Goal: Task Accomplishment & Management: Manage account settings

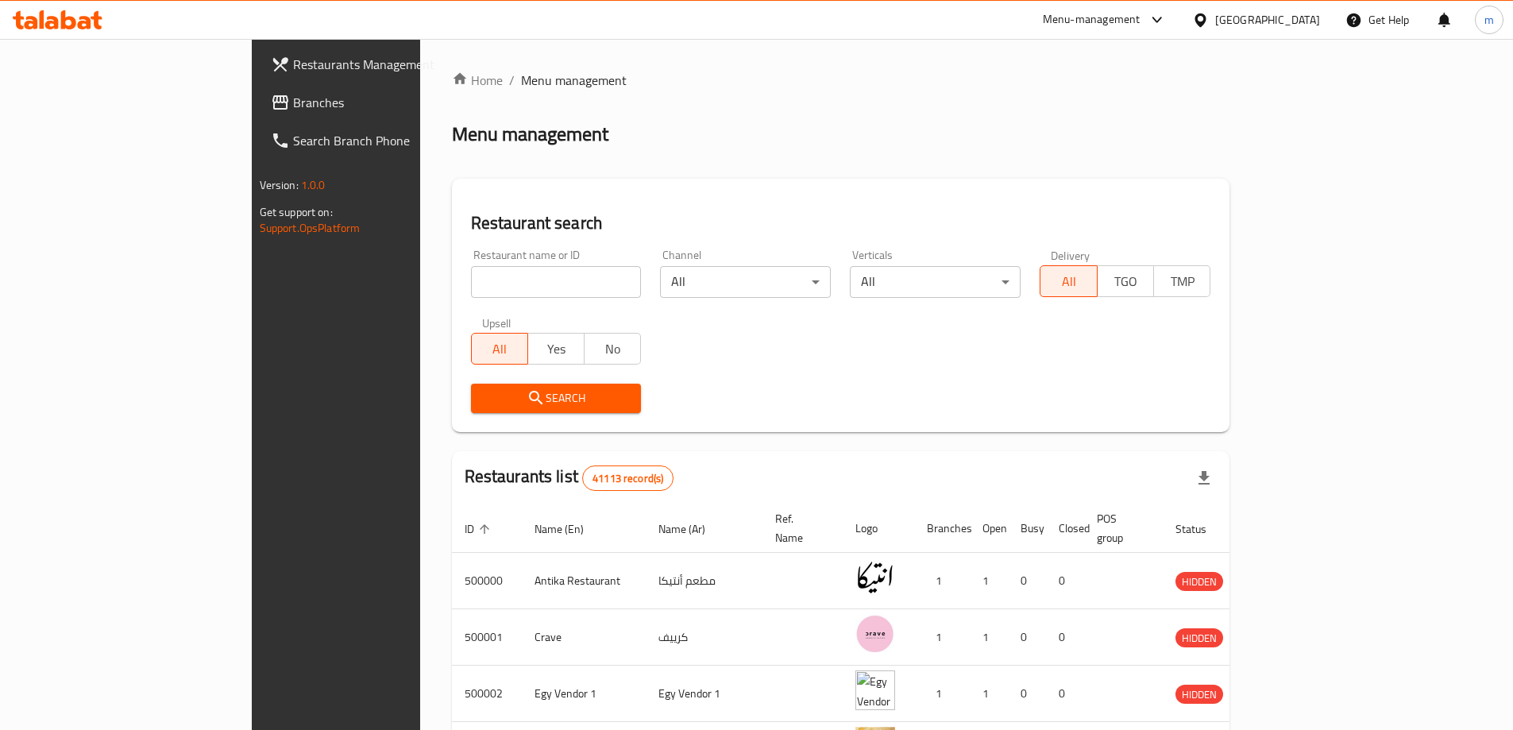
click at [1313, 13] on div "Egypt" at bounding box center [1267, 19] width 105 height 17
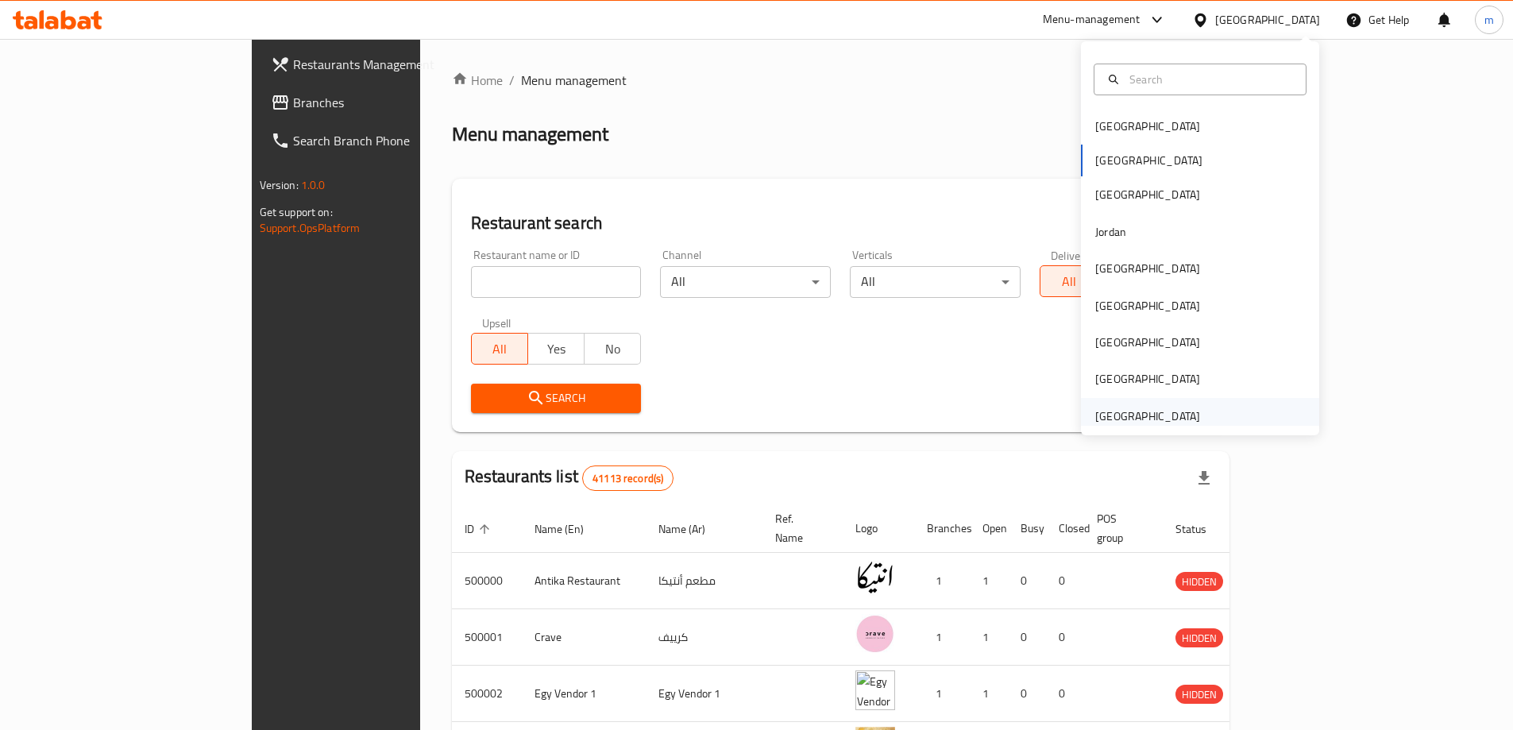
click at [1140, 408] on div "[GEOGRAPHIC_DATA]" at bounding box center [1147, 415] width 105 height 17
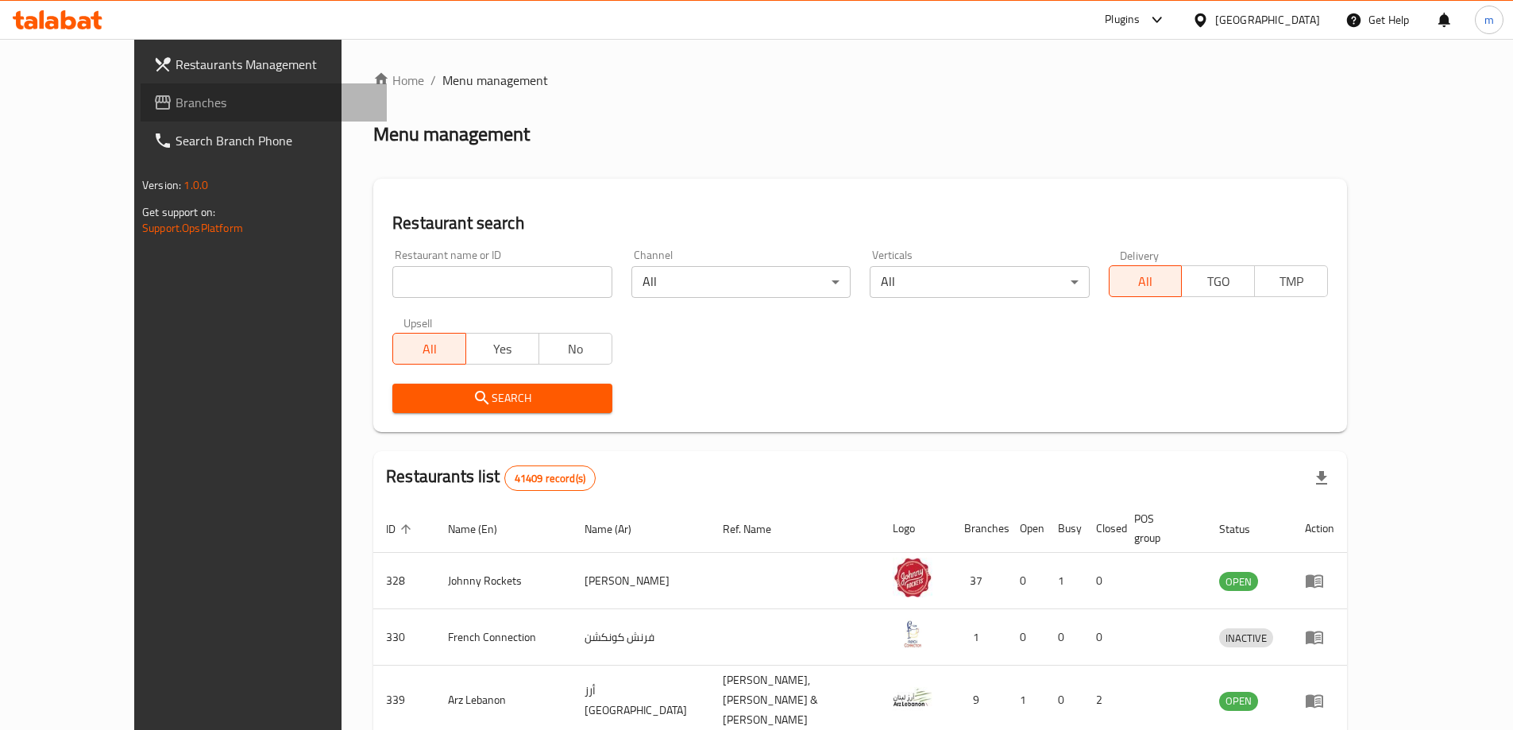
click at [175, 106] on span "Branches" at bounding box center [274, 102] width 199 height 19
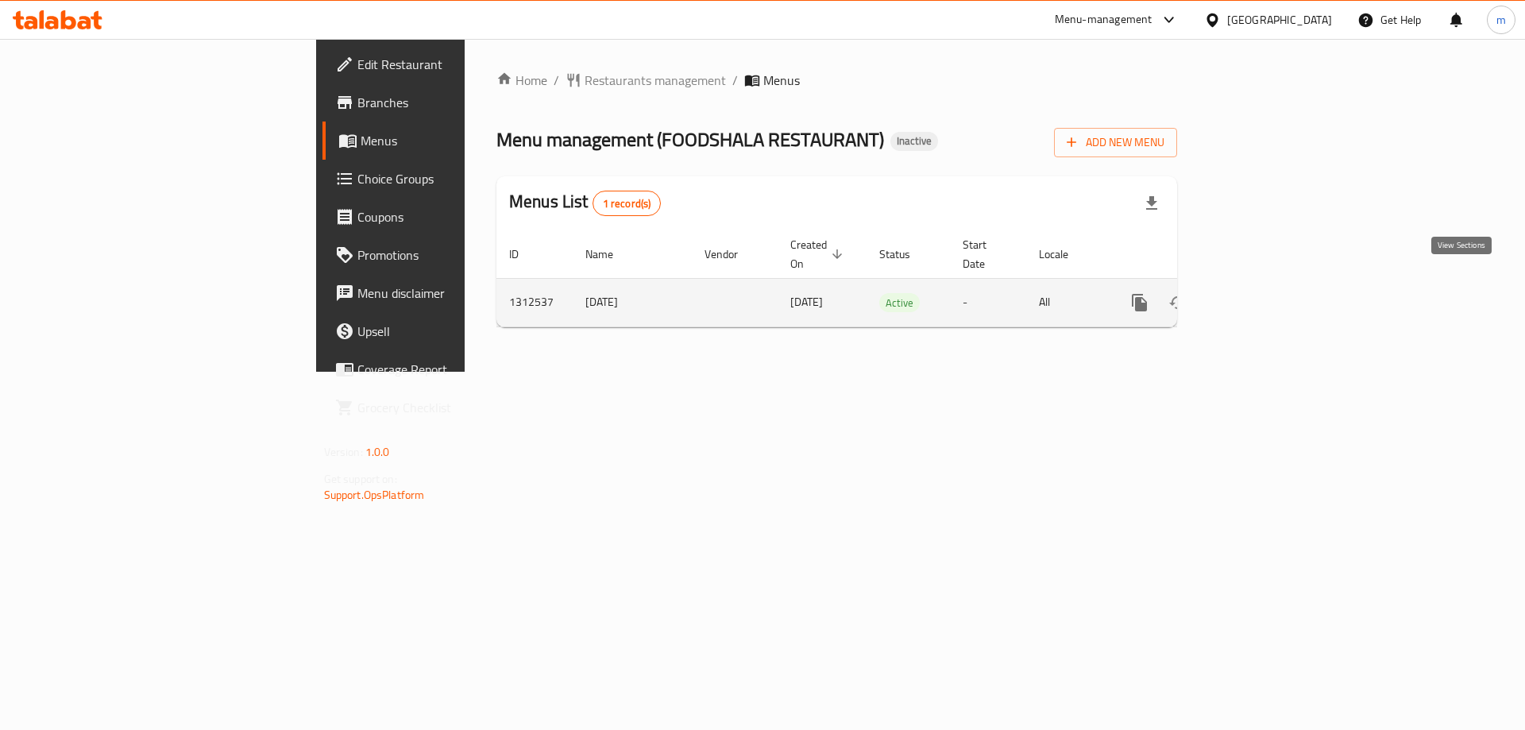
click at [1273, 283] on link "enhanced table" at bounding box center [1254, 302] width 38 height 38
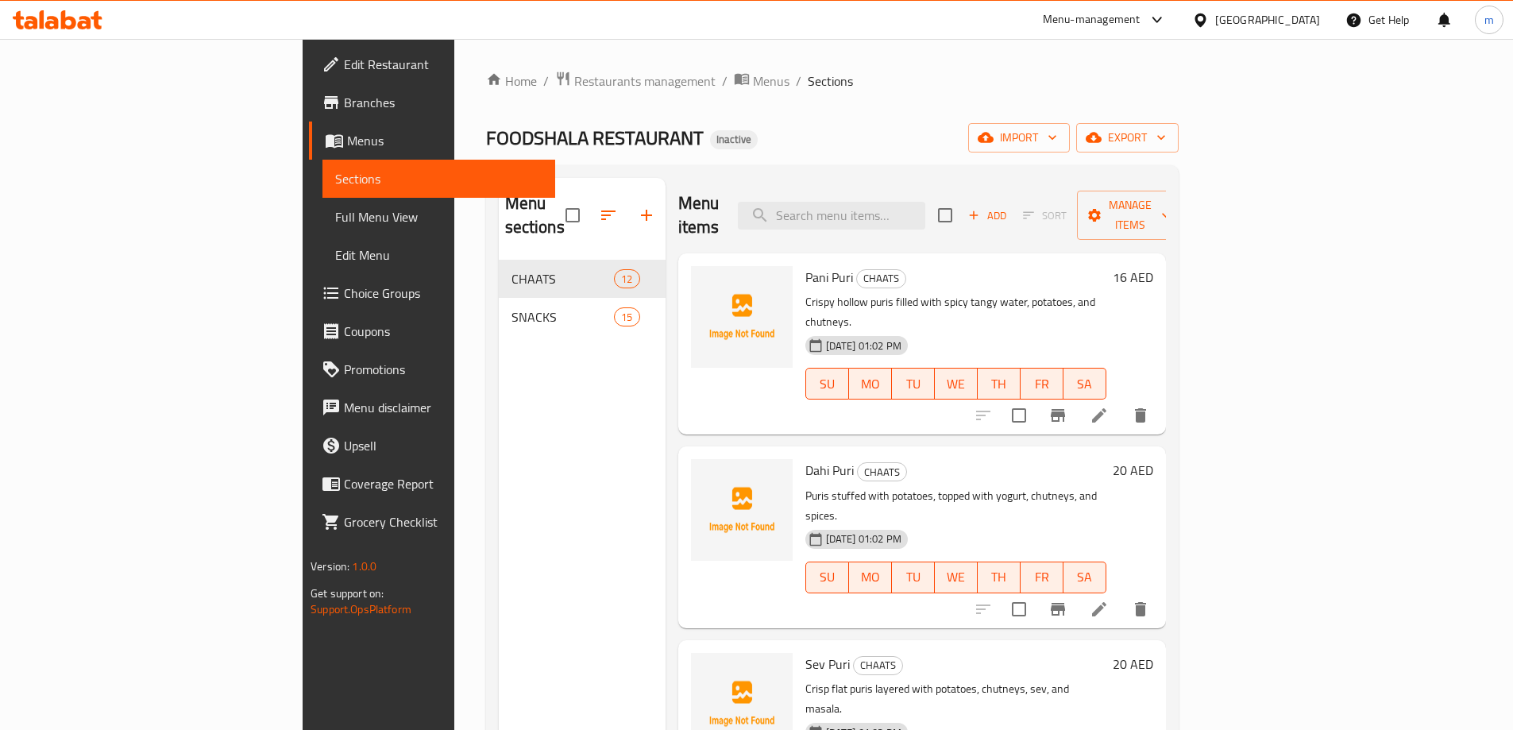
click at [499, 406] on div "Menu sections CHAATS 12 SNACKS 15" at bounding box center [582, 543] width 167 height 730
click at [1057, 135] on span "import" at bounding box center [1019, 138] width 76 height 20
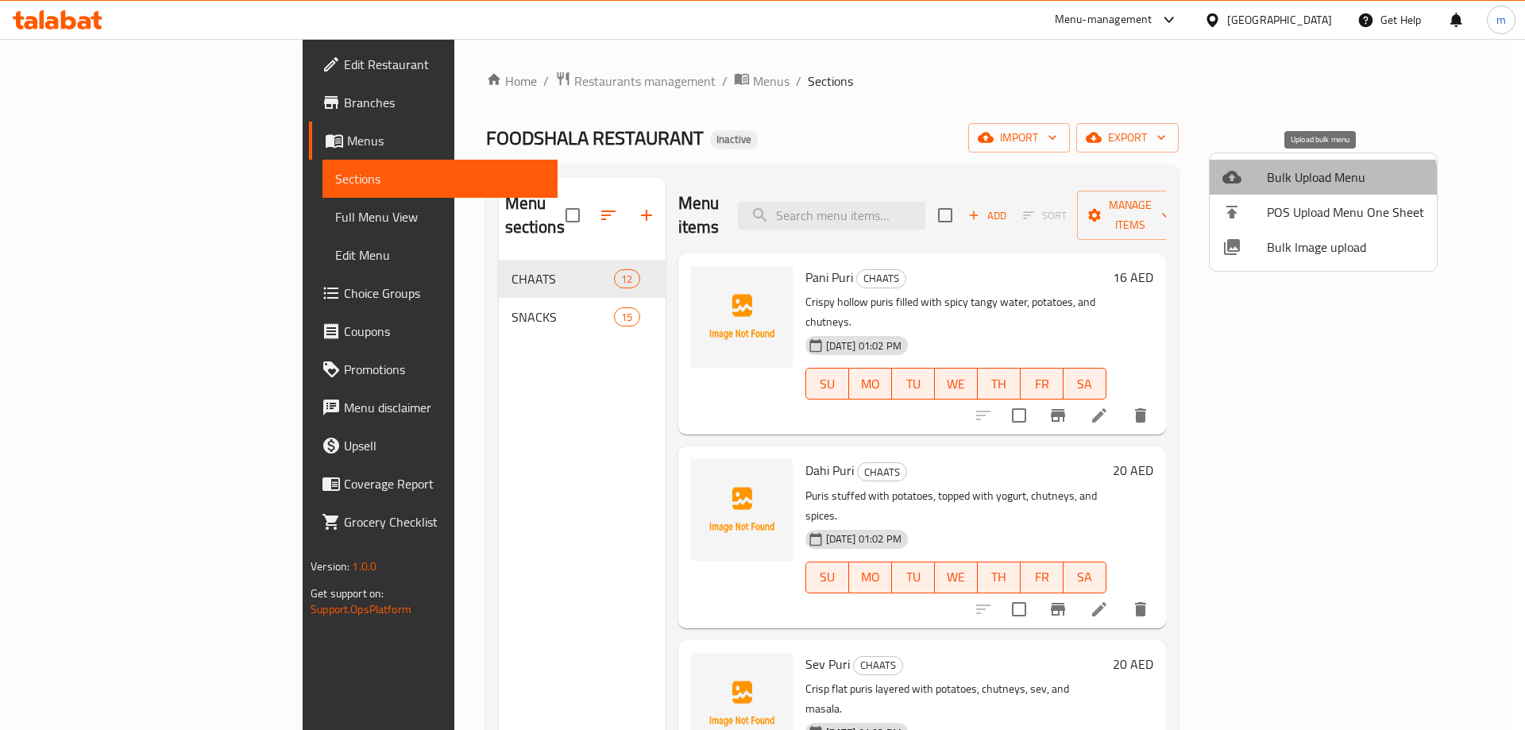
click at [1284, 184] on span "Bulk Upload Menu" at bounding box center [1345, 177] width 157 height 19
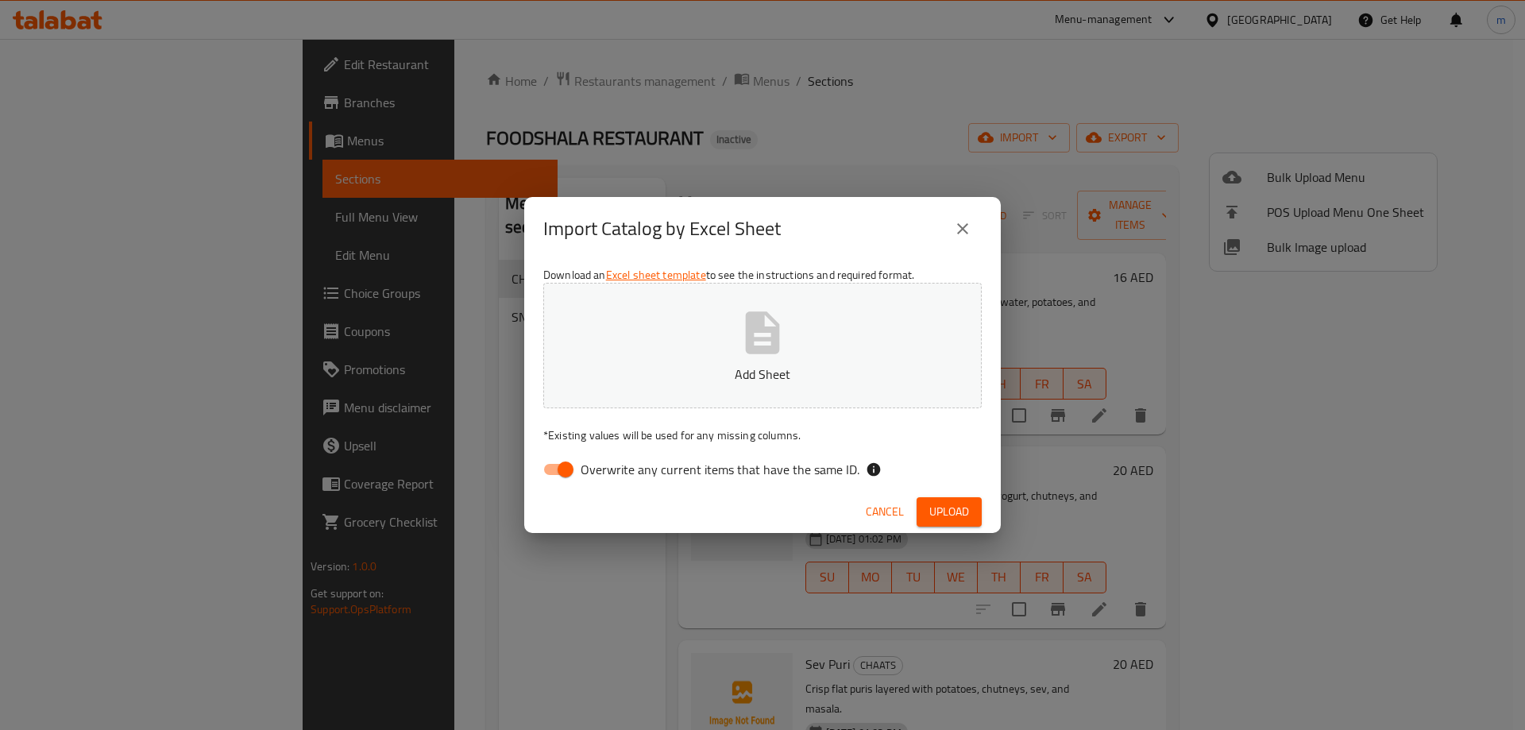
click at [576, 478] on input "Overwrite any current items that have the same ID." at bounding box center [565, 469] width 91 height 30
checkbox input "false"
click at [958, 511] on span "Upload" at bounding box center [949, 512] width 40 height 20
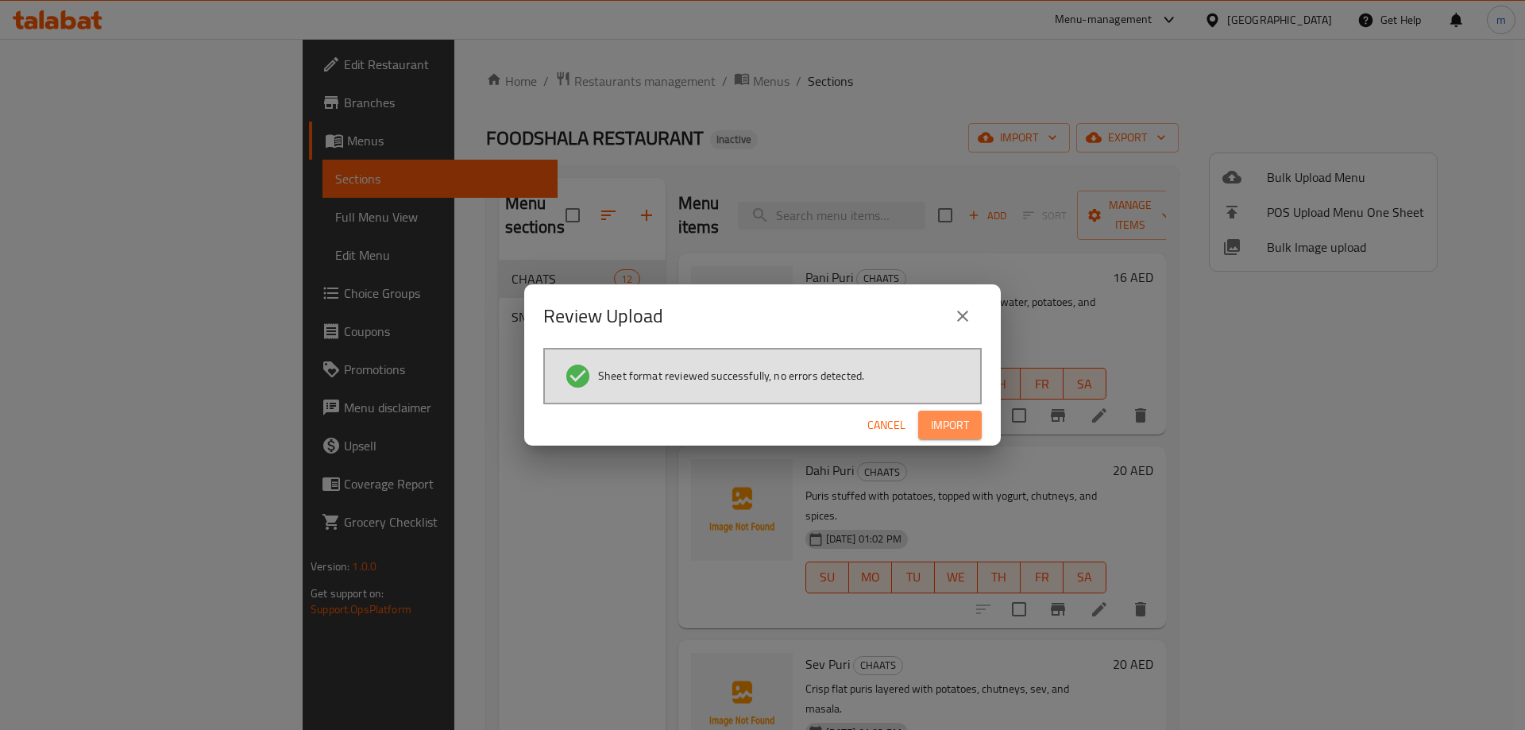
click at [941, 419] on span "Import" at bounding box center [950, 425] width 38 height 20
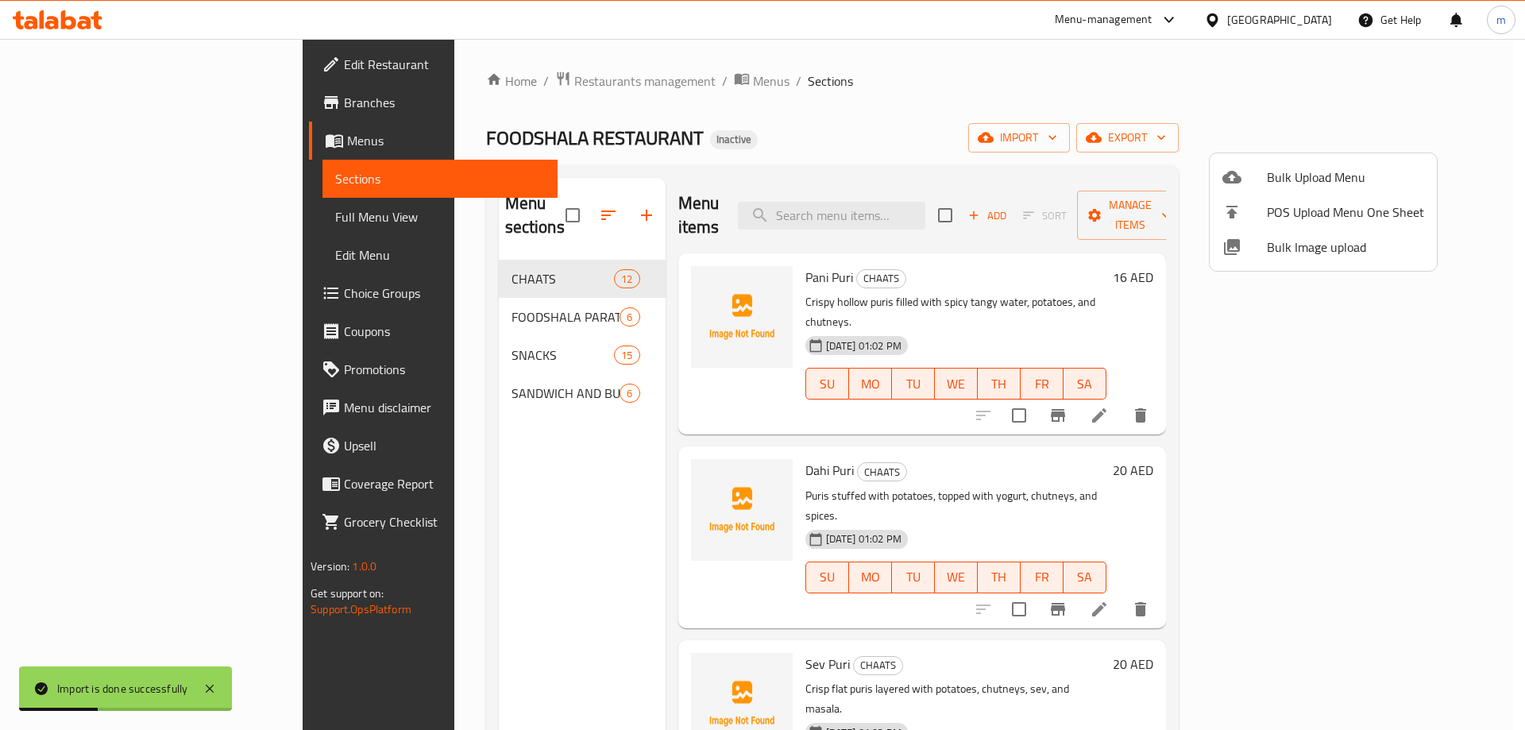
click at [359, 357] on div at bounding box center [762, 365] width 1525 height 730
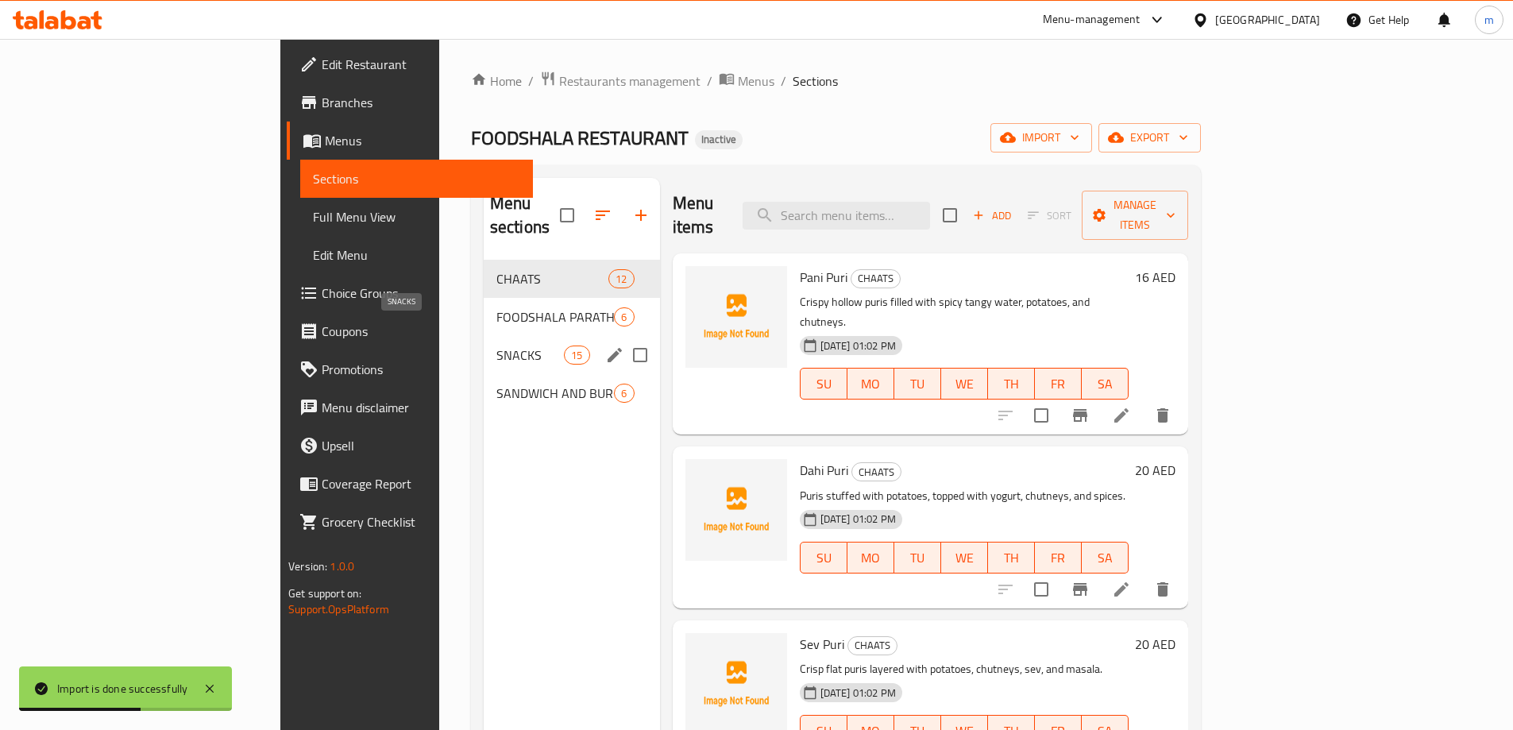
click at [496, 345] on span "SNACKS" at bounding box center [529, 354] width 67 height 19
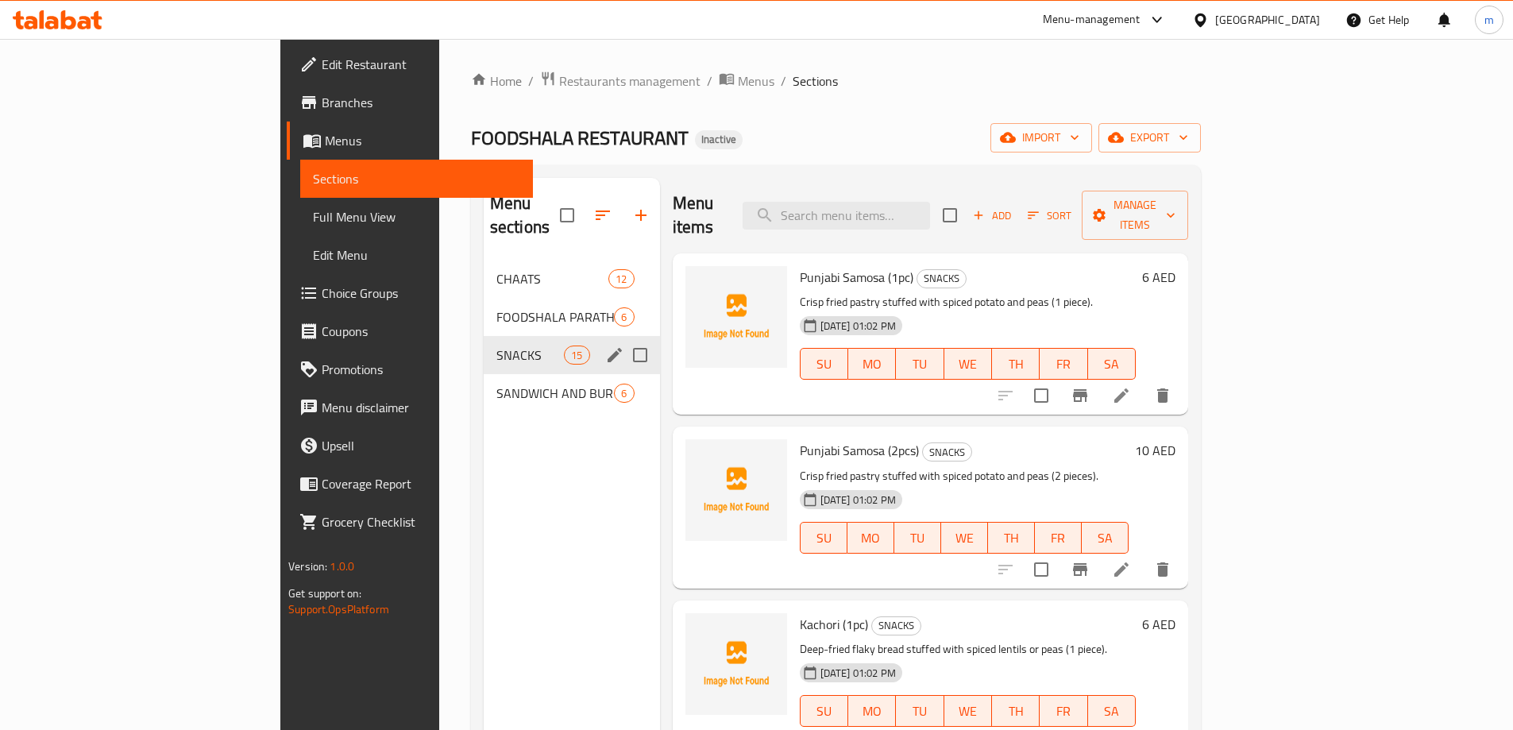
click at [623, 338] on input "Menu sections" at bounding box center [639, 354] width 33 height 33
checkbox input "true"
click at [623, 376] on input "Menu sections" at bounding box center [639, 392] width 33 height 33
checkbox input "true"
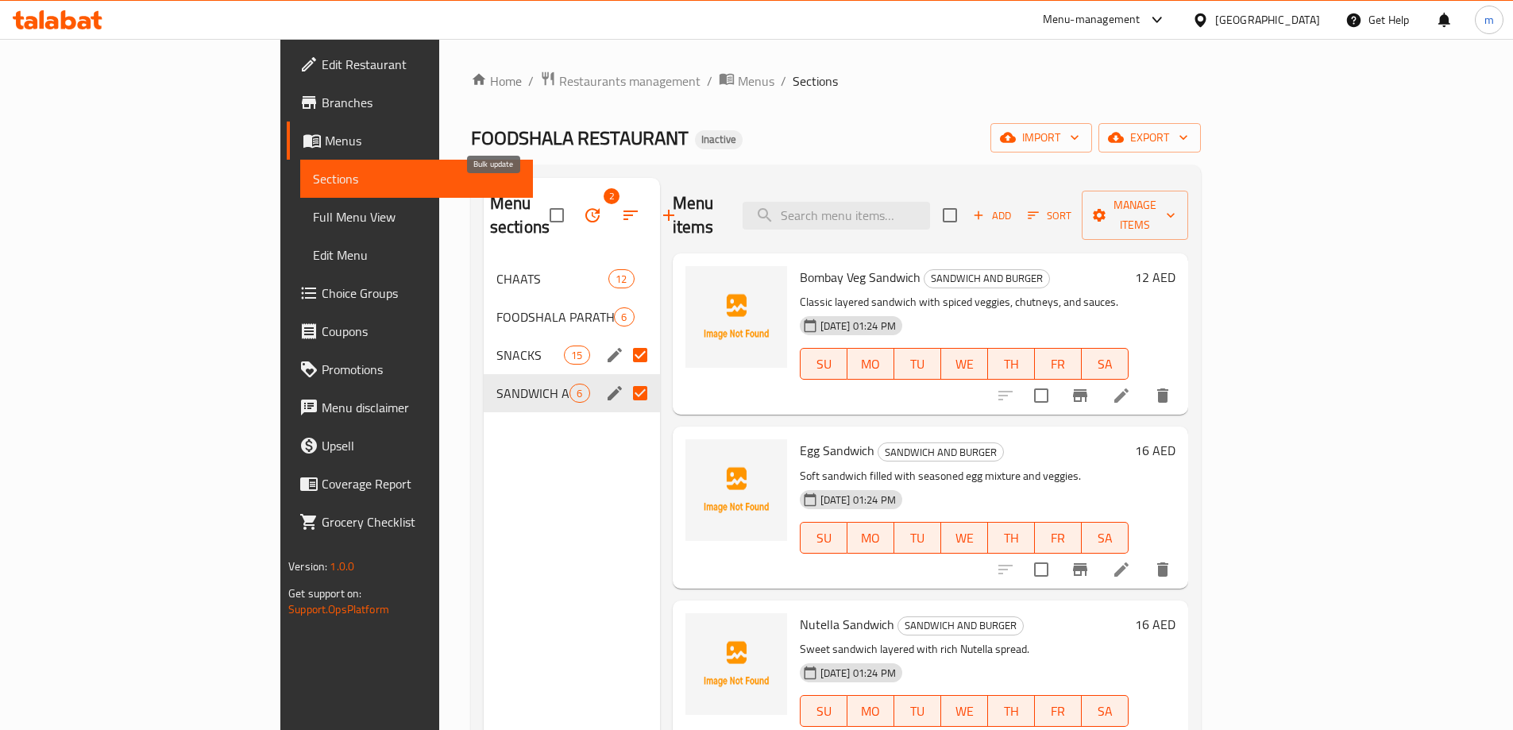
click at [583, 209] on icon "button" at bounding box center [592, 215] width 19 height 19
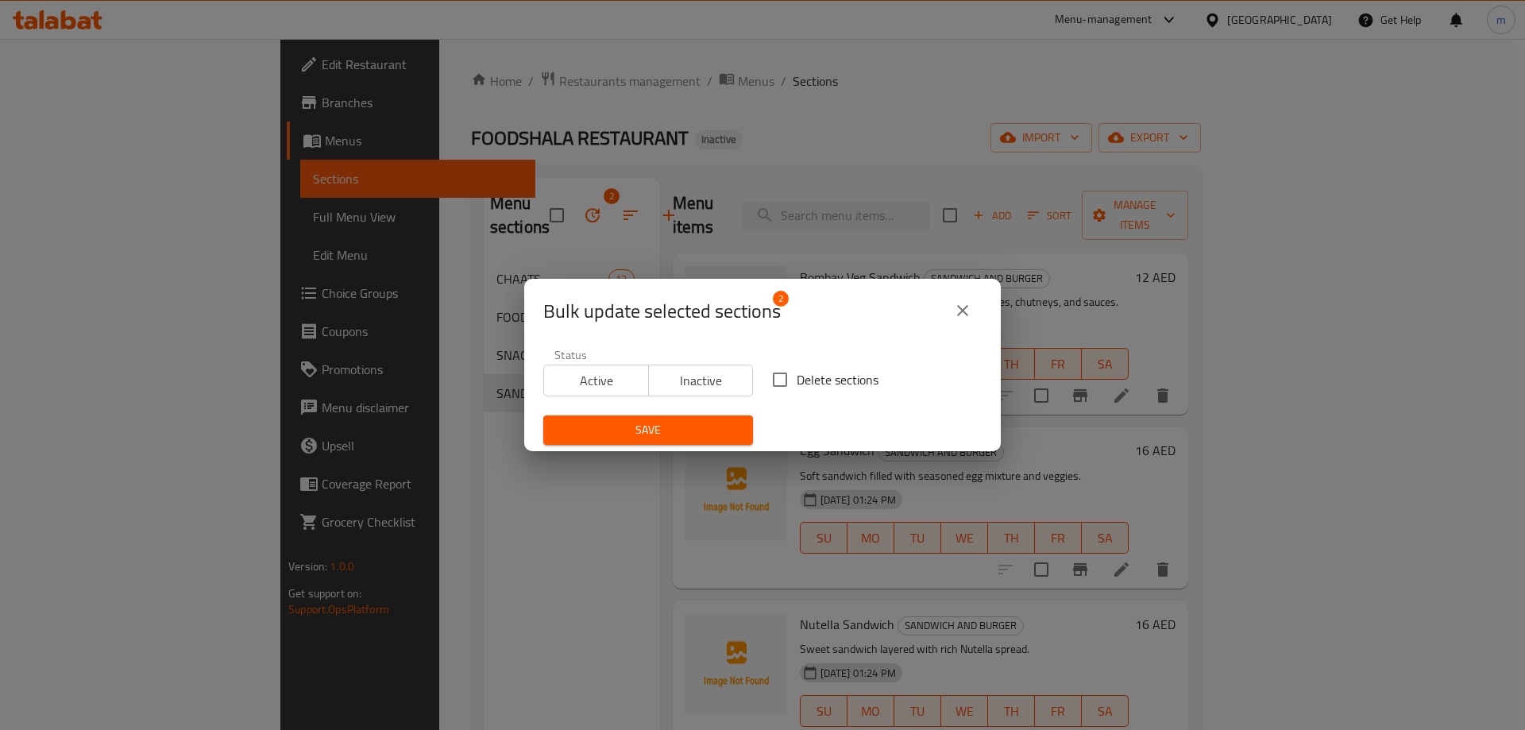
click at [796, 385] on span "Delete sections" at bounding box center [837, 379] width 82 height 19
click at [796, 385] on input "Delete sections" at bounding box center [779, 379] width 33 height 33
checkbox input "true"
click at [696, 430] on span "Save" at bounding box center [648, 430] width 184 height 20
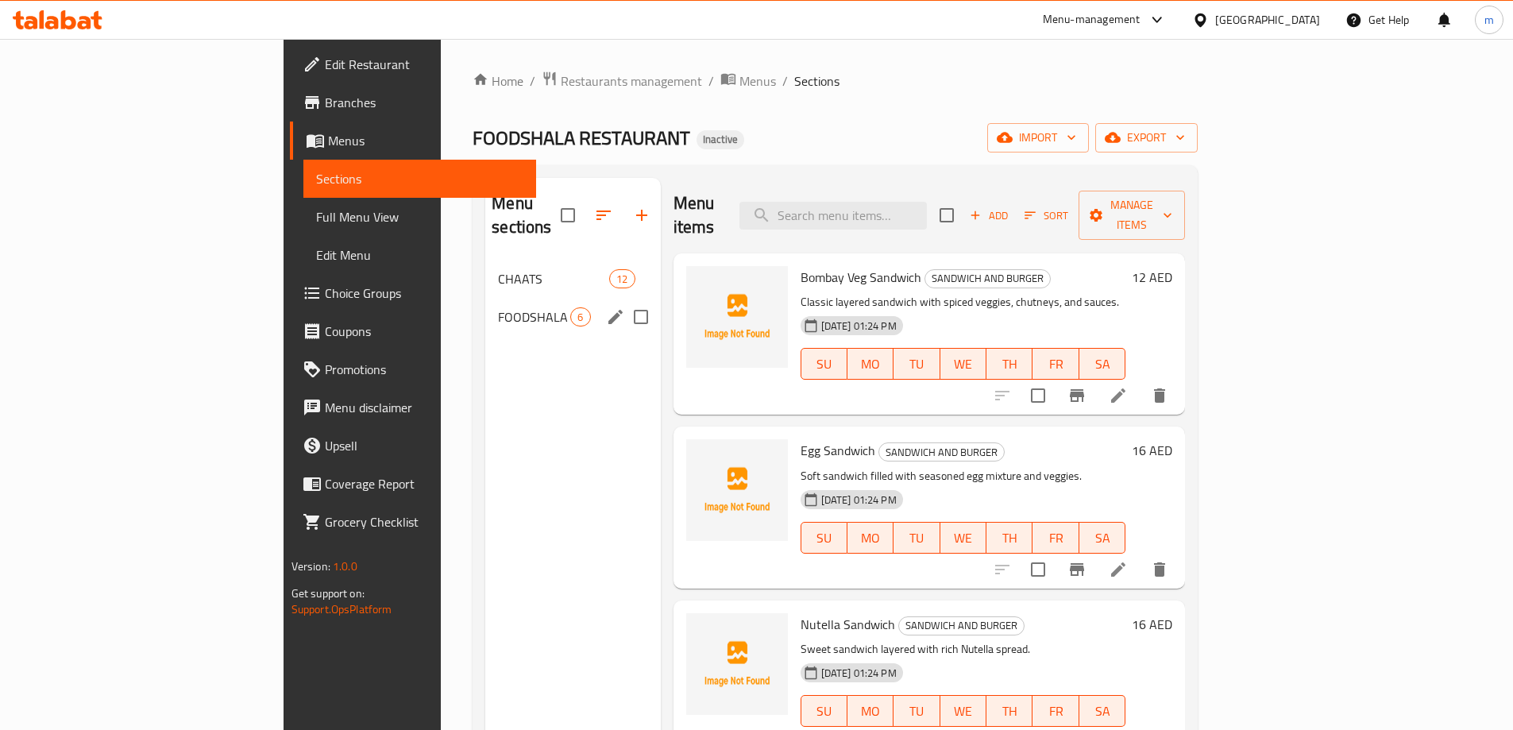
click at [624, 300] on input "Menu sections" at bounding box center [640, 316] width 33 height 33
checkbox input "true"
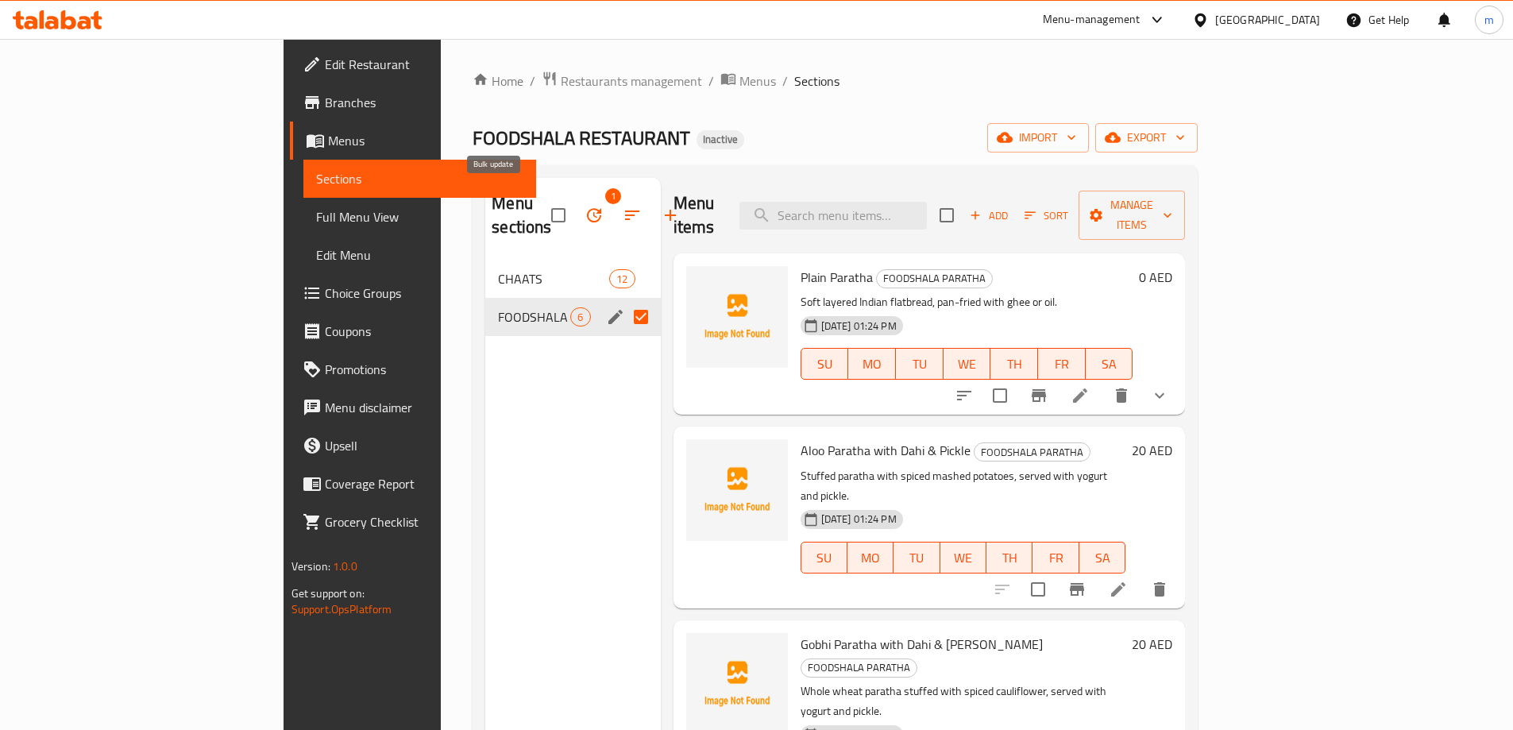
click at [584, 206] on icon "button" at bounding box center [593, 215] width 19 height 19
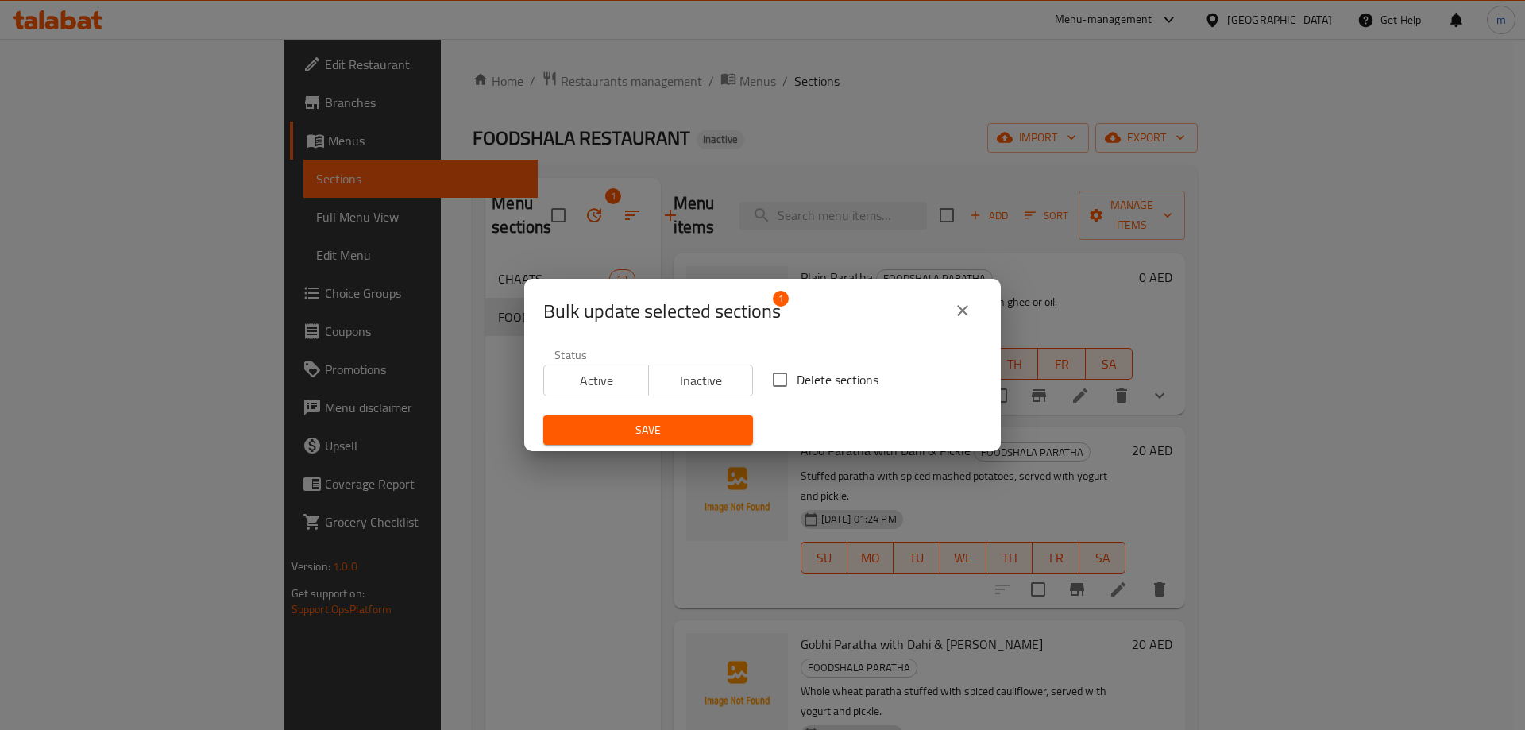
click at [813, 386] on span "Delete sections" at bounding box center [837, 379] width 82 height 19
click at [796, 386] on input "Delete sections" at bounding box center [779, 379] width 33 height 33
checkbox input "true"
click at [685, 418] on button "Save" at bounding box center [648, 429] width 210 height 29
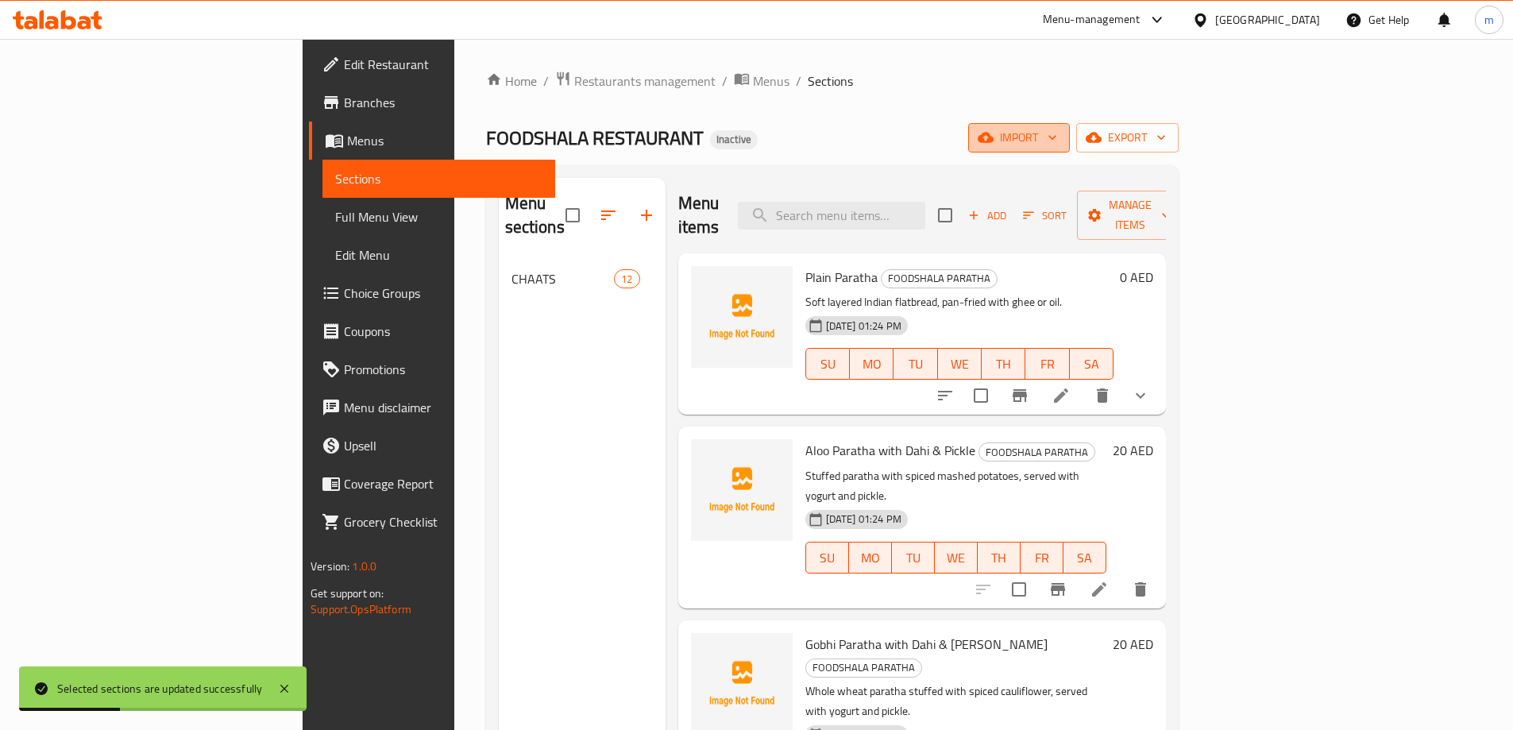
click at [1070, 148] on button "import" at bounding box center [1019, 137] width 102 height 29
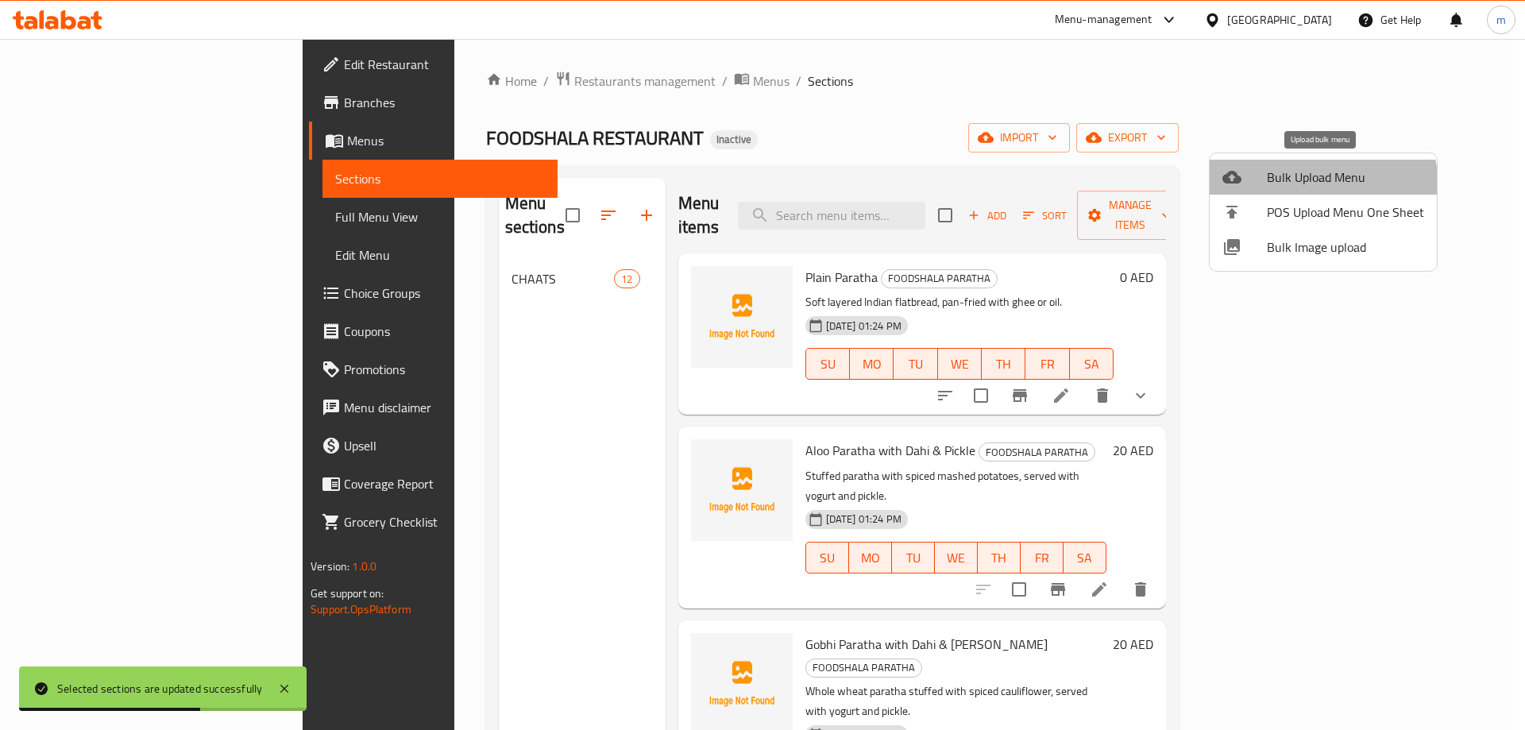
click at [1297, 187] on span "Bulk Upload Menu" at bounding box center [1345, 177] width 157 height 19
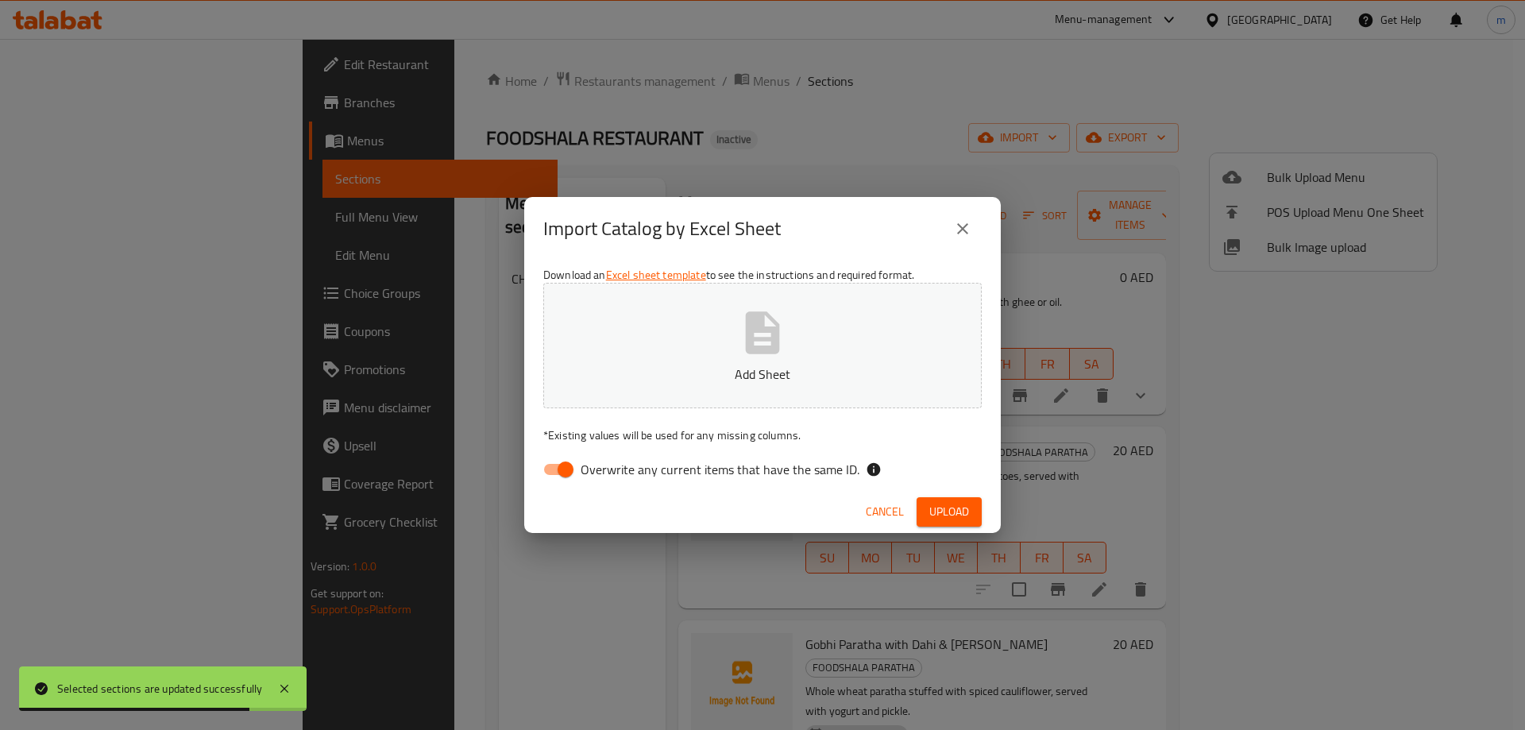
click at [598, 465] on span "Overwrite any current items that have the same ID." at bounding box center [719, 469] width 279 height 19
click at [598, 465] on input "Overwrite any current items that have the same ID." at bounding box center [565, 469] width 91 height 30
checkbox input "false"
click at [752, 324] on icon "button" at bounding box center [763, 332] width 34 height 42
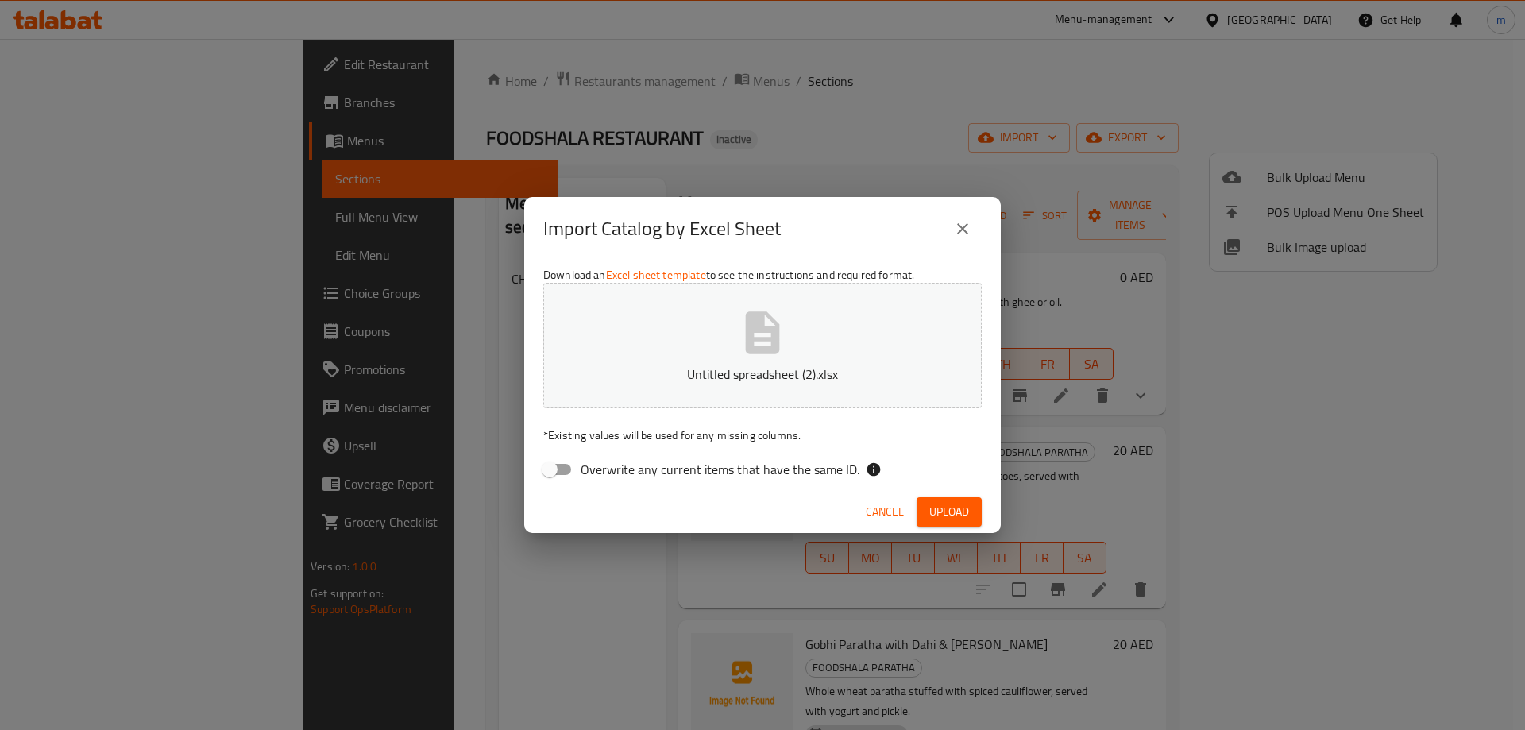
click at [982, 515] on div "Cancel Upload" at bounding box center [762, 512] width 476 height 42
click at [967, 517] on span "Upload" at bounding box center [949, 512] width 40 height 20
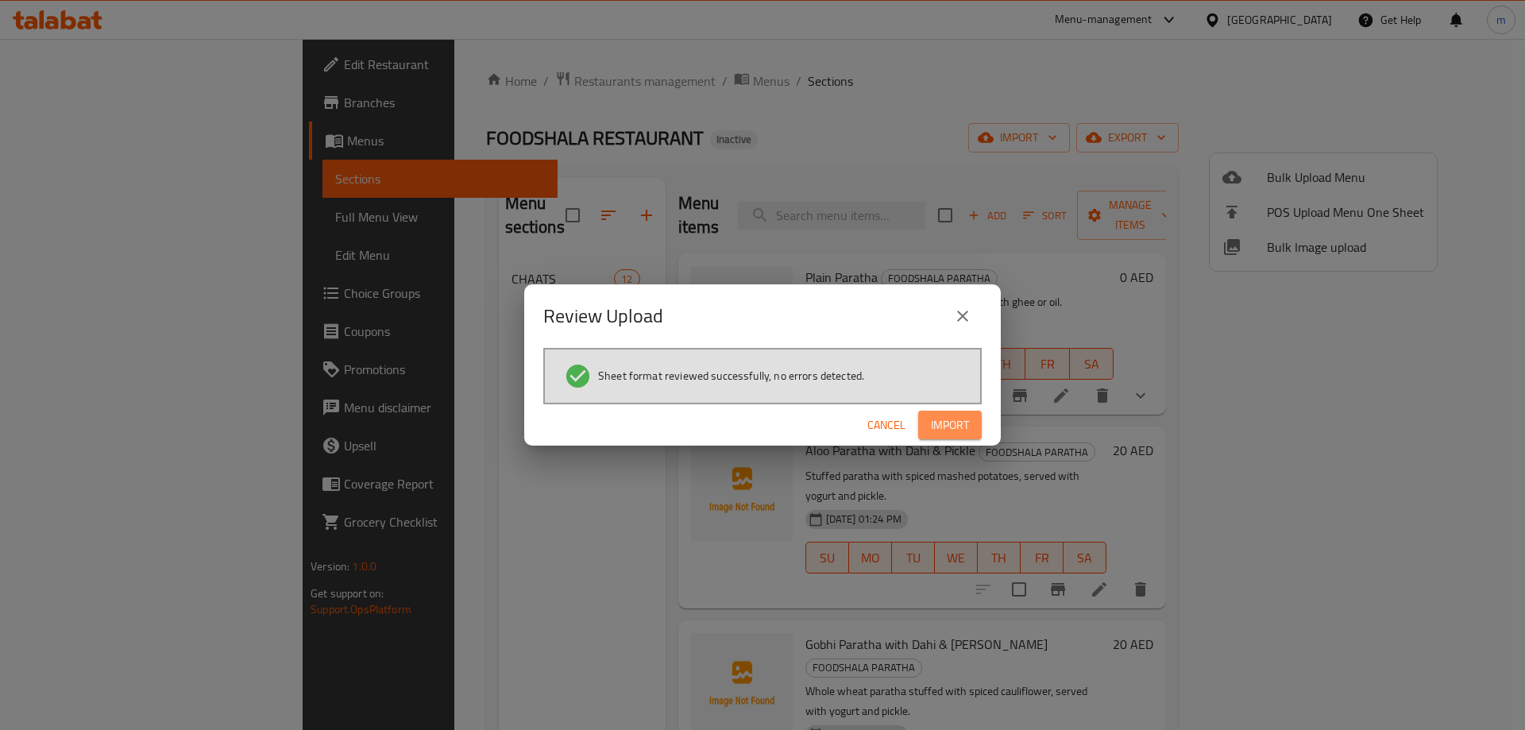
click at [966, 417] on span "Import" at bounding box center [950, 425] width 38 height 20
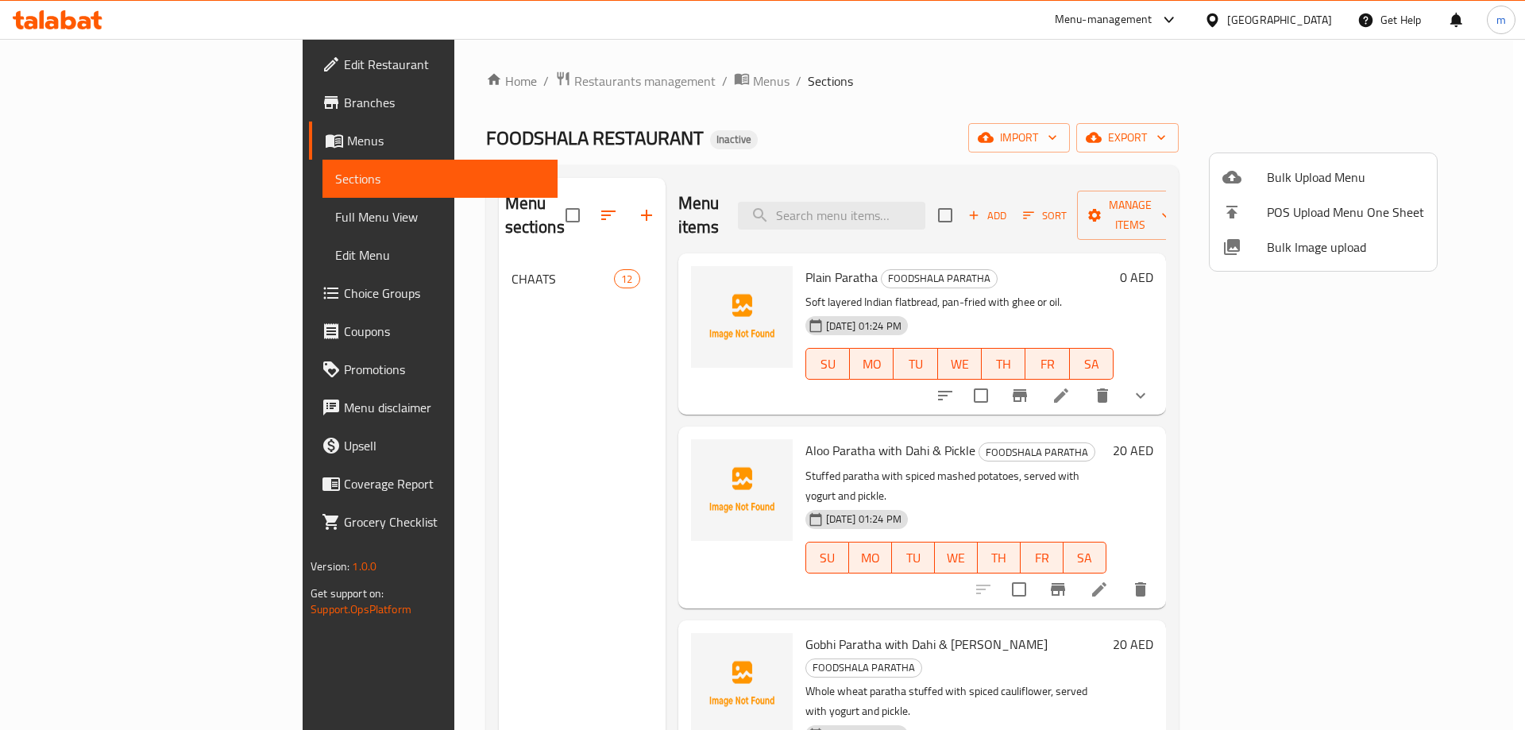
click at [501, 273] on div at bounding box center [762, 365] width 1525 height 730
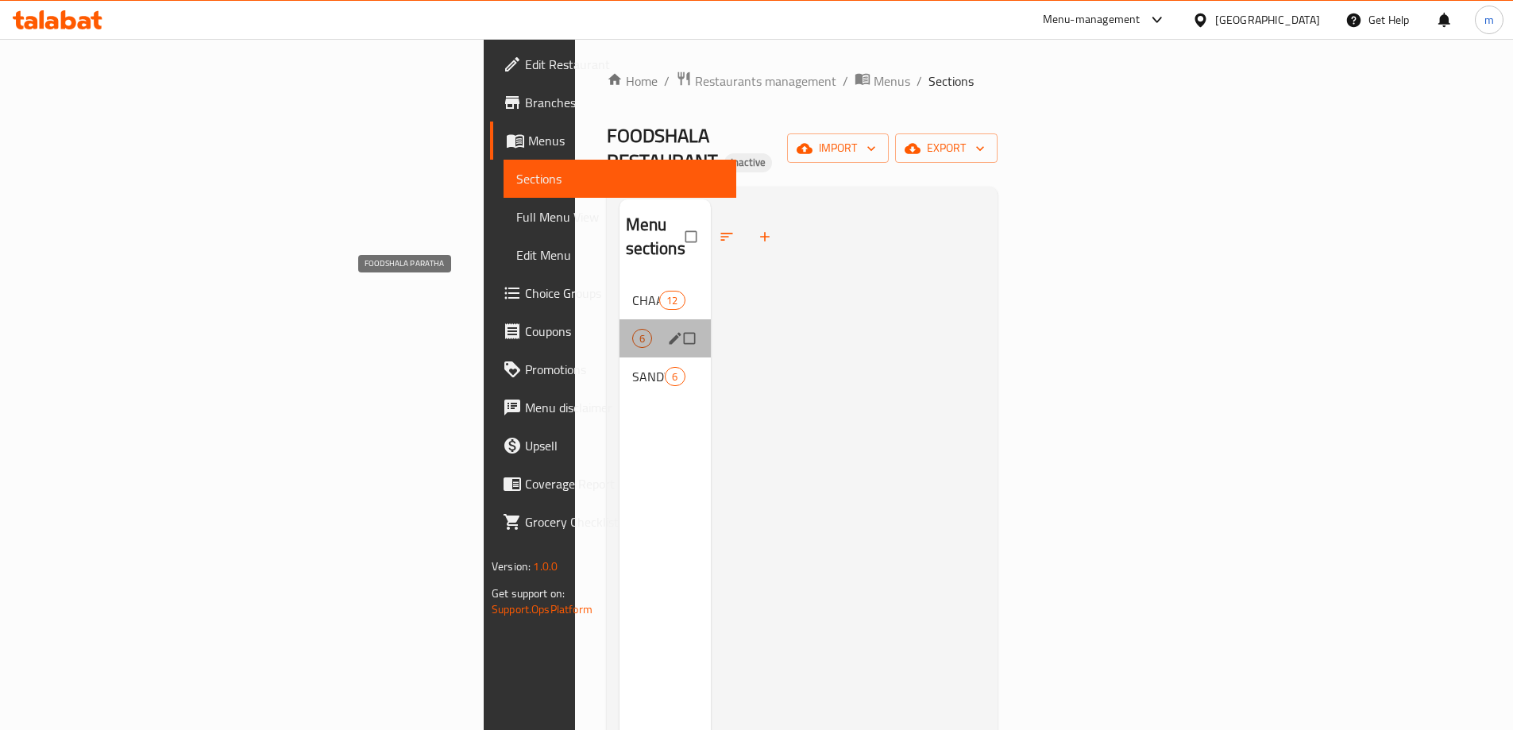
click at [632, 329] on span "FOODSHALA PARATHA" at bounding box center [632, 338] width 0 height 19
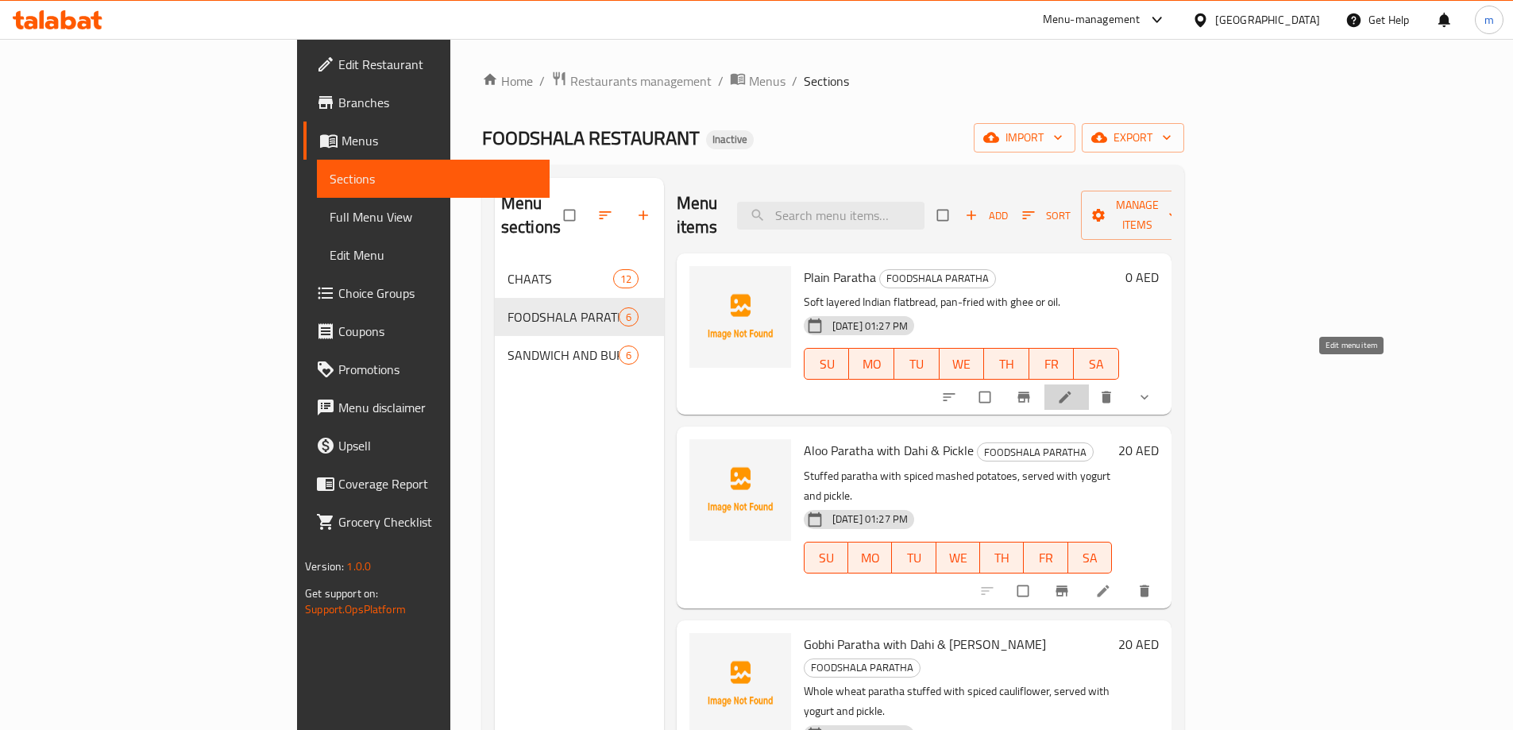
click at [1073, 389] on icon at bounding box center [1065, 397] width 16 height 16
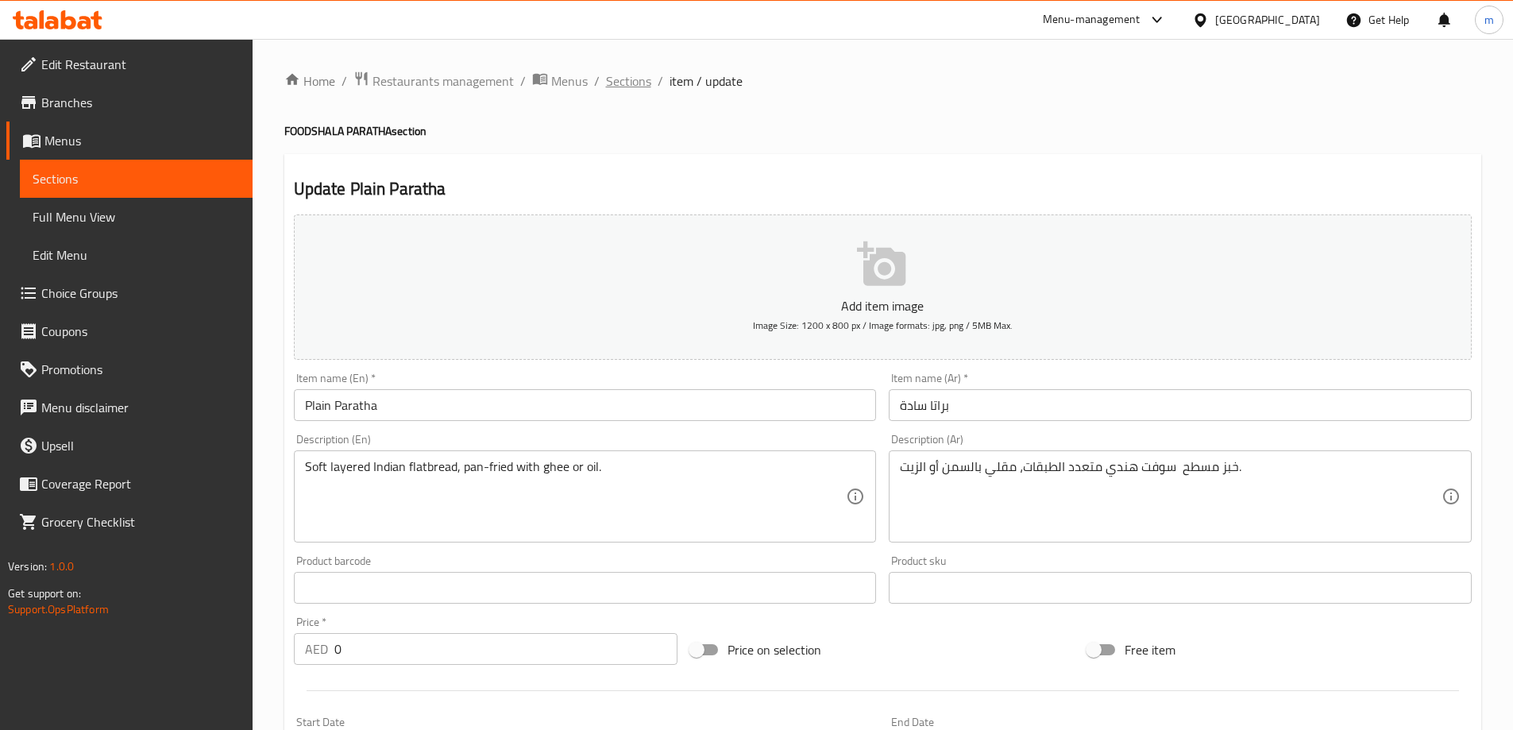
click at [637, 76] on span "Sections" at bounding box center [628, 80] width 45 height 19
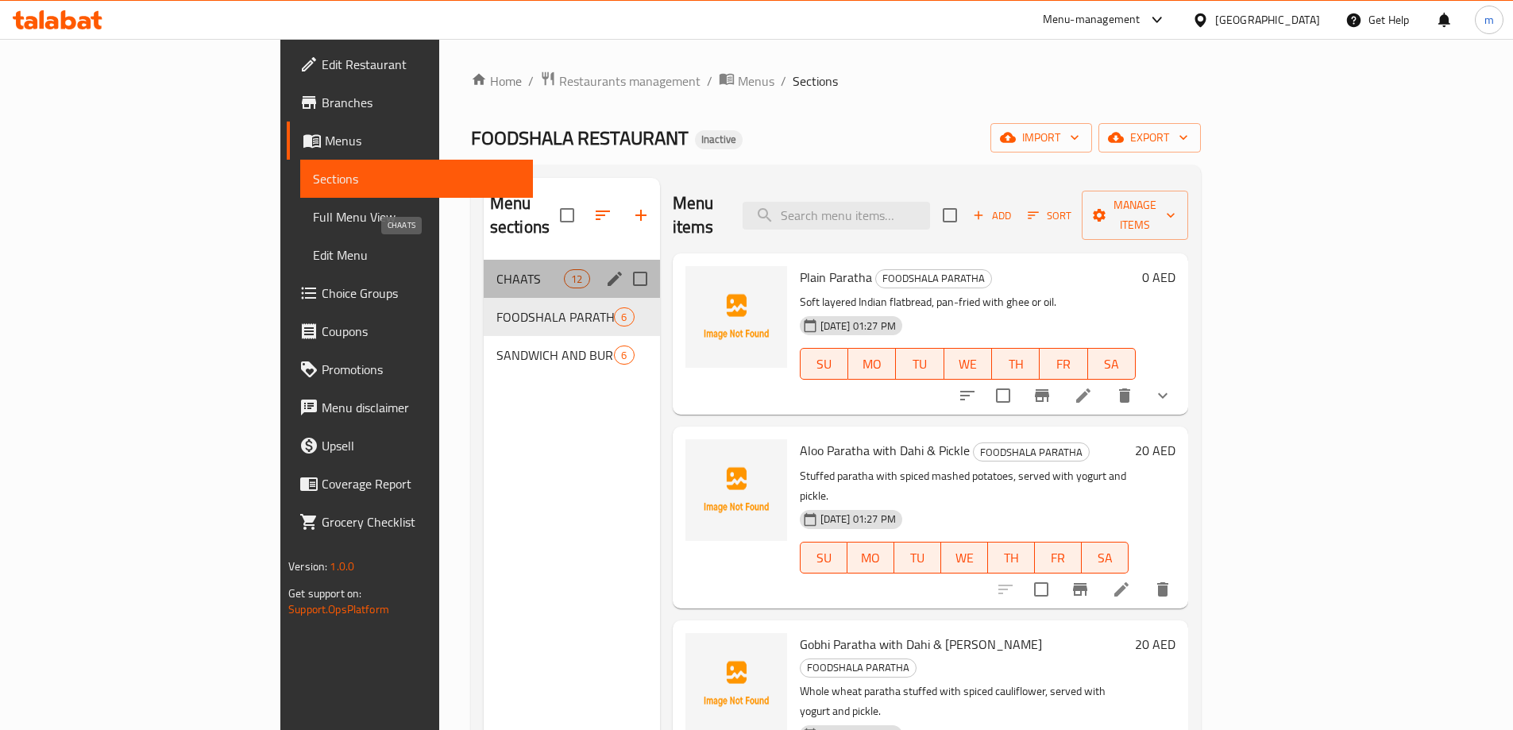
click at [496, 269] on span "CHAATS" at bounding box center [529, 278] width 67 height 19
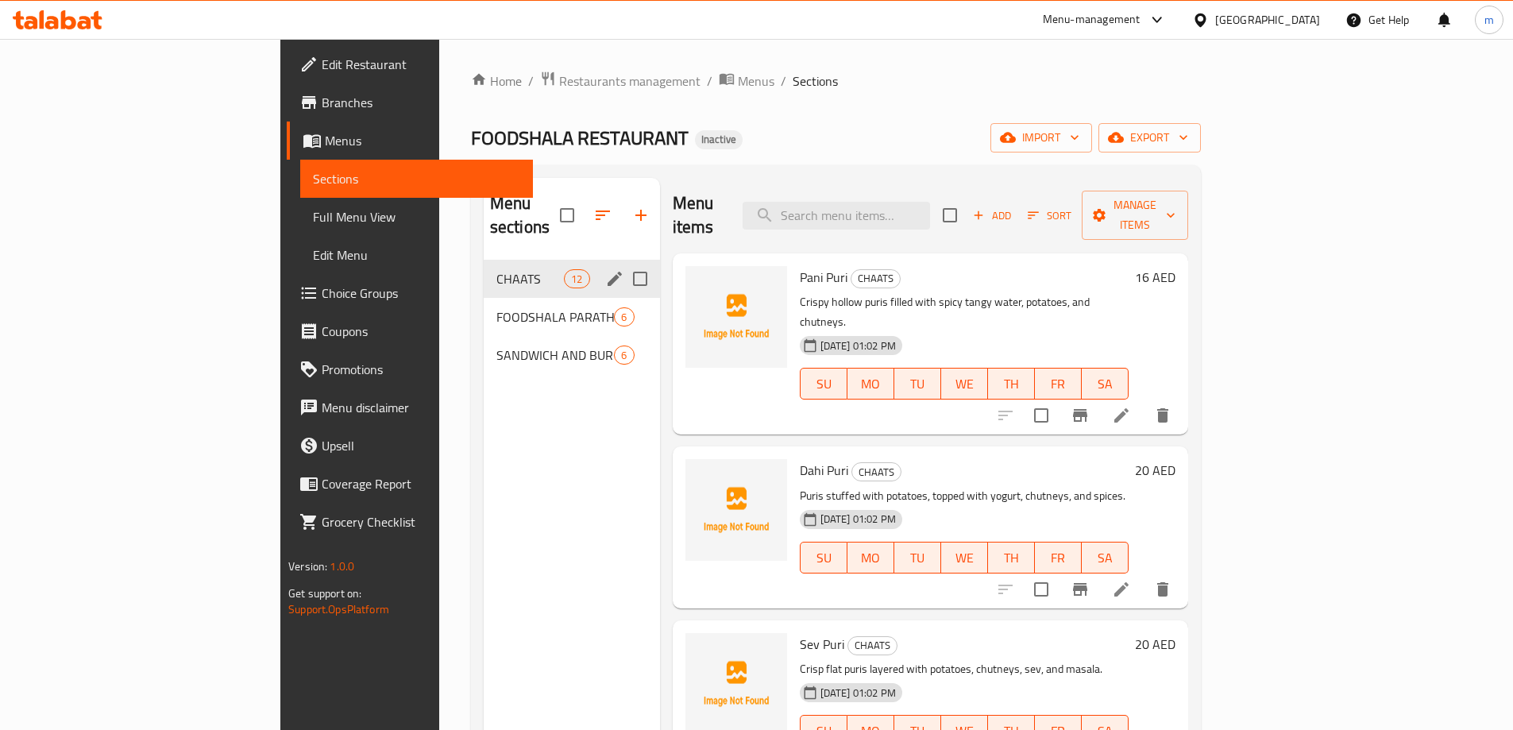
click at [623, 262] on input "Menu sections" at bounding box center [639, 278] width 33 height 33
checkbox input "true"
click at [583, 209] on icon "button" at bounding box center [592, 215] width 19 height 19
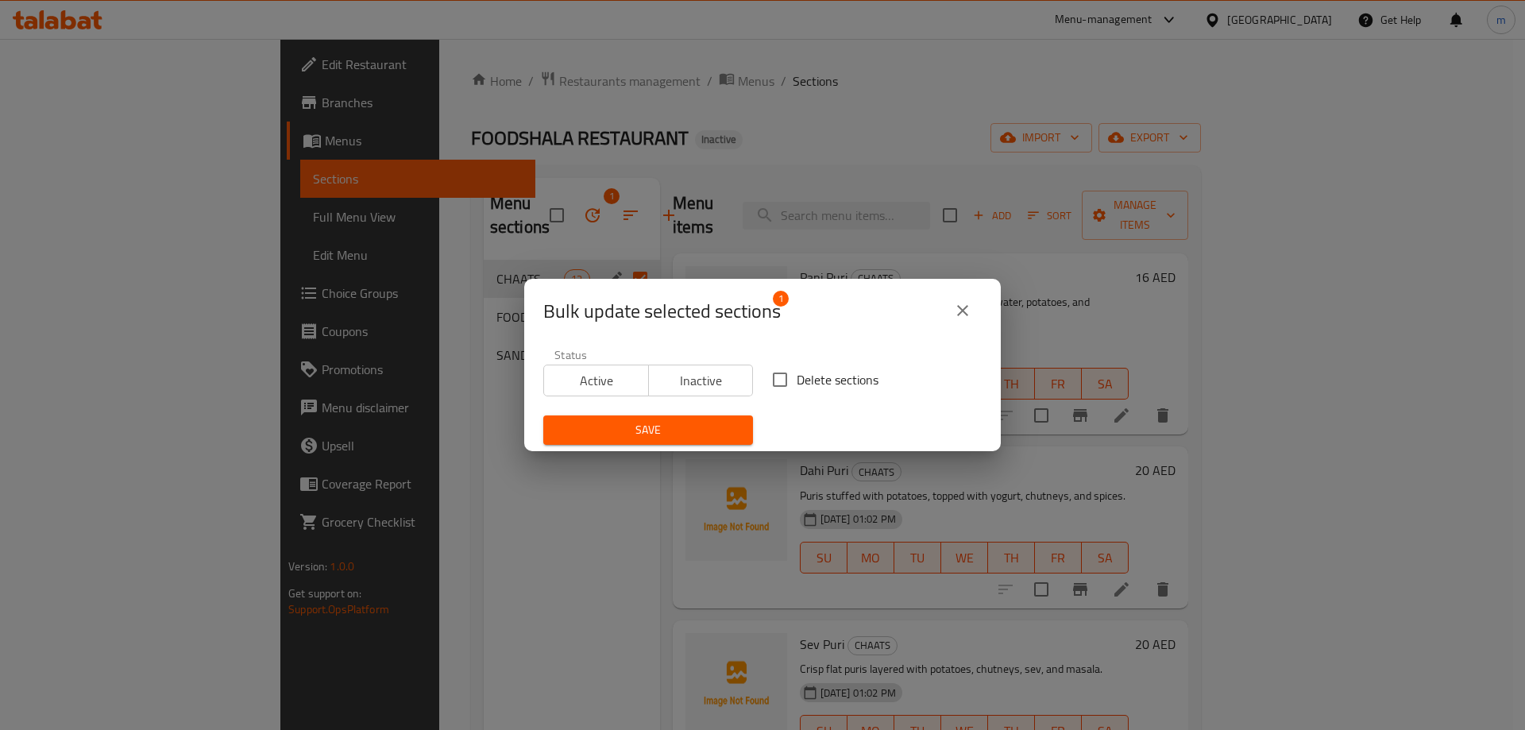
click at [804, 383] on span "Delete sections" at bounding box center [837, 379] width 82 height 19
click at [796, 383] on input "Delete sections" at bounding box center [779, 379] width 33 height 33
checkbox input "true"
click at [690, 424] on span "Save" at bounding box center [648, 430] width 184 height 20
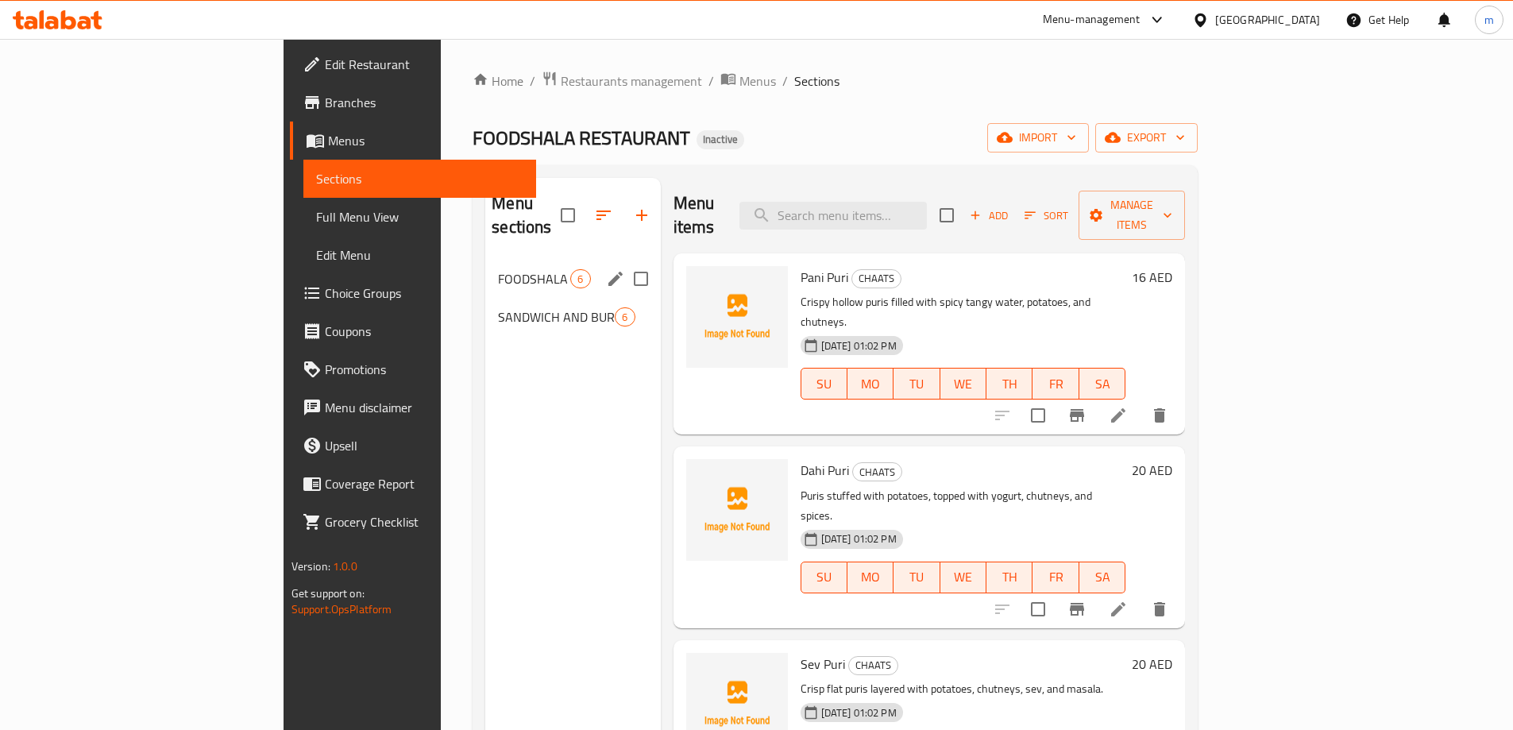
click at [485, 265] on div "FOODSHALA PARATHA 6" at bounding box center [572, 279] width 175 height 38
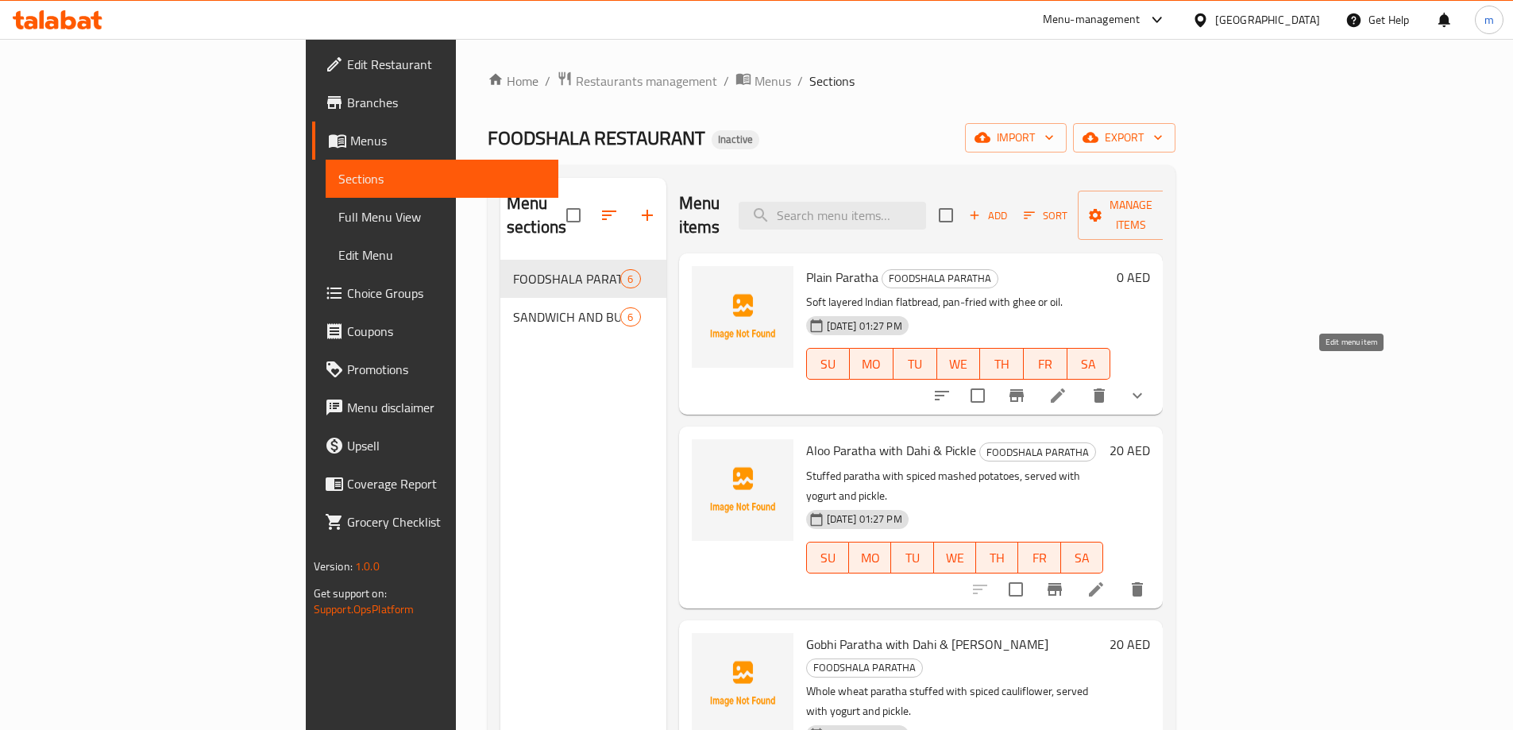
click at [1067, 386] on icon at bounding box center [1057, 395] width 19 height 19
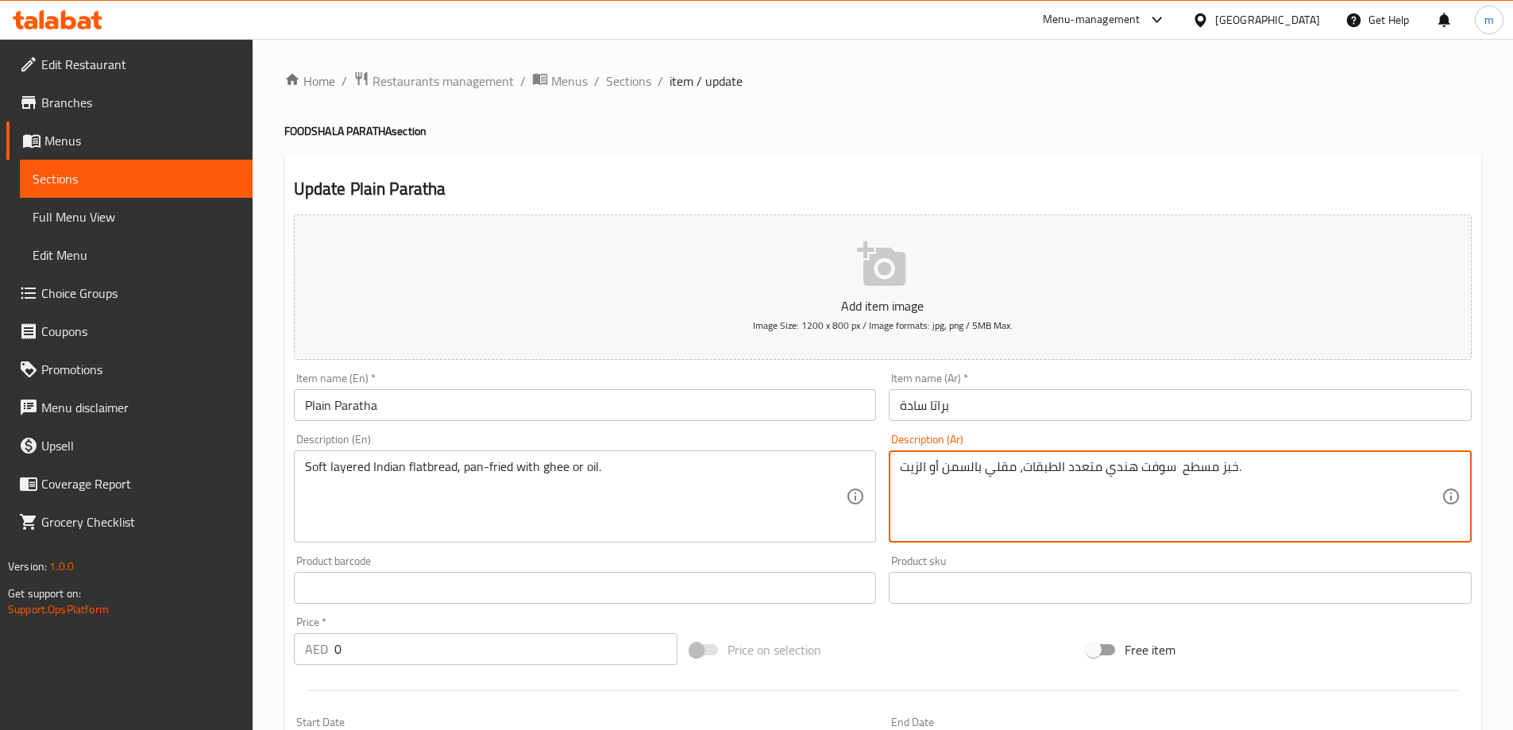
click at [989, 469] on textarea "خبز مسطح سوفت هندي متعدد الطبقات، مقلي بالسمن أو الزيت." at bounding box center [1171, 496] width 542 height 75
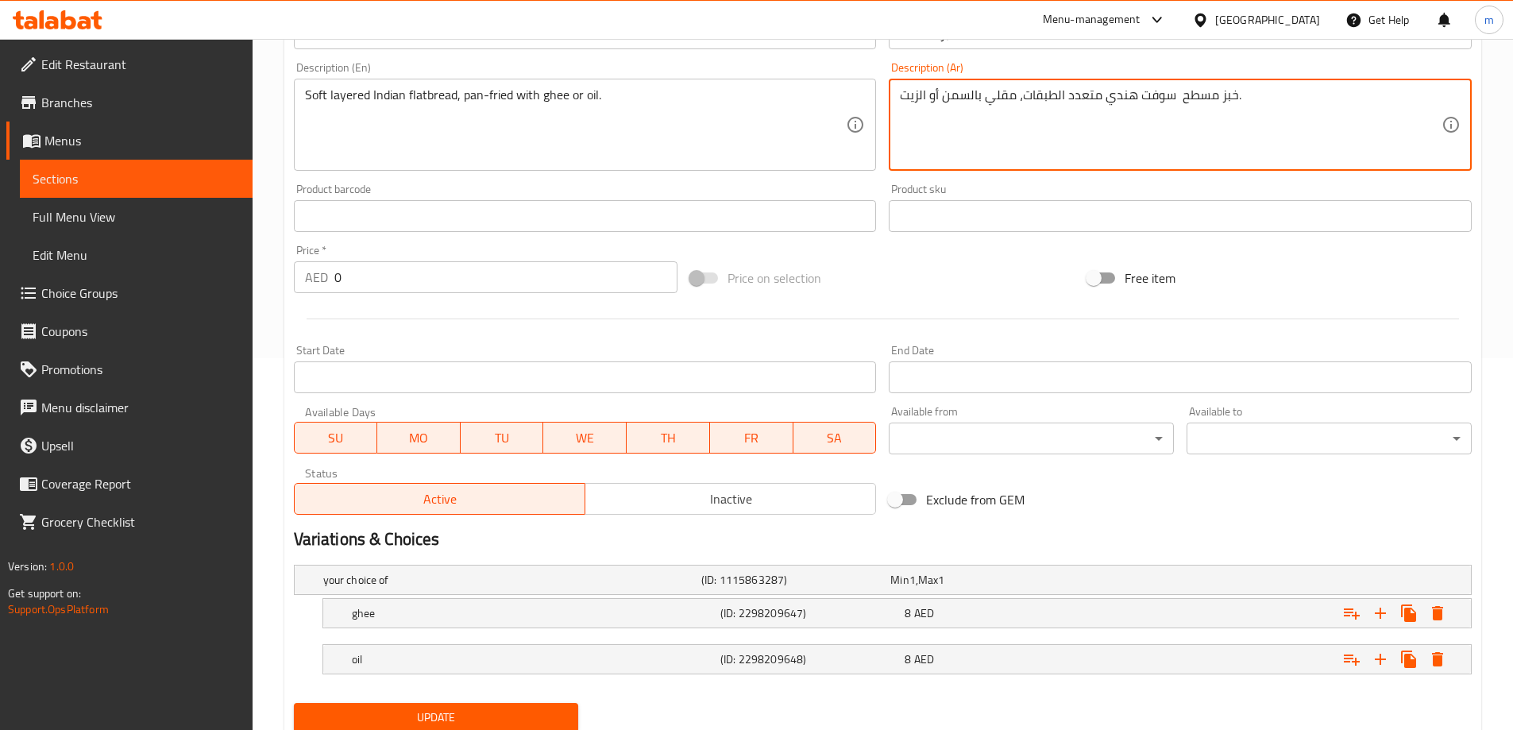
scroll to position [397, 0]
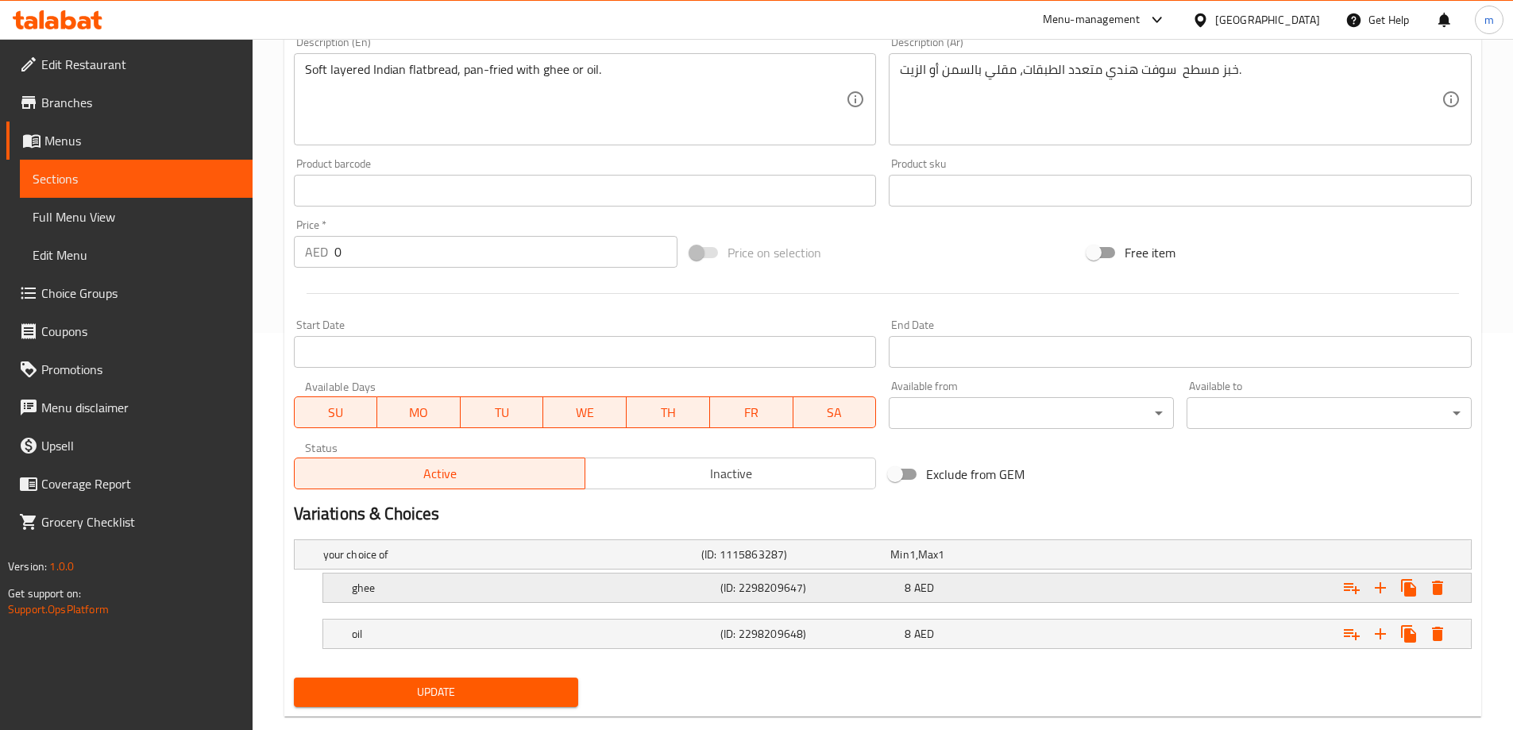
click at [889, 585] on h5 "(ID: 2298209647)" at bounding box center [809, 588] width 178 height 16
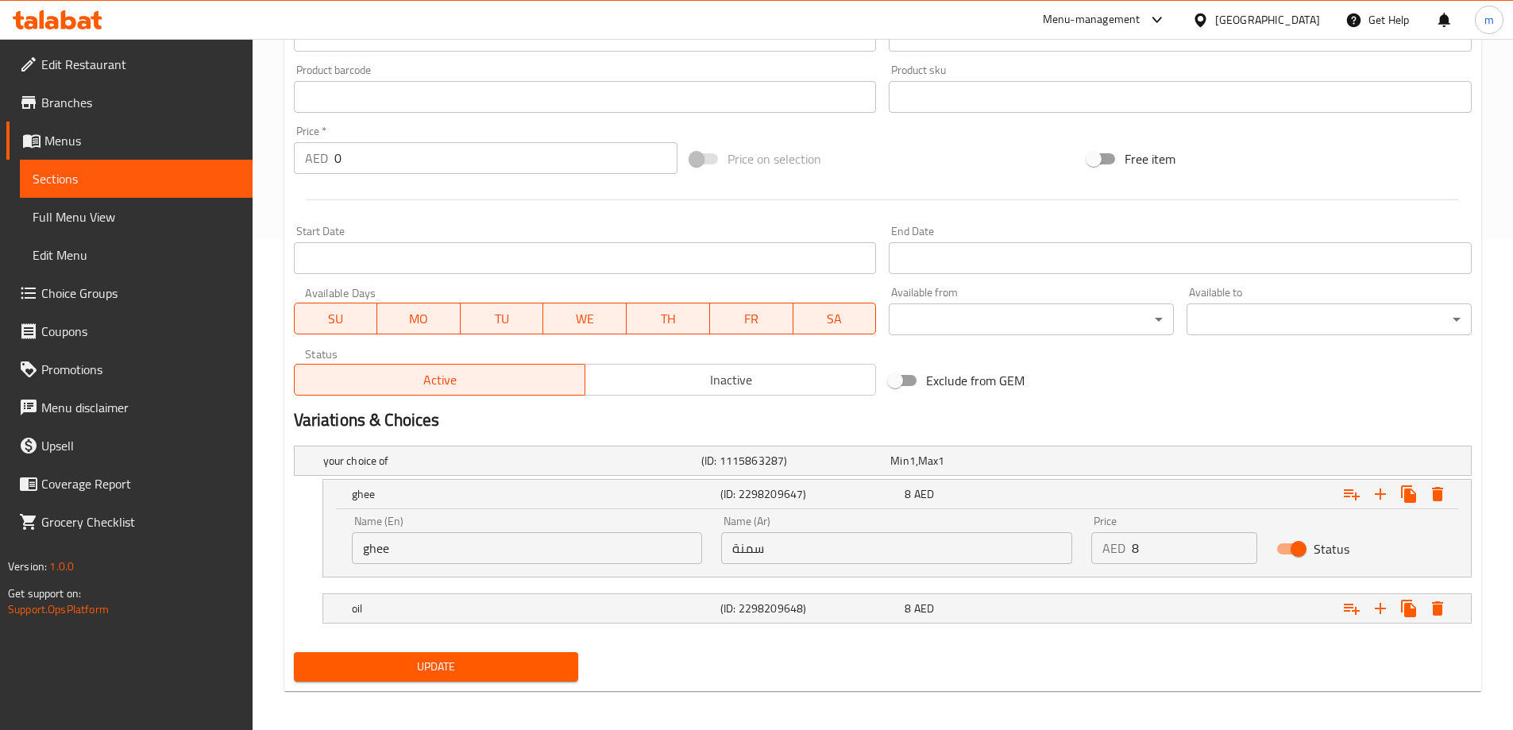
scroll to position [496, 0]
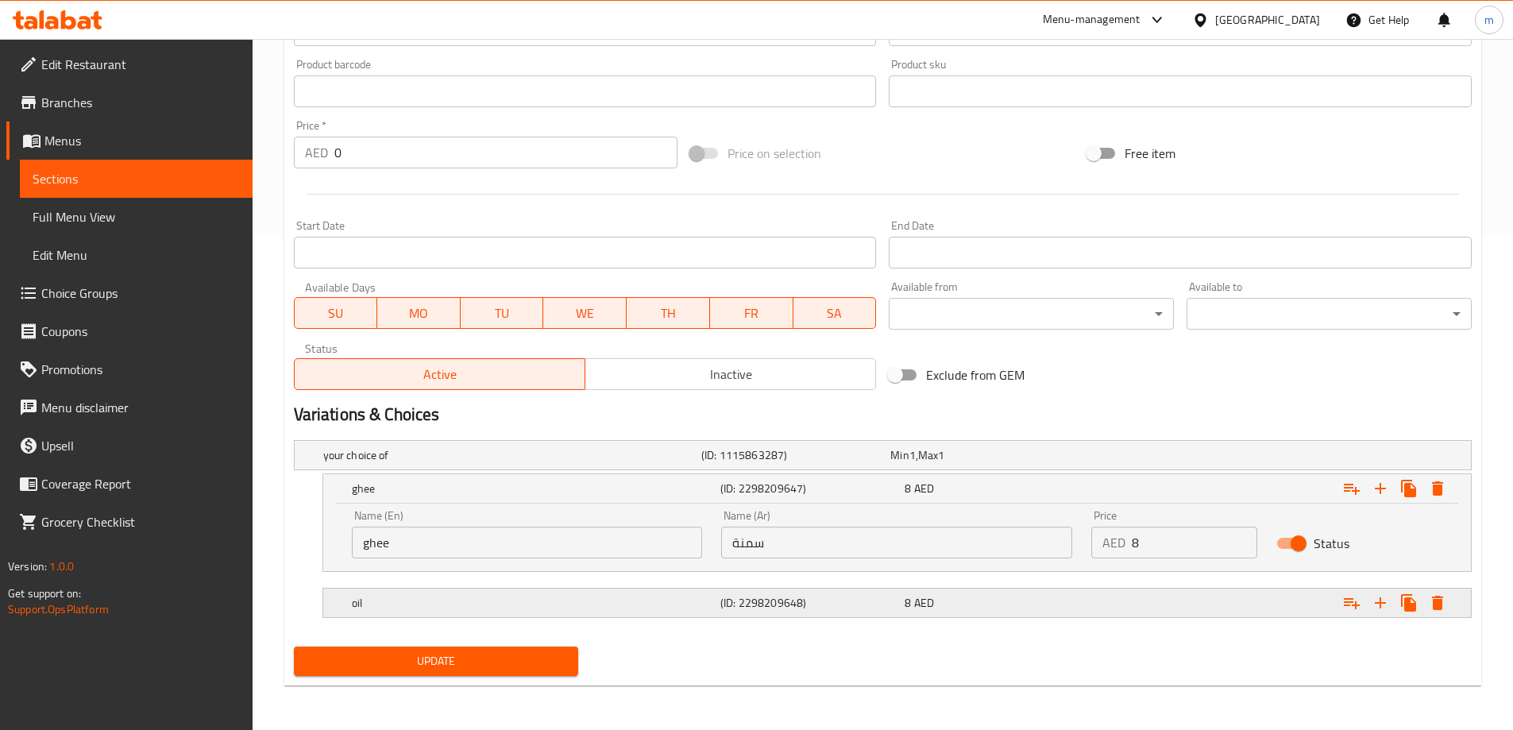
click at [854, 614] on div "oil (ID: 2298209648) 8 AED" at bounding box center [902, 602] width 1106 height 35
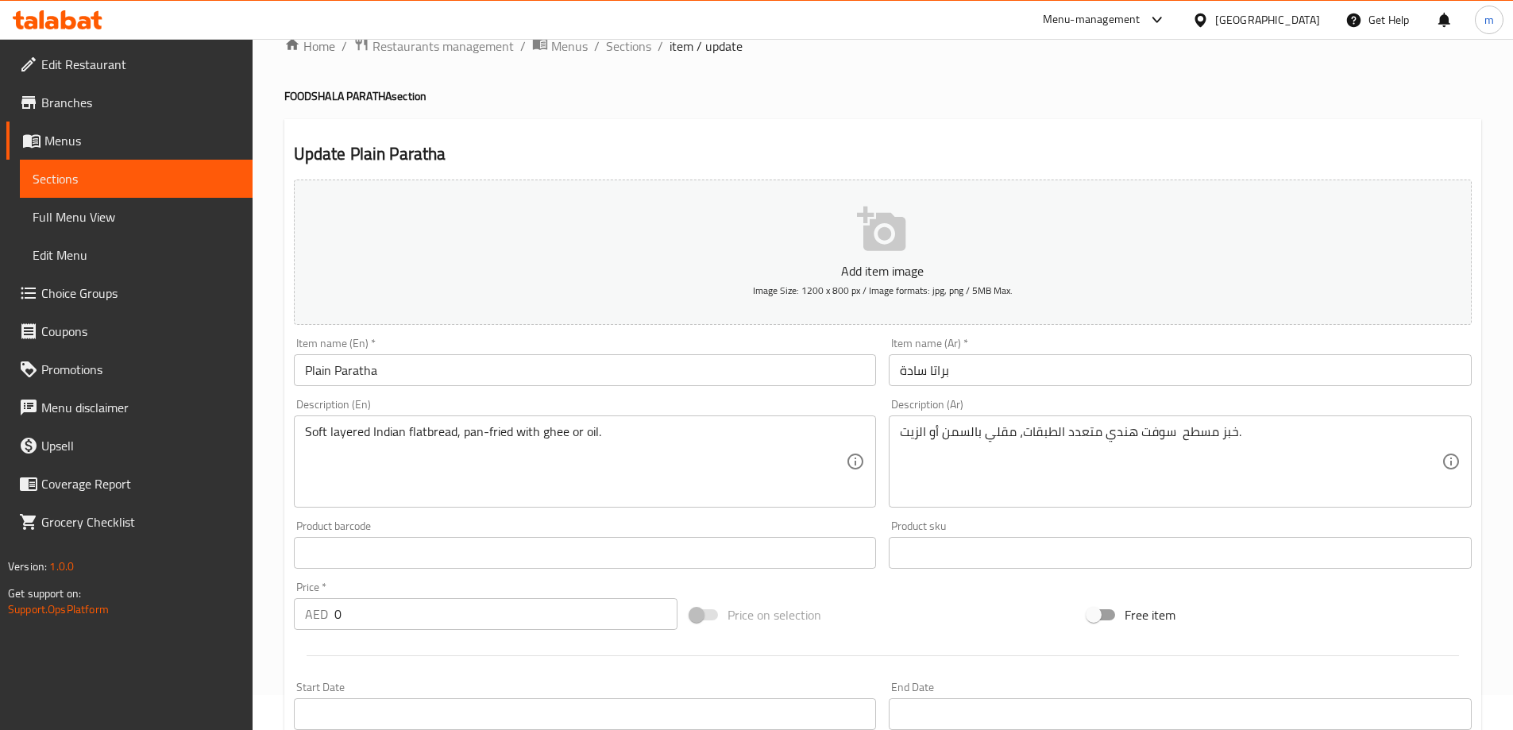
scroll to position [0, 0]
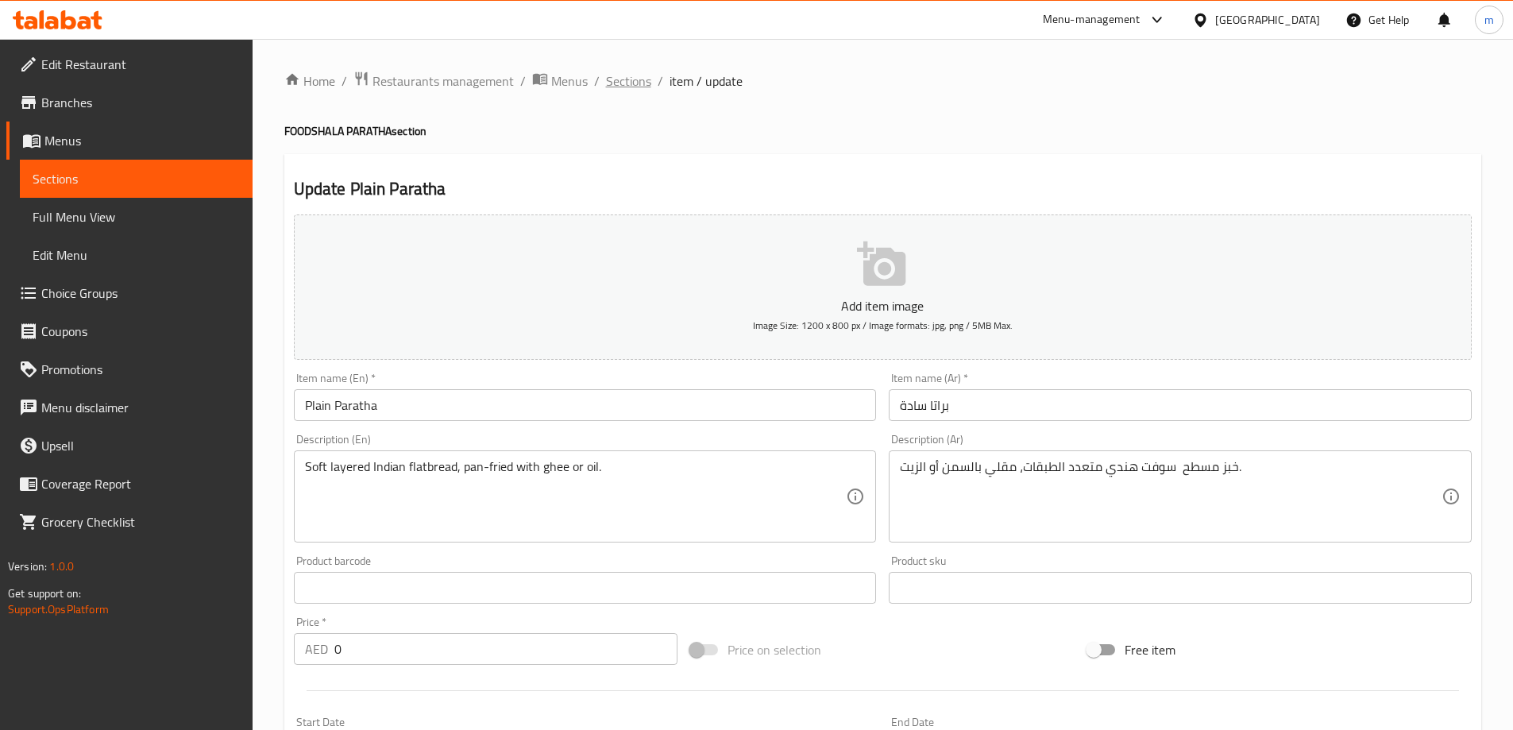
click at [629, 79] on span "Sections" at bounding box center [628, 80] width 45 height 19
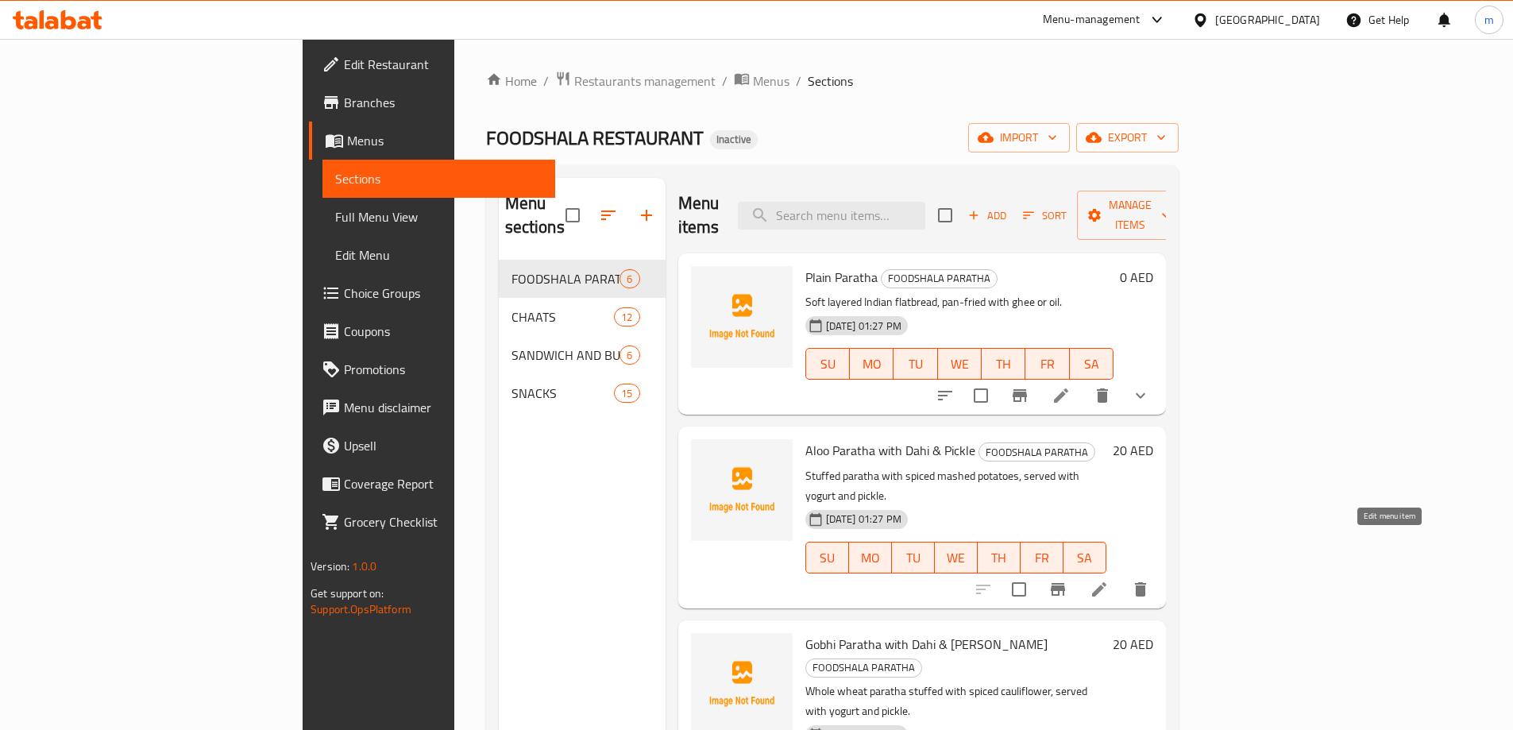
click at [1109, 580] on icon at bounding box center [1098, 589] width 19 height 19
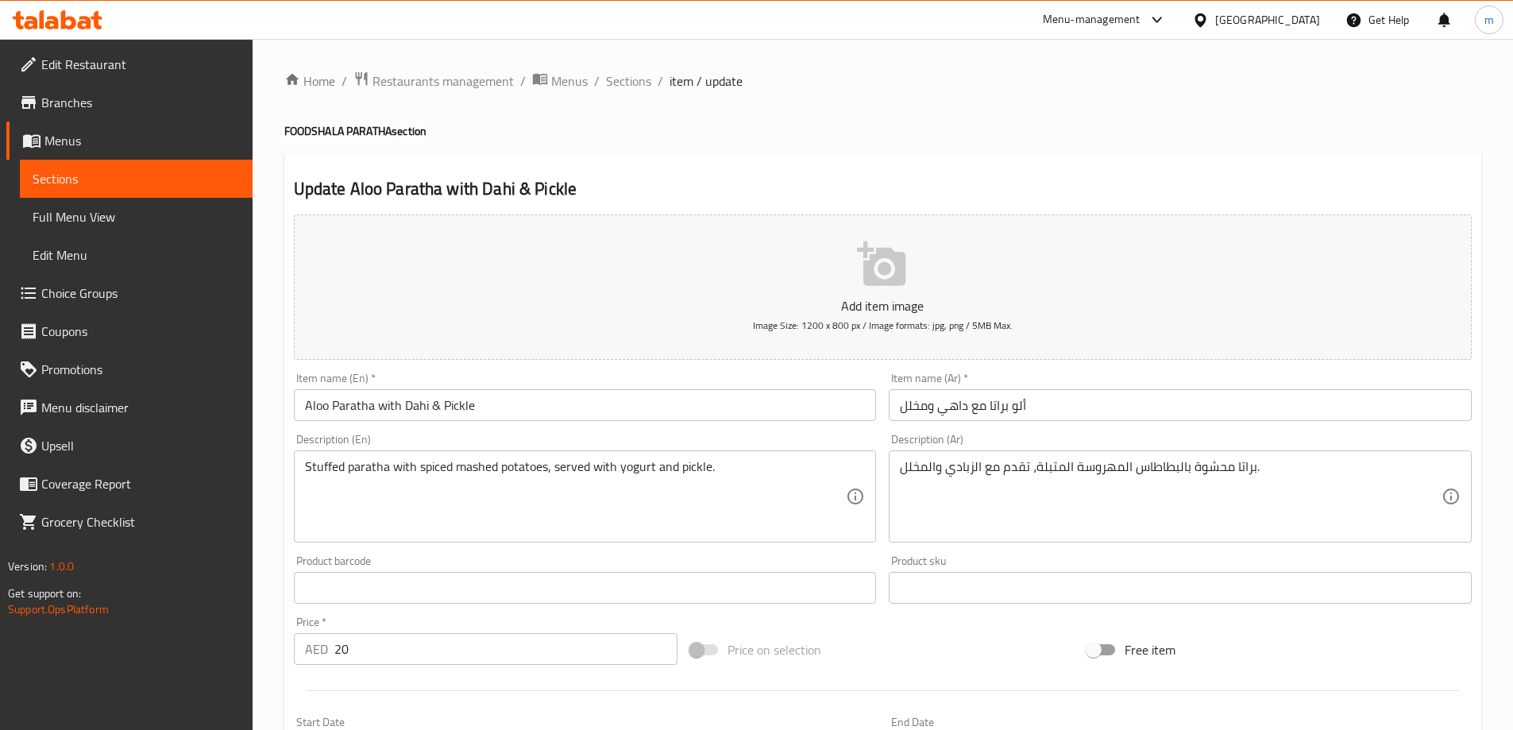
click at [106, 222] on span "Full Menu View" at bounding box center [136, 216] width 207 height 19
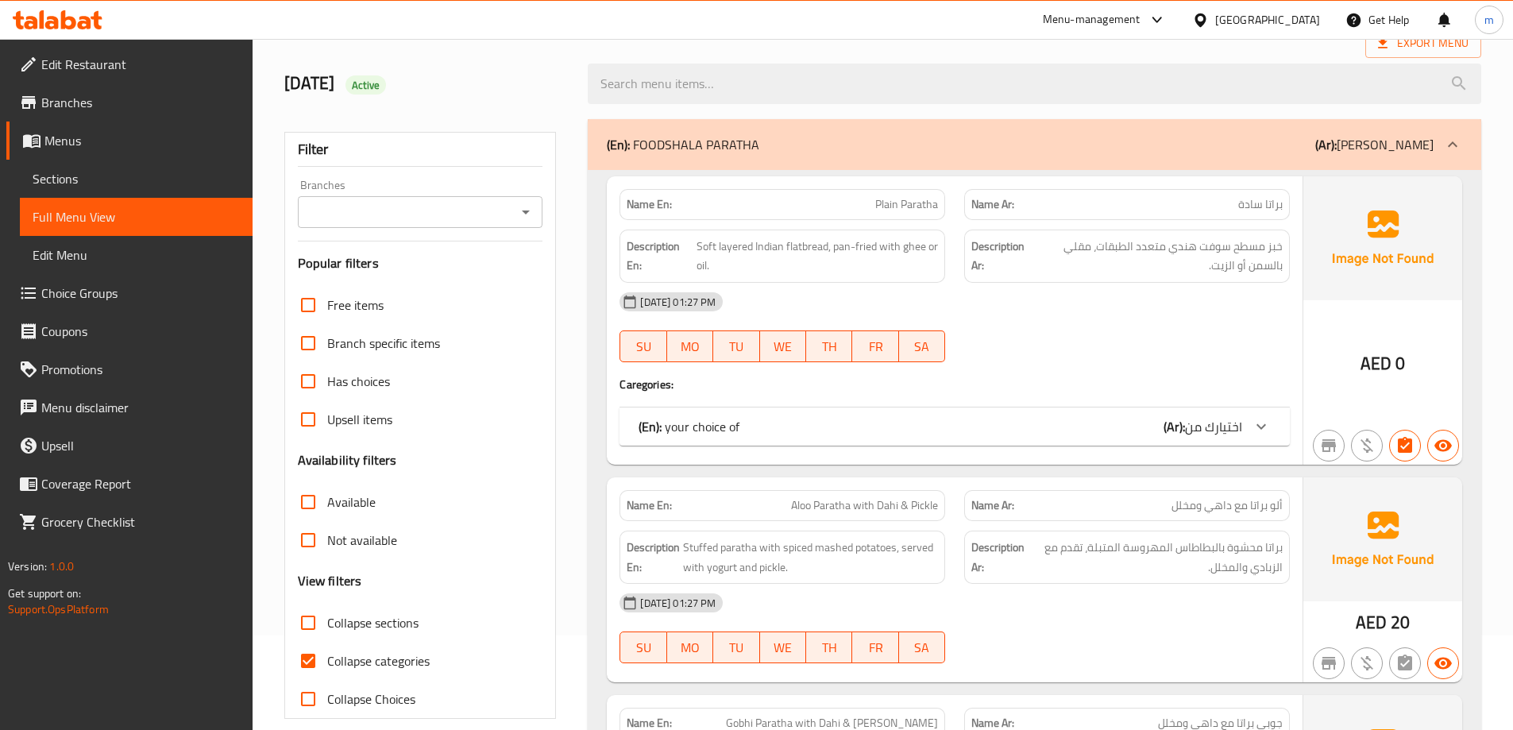
scroll to position [238, 0]
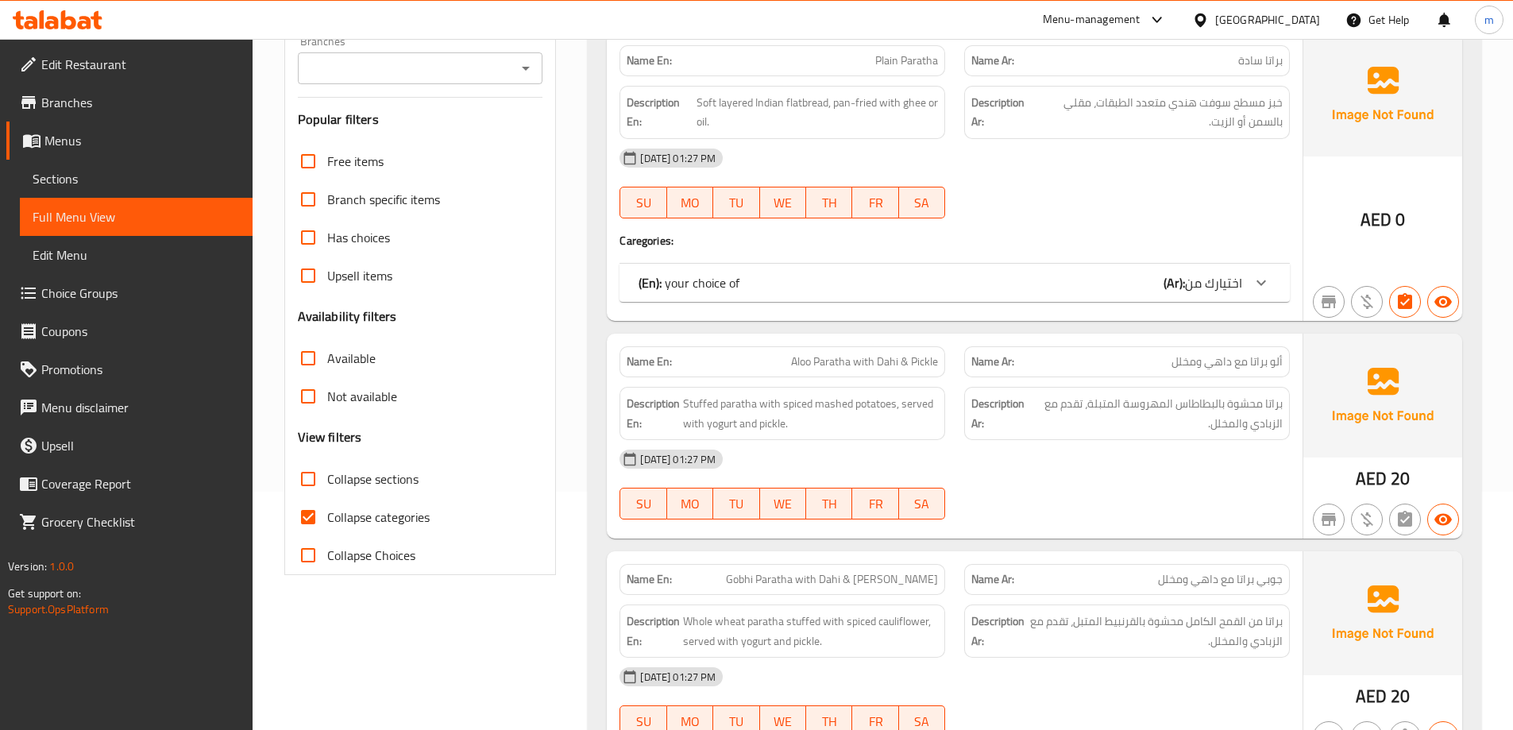
click at [342, 523] on span "Collapse categories" at bounding box center [378, 516] width 102 height 19
click at [327, 523] on input "Collapse categories" at bounding box center [308, 517] width 38 height 38
checkbox input "false"
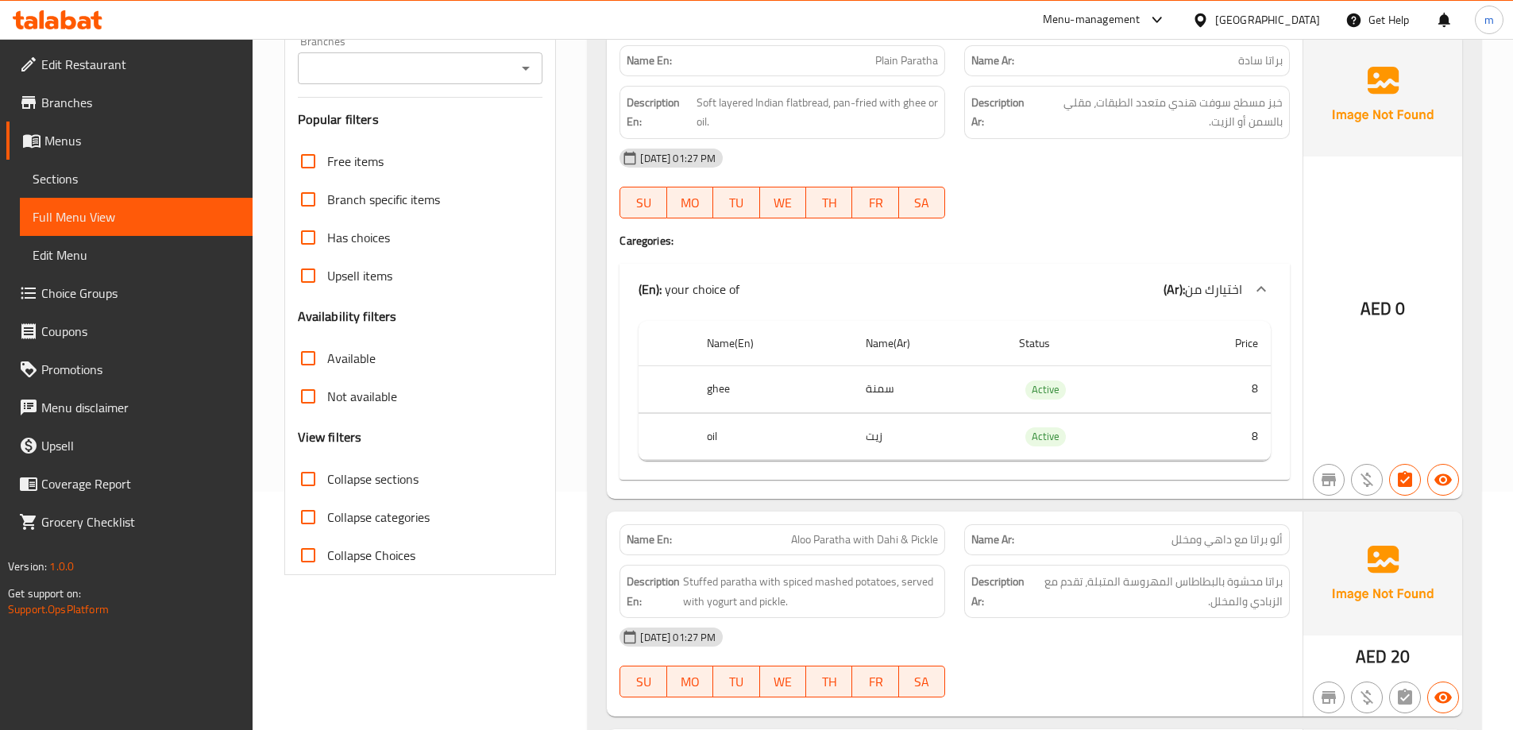
click at [380, 479] on span "Collapse sections" at bounding box center [372, 478] width 91 height 19
click at [327, 479] on input "Collapse sections" at bounding box center [308, 479] width 38 height 38
checkbox input "true"
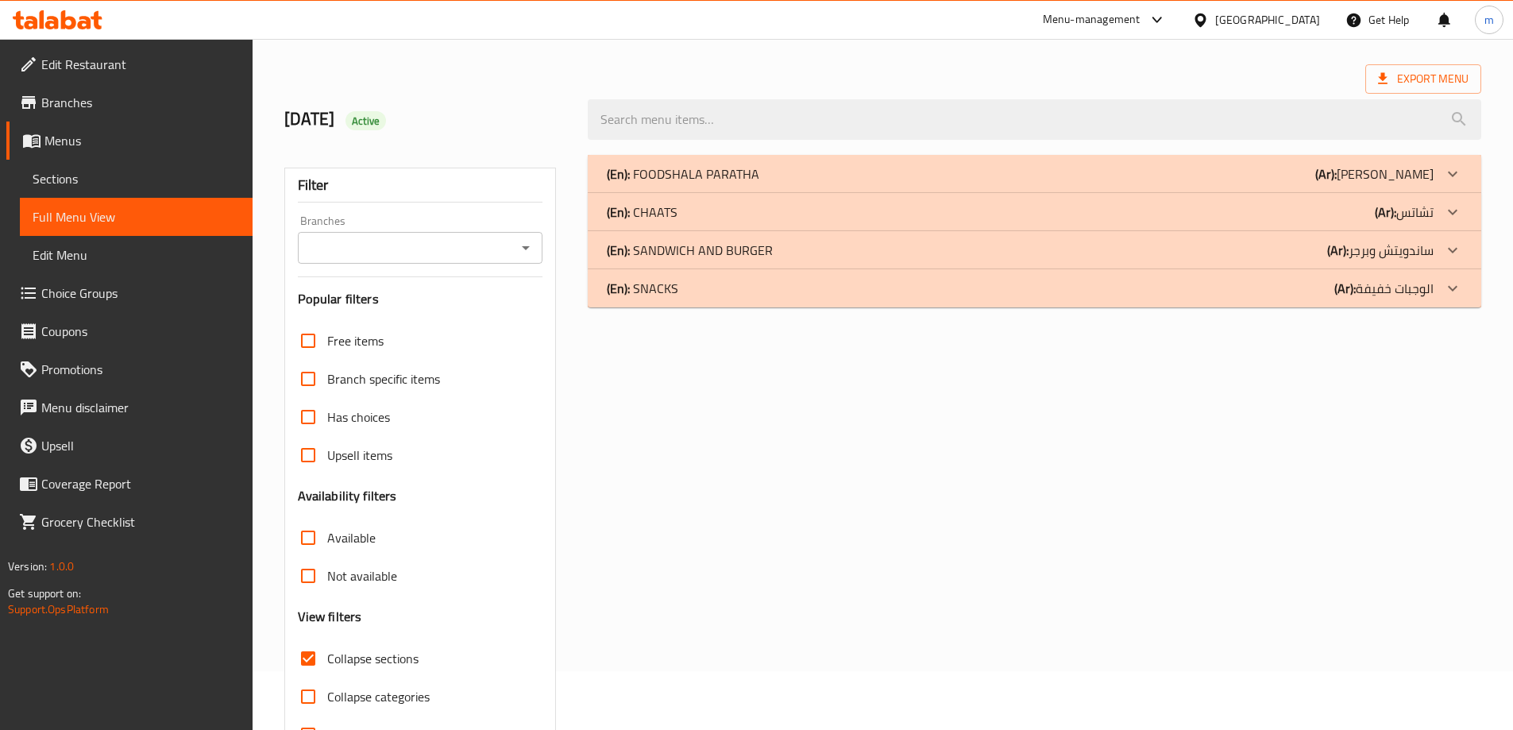
scroll to position [115, 0]
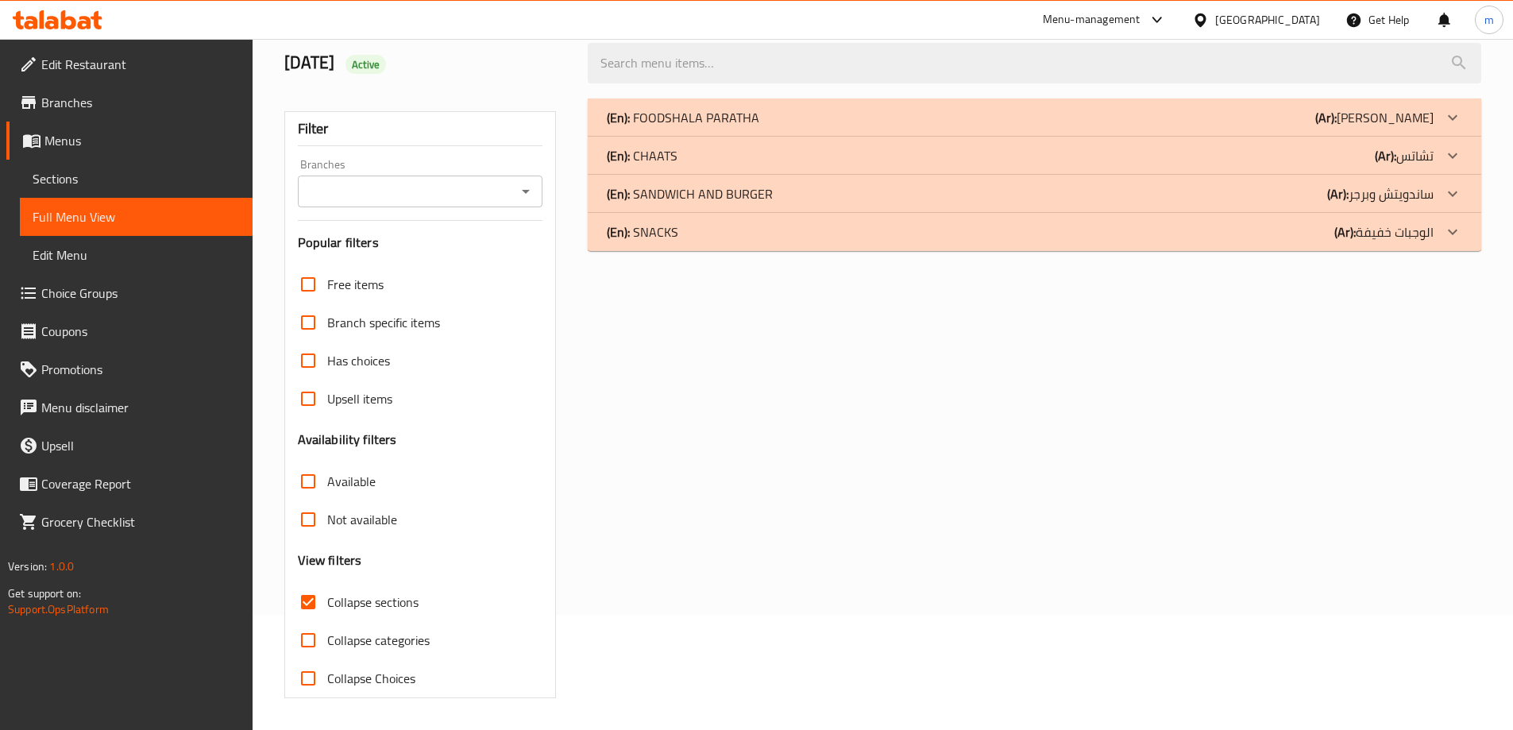
click at [708, 199] on p "(En): SANDWICH AND BURGER" at bounding box center [690, 193] width 166 height 19
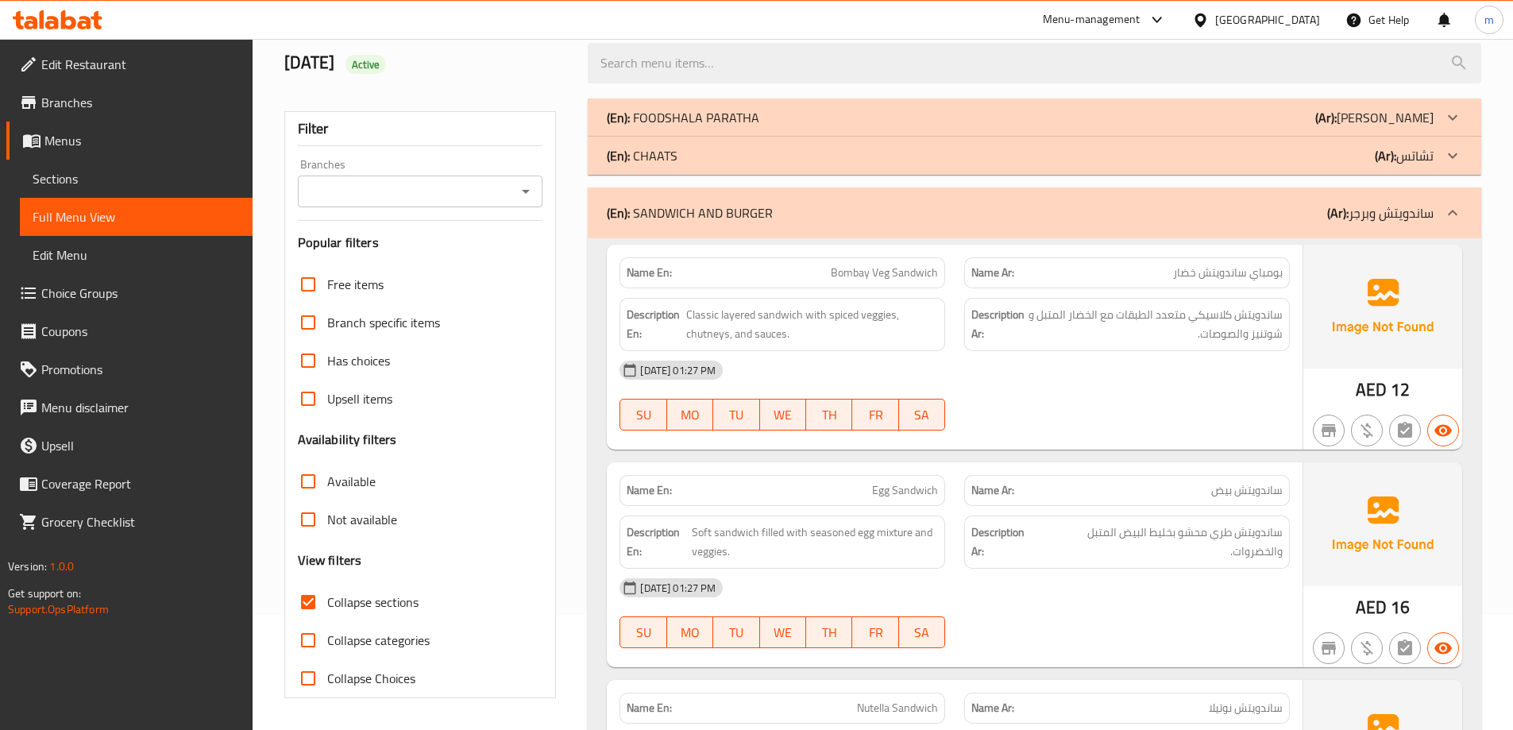
click at [884, 110] on div "(En): FOODSHALA PARATHA (Ar): [PERSON_NAME]" at bounding box center [1020, 117] width 827 height 19
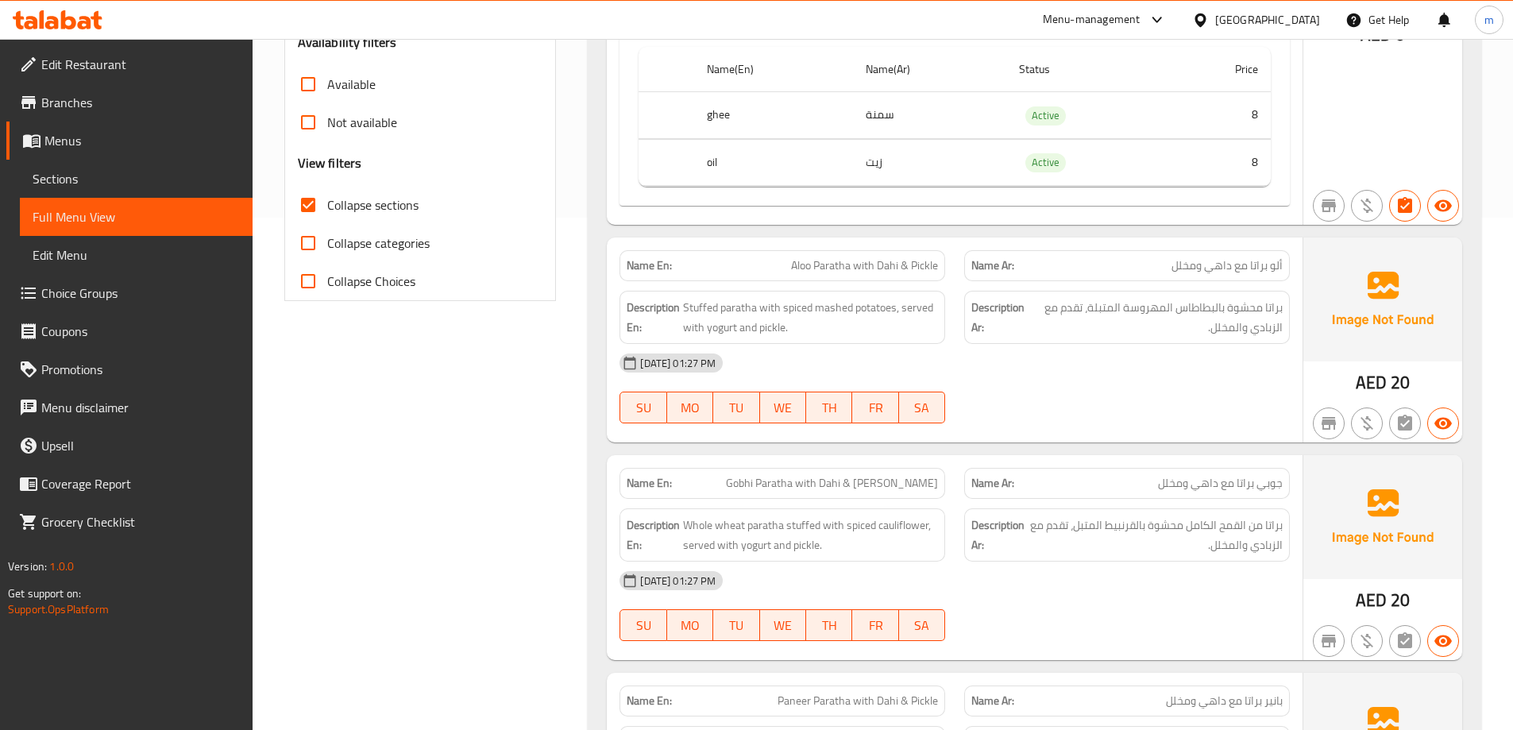
scroll to position [592, 0]
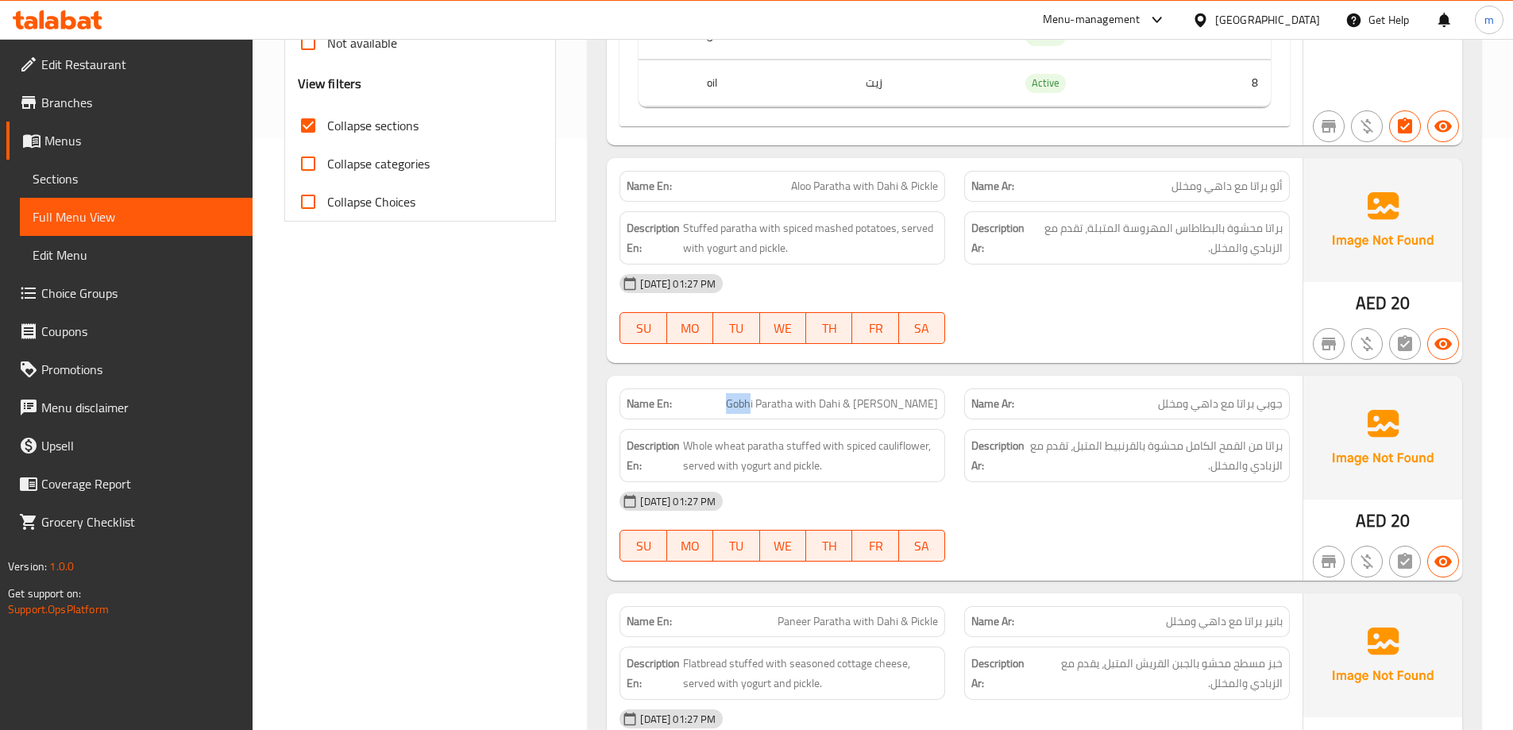
drag, startPoint x: 811, startPoint y: 402, endPoint x: 784, endPoint y: 404, distance: 27.1
click at [784, 404] on p "Name En: Gobhi Paratha with Dahi & Pickle" at bounding box center [782, 403] width 311 height 17
copy span "Gobh"
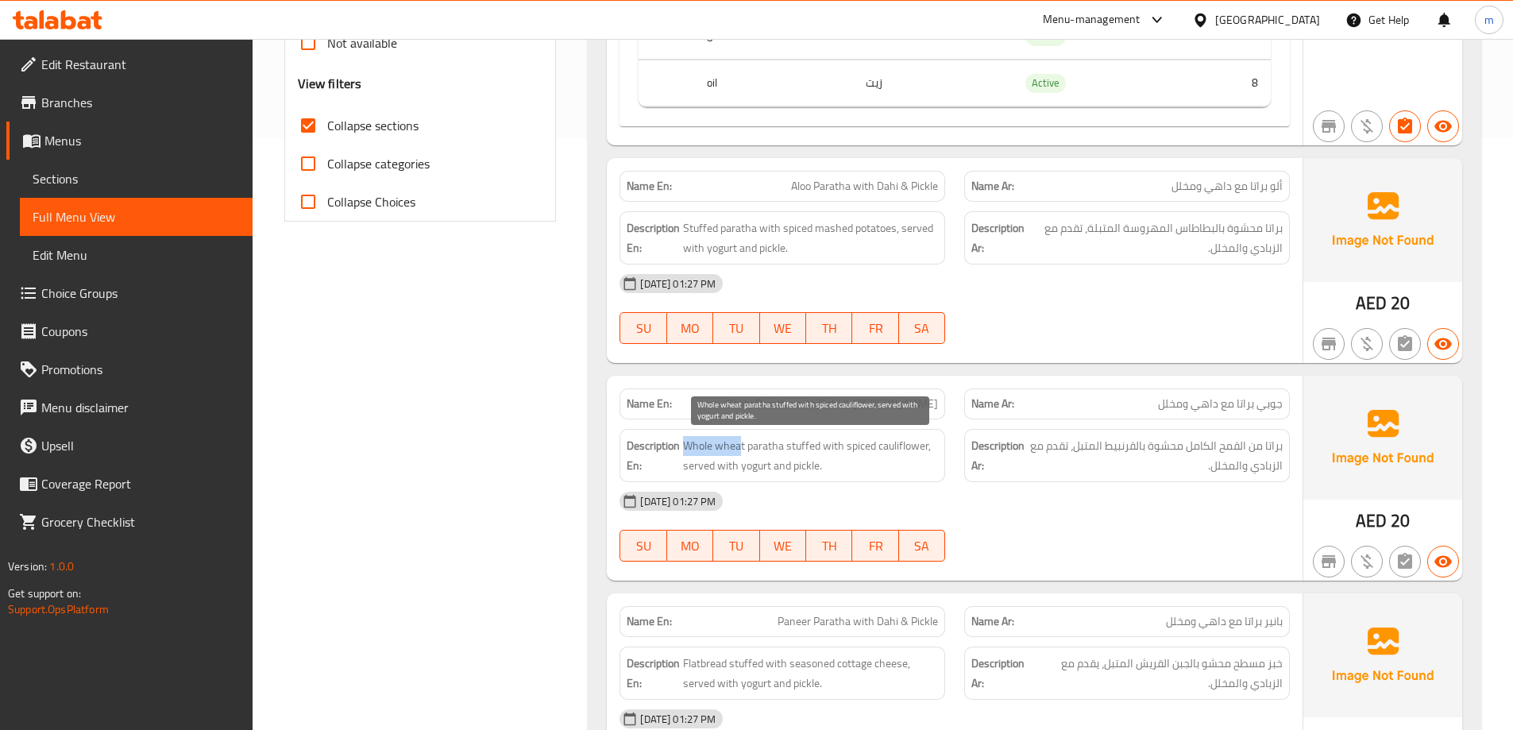
drag, startPoint x: 742, startPoint y: 445, endPoint x: 686, endPoint y: 443, distance: 56.4
click at [686, 443] on span "Whole wheat paratha stuffed with spiced cauliflower, served with yogurt and pic…" at bounding box center [810, 455] width 255 height 39
copy span "Whole whea"
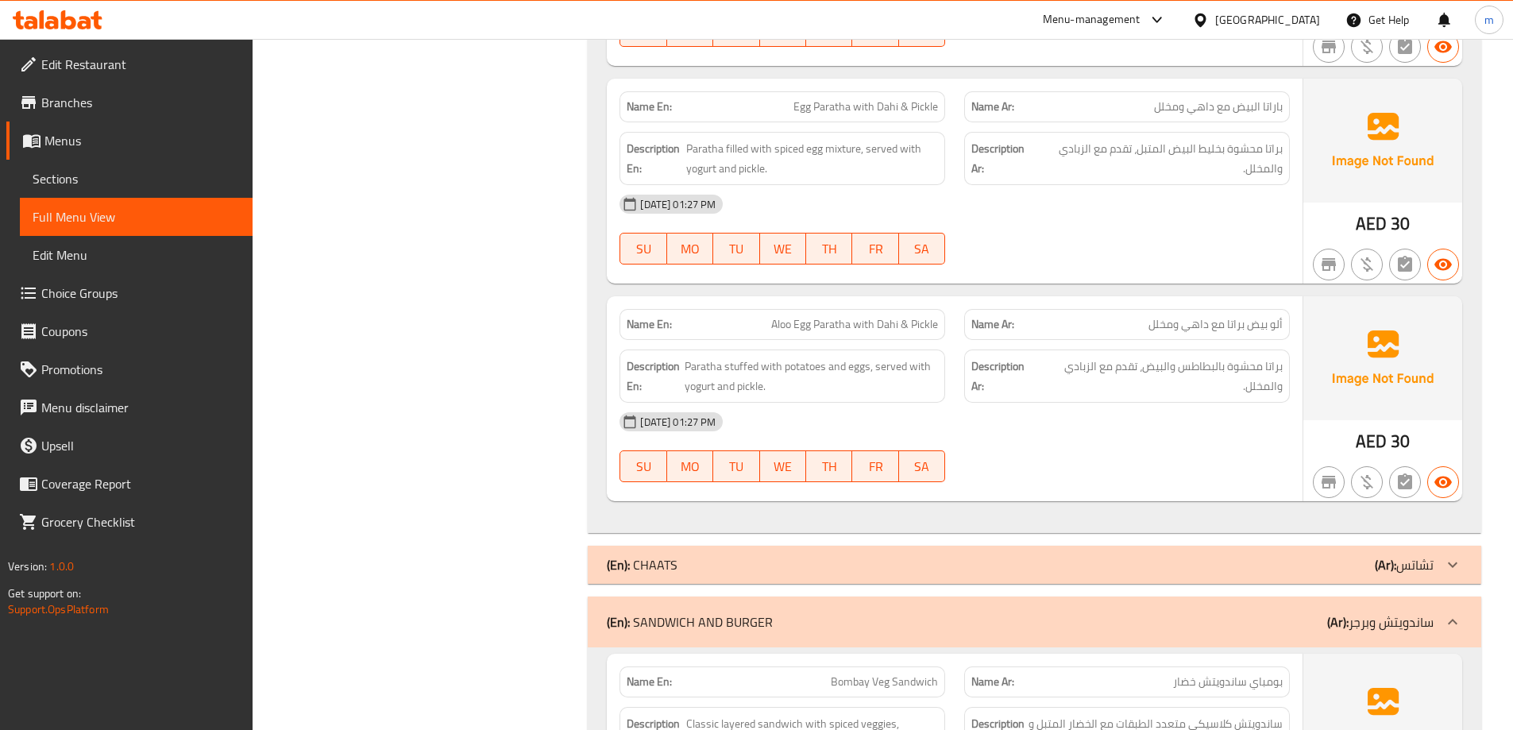
scroll to position [1289, 0]
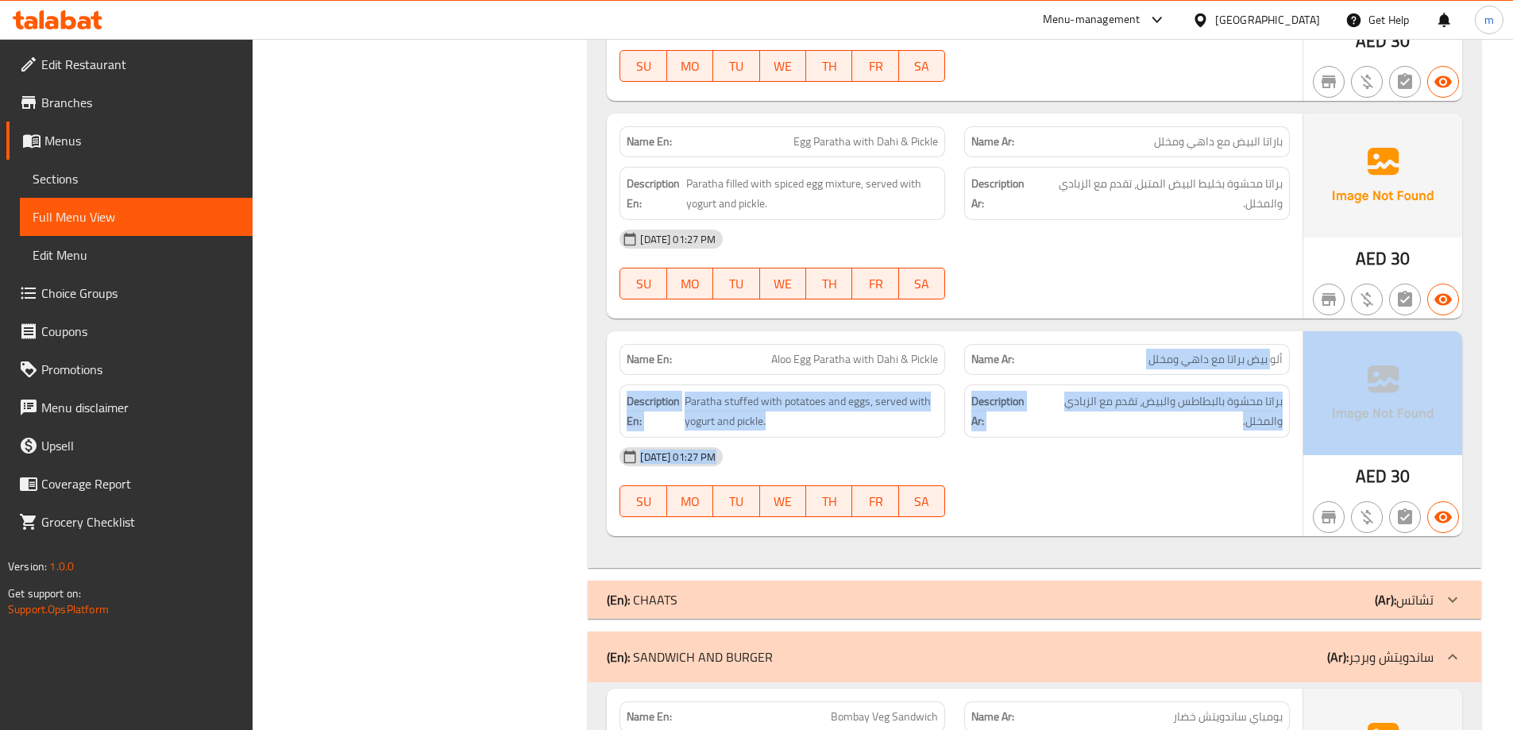
drag, startPoint x: 1271, startPoint y: 354, endPoint x: 1309, endPoint y: 364, distance: 39.3
click at [1309, 364] on div "Name En: Aloo Egg Paratha with Dahi & Pickle Name Ar: ألو بيض براتا مع داهي ومخ…" at bounding box center [1034, 433] width 855 height 205
click at [1309, 364] on img at bounding box center [1382, 393] width 159 height 124
click at [1272, 360] on span "ألو بيض براتا مع داهي ومخلل" at bounding box center [1215, 359] width 134 height 17
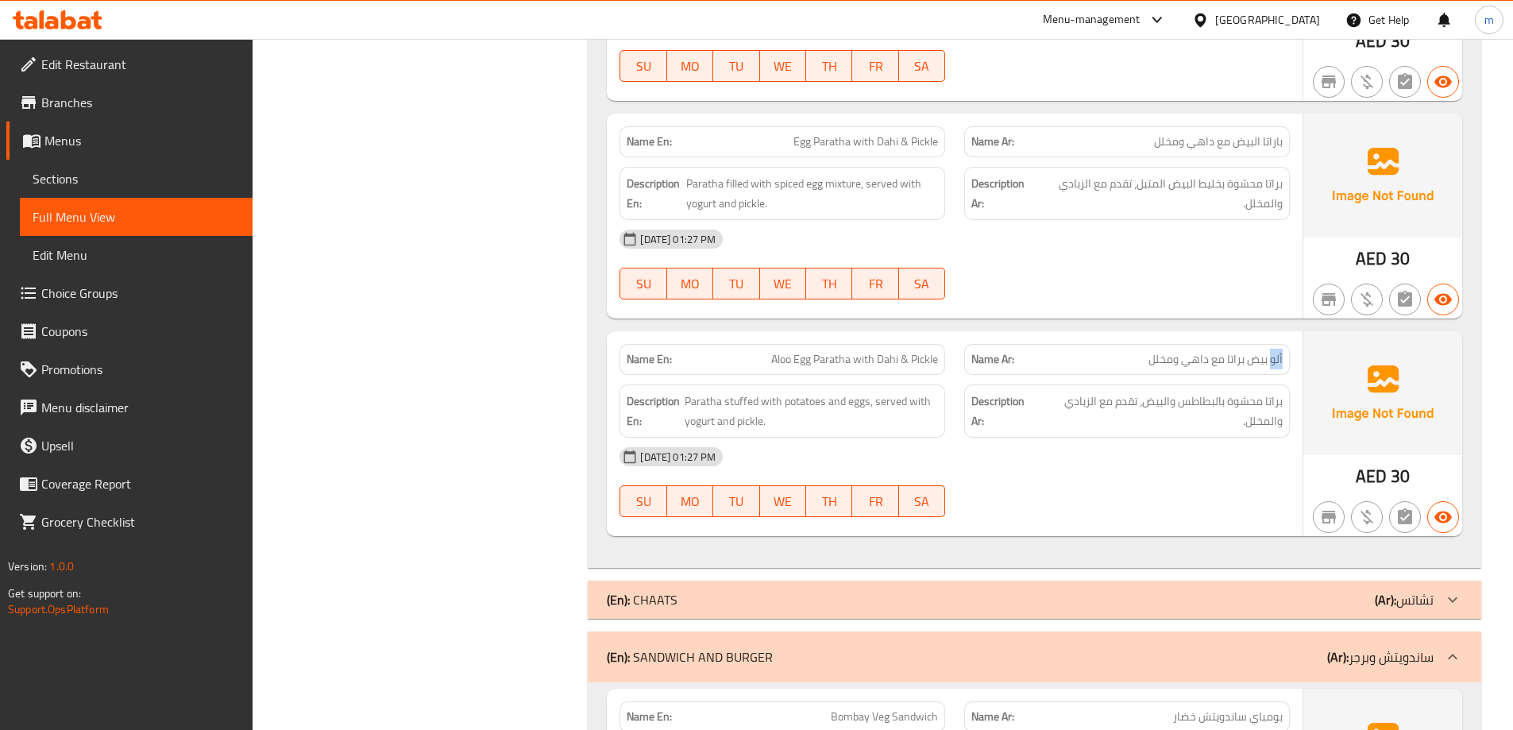
drag, startPoint x: 1272, startPoint y: 360, endPoint x: 1290, endPoint y: 363, distance: 17.8
click at [1290, 363] on div "Name Ar: ألو بيض براتا مع داهي ومخلل" at bounding box center [1126, 359] width 345 height 50
drag, startPoint x: 1180, startPoint y: 406, endPoint x: 1223, endPoint y: 397, distance: 43.8
click at [1223, 397] on span "براتا محشوة بالبطاطس والبيض، تقدم مع الزبادي والمخلل." at bounding box center [1161, 410] width 244 height 39
click at [1143, 479] on div "17-09-2025 01:27 PM SU MO TU WE TH FR SA" at bounding box center [954, 482] width 689 height 89
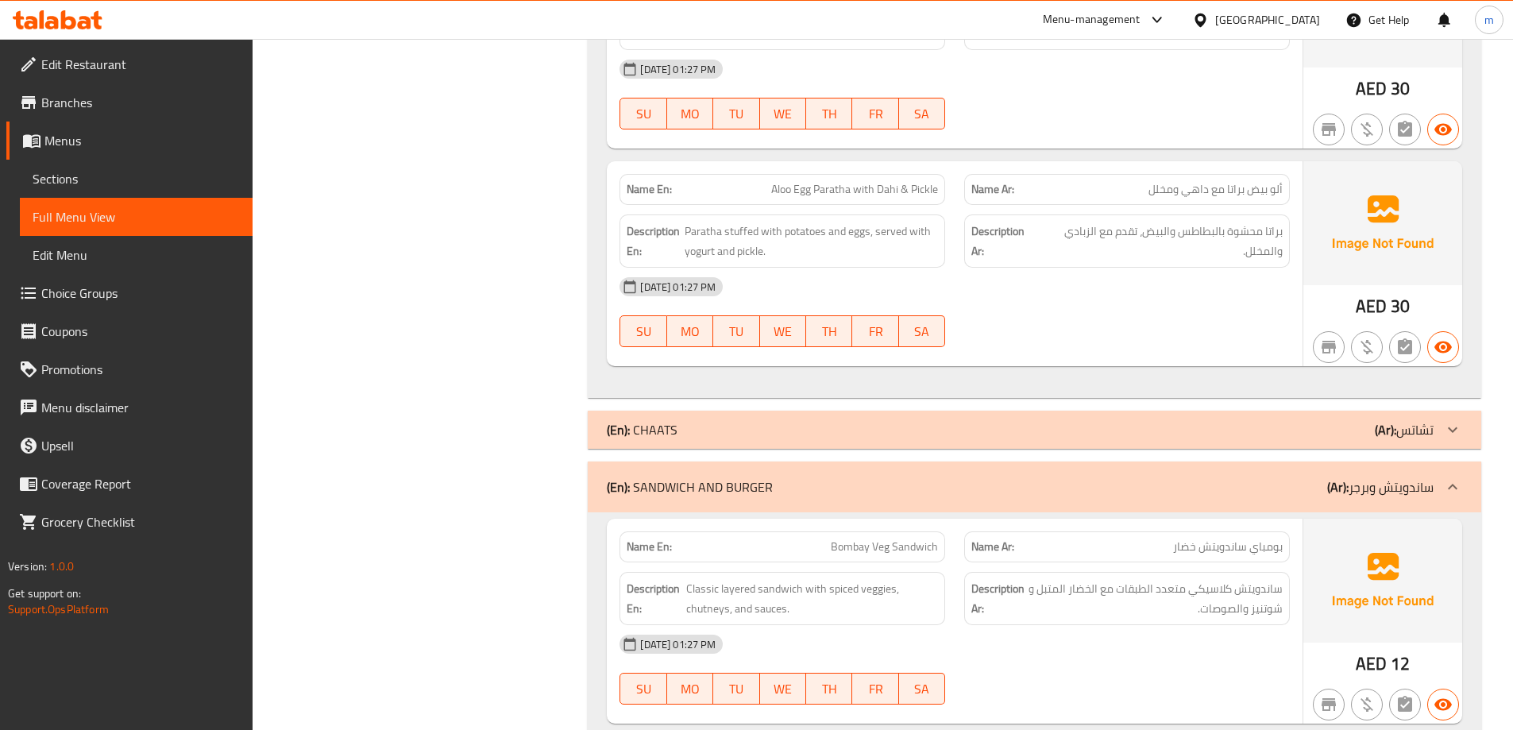
scroll to position [1493, 0]
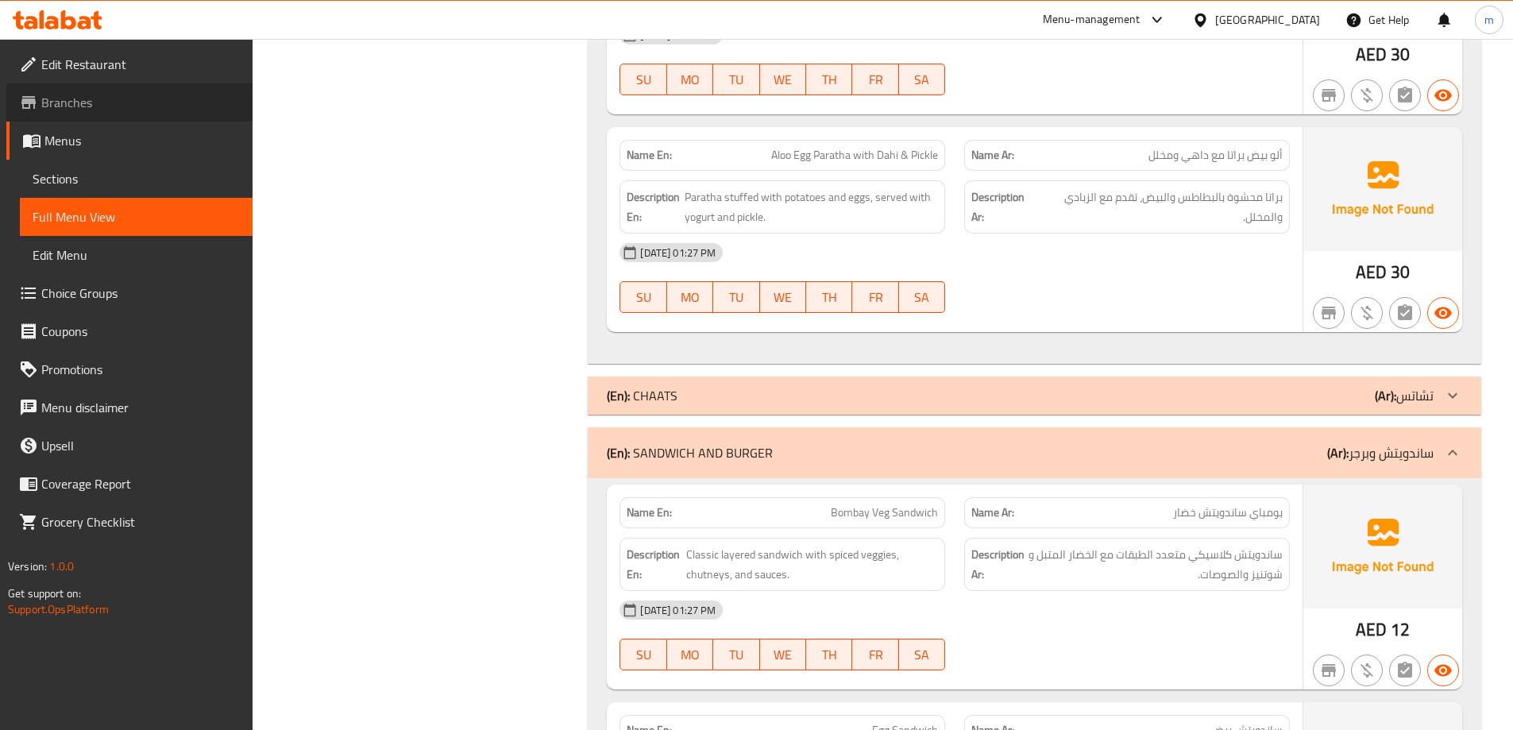
click at [117, 103] on span "Branches" at bounding box center [140, 102] width 199 height 19
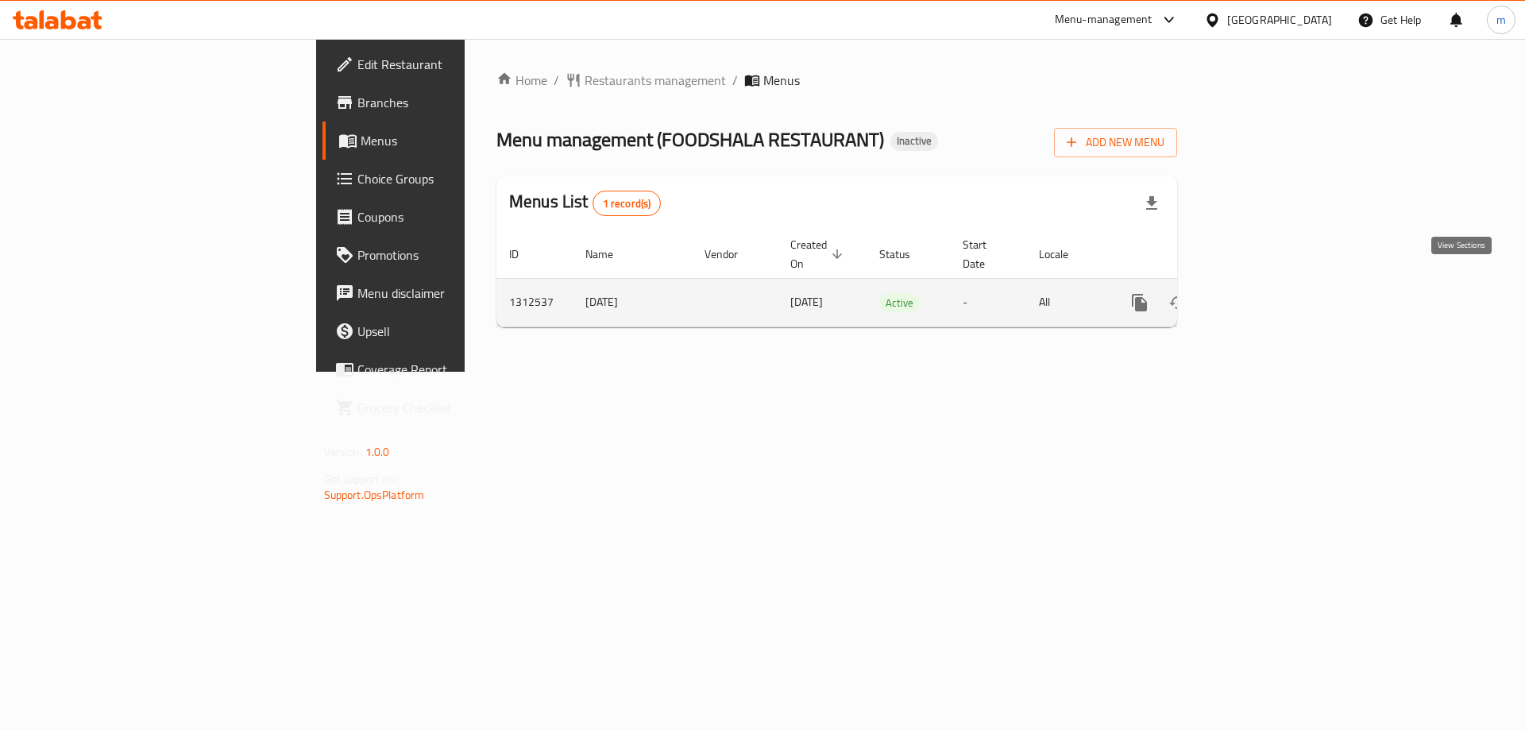
click at [1263, 294] on icon "enhanced table" at bounding box center [1253, 302] width 19 height 19
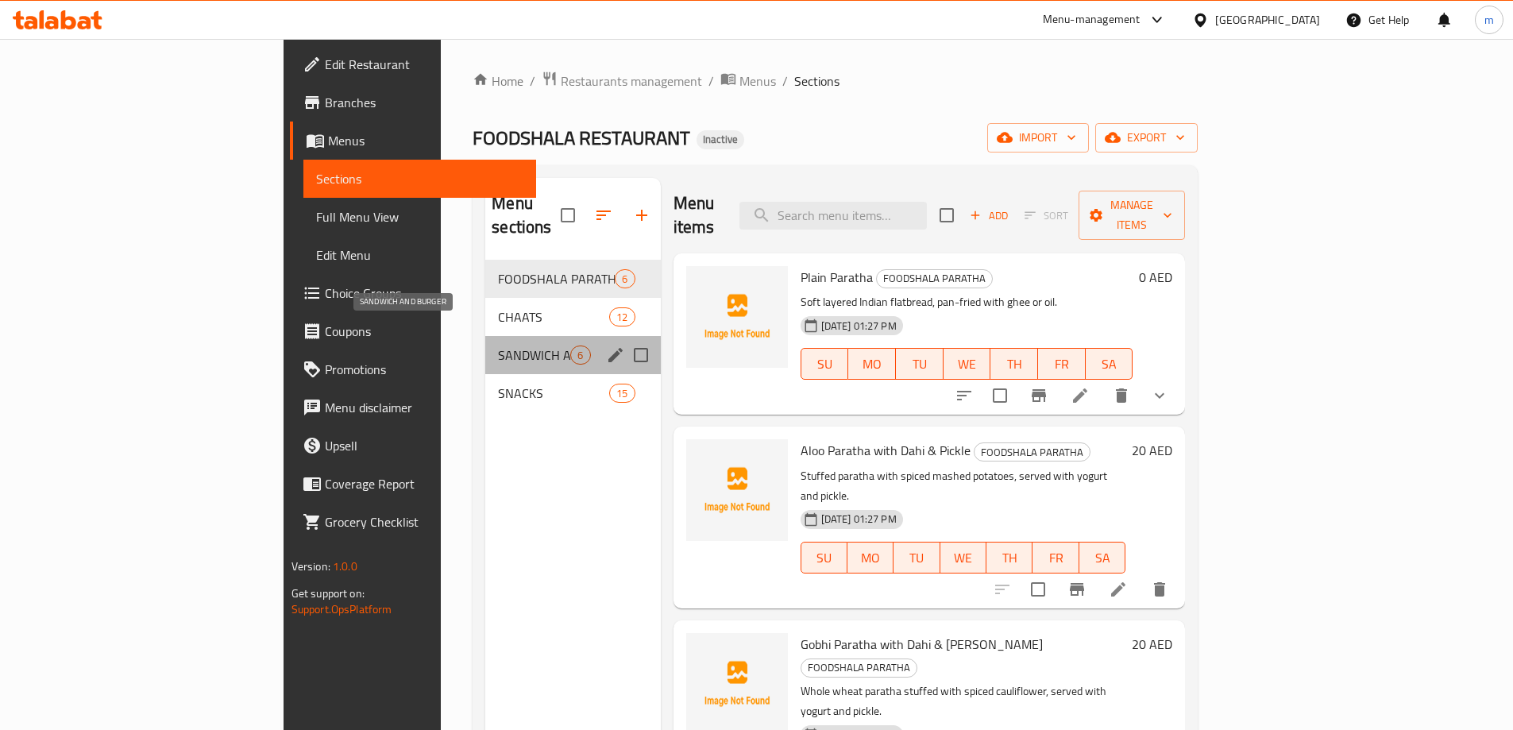
click at [498, 345] on span "SANDWICH AND BURGER" at bounding box center [534, 354] width 72 height 19
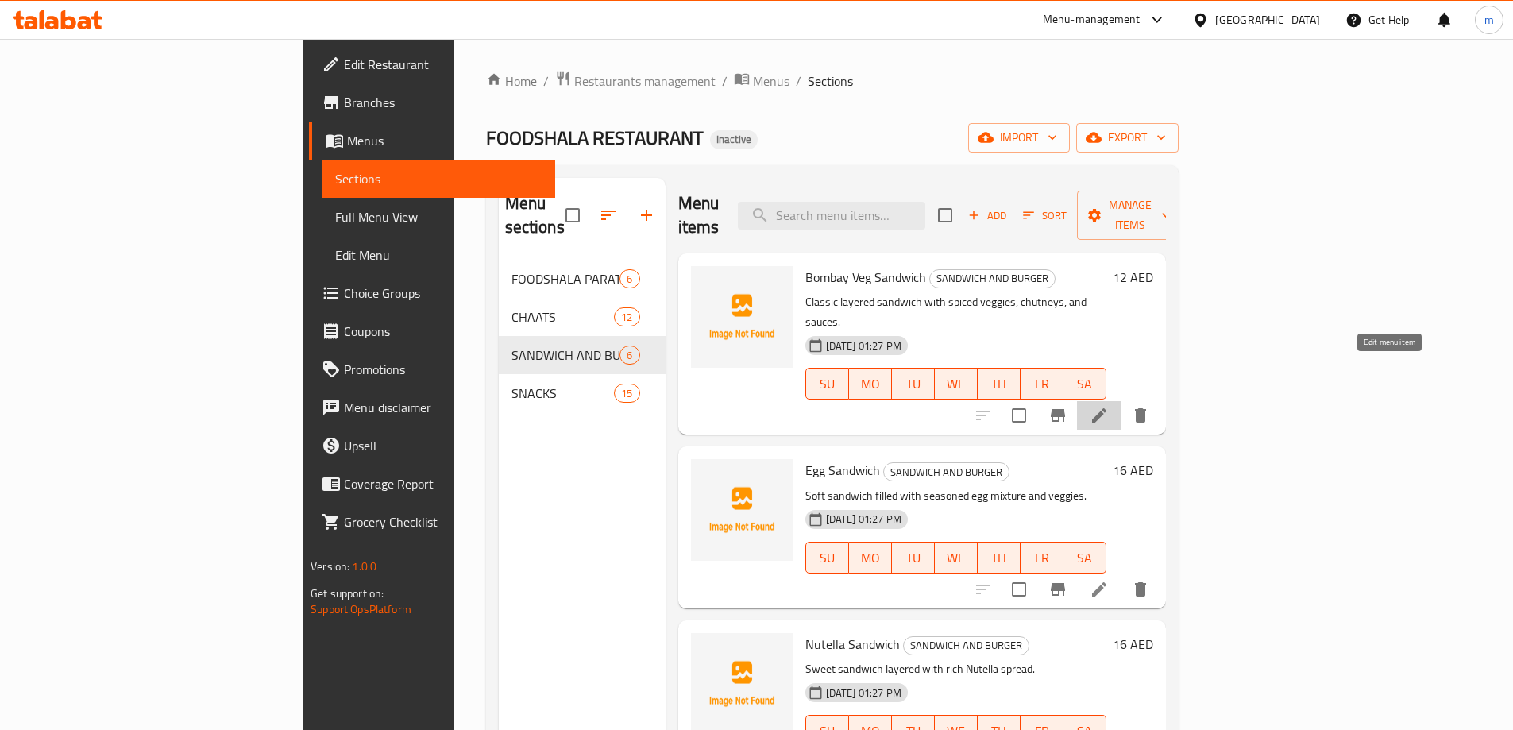
click at [1109, 406] on icon at bounding box center [1098, 415] width 19 height 19
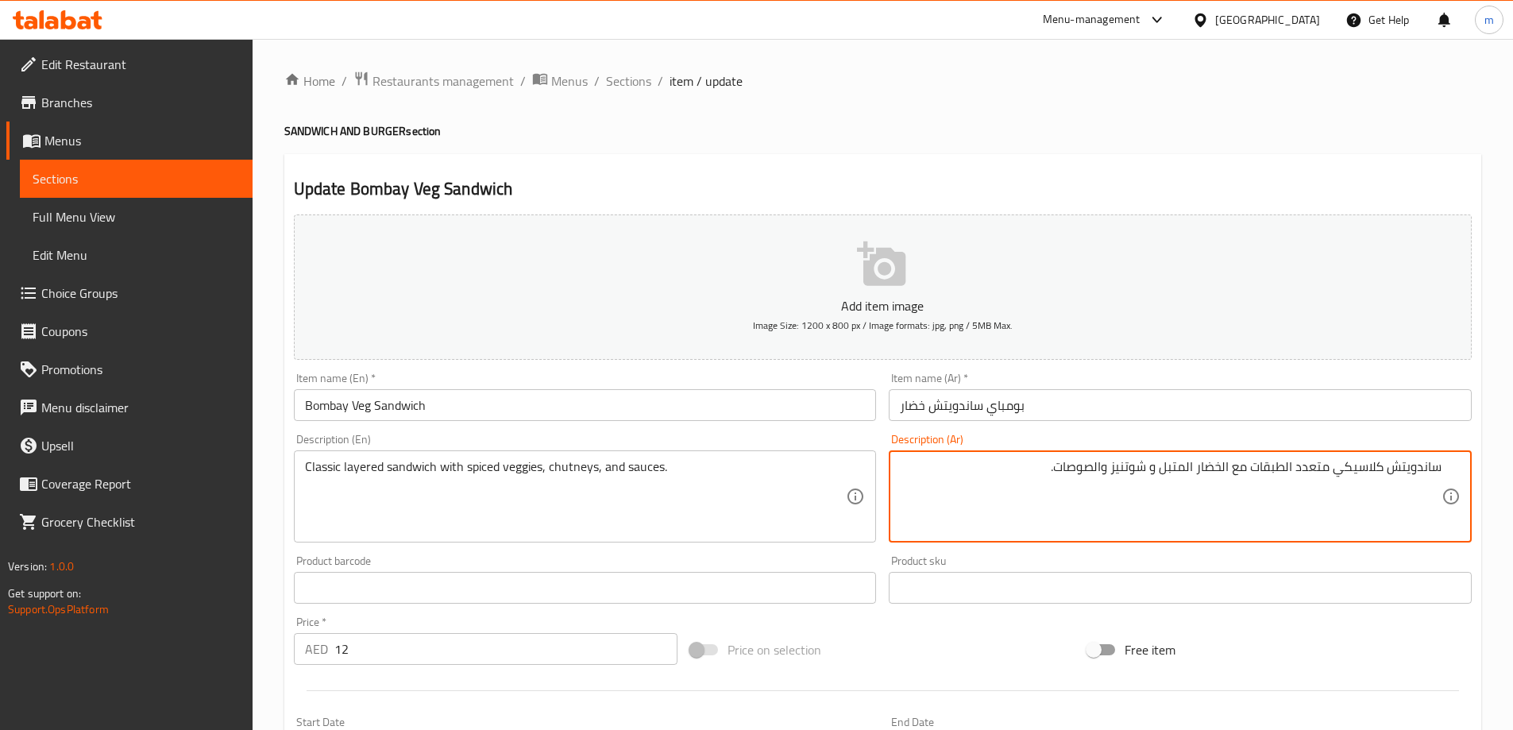
drag, startPoint x: 1254, startPoint y: 466, endPoint x: 1331, endPoint y: 476, distance: 77.7
click at [1331, 476] on textarea "ساندويتش كلاسيكي متعدد الطبقات مع الخضار المتبل و شوتنيز والصوصات." at bounding box center [1171, 496] width 542 height 75
click at [1309, 463] on textarea "ساندويتش كلاسيكي مع الخضار المتبل و شوتنيز والصوصات." at bounding box center [1171, 496] width 542 height 75
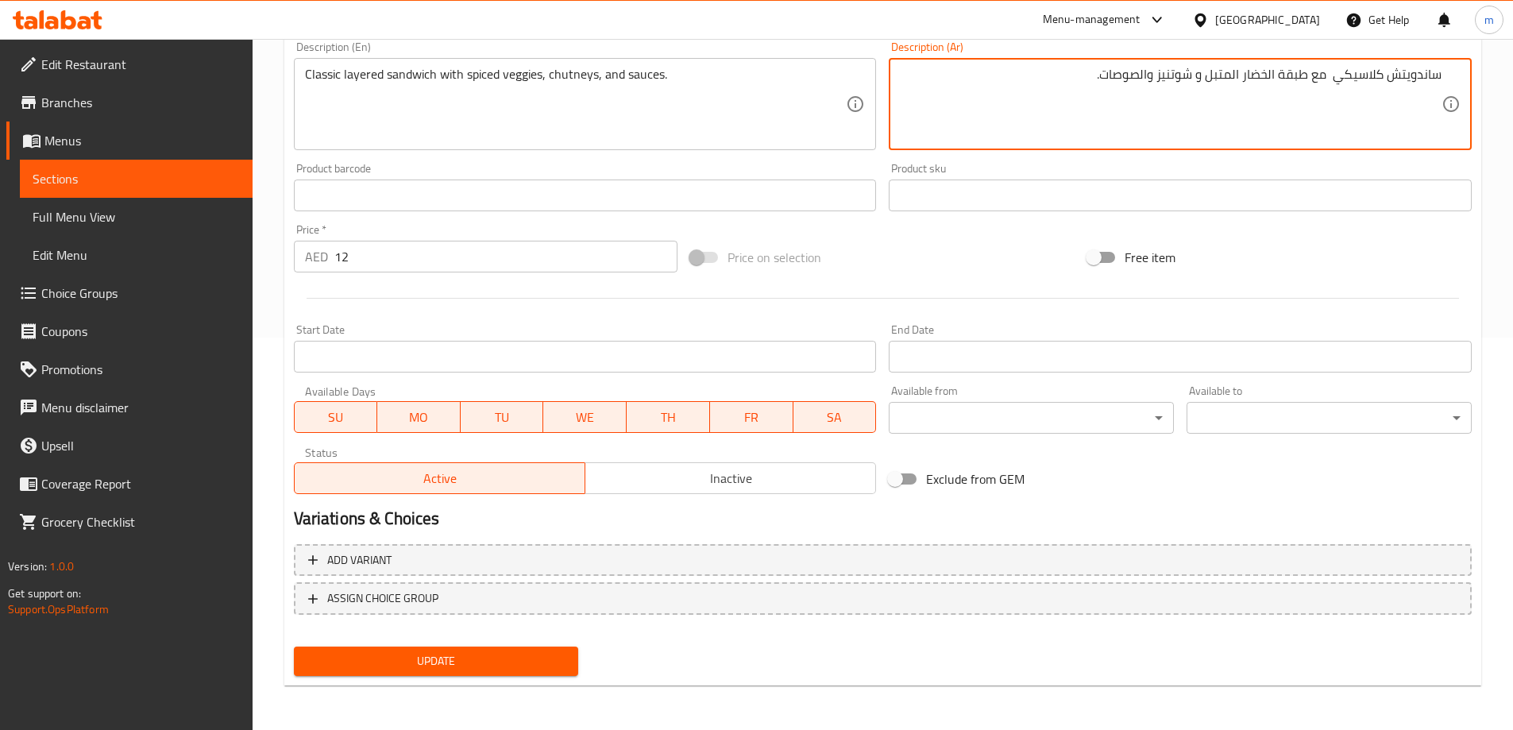
type textarea "ساندويتش كلاسيكي مع طبقة الخضار المتبل و شوتنيز والصوصات."
click at [435, 665] on span "Update" at bounding box center [437, 661] width 260 height 20
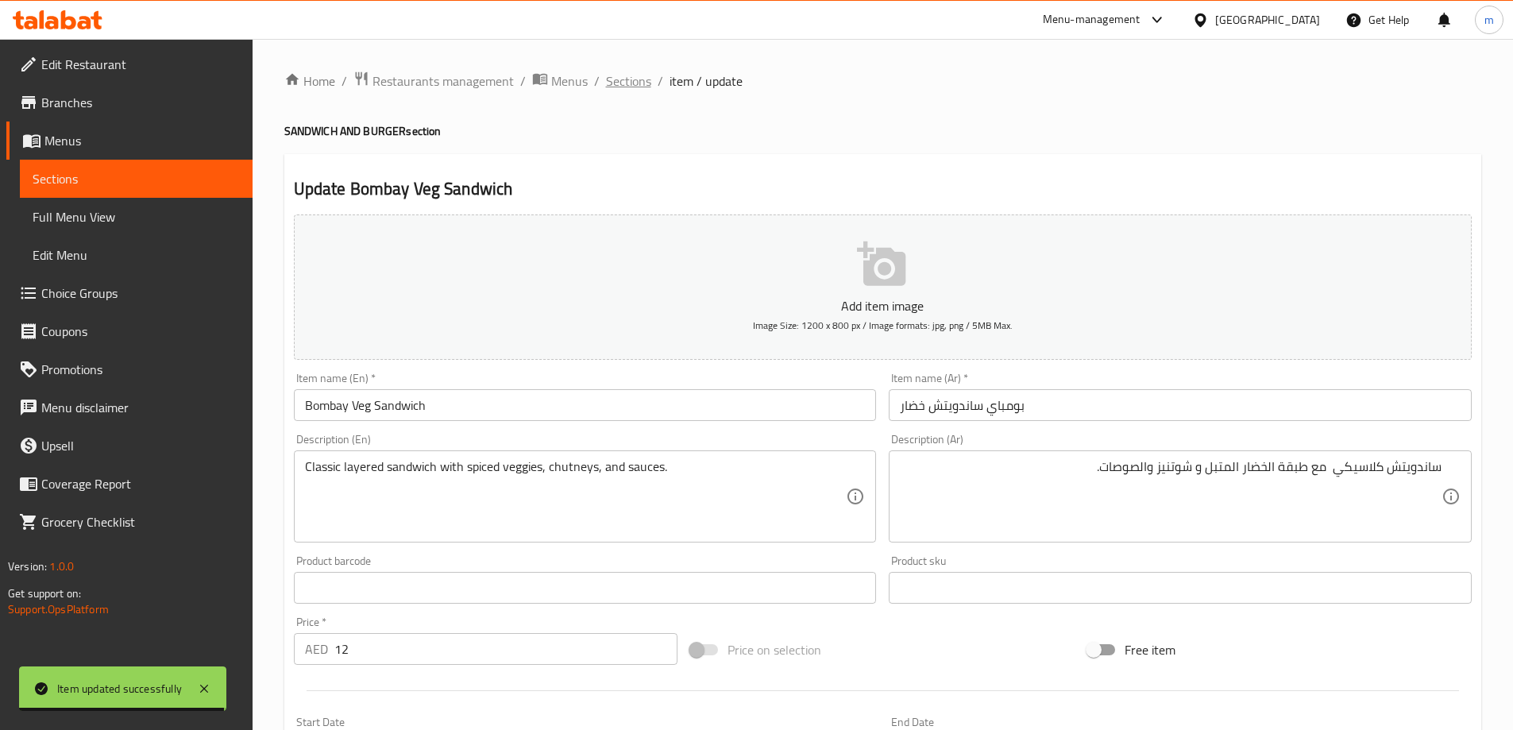
click at [625, 86] on span "Sections" at bounding box center [628, 80] width 45 height 19
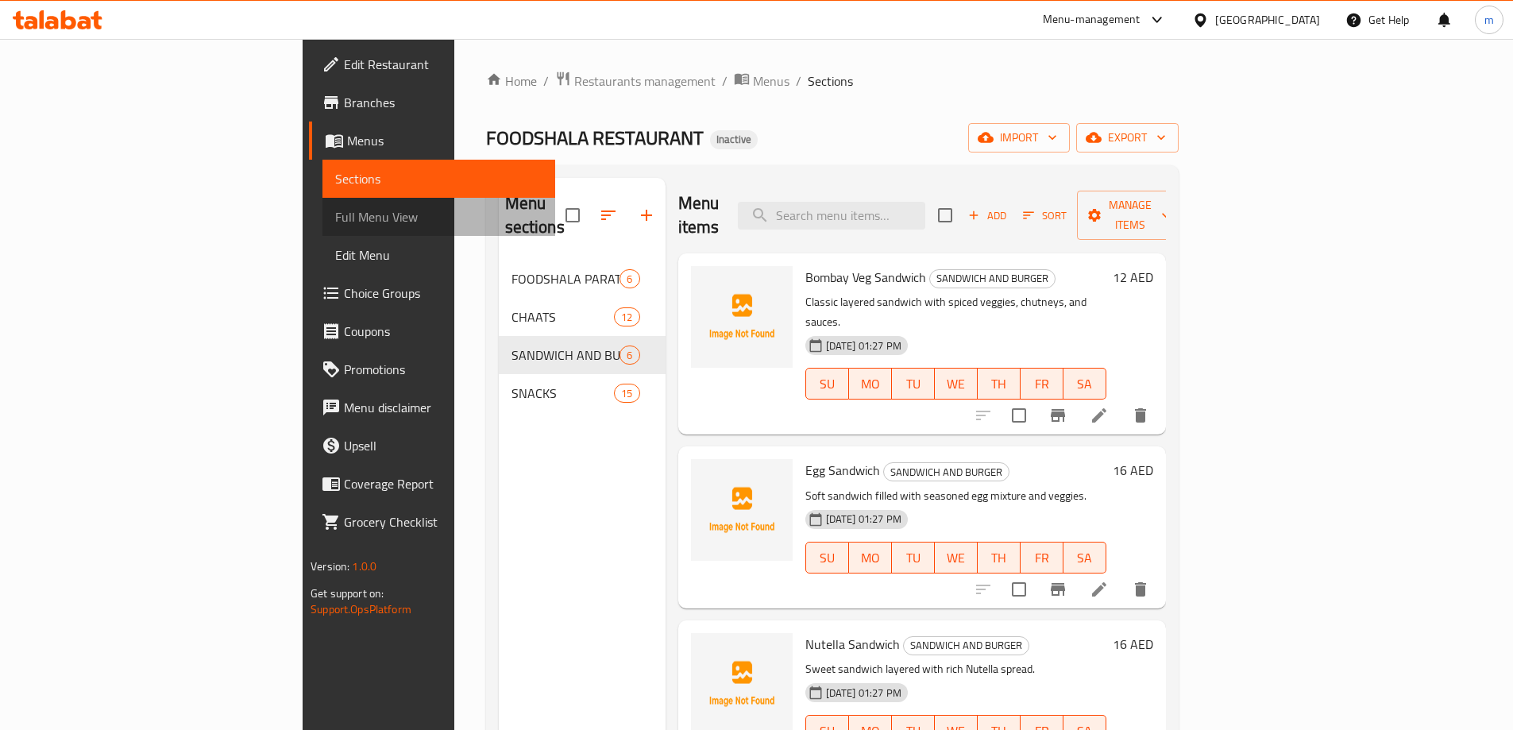
click at [335, 218] on span "Full Menu View" at bounding box center [438, 216] width 207 height 19
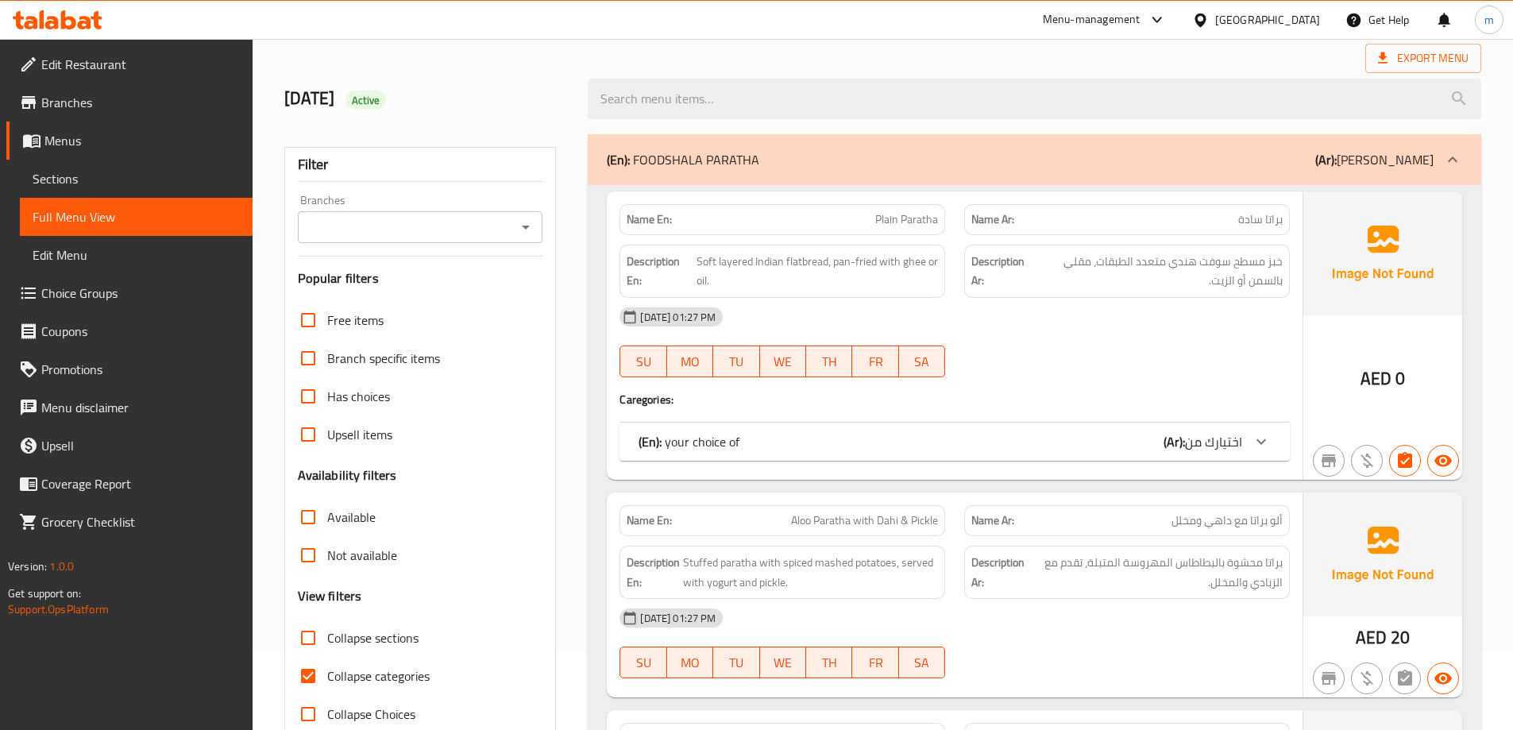
scroll to position [79, 0]
click at [361, 679] on span "Collapse categories" at bounding box center [378, 675] width 102 height 19
click at [327, 679] on input "Collapse categories" at bounding box center [308, 676] width 38 height 38
checkbox input "false"
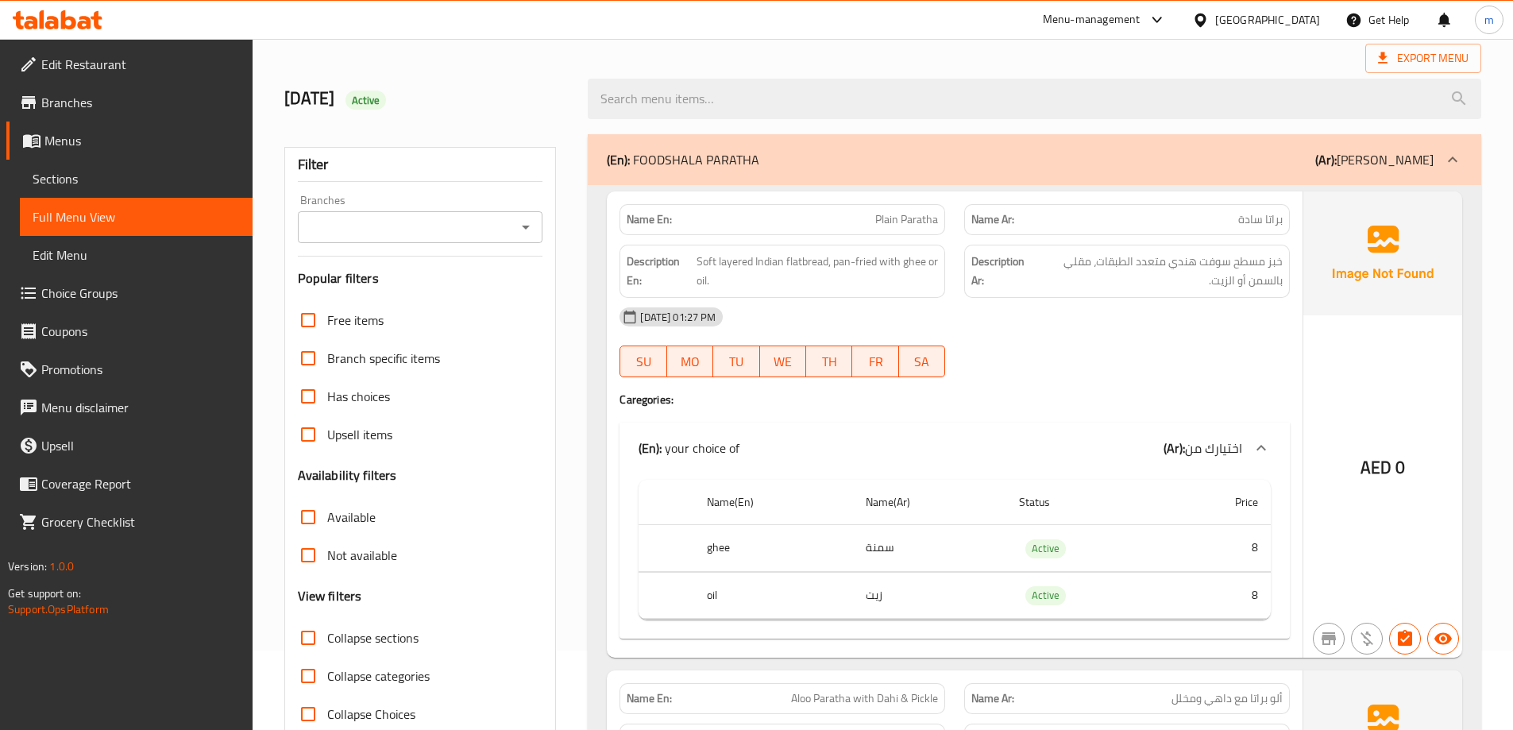
click at [376, 639] on span "Collapse sections" at bounding box center [372, 637] width 91 height 19
click at [327, 639] on input "Collapse sections" at bounding box center [308, 638] width 38 height 38
checkbox input "true"
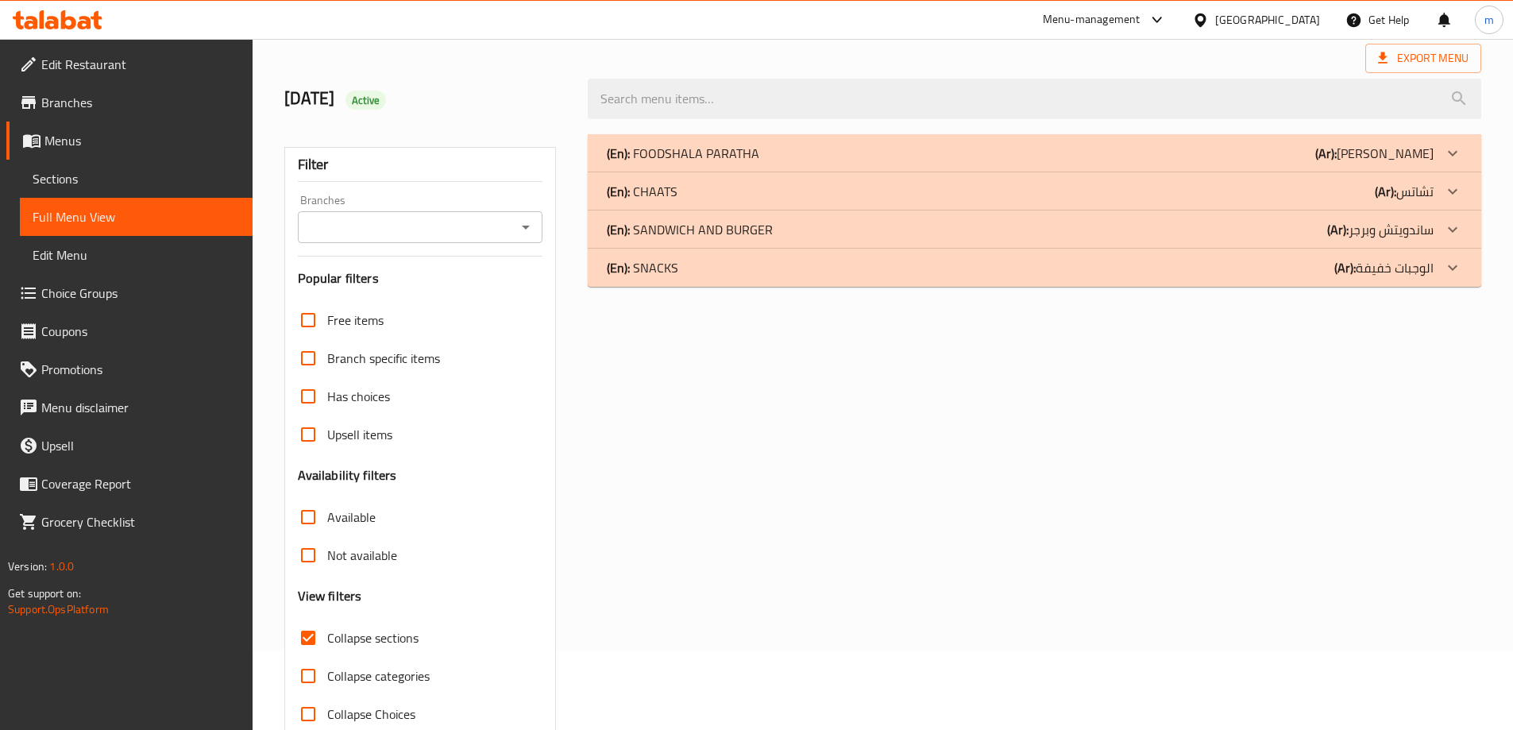
click at [751, 159] on p "(En): FOODSHALA PARATHA" at bounding box center [683, 153] width 152 height 19
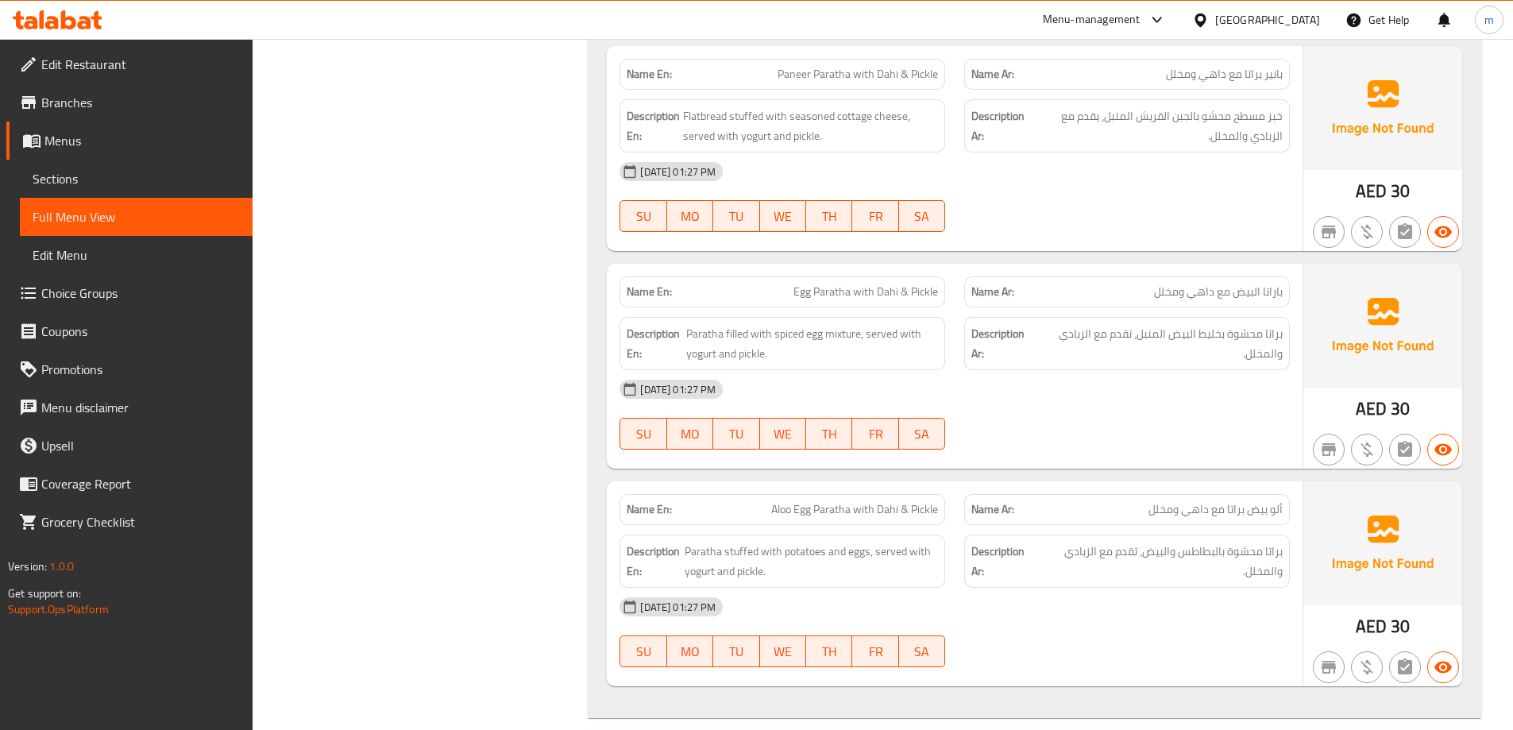
scroll to position [1286, 0]
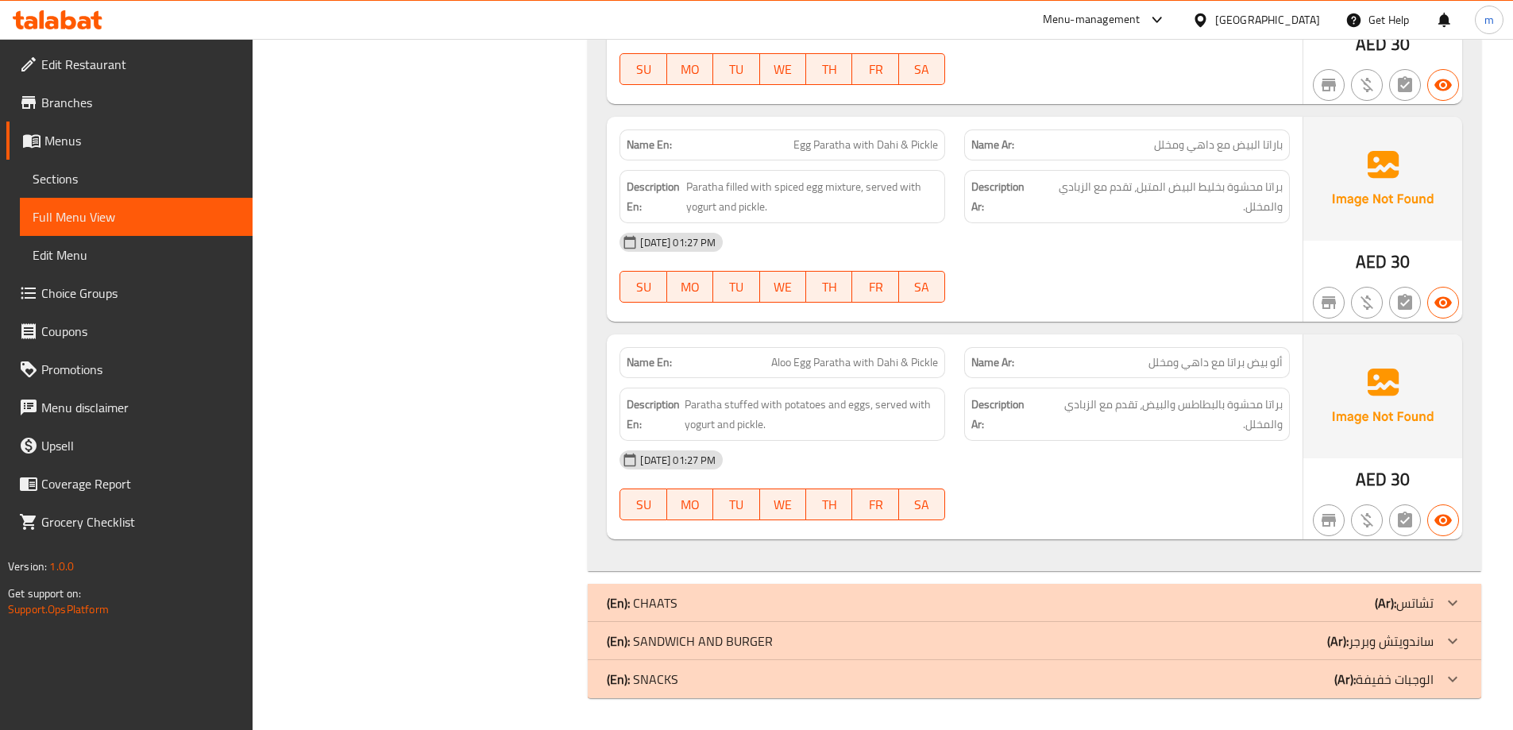
click at [750, 644] on p "(En): SANDWICH AND BURGER" at bounding box center [690, 640] width 166 height 19
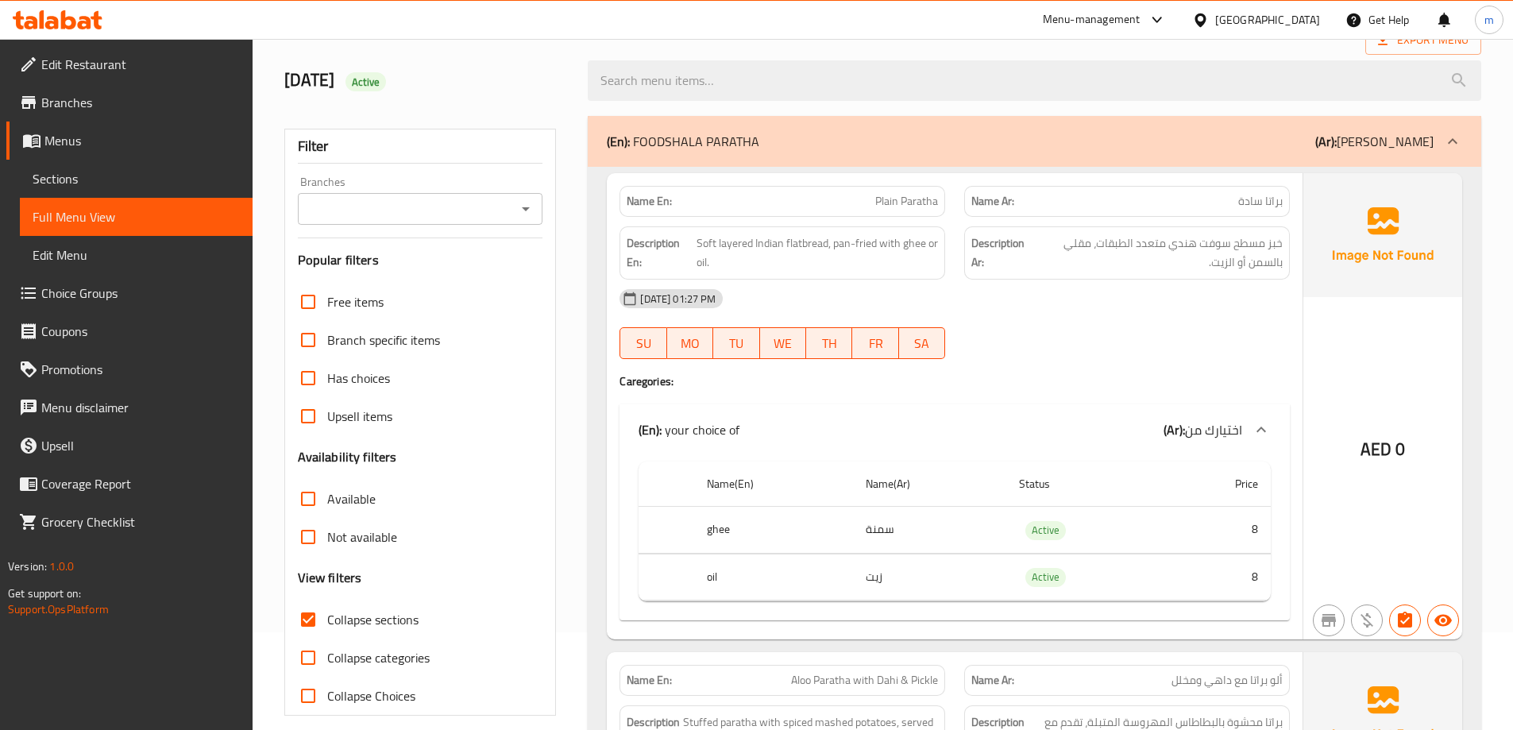
scroll to position [0, 0]
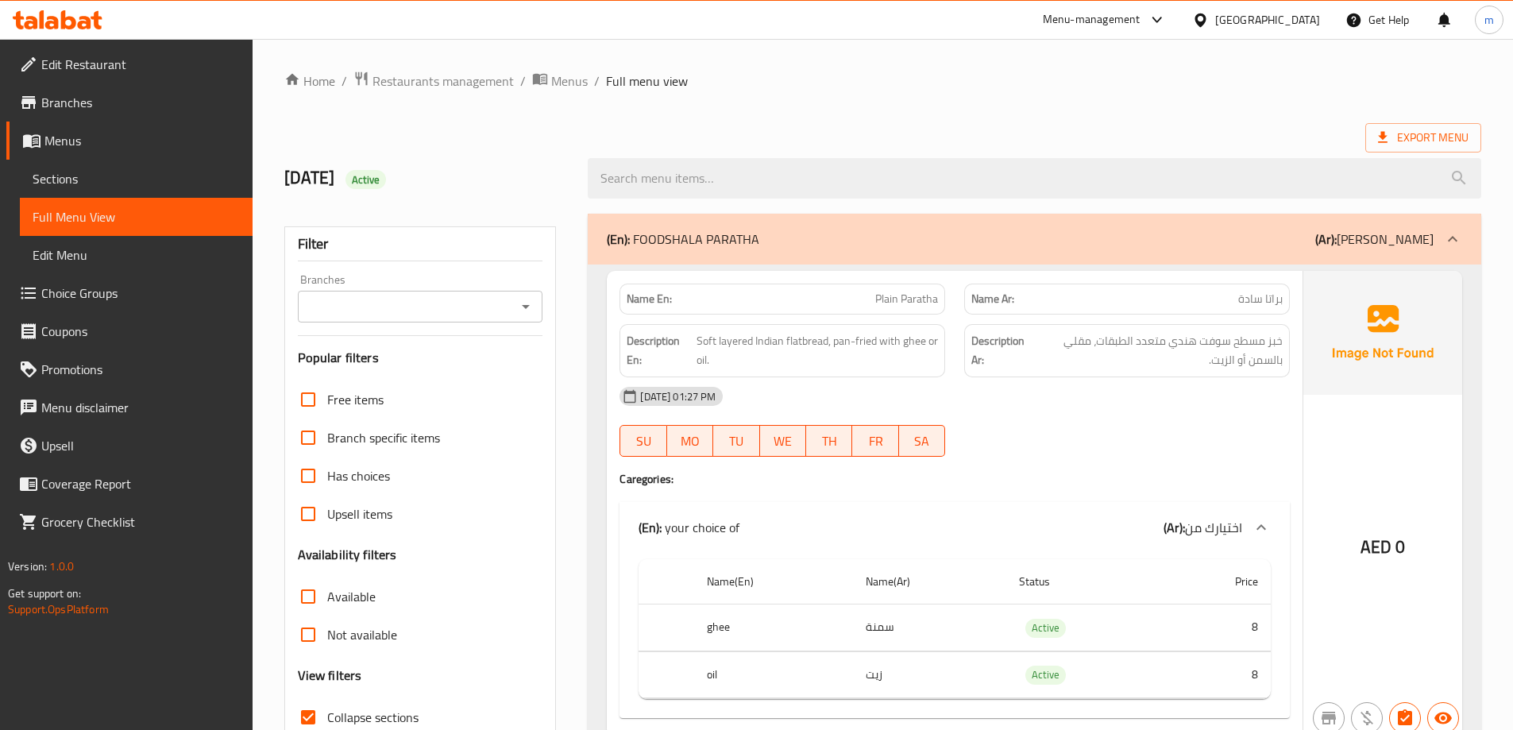
click at [110, 187] on span "Sections" at bounding box center [136, 178] width 207 height 19
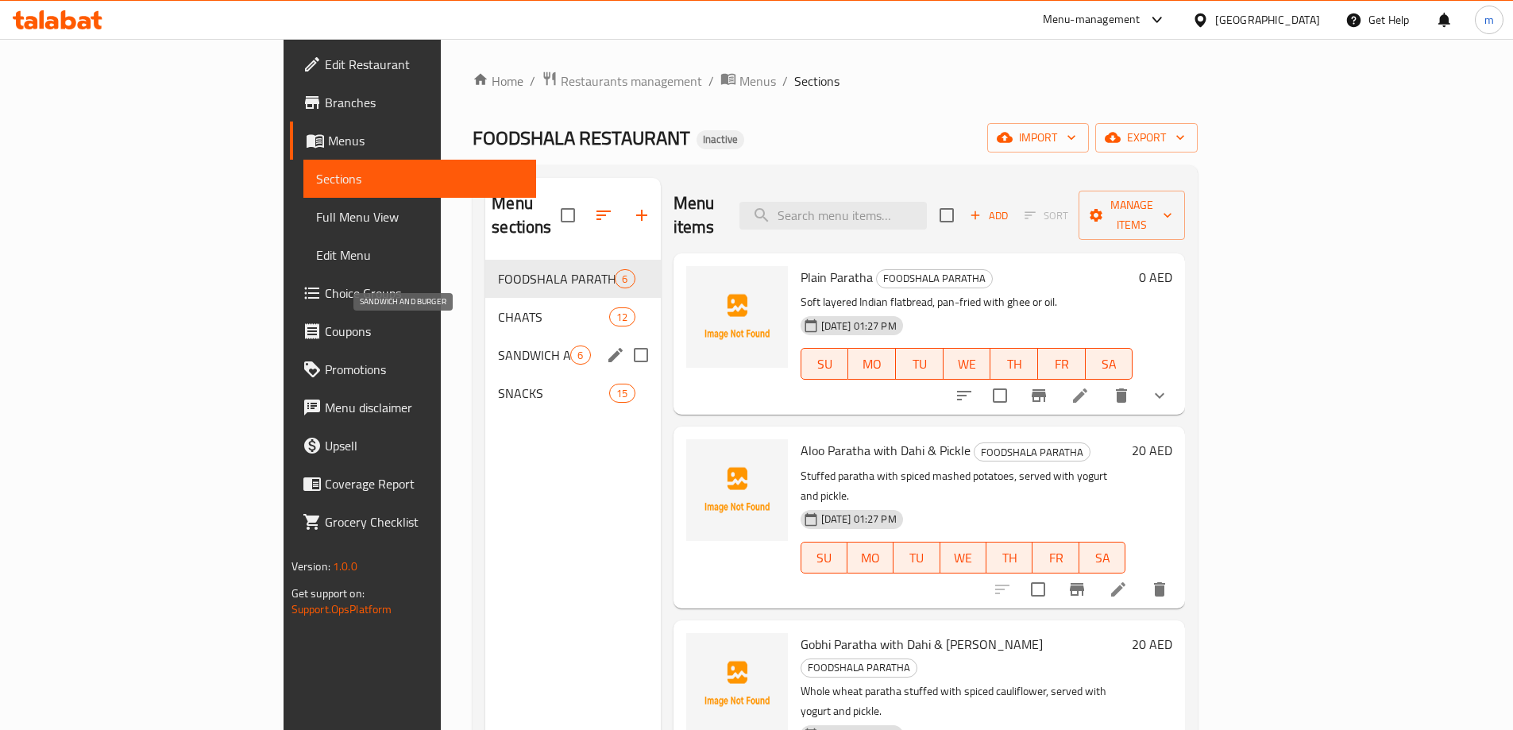
drag, startPoint x: 399, startPoint y: 361, endPoint x: 399, endPoint y: 337, distance: 23.8
click at [485, 337] on div "FOODSHALA PARATHA 6 CHAATS 12 SANDWICH AND BURGER 6 SNACKS 15" at bounding box center [572, 336] width 175 height 152
click at [498, 345] on span "SANDWICH AND BURGER" at bounding box center [534, 354] width 72 height 19
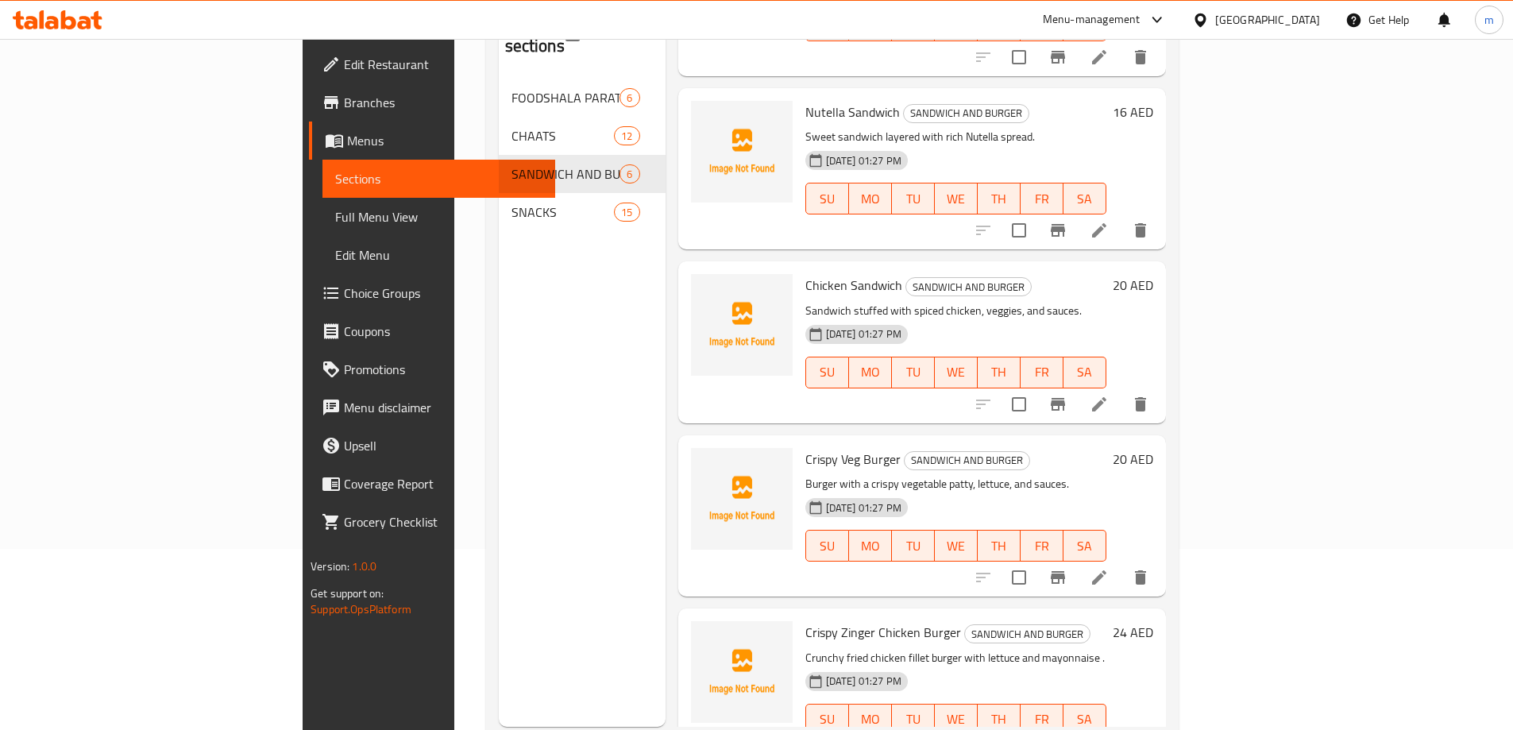
scroll to position [222, 0]
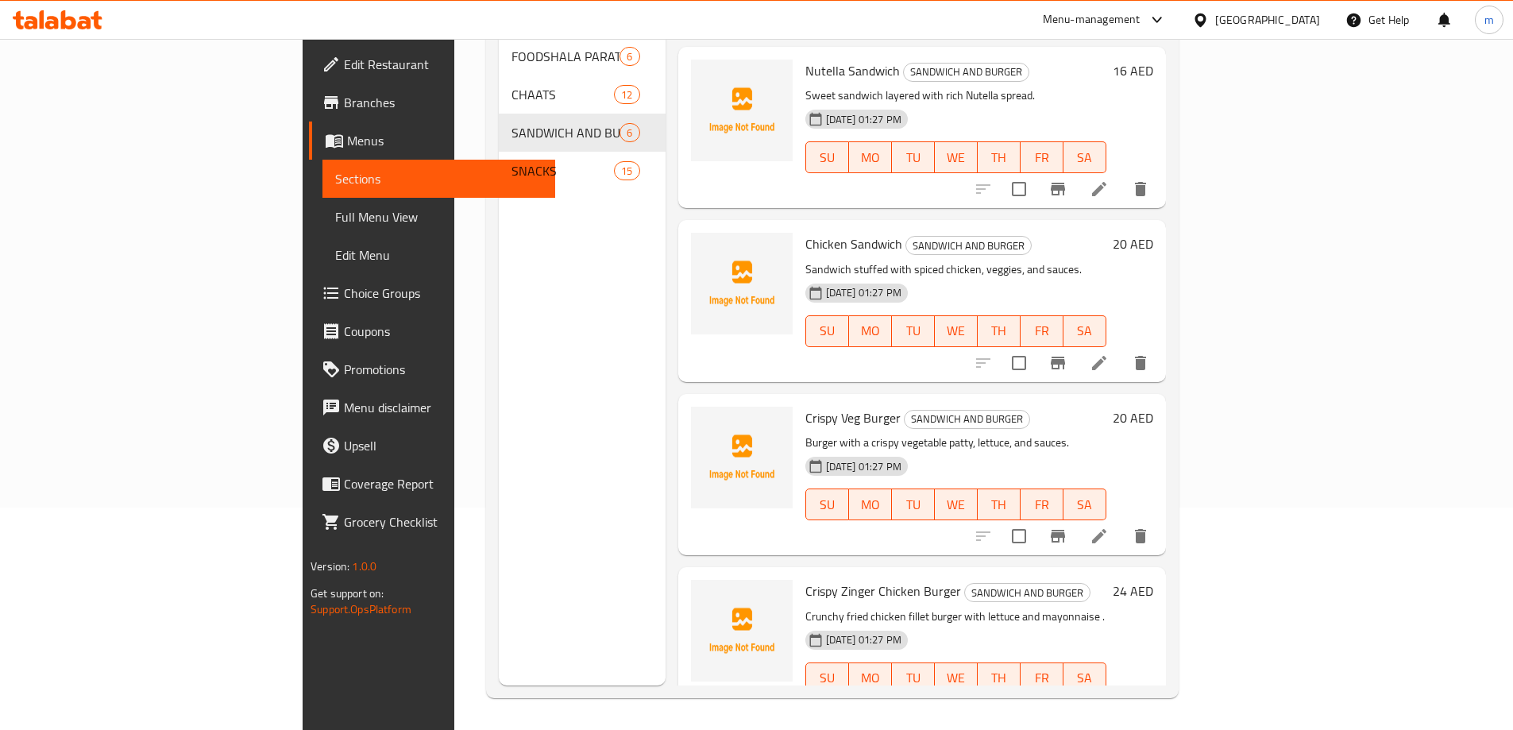
click at [1121, 696] on li at bounding box center [1099, 710] width 44 height 29
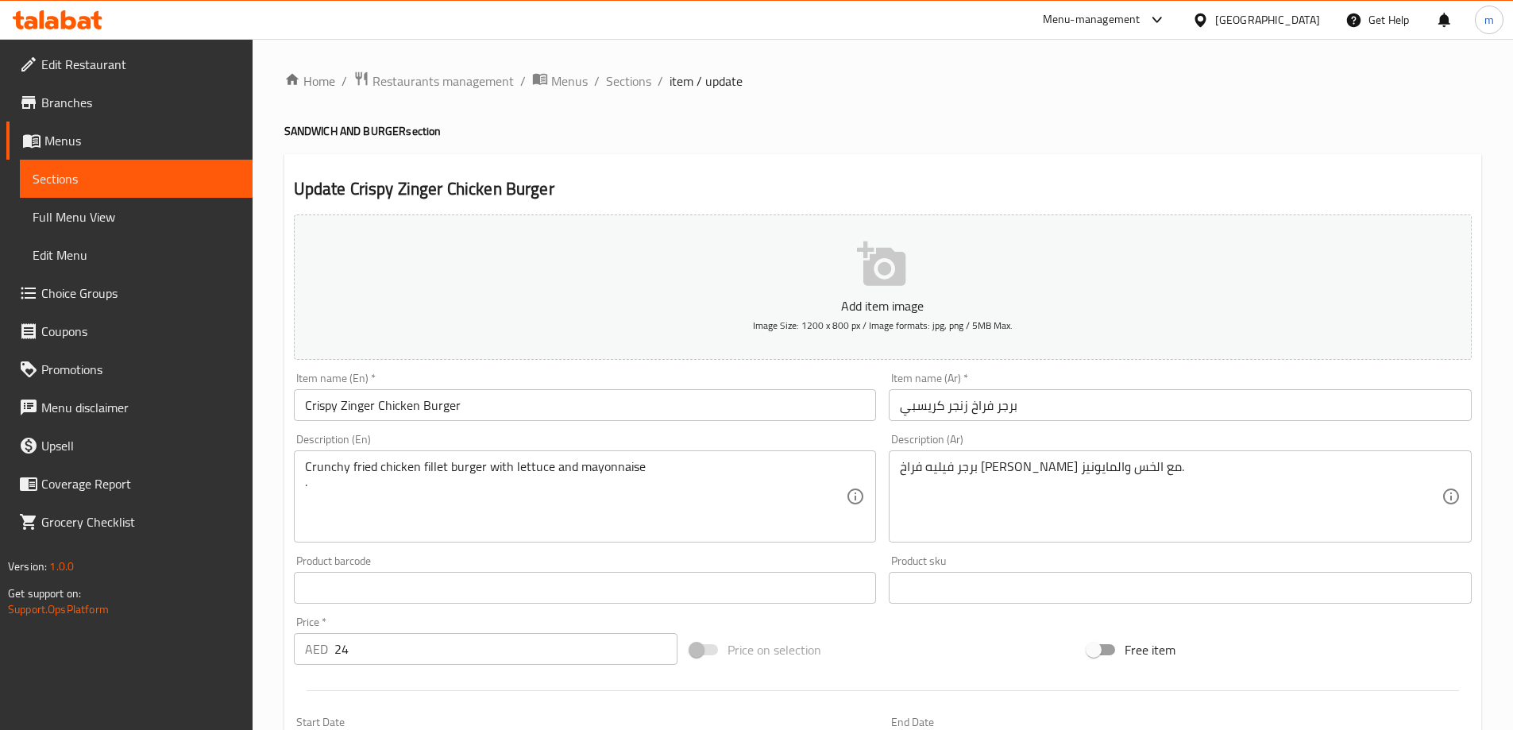
click at [1241, 455] on div "برجر فيليه فراخ مقلي كرنشي مع الخس والمايونيز. Description (Ar)" at bounding box center [1180, 496] width 583 height 92
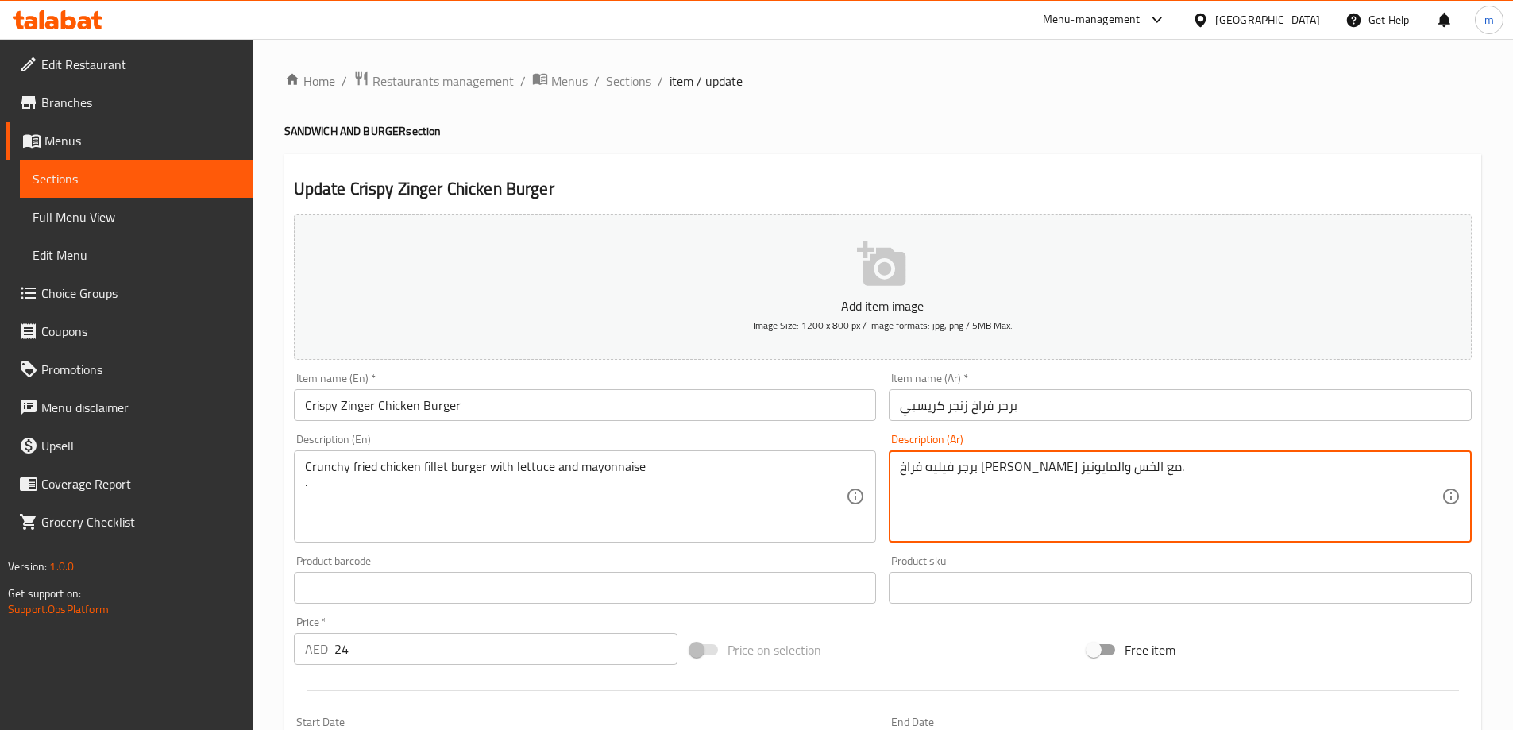
click at [1225, 477] on textarea "برجر فيليه فراخ مقلي كرنشي مع الخس والمايونيز." at bounding box center [1171, 496] width 542 height 75
drag, startPoint x: 1290, startPoint y: 472, endPoint x: 1325, endPoint y: 468, distance: 35.2
click at [1325, 468] on textarea "برجر فيليه فراخ مقلي كرنشي مع الخس والمايونيز." at bounding box center [1171, 496] width 542 height 75
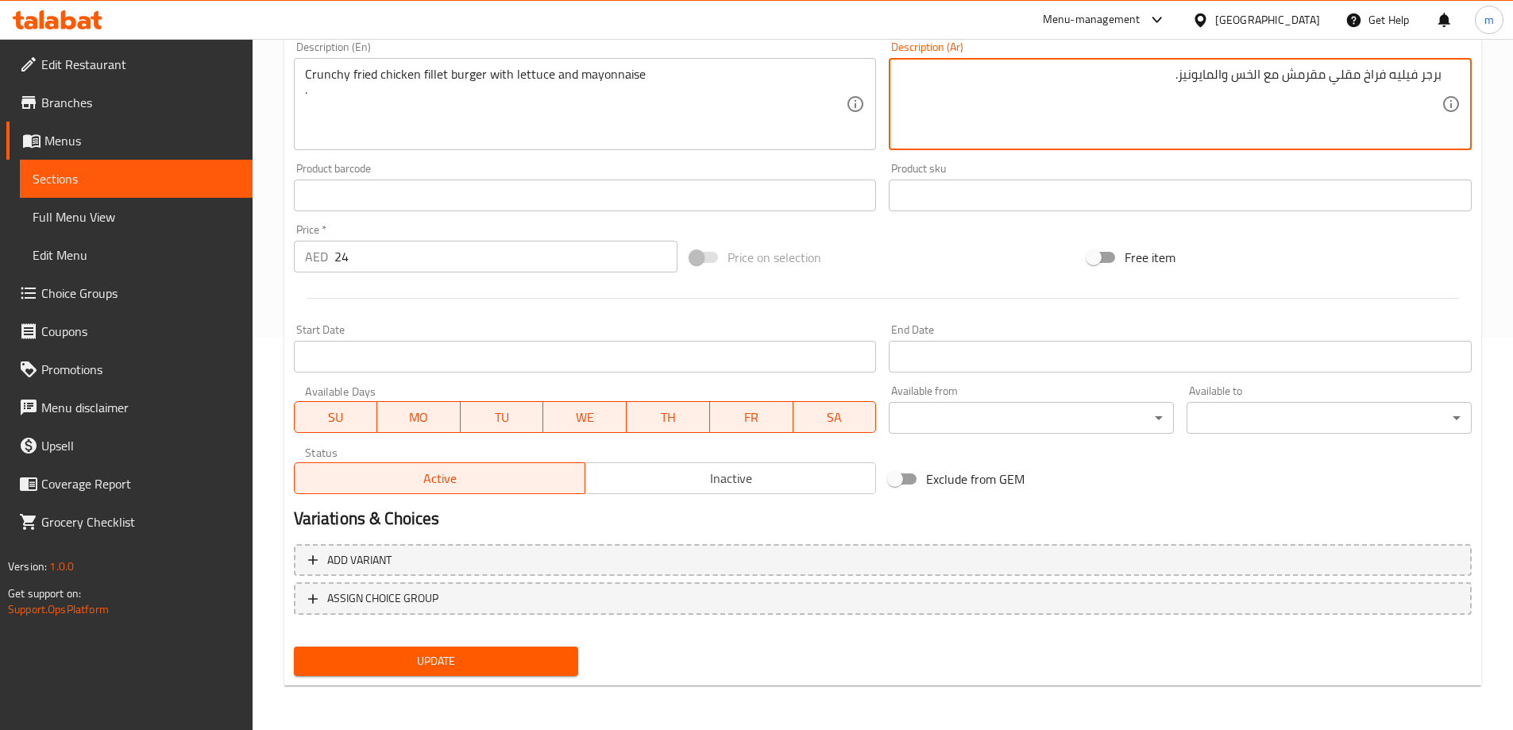
type textarea "برجر فيليه فراخ مقلي مقرمش مع الخس والمايونيز."
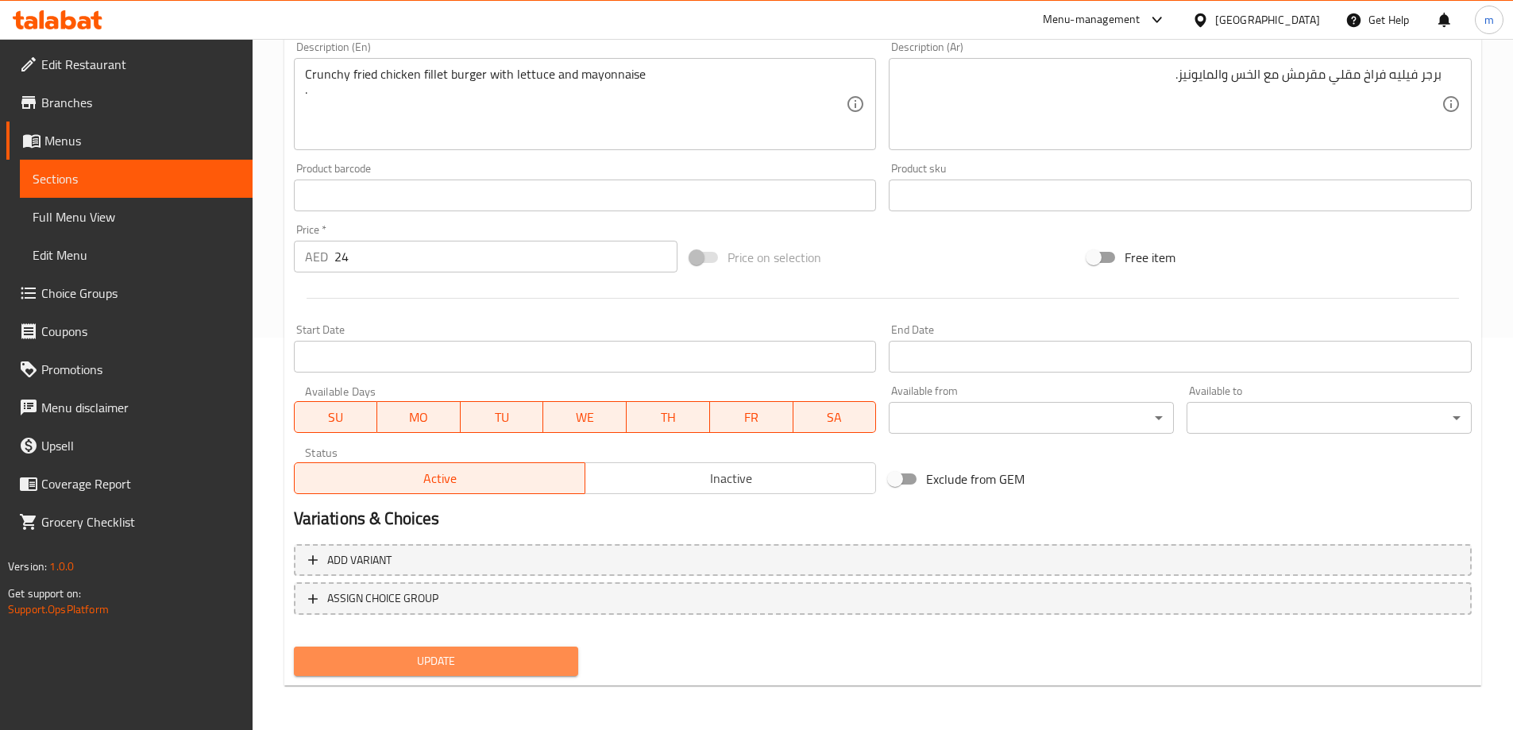
click at [335, 650] on button "Update" at bounding box center [436, 660] width 285 height 29
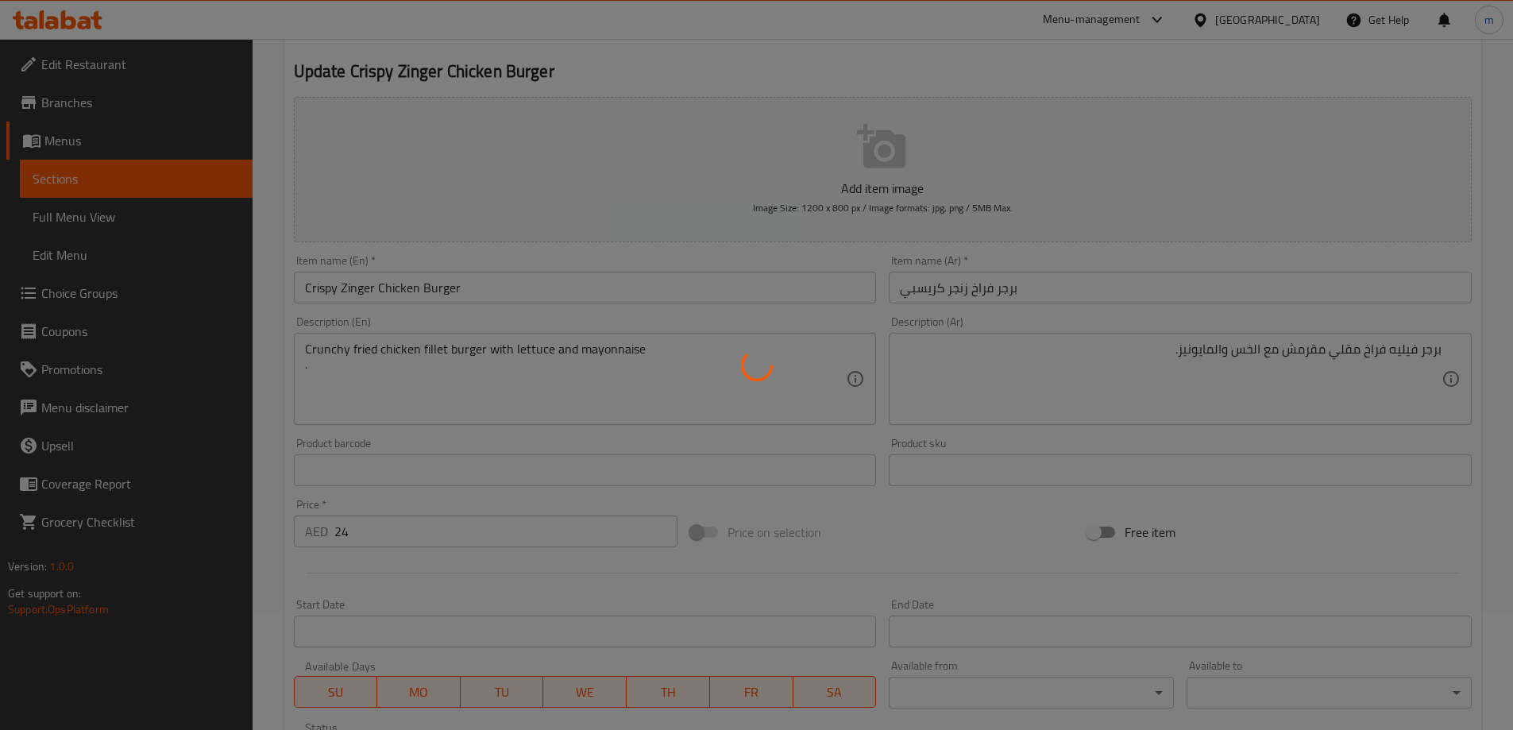
scroll to position [0, 0]
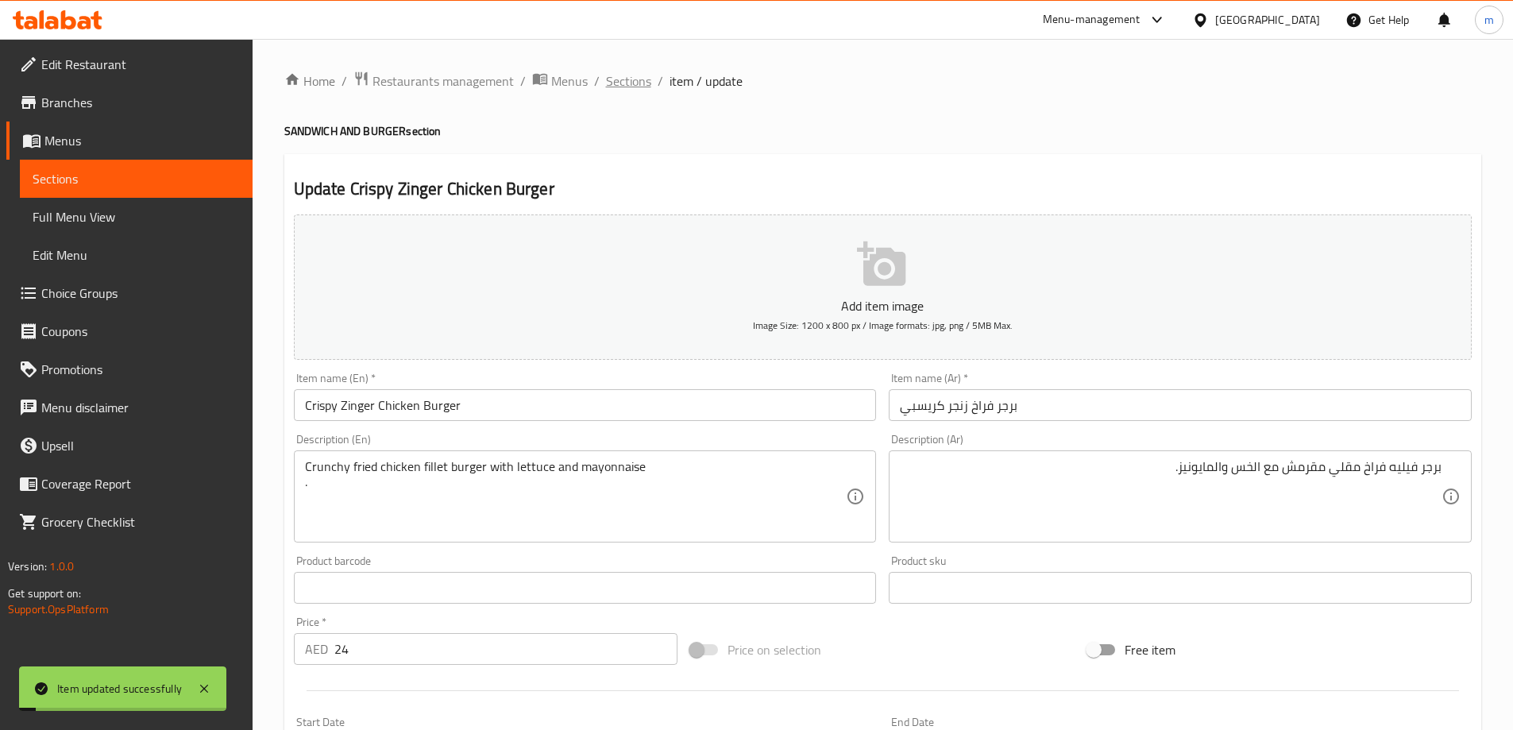
click at [630, 87] on span "Sections" at bounding box center [628, 80] width 45 height 19
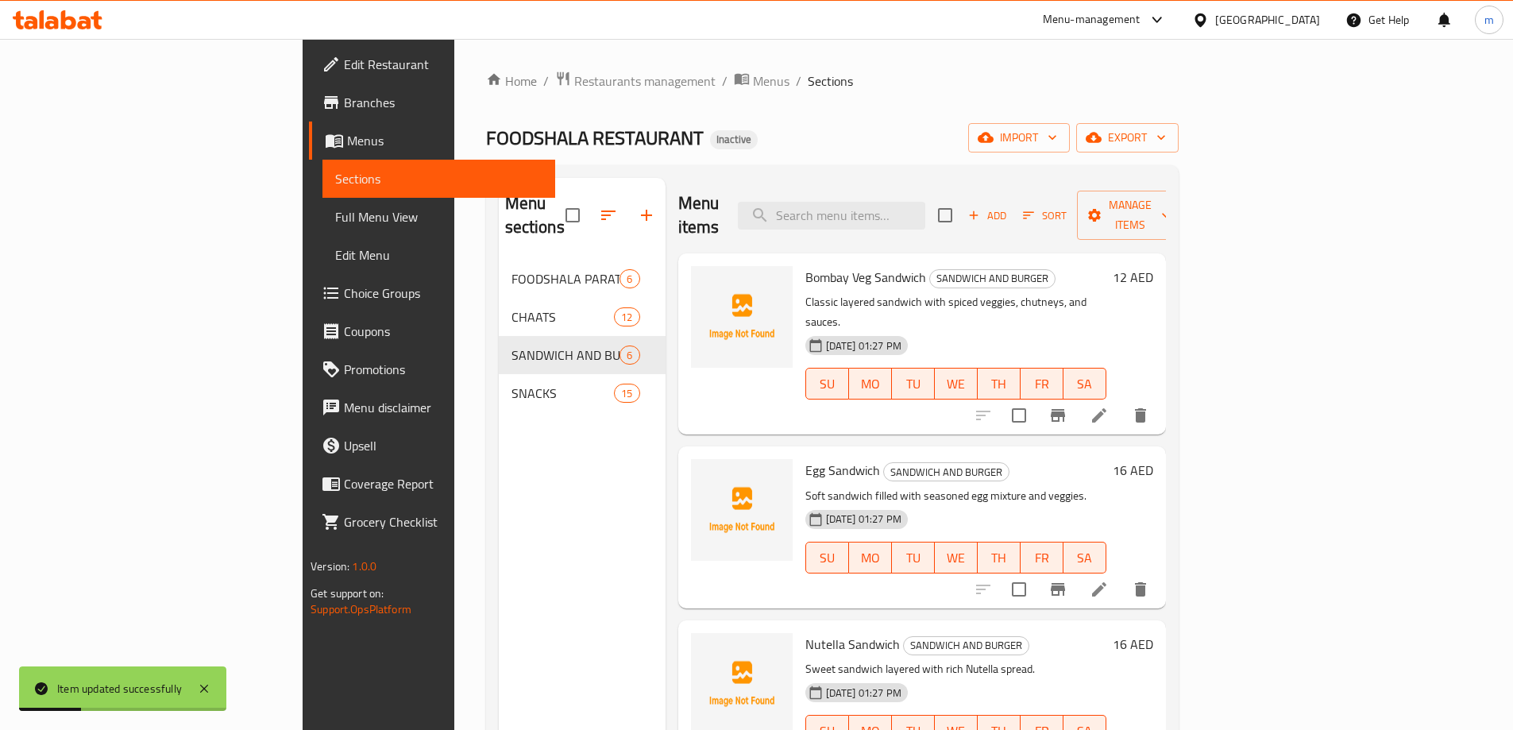
click at [335, 222] on span "Full Menu View" at bounding box center [438, 216] width 207 height 19
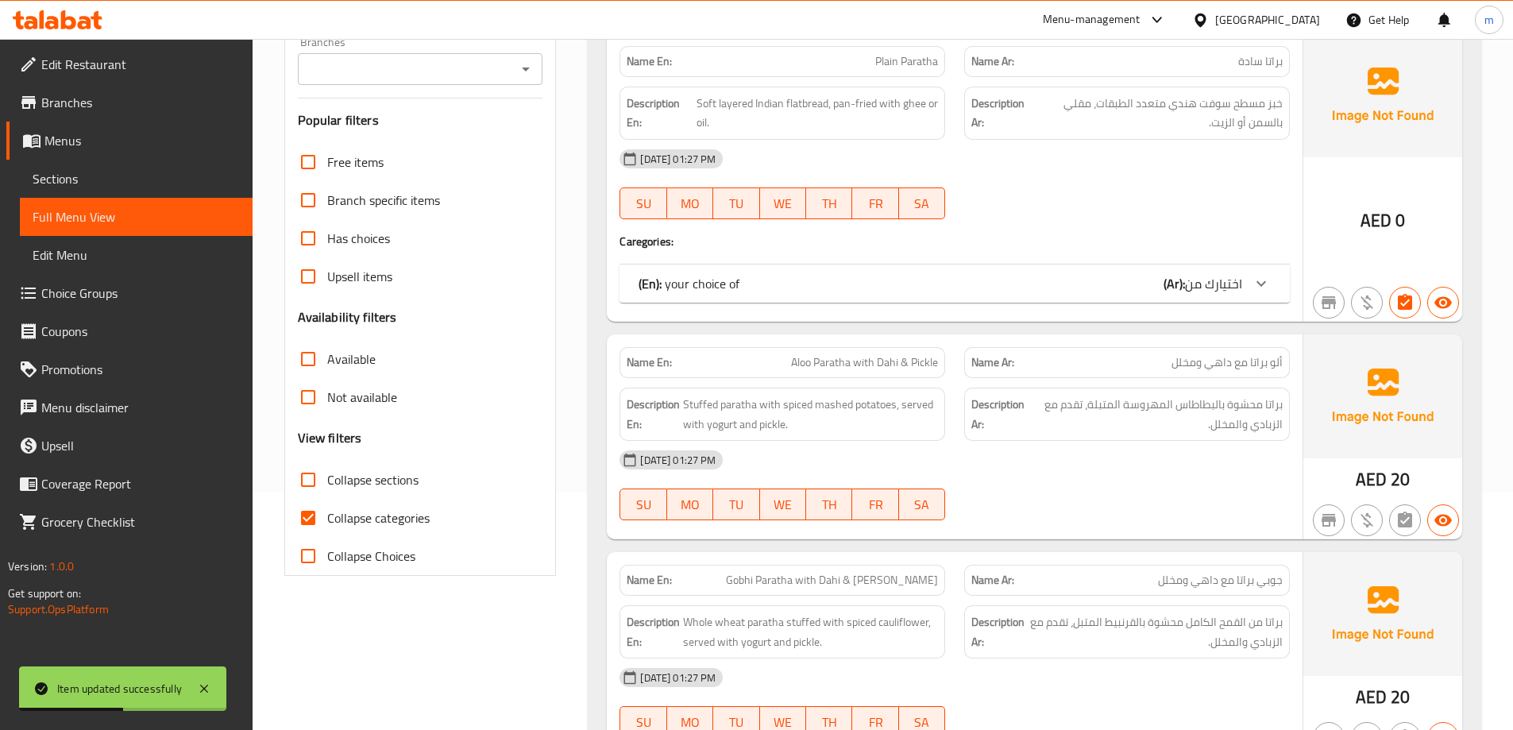
scroll to position [238, 0]
click at [314, 515] on input "Collapse categories" at bounding box center [308, 517] width 38 height 38
checkbox input "false"
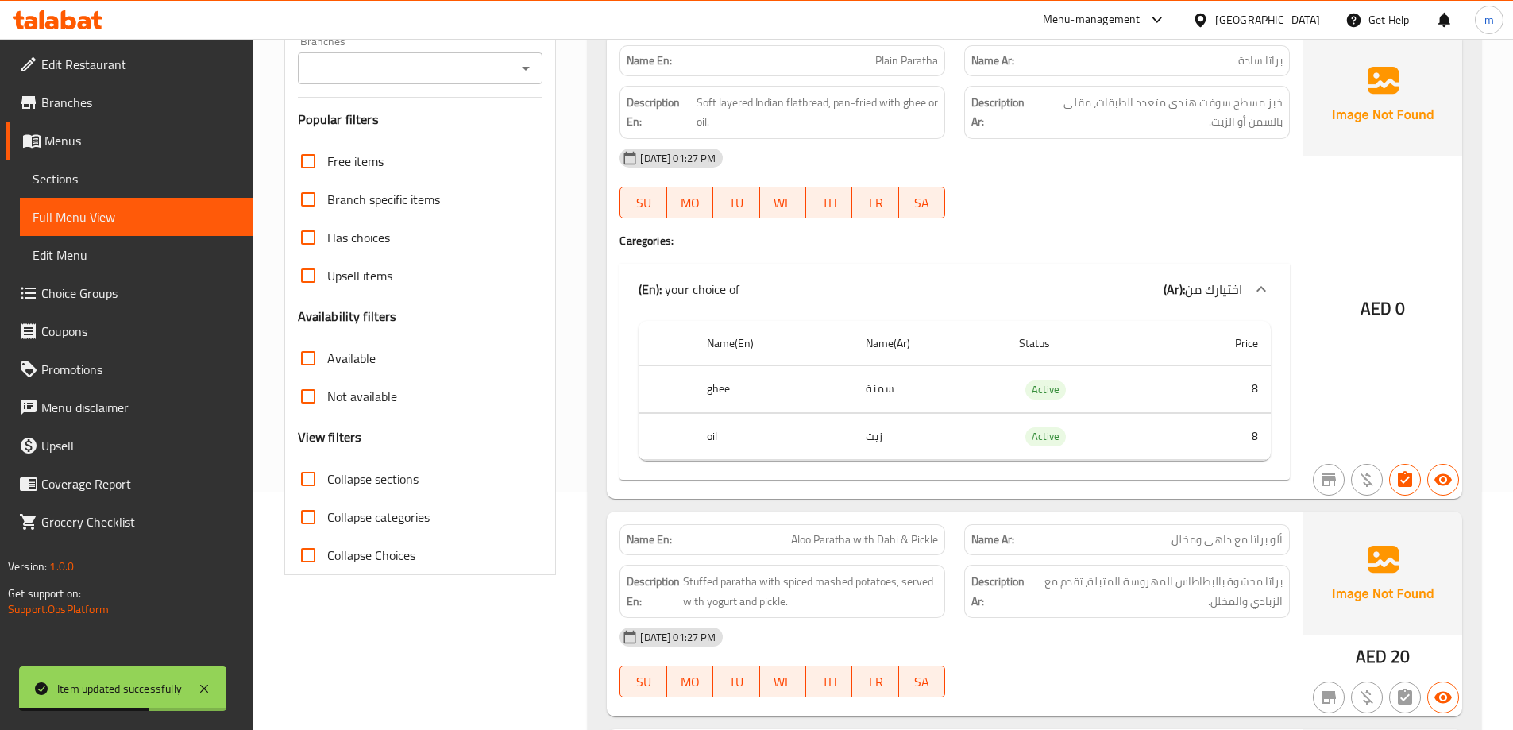
click at [337, 483] on span "Collapse sections" at bounding box center [372, 478] width 91 height 19
click at [327, 483] on input "Collapse sections" at bounding box center [308, 479] width 38 height 38
checkbox input "true"
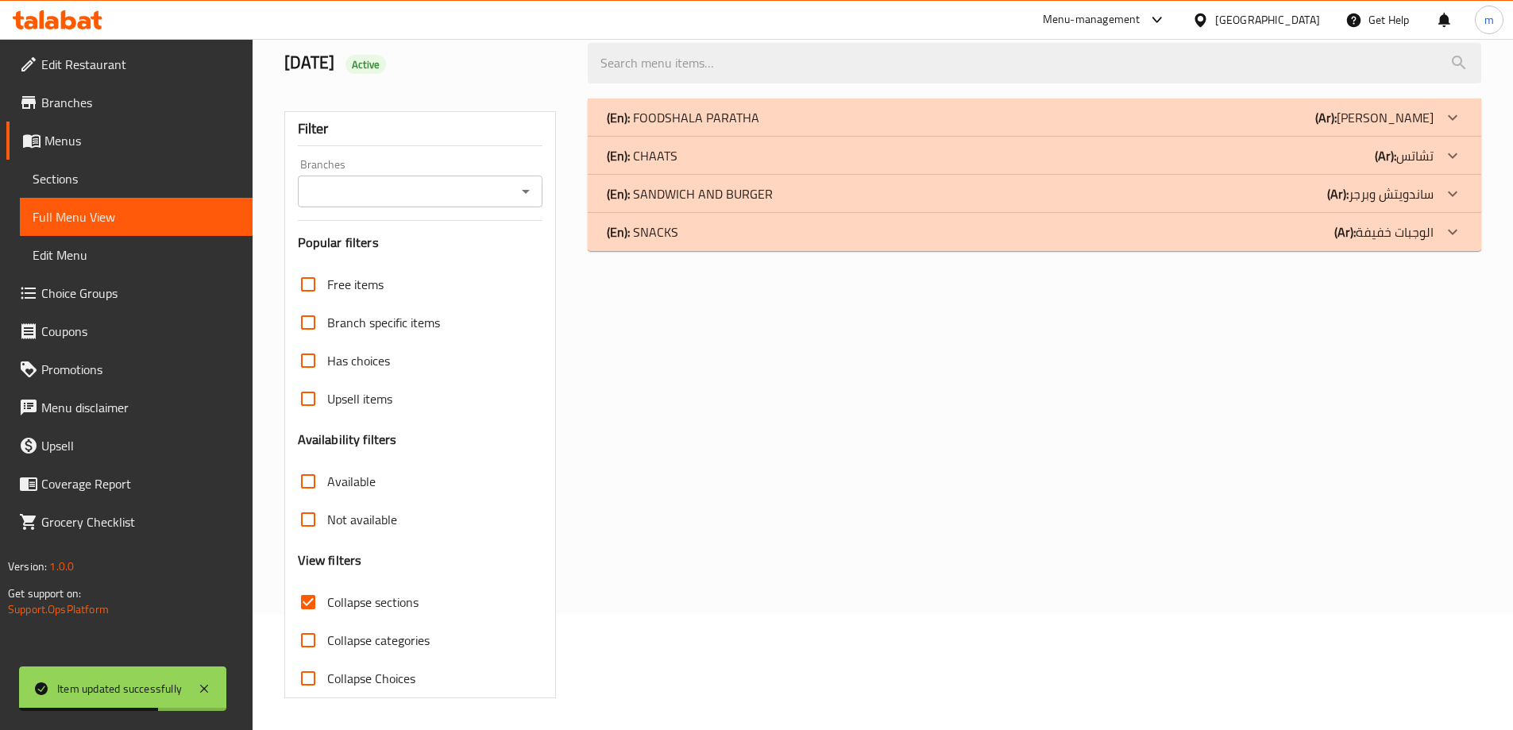
scroll to position [115, 0]
click at [896, 122] on div "(En): FOODSHALA PARATHA (Ar): [PERSON_NAME]" at bounding box center [1020, 117] width 827 height 19
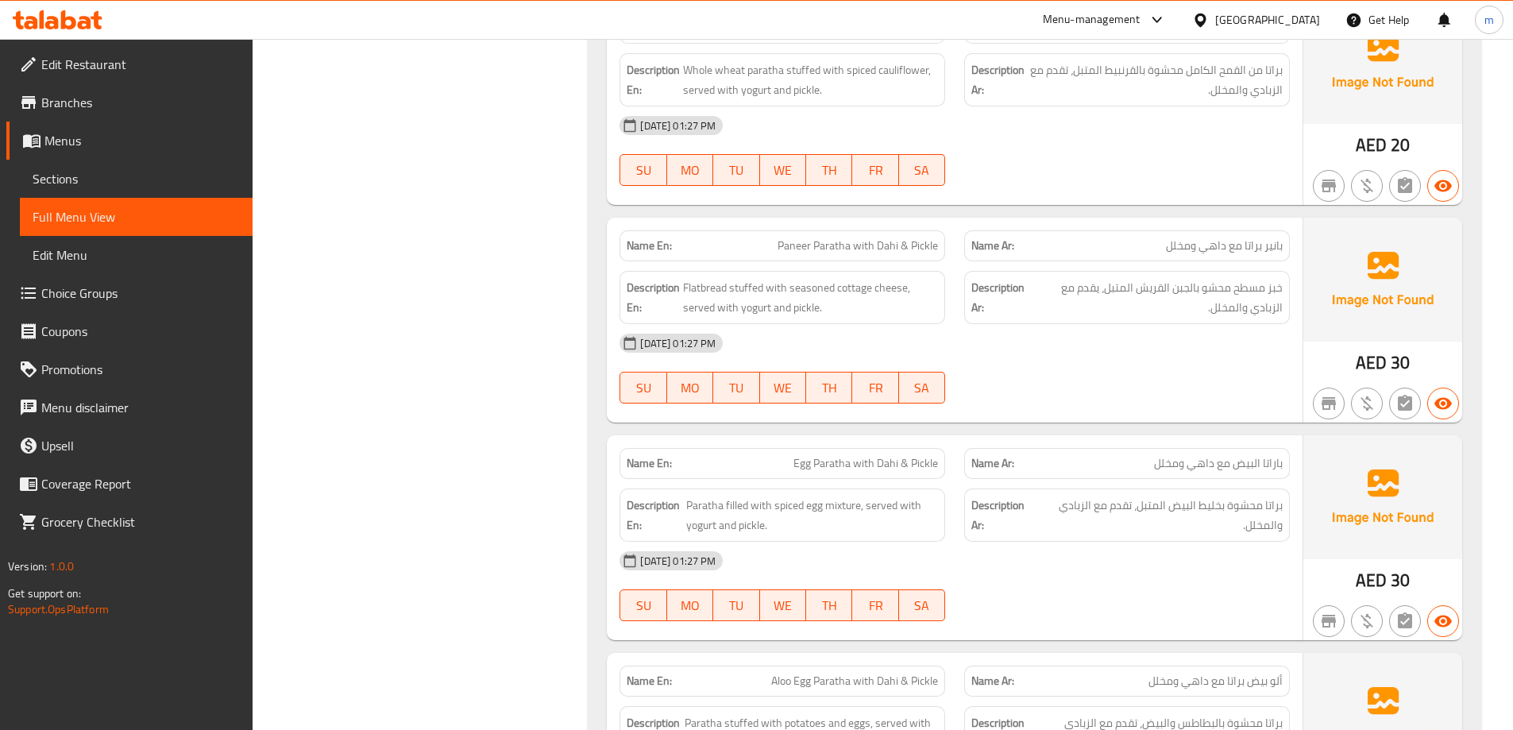
scroll to position [1286, 0]
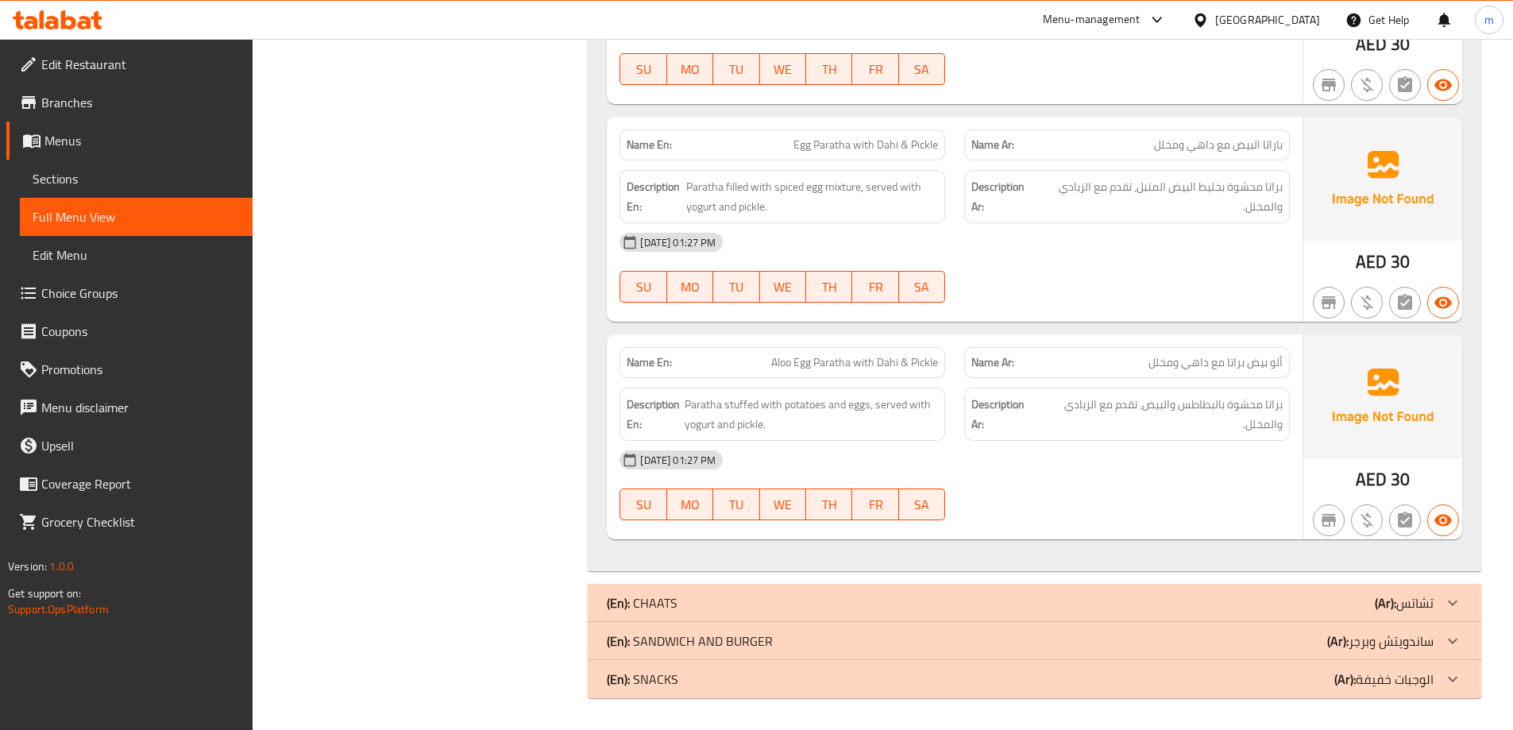
click at [824, 626] on div "(En): SANDWICH AND BURGER (Ar): ساندويتش وبرجر" at bounding box center [1034, 641] width 893 height 38
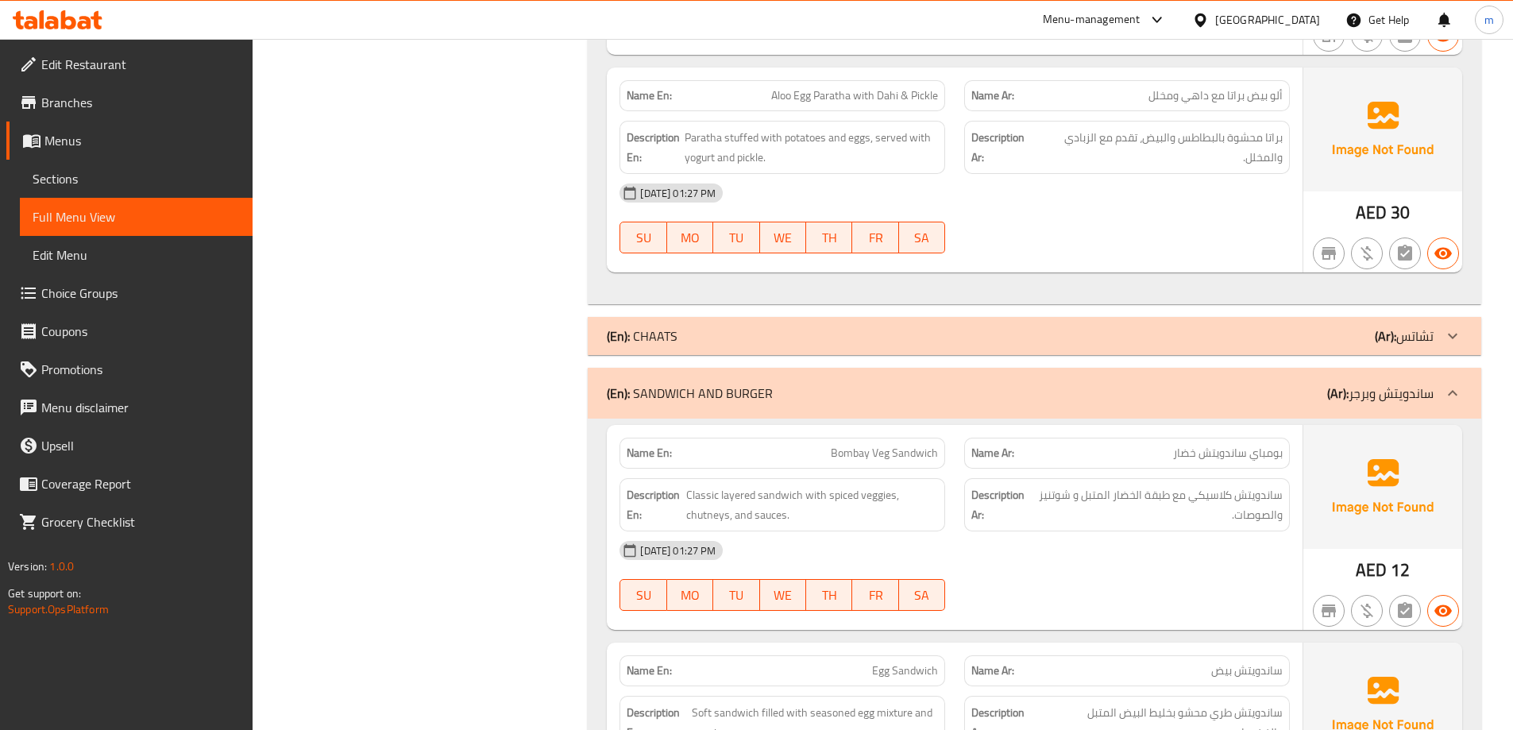
scroll to position [1556, 0]
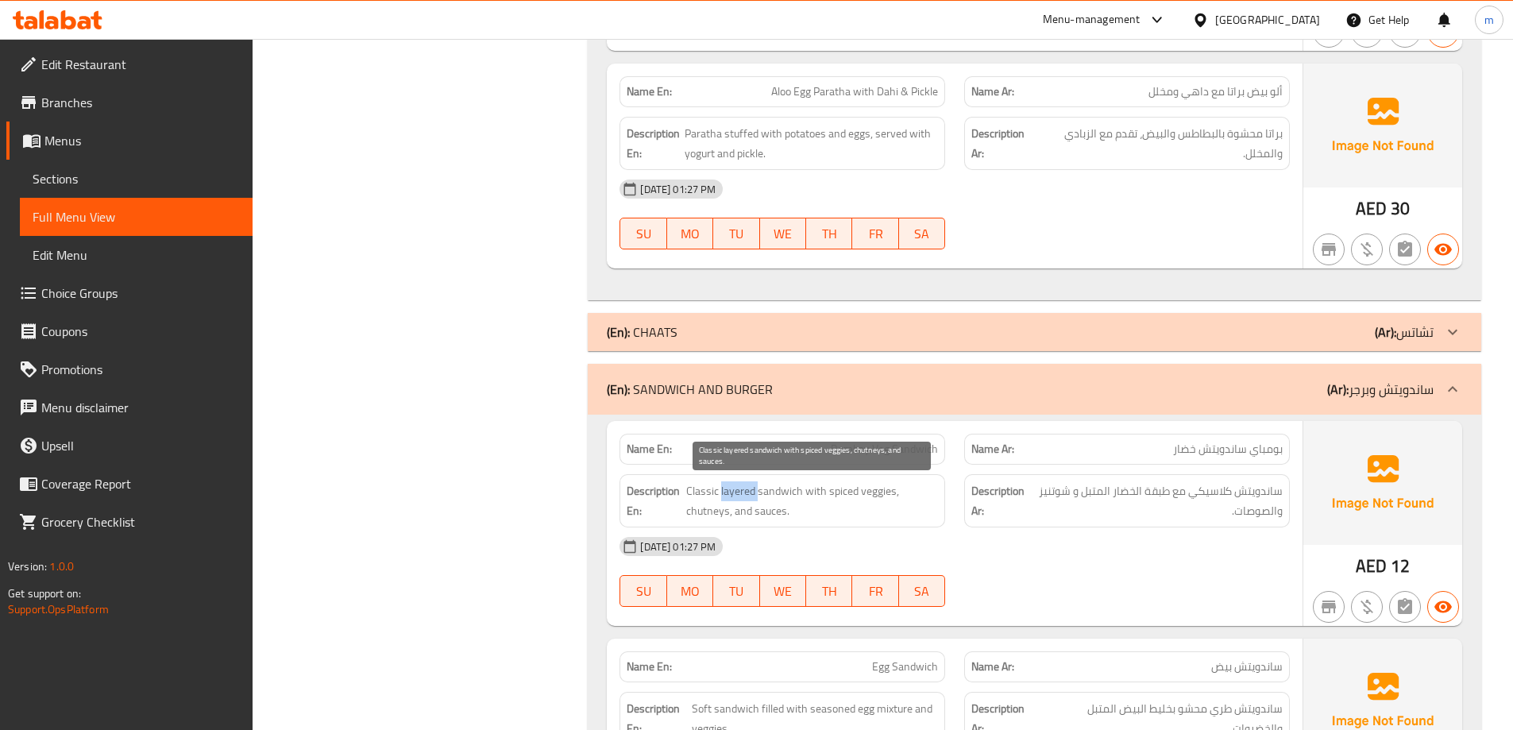
drag, startPoint x: 721, startPoint y: 493, endPoint x: 756, endPoint y: 489, distance: 35.2
click at [756, 489] on span "Classic layered sandwich with spiced veggies, chutneys, and sauces." at bounding box center [812, 500] width 252 height 39
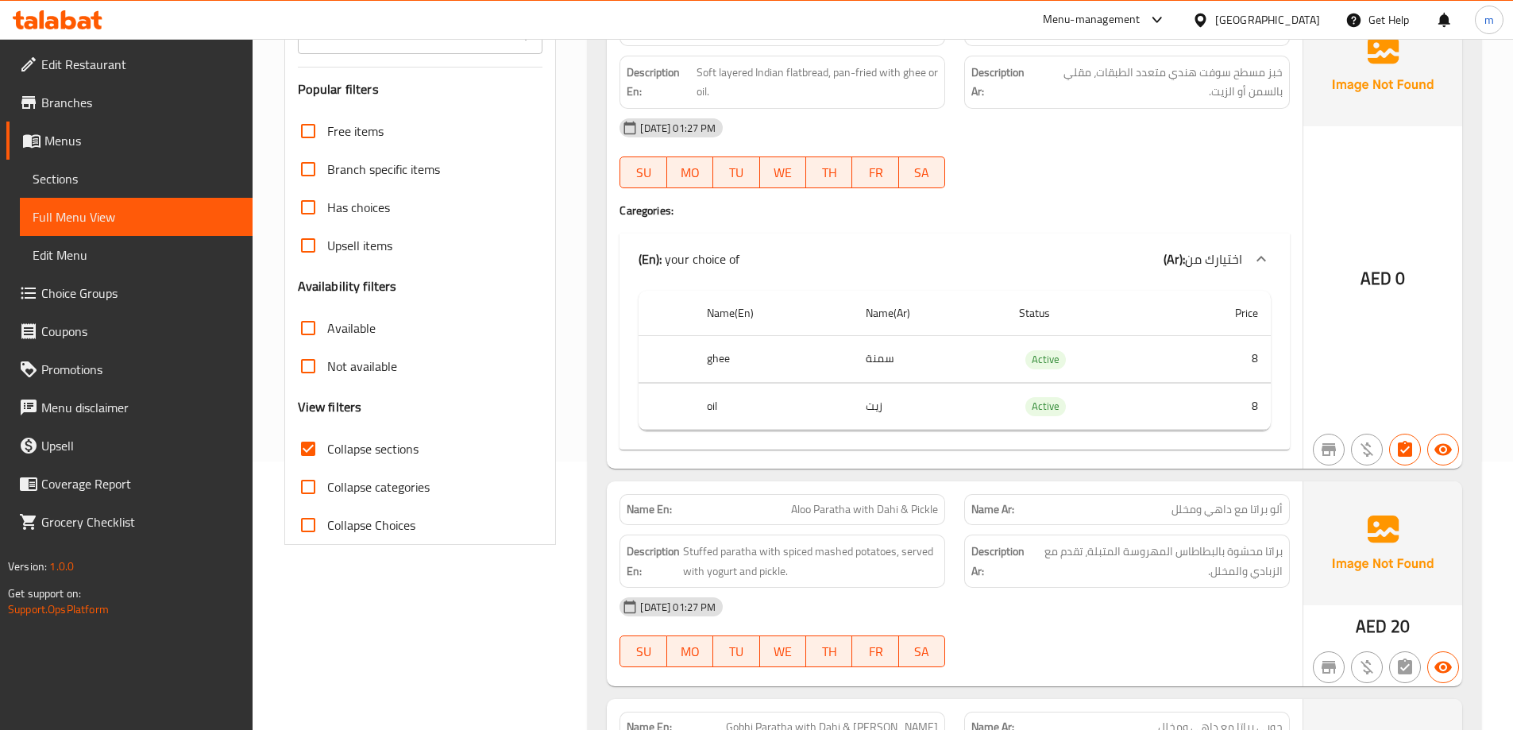
scroll to position [181, 0]
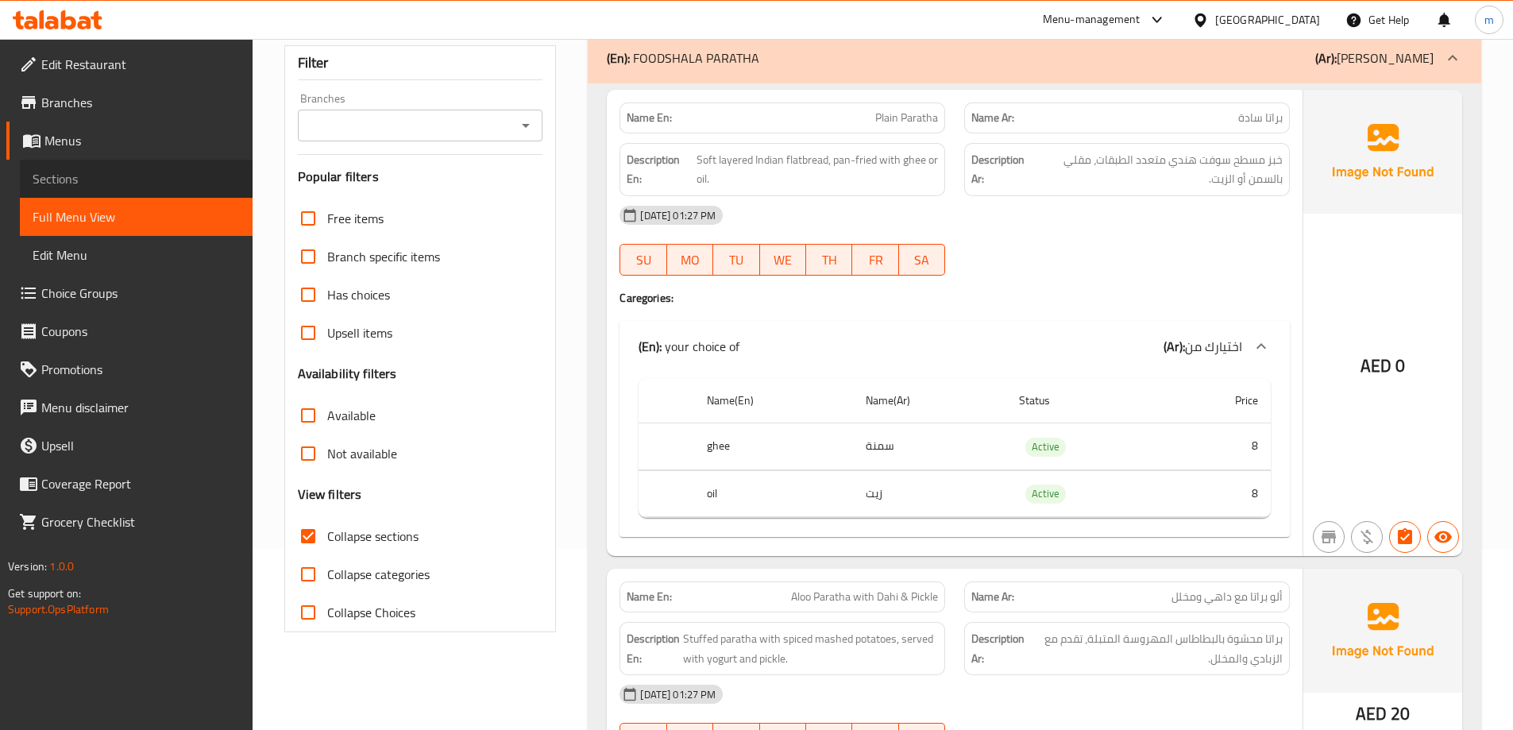
click at [119, 171] on span "Sections" at bounding box center [136, 178] width 207 height 19
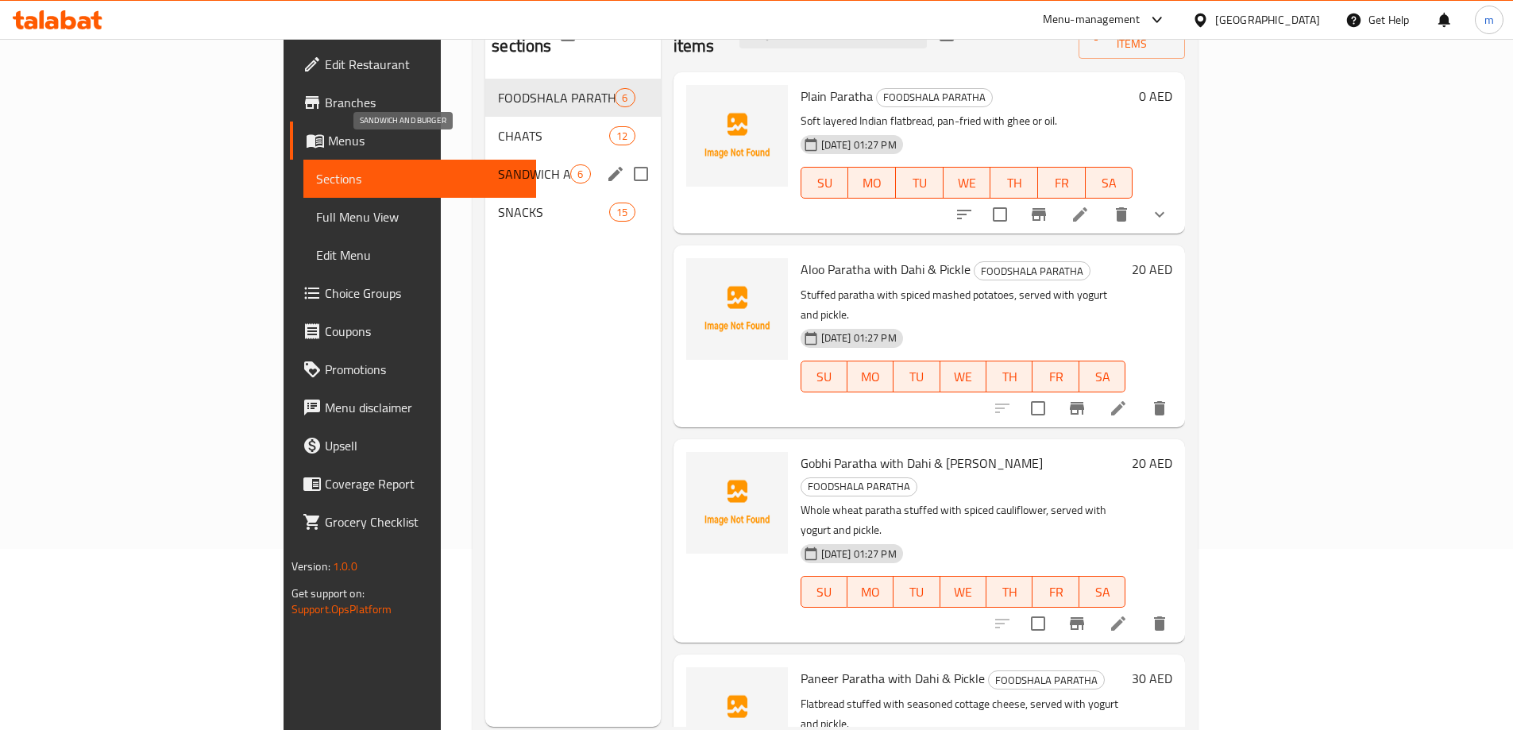
drag, startPoint x: 422, startPoint y: 142, endPoint x: 443, endPoint y: 142, distance: 21.4
click at [498, 164] on span "SANDWICH AND BURGER" at bounding box center [534, 173] width 72 height 19
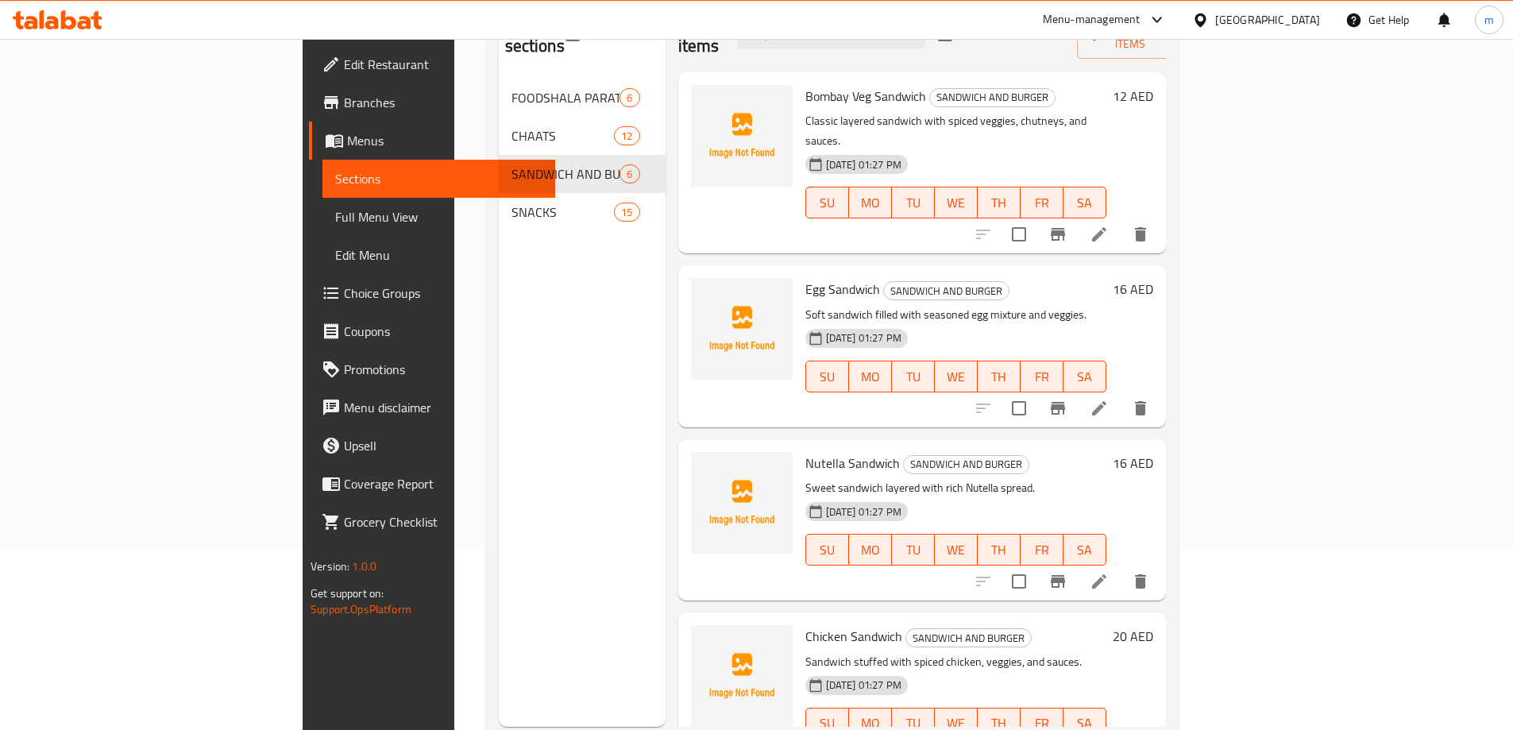
click at [1121, 220] on li at bounding box center [1099, 234] width 44 height 29
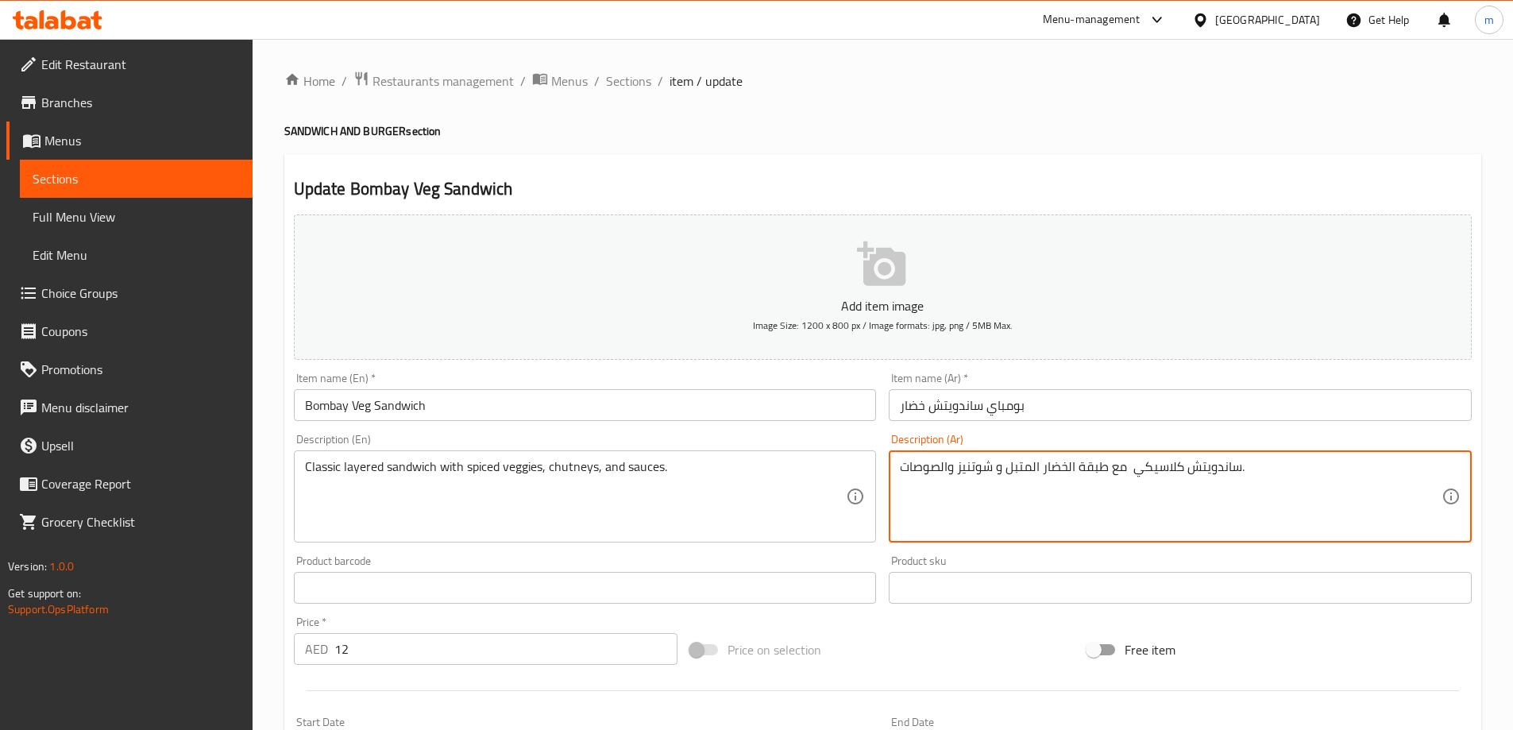
drag, startPoint x: 1078, startPoint y: 471, endPoint x: 1108, endPoint y: 470, distance: 29.4
click at [1105, 468] on textarea "ساندويتش كلاسيكي مع الخضار المتبل و شوتنيز والصوصات." at bounding box center [1171, 496] width 542 height 75
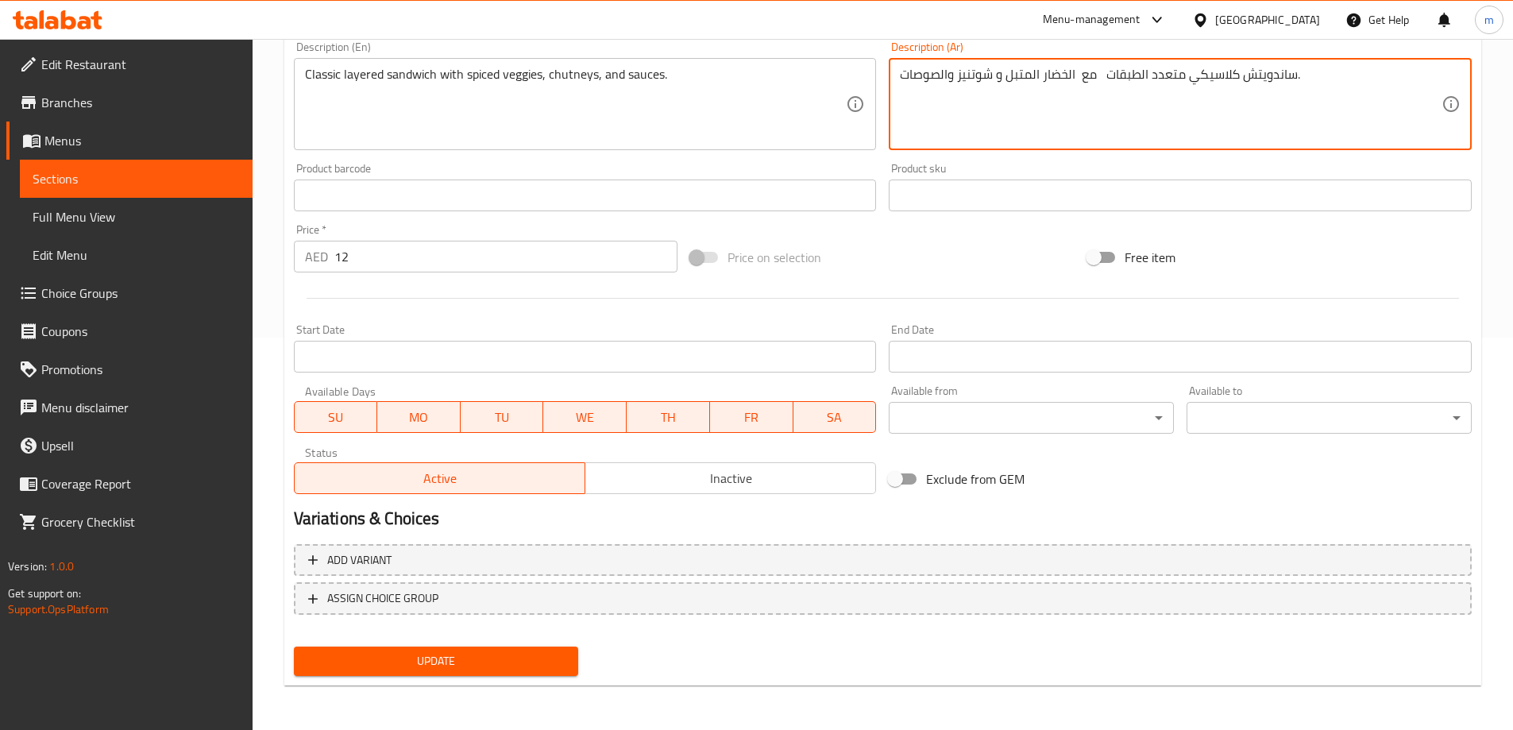
type textarea "ساندويتش كلاسيكي متعدد الطبقات مع الخضار المتبل و شوتنيز والصوصات."
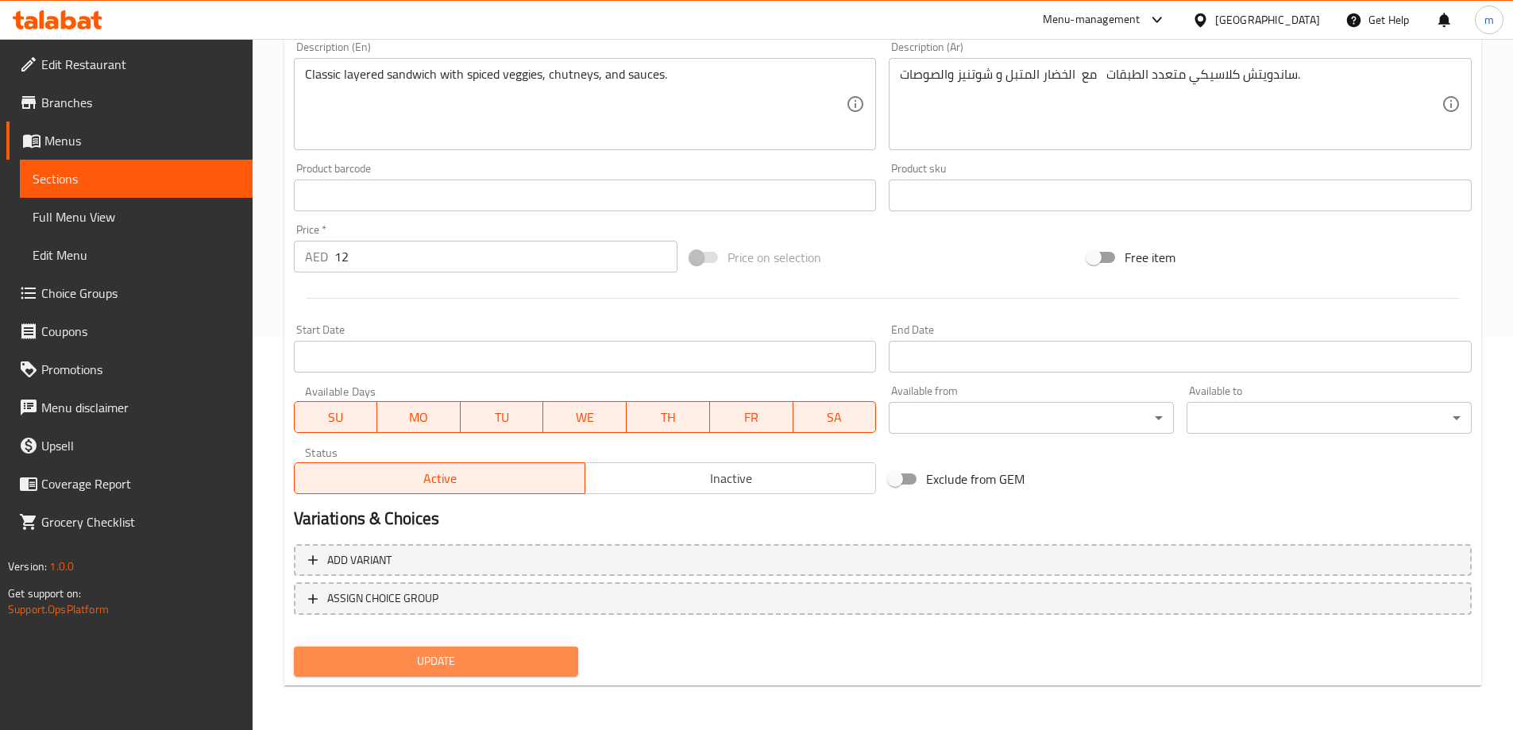
click at [520, 652] on span "Update" at bounding box center [437, 661] width 260 height 20
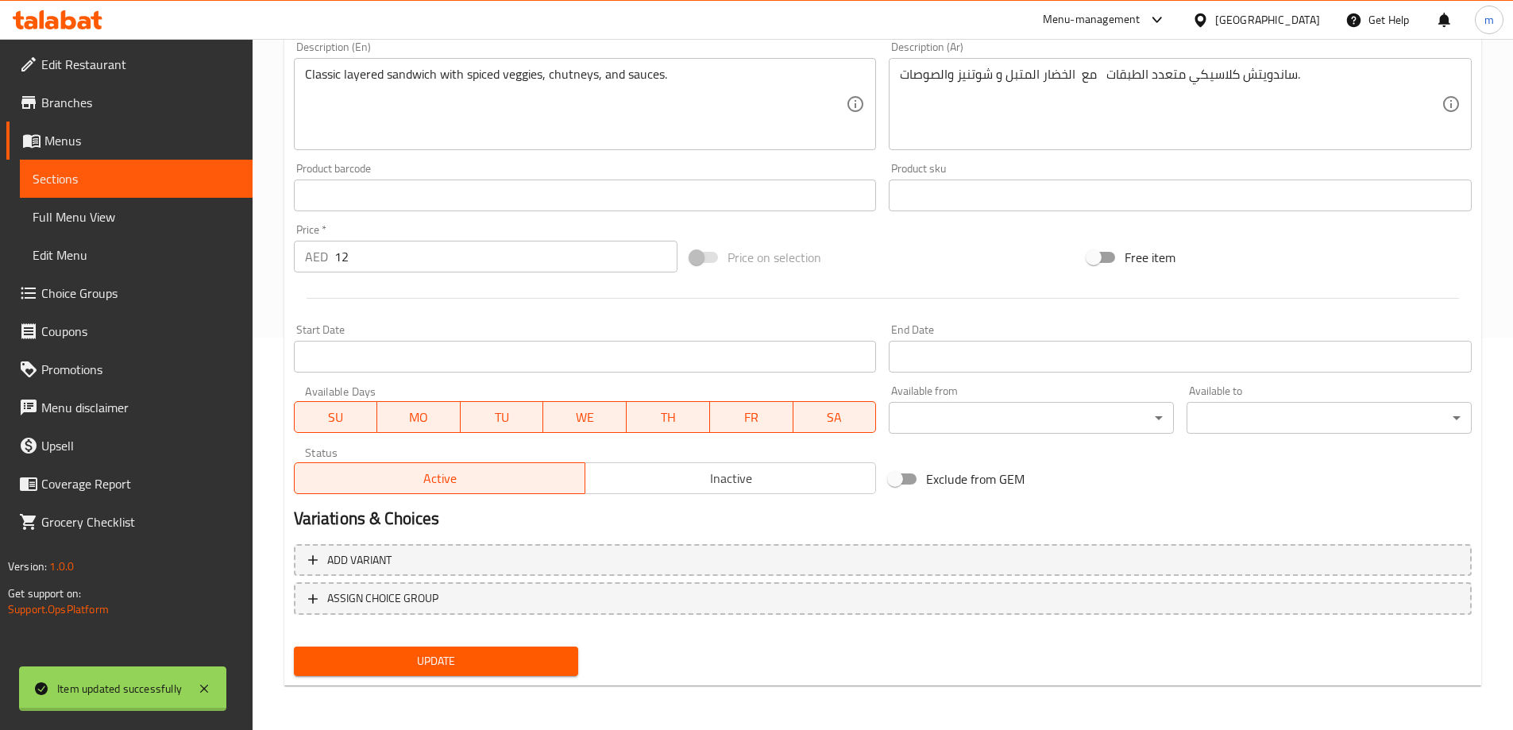
scroll to position [0, 0]
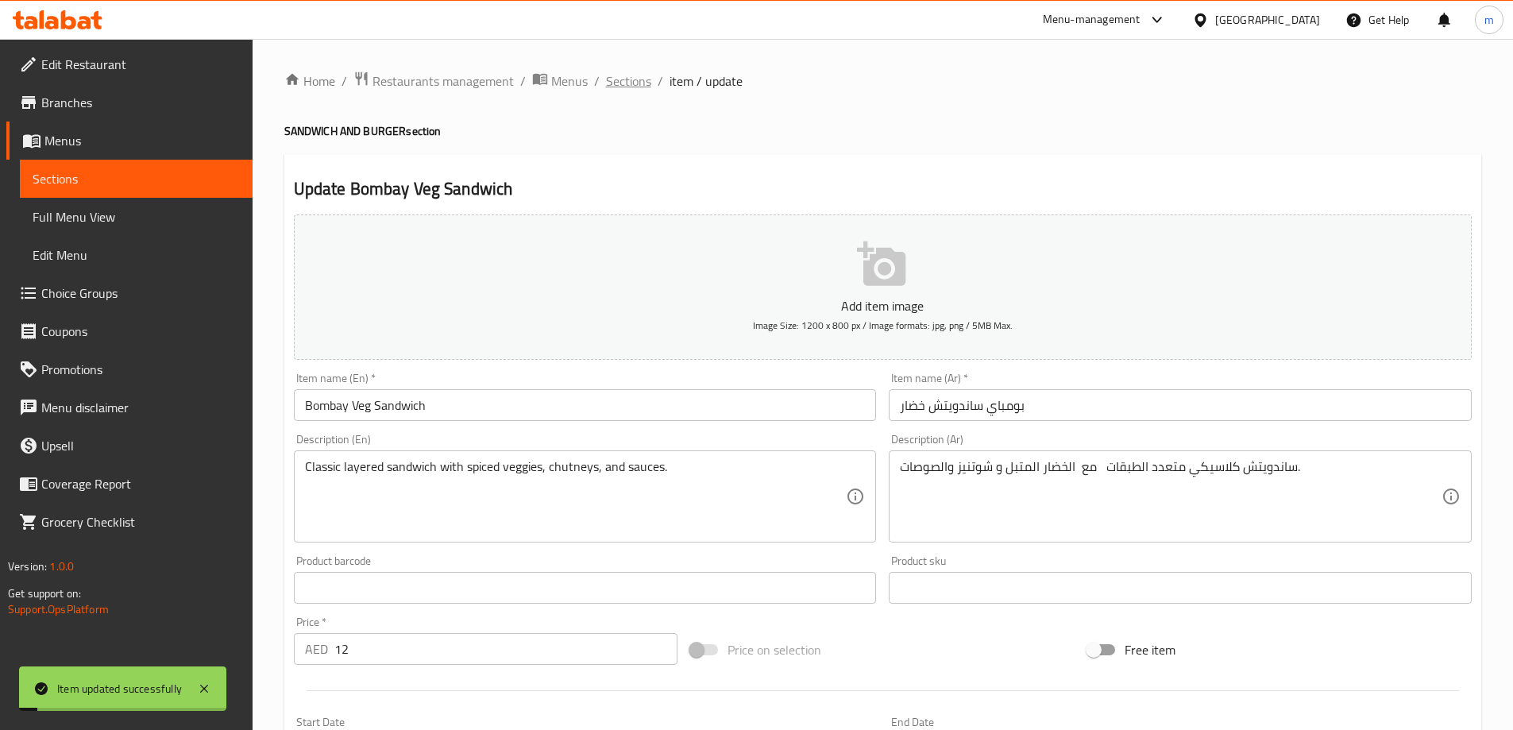
click at [622, 75] on span "Sections" at bounding box center [628, 80] width 45 height 19
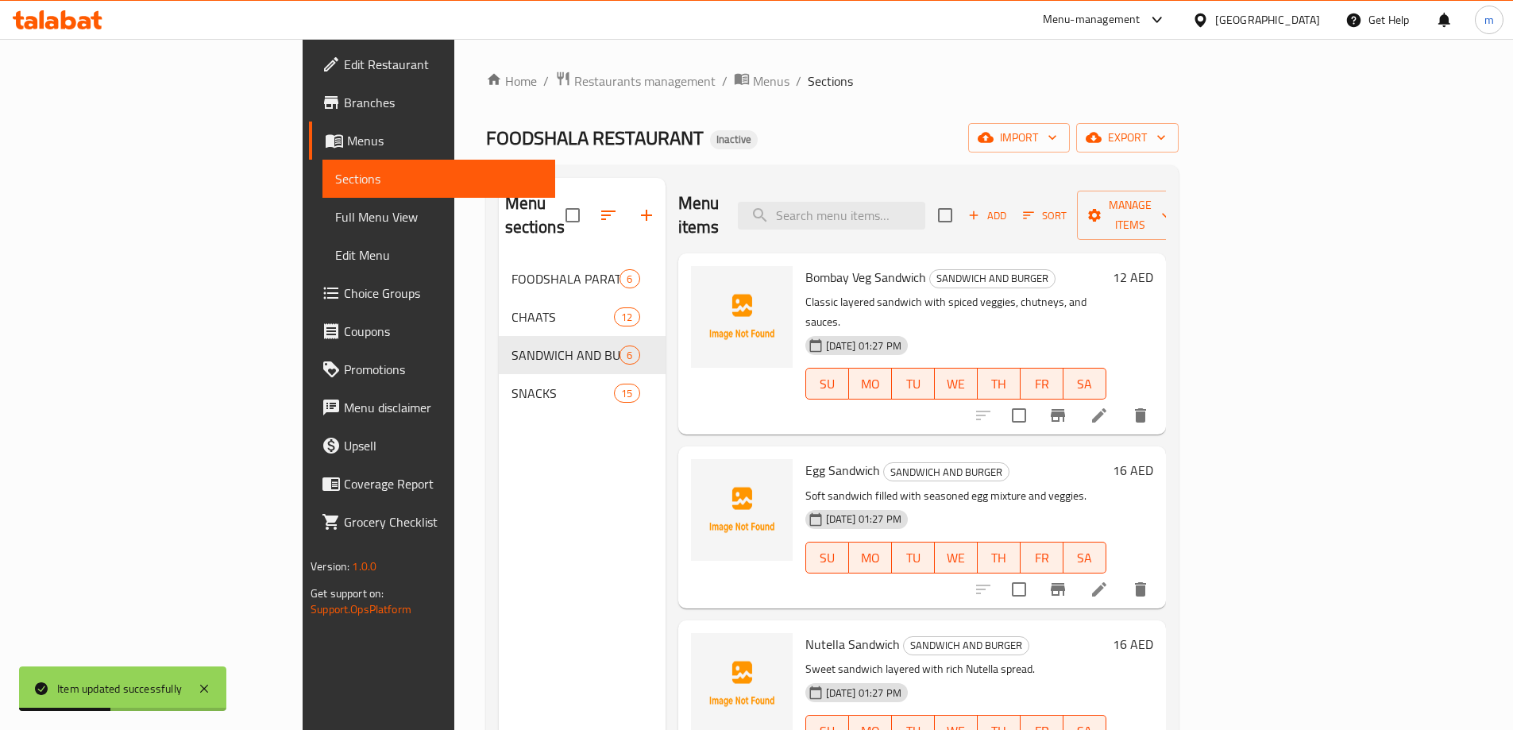
click at [335, 221] on span "Full Menu View" at bounding box center [438, 216] width 207 height 19
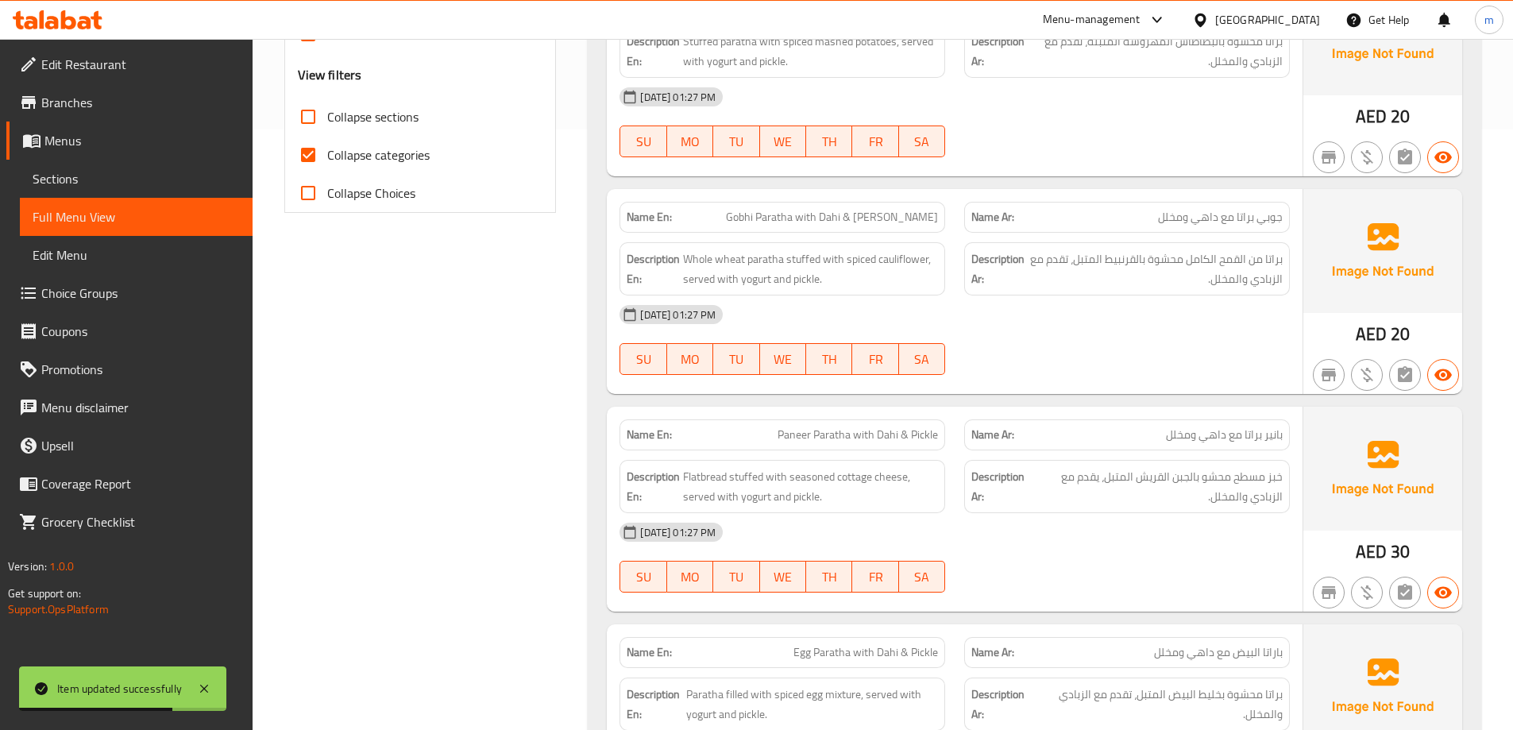
scroll to position [580, 0]
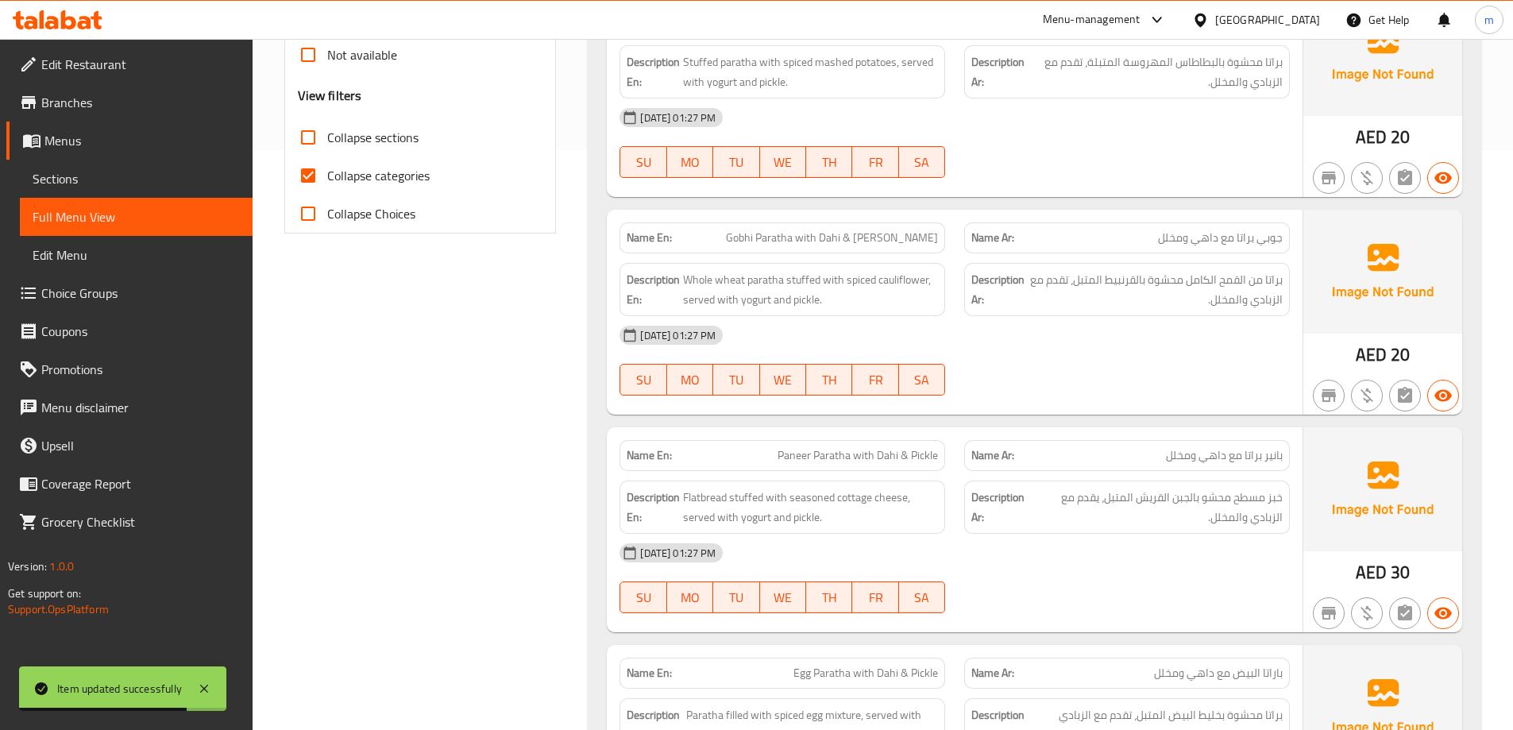
click at [414, 171] on span "Collapse categories" at bounding box center [378, 175] width 102 height 19
click at [327, 171] on input "Collapse categories" at bounding box center [308, 175] width 38 height 38
checkbox input "false"
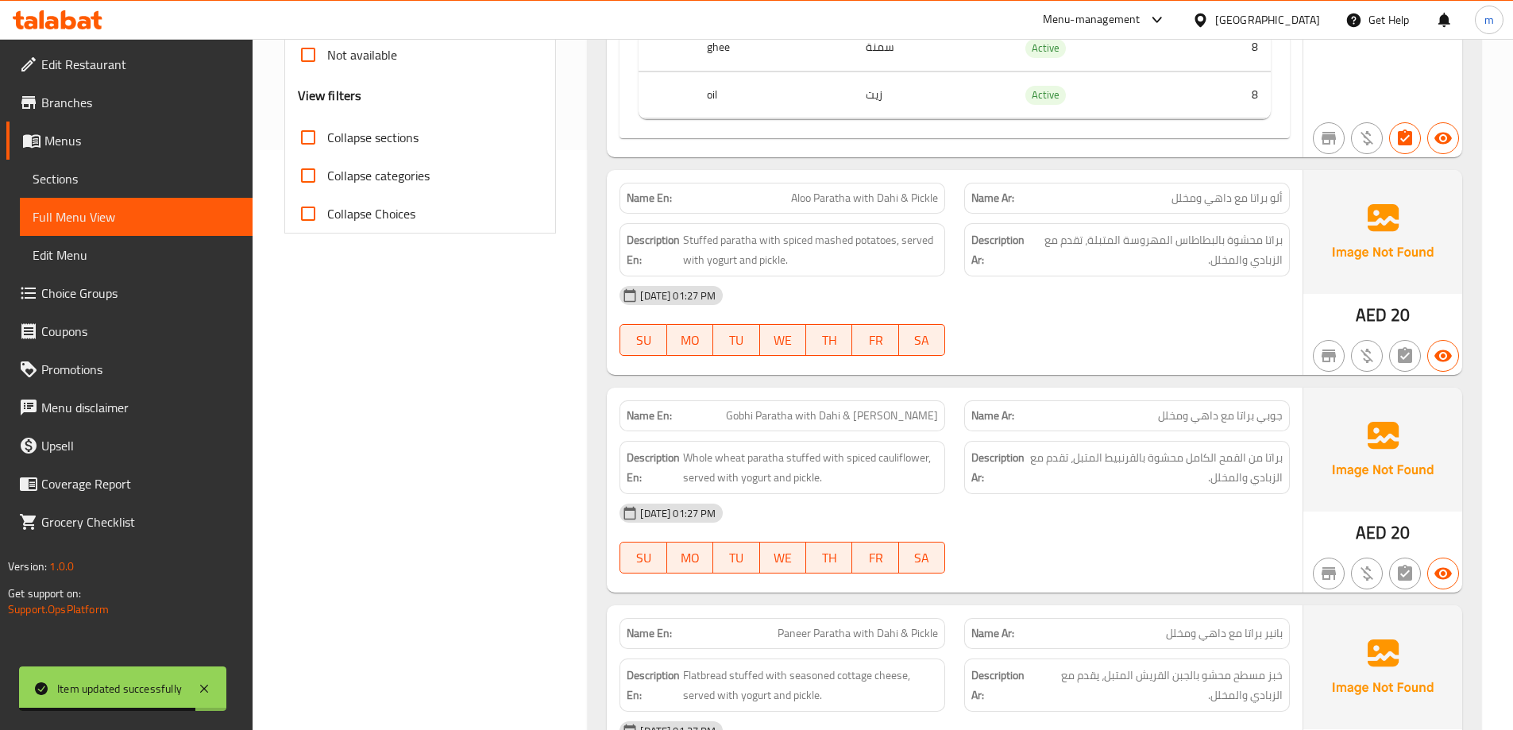
drag, startPoint x: 403, startPoint y: 139, endPoint x: 682, endPoint y: 155, distance: 280.0
click at [402, 138] on span "Collapse sections" at bounding box center [372, 137] width 91 height 19
click at [327, 138] on input "Collapse sections" at bounding box center [308, 137] width 38 height 38
checkbox input "true"
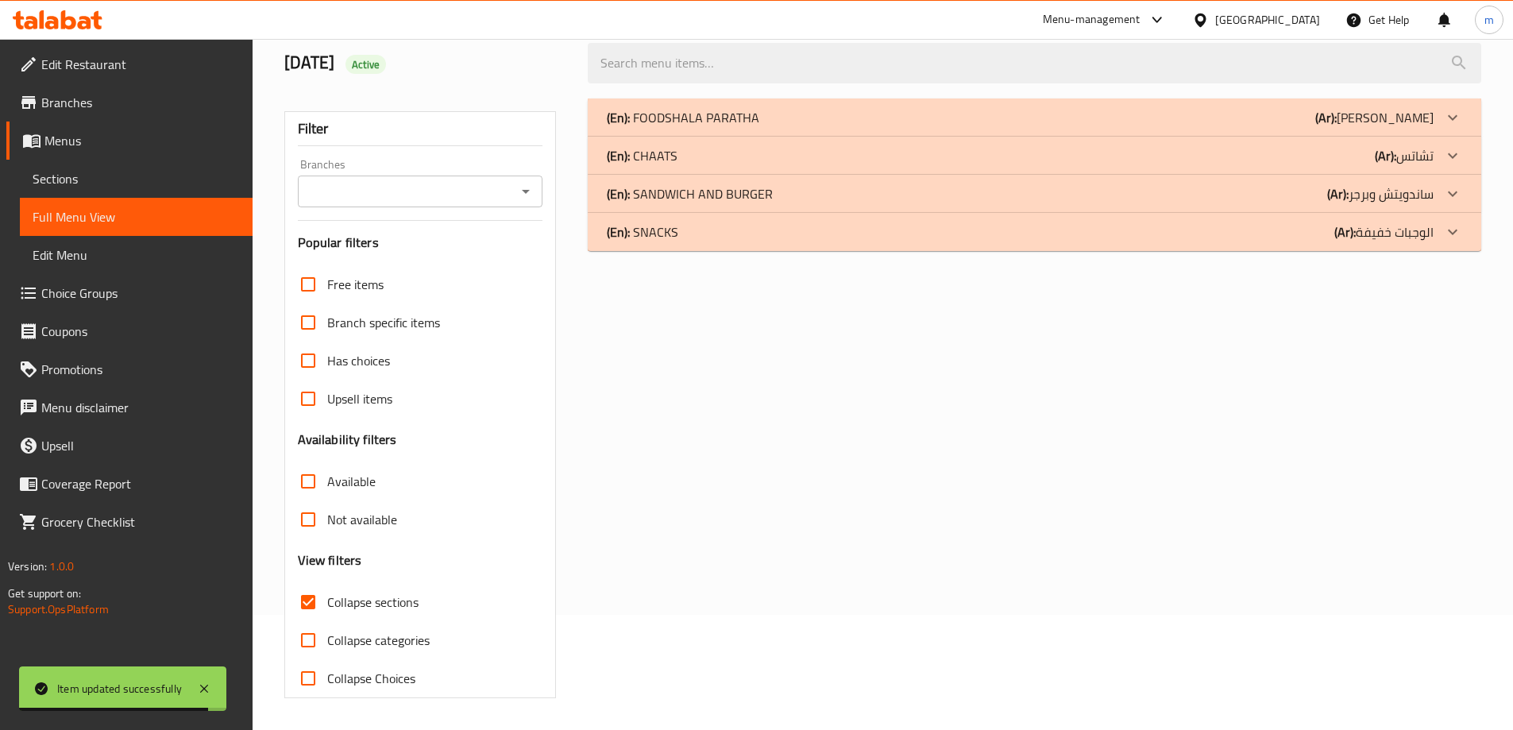
scroll to position [115, 0]
click at [1336, 106] on b "(Ar):" at bounding box center [1325, 118] width 21 height 24
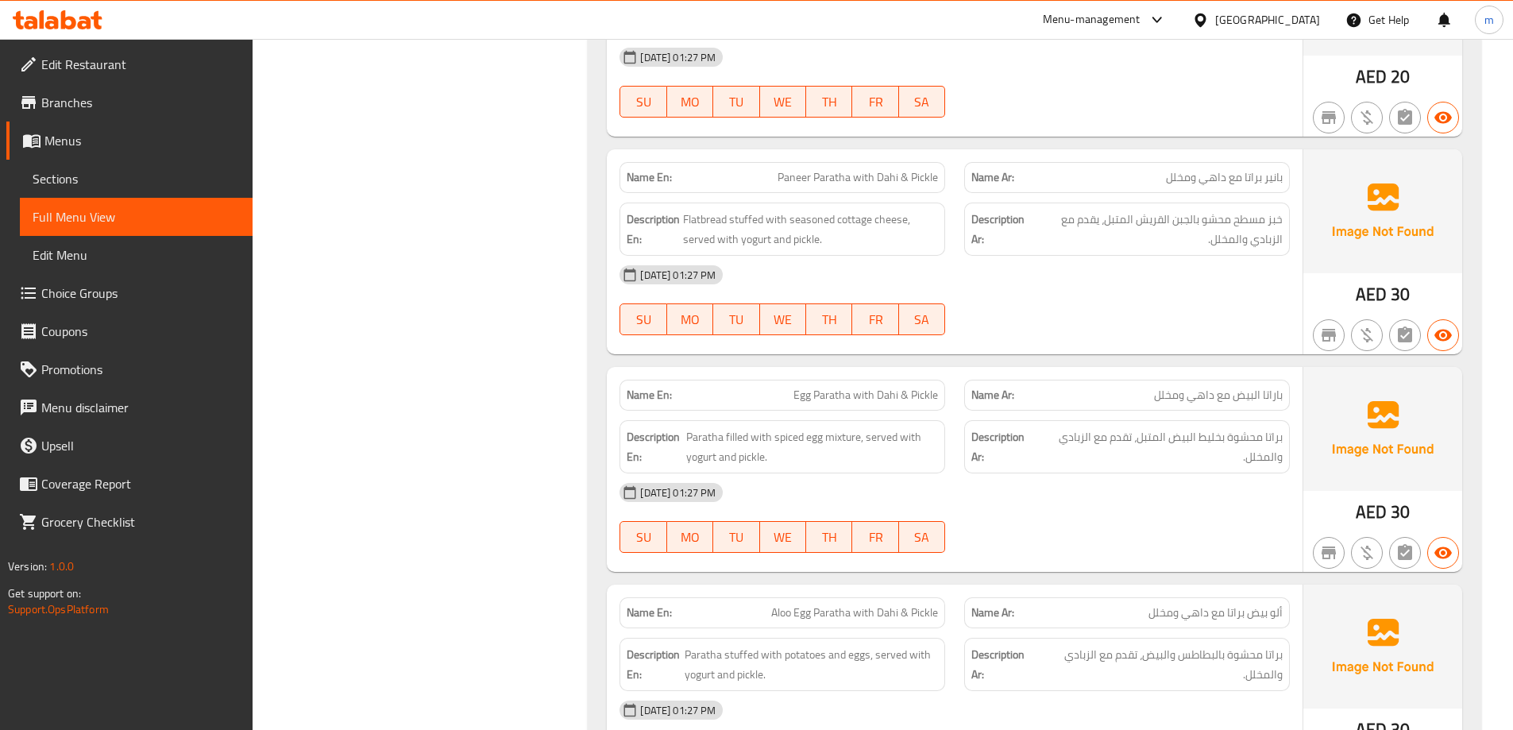
scroll to position [1286, 0]
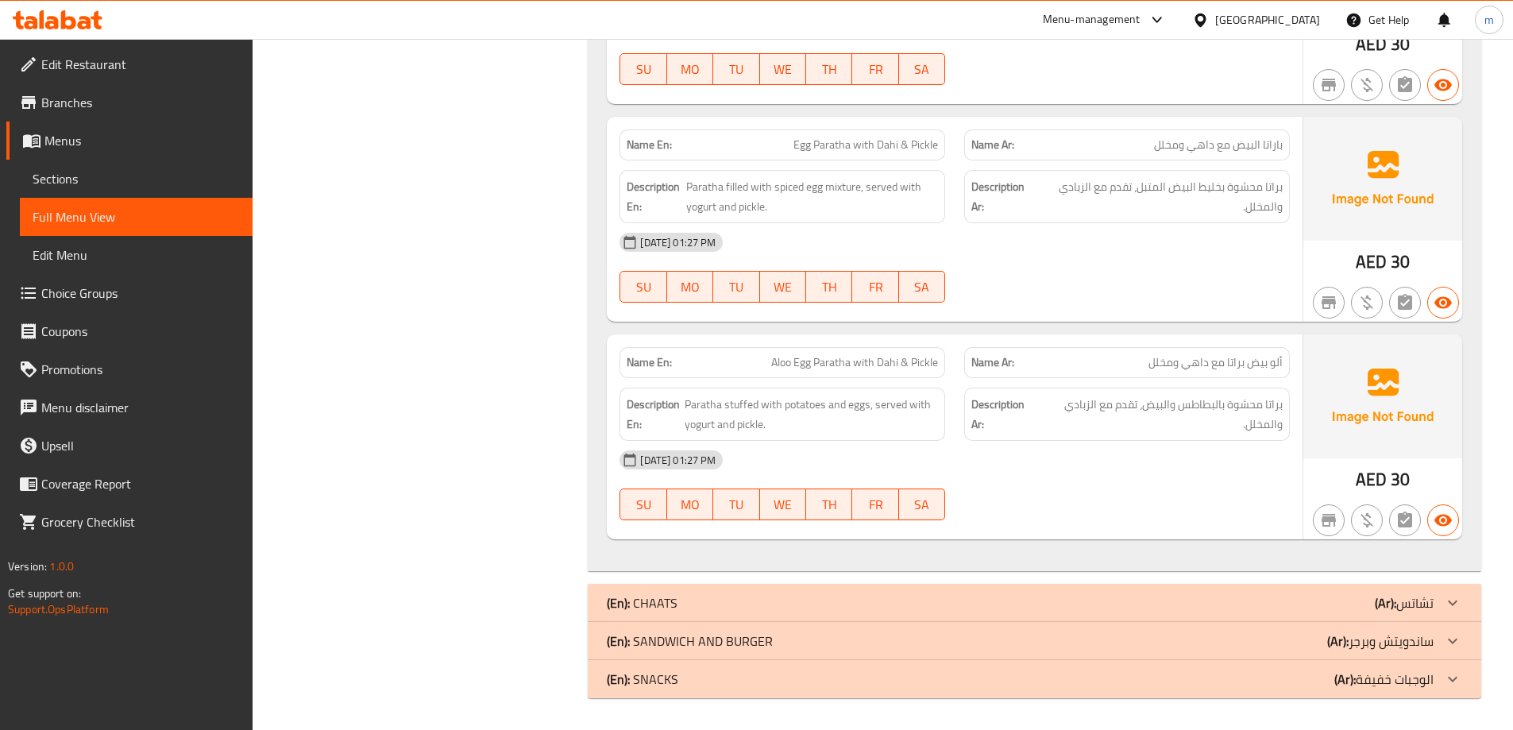
click at [676, 633] on p "(En): SANDWICH AND BURGER" at bounding box center [690, 640] width 166 height 19
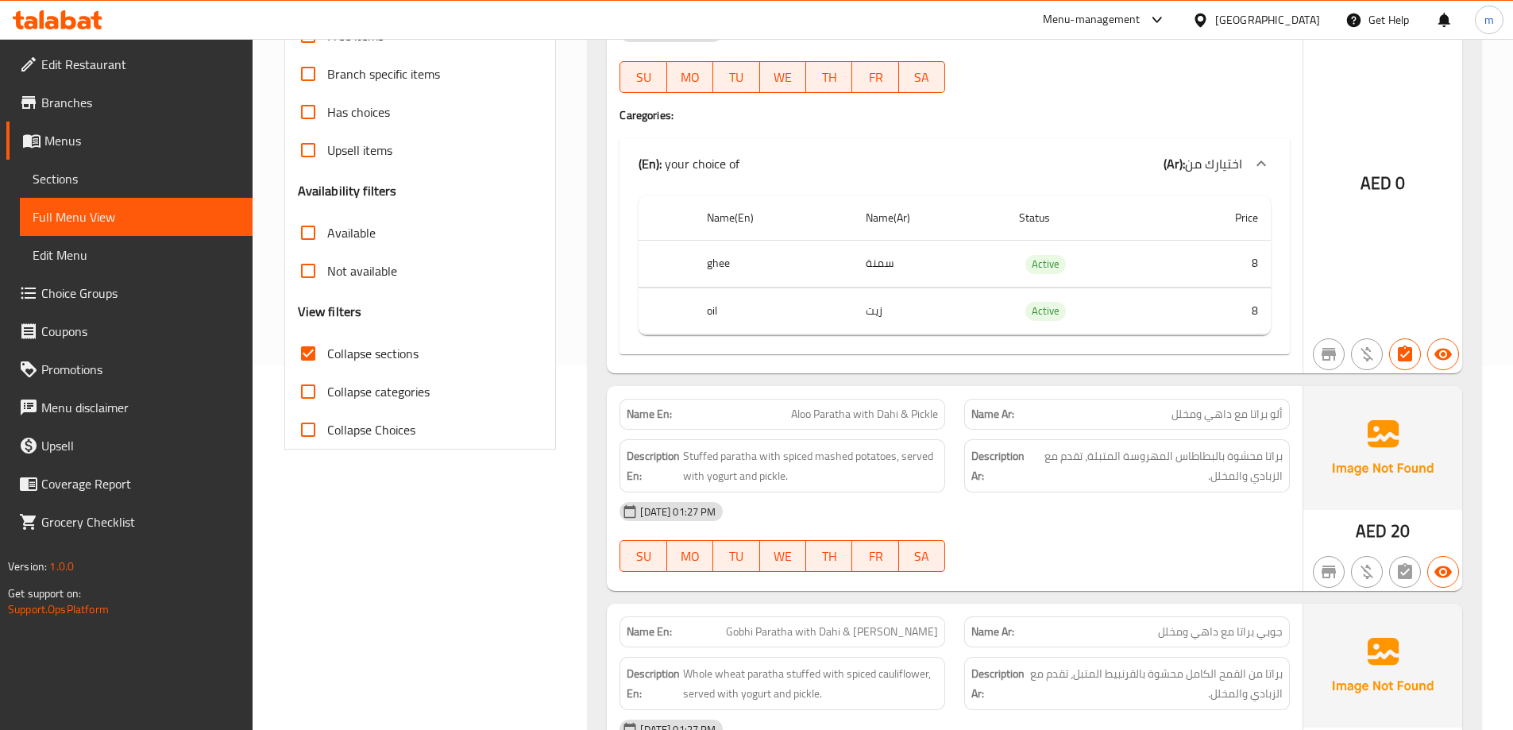
scroll to position [230, 0]
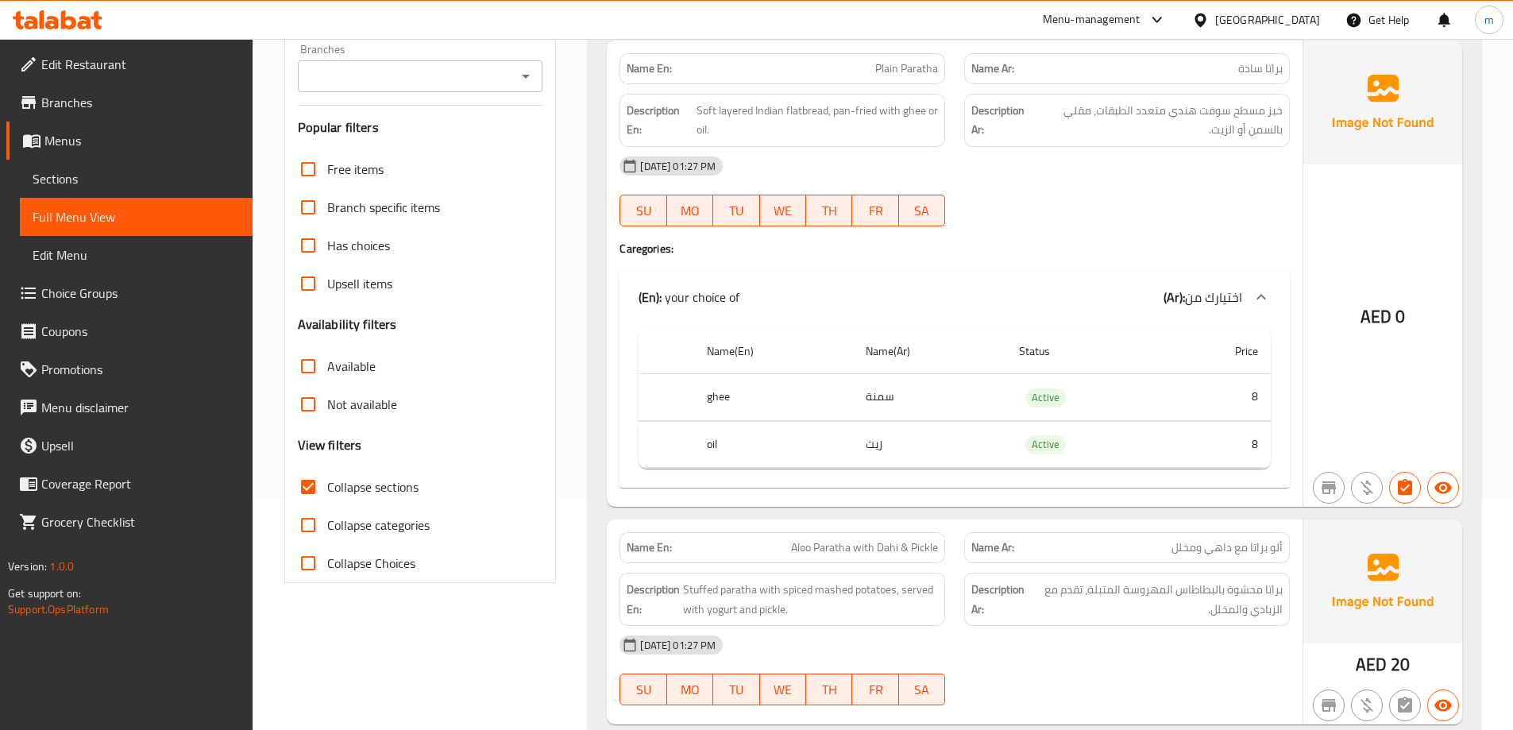
click at [113, 183] on span "Sections" at bounding box center [136, 178] width 207 height 19
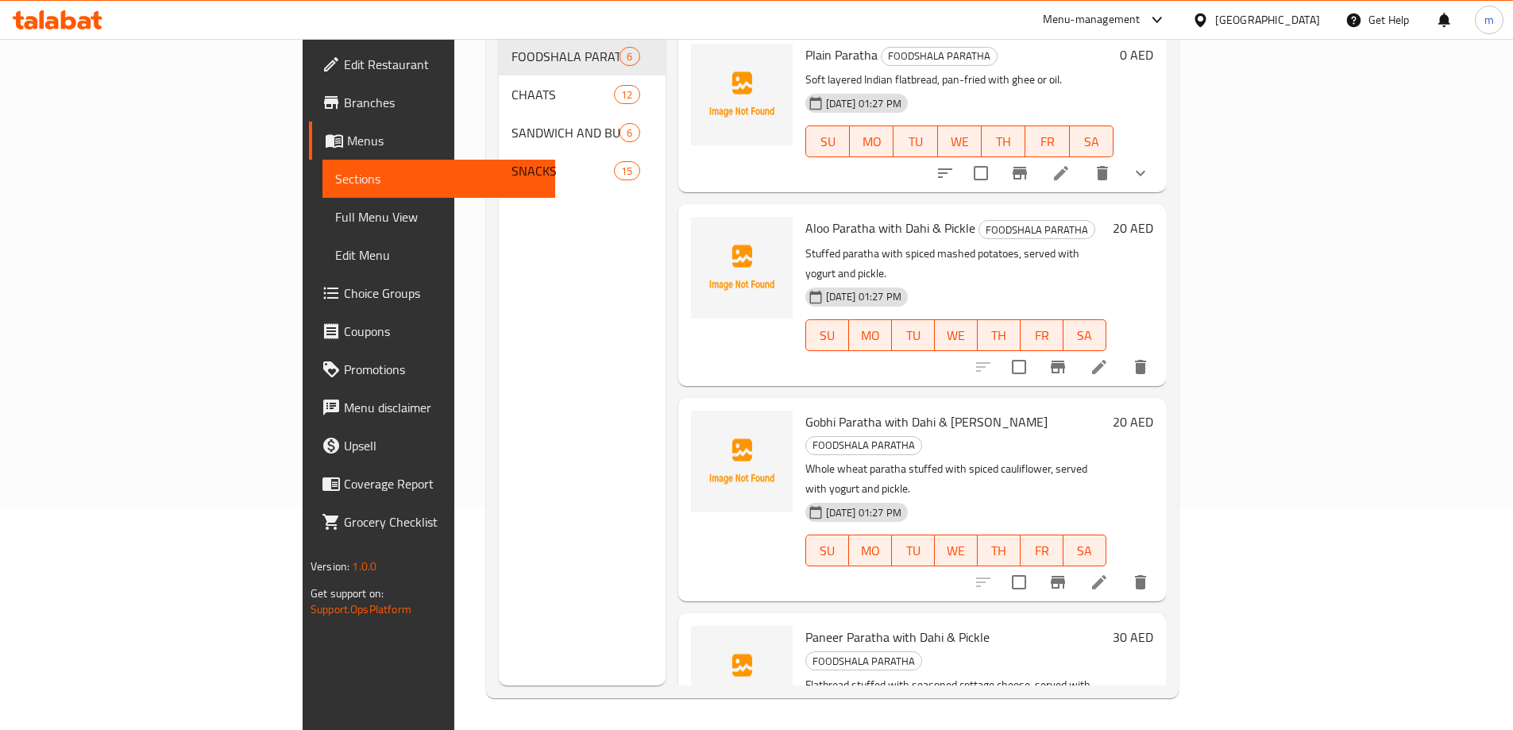
scroll to position [222, 0]
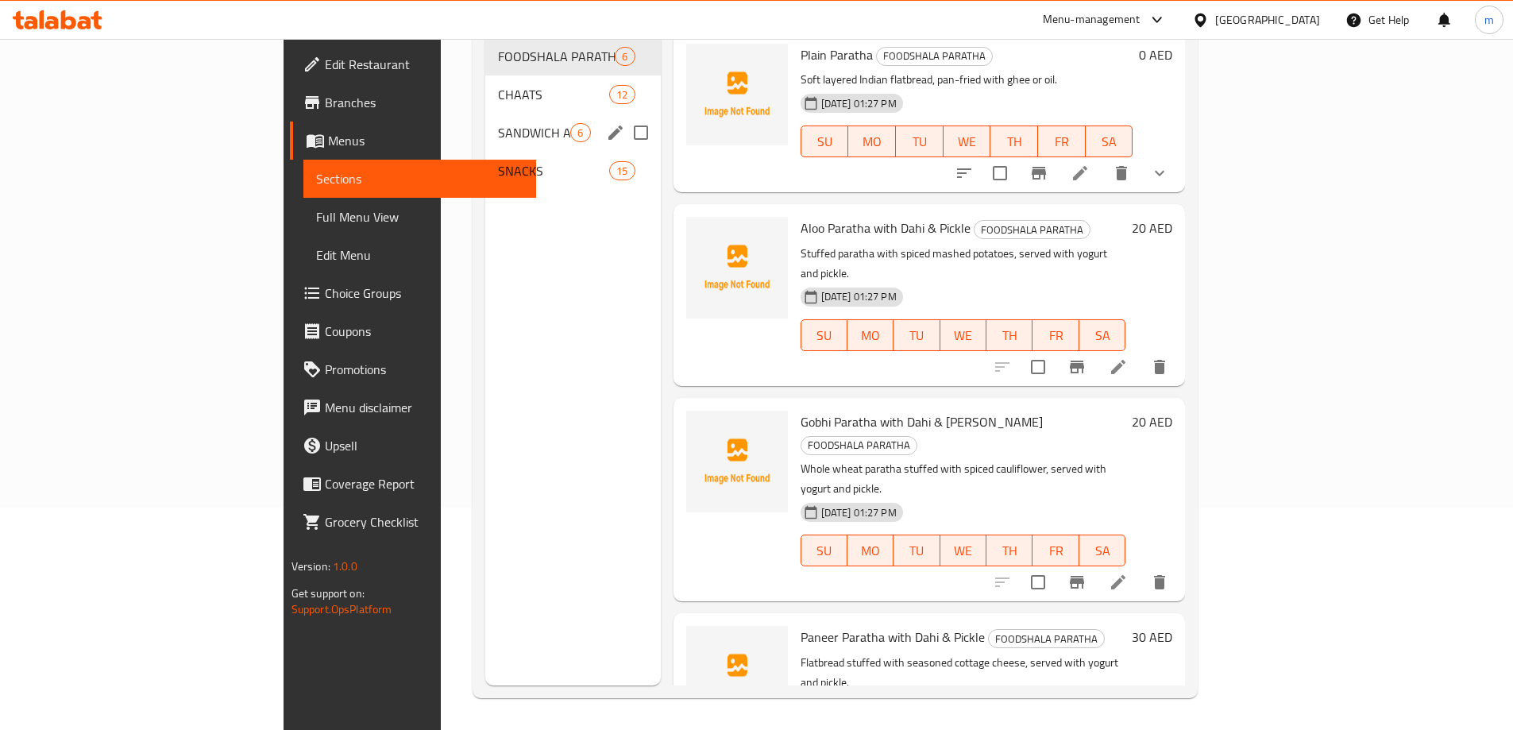
click at [485, 121] on div "SANDWICH AND BURGER 6" at bounding box center [572, 133] width 175 height 38
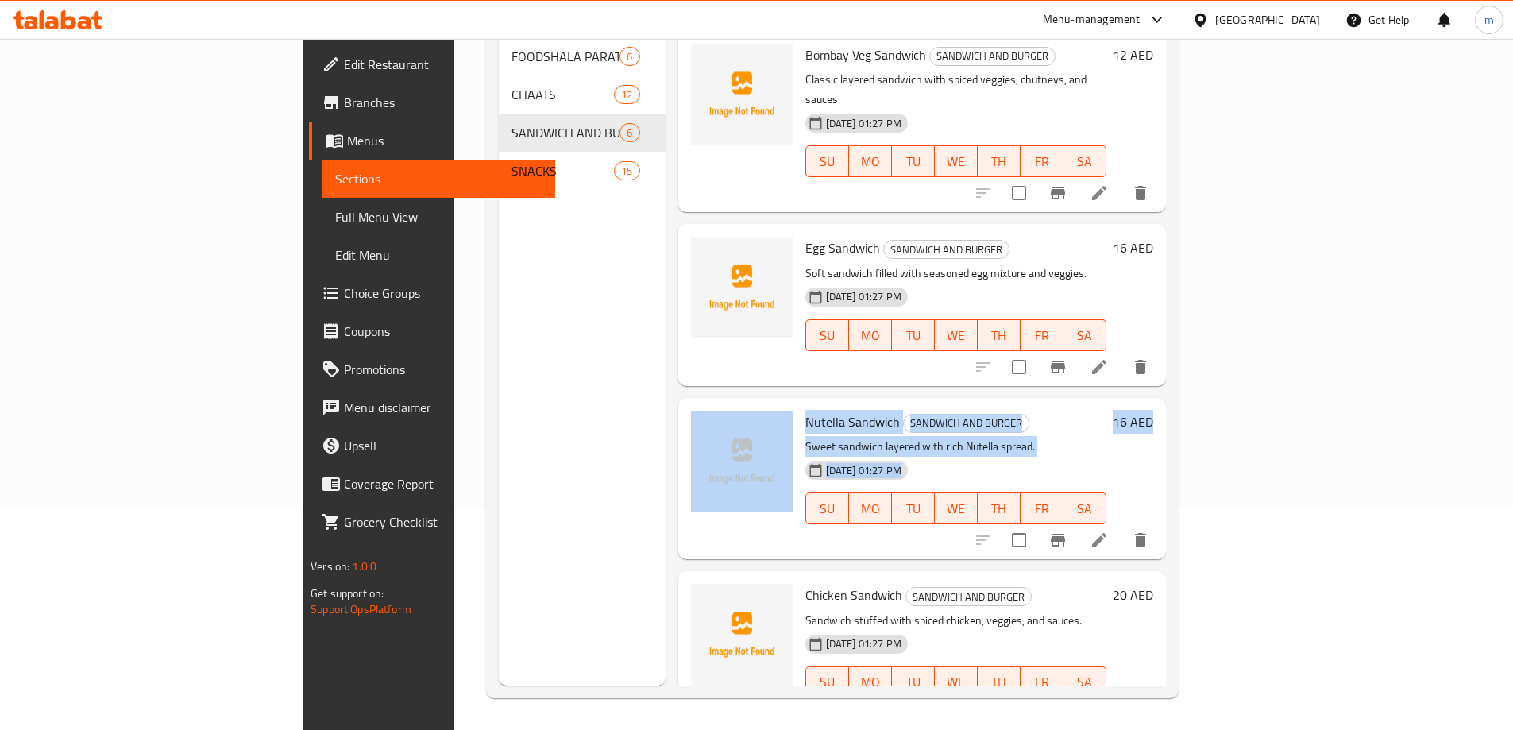
drag, startPoint x: 1474, startPoint y: 304, endPoint x: 1471, endPoint y: 344, distance: 39.8
click at [1178, 344] on div "Menu sections FOODSHALA PARATHA 6 CHAATS 12 SANDWICH AND BURGER 6 SNACKS 15 Men…" at bounding box center [832, 320] width 692 height 755
click at [1109, 530] on icon at bounding box center [1098, 539] width 19 height 19
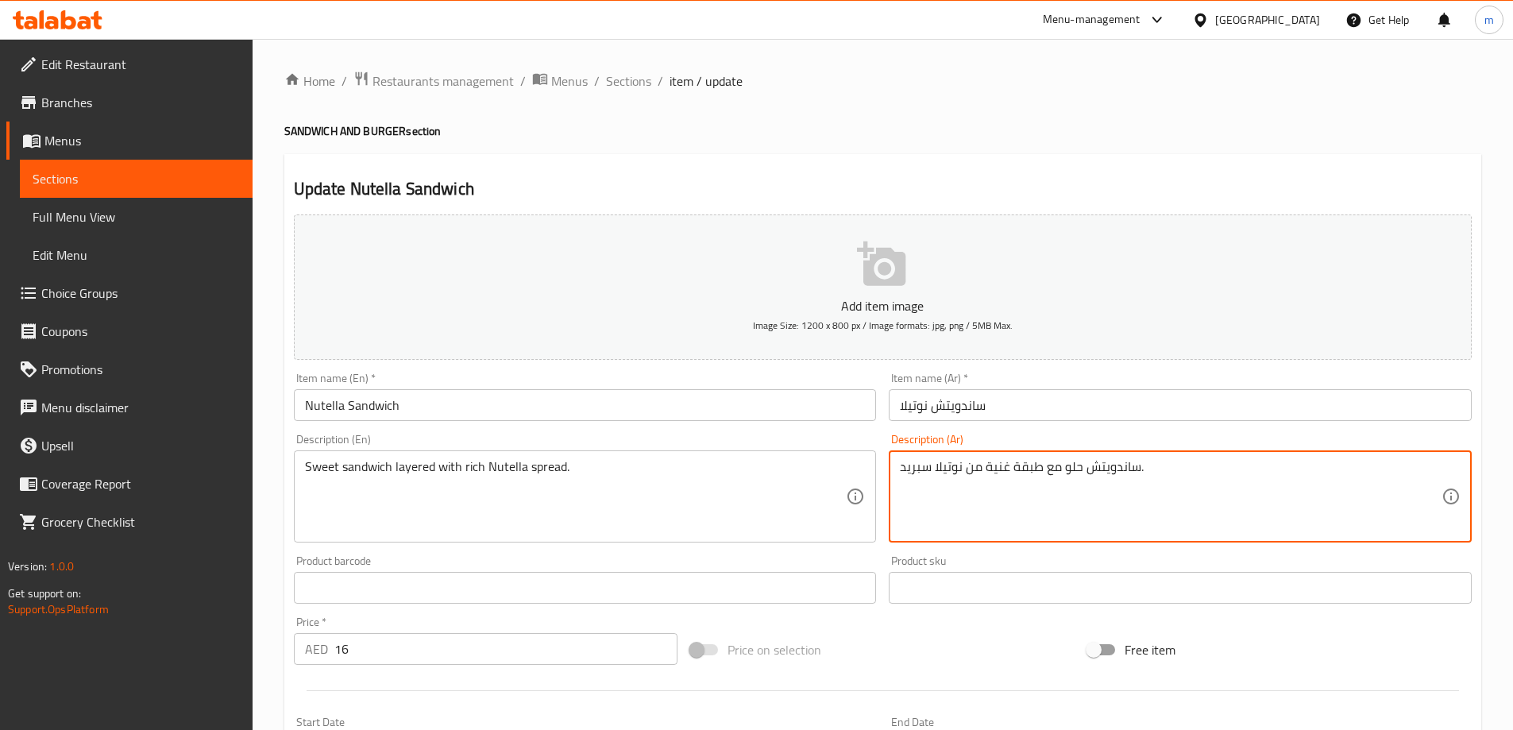
drag, startPoint x: 985, startPoint y: 462, endPoint x: 1010, endPoint y: 466, distance: 24.9
click at [960, 474] on textarea "ساندويتش حلو مع طبقة من نوتيلا غنية سبريد." at bounding box center [1171, 496] width 542 height 75
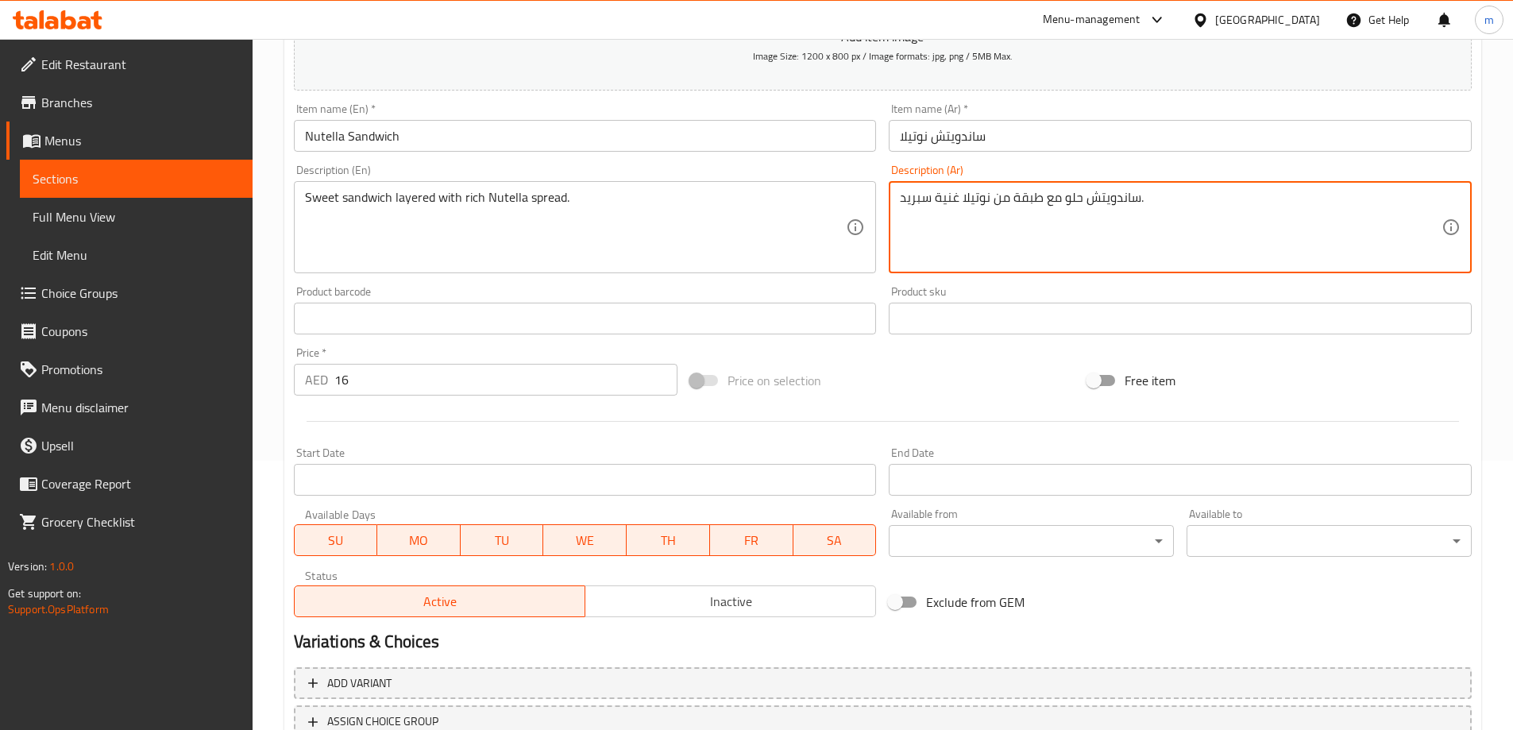
scroll to position [392, 0]
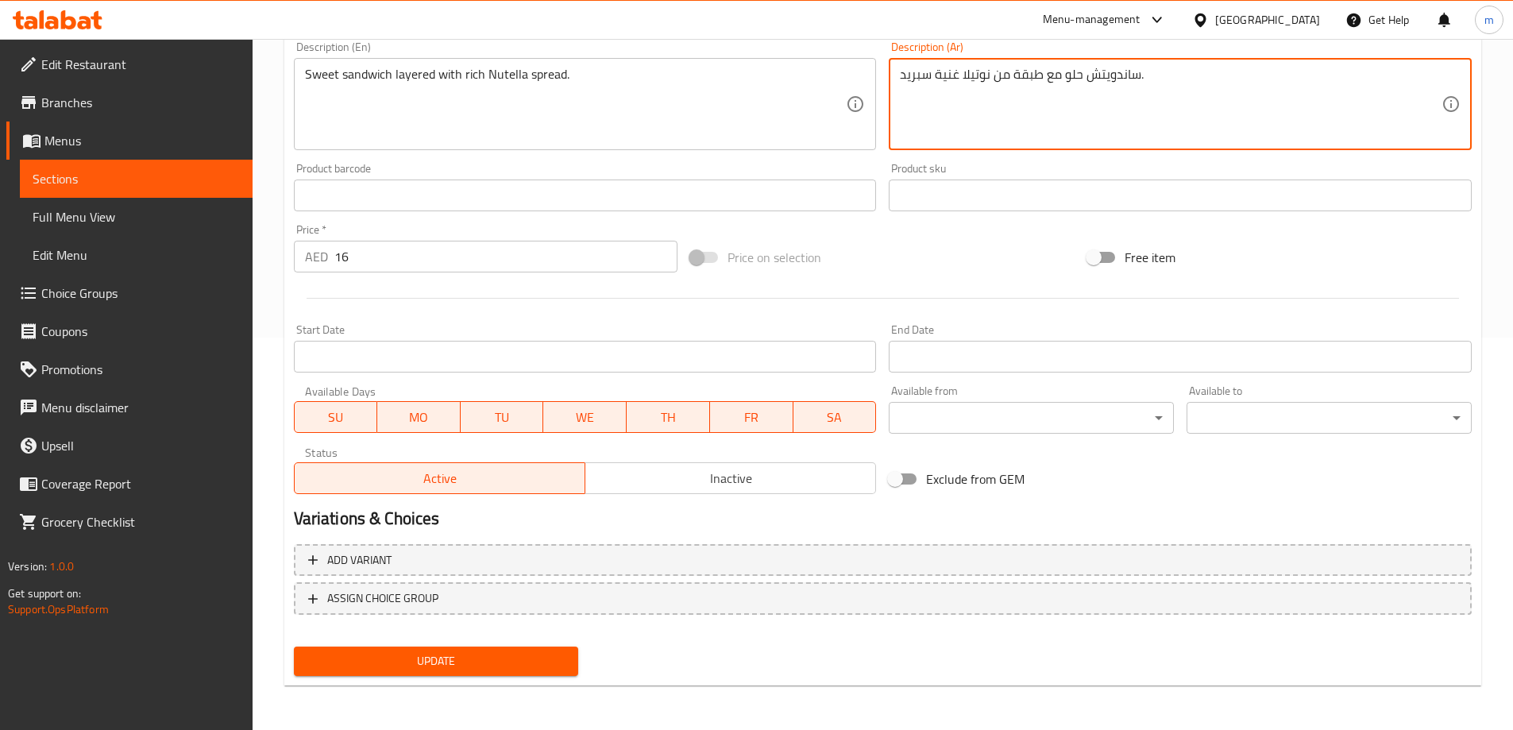
type textarea "ساندويتش حلو مع طبقة من نوتيلا غنية سبريد."
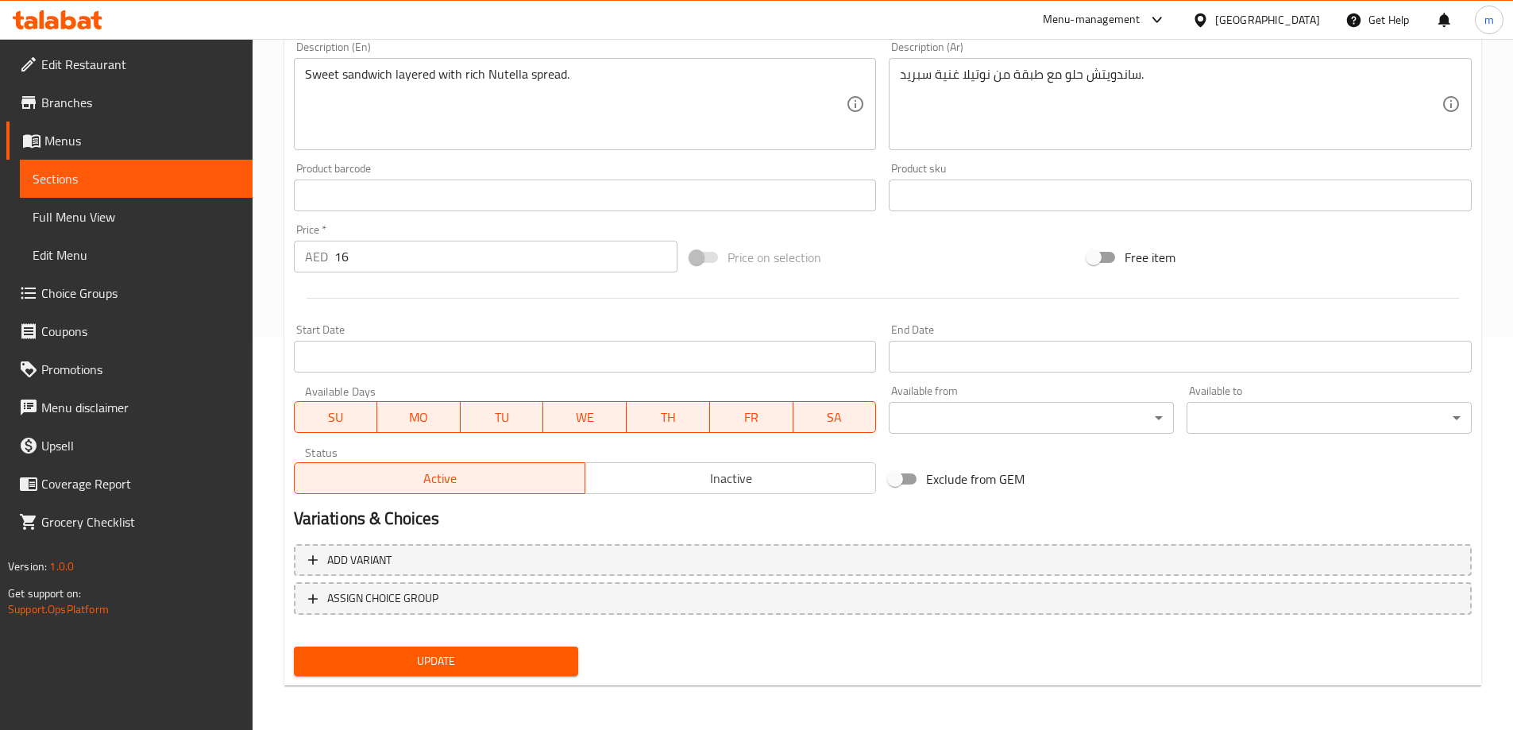
click at [414, 644] on div "Update" at bounding box center [436, 661] width 298 height 42
click at [412, 646] on div "Update" at bounding box center [436, 661] width 298 height 42
click at [417, 665] on span "Update" at bounding box center [437, 661] width 260 height 20
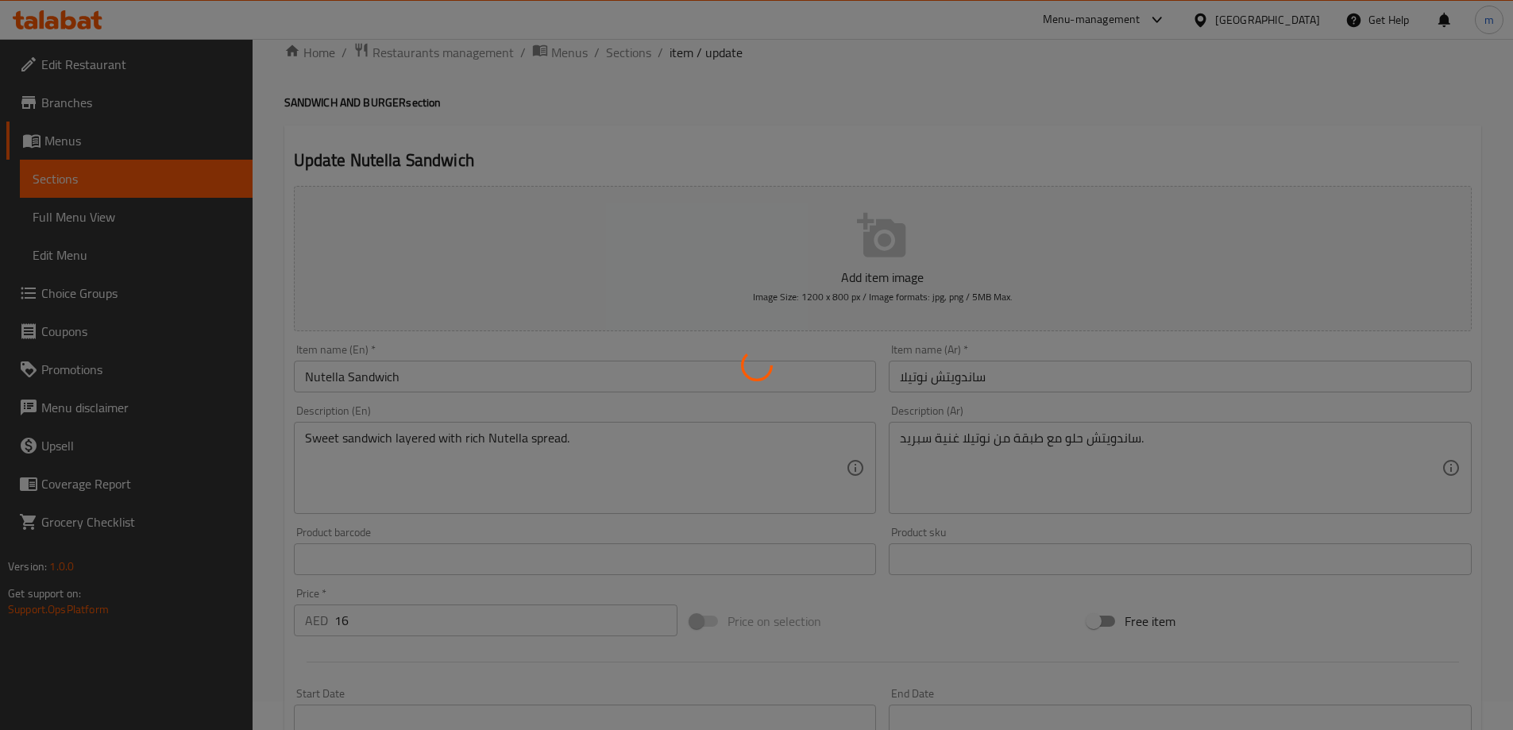
scroll to position [0, 0]
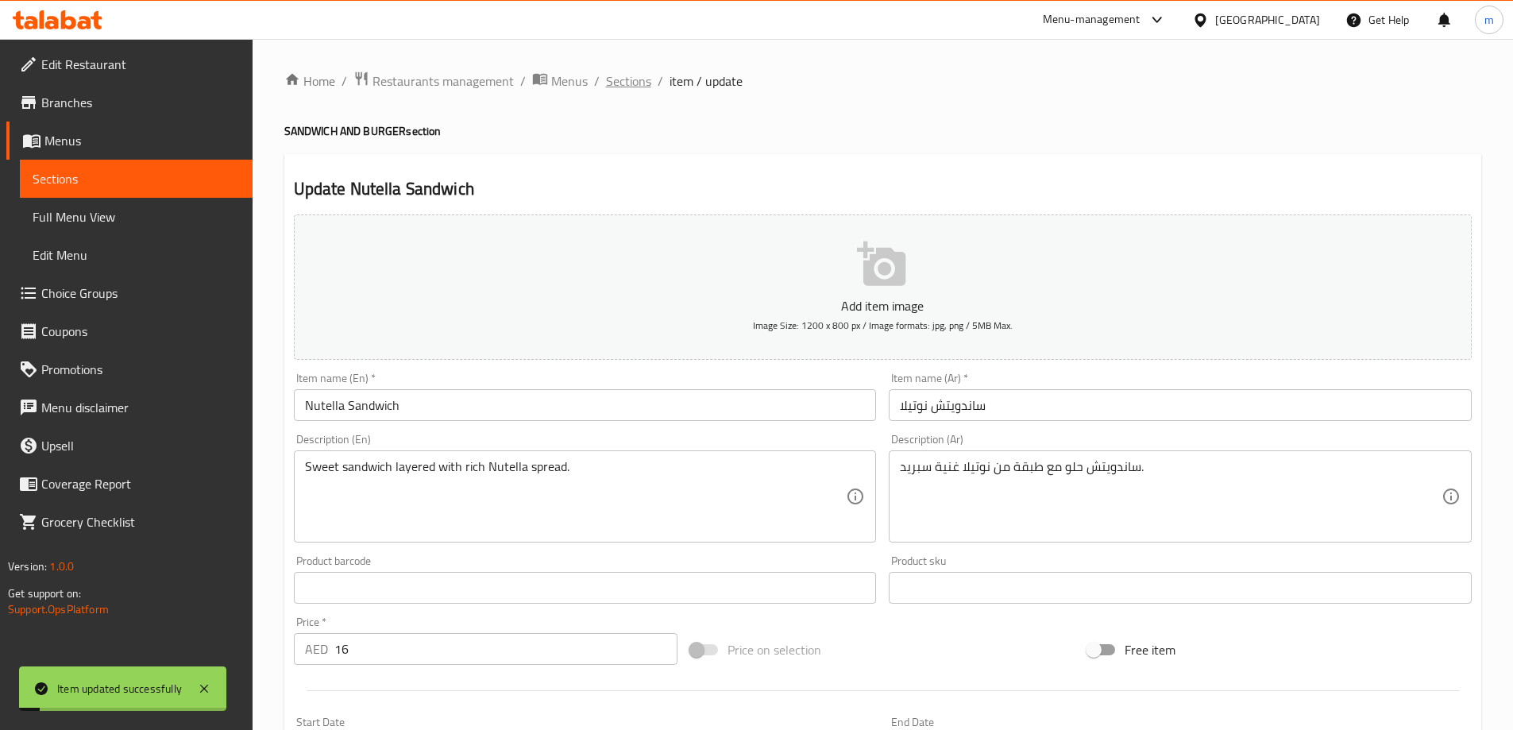
click at [627, 78] on span "Sections" at bounding box center [628, 80] width 45 height 19
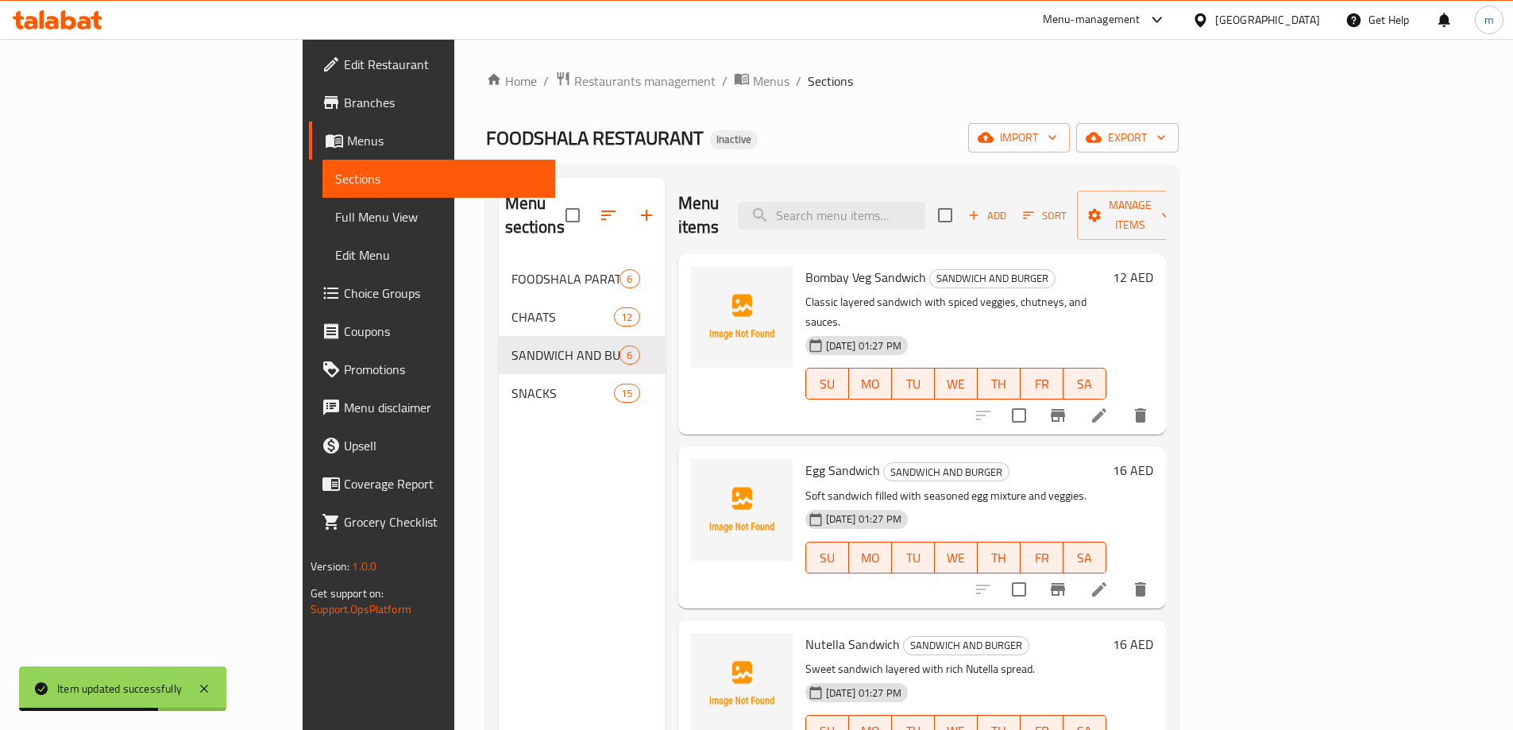
click at [335, 221] on span "Full Menu View" at bounding box center [438, 216] width 207 height 19
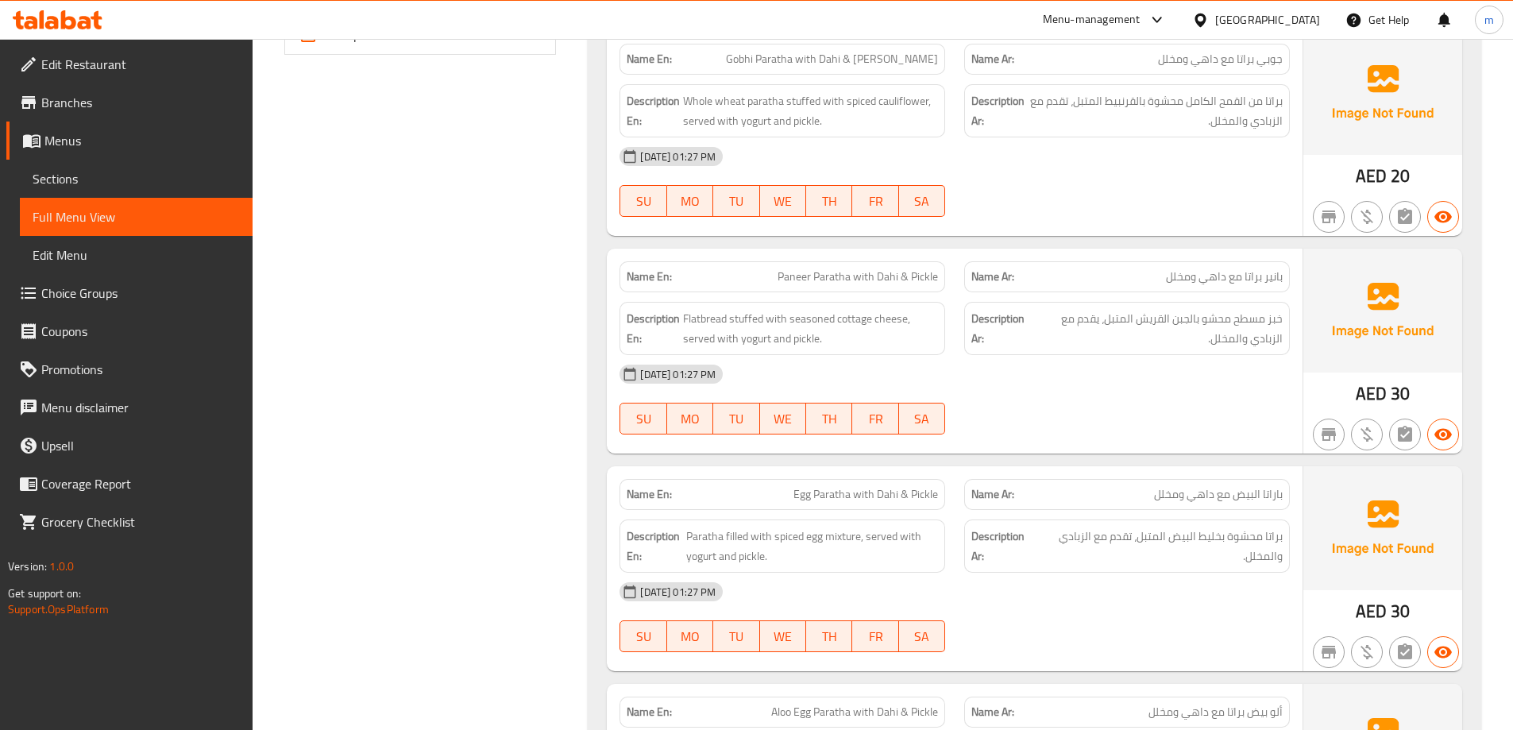
scroll to position [295, 0]
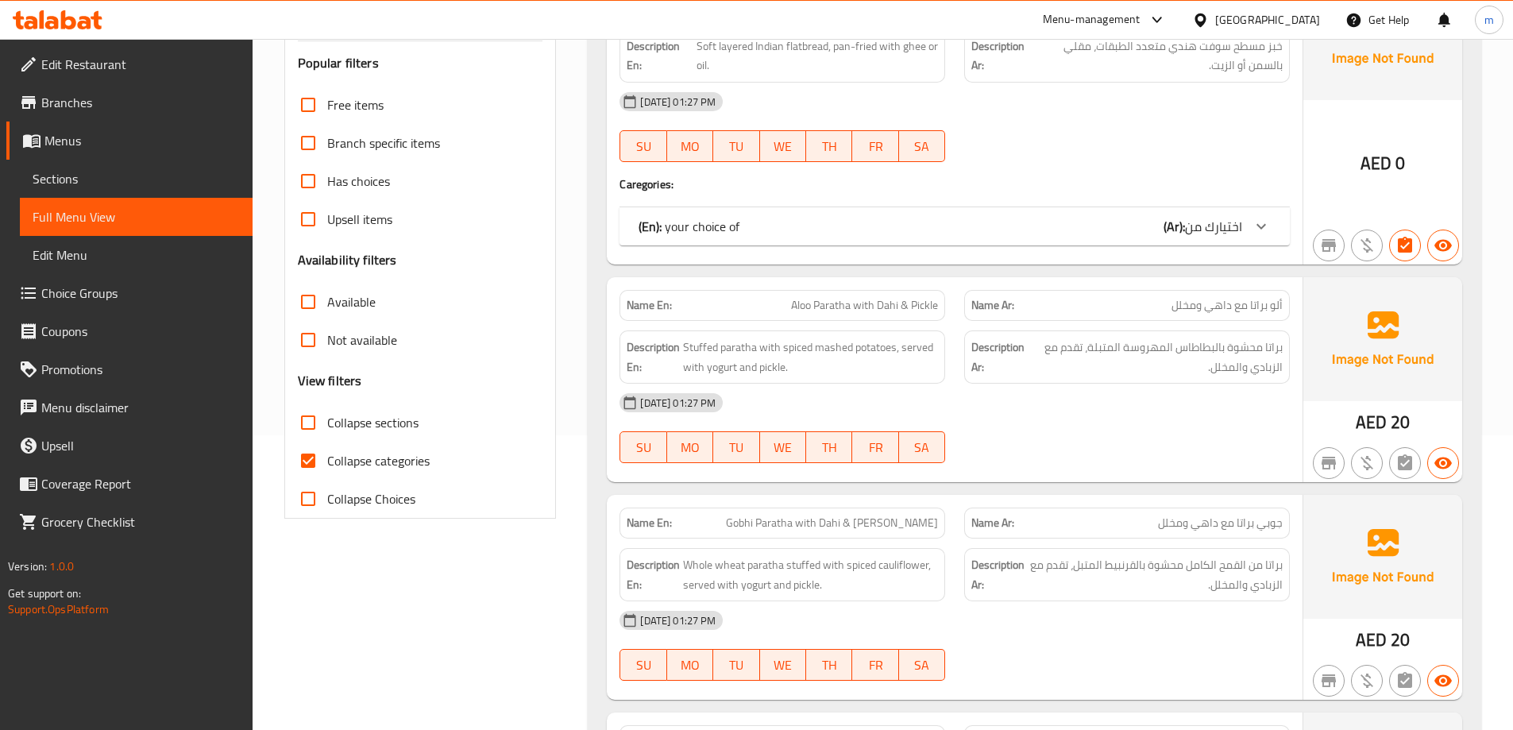
click at [395, 464] on span "Collapse categories" at bounding box center [378, 460] width 102 height 19
click at [327, 464] on input "Collapse categories" at bounding box center [308, 461] width 38 height 38
checkbox input "false"
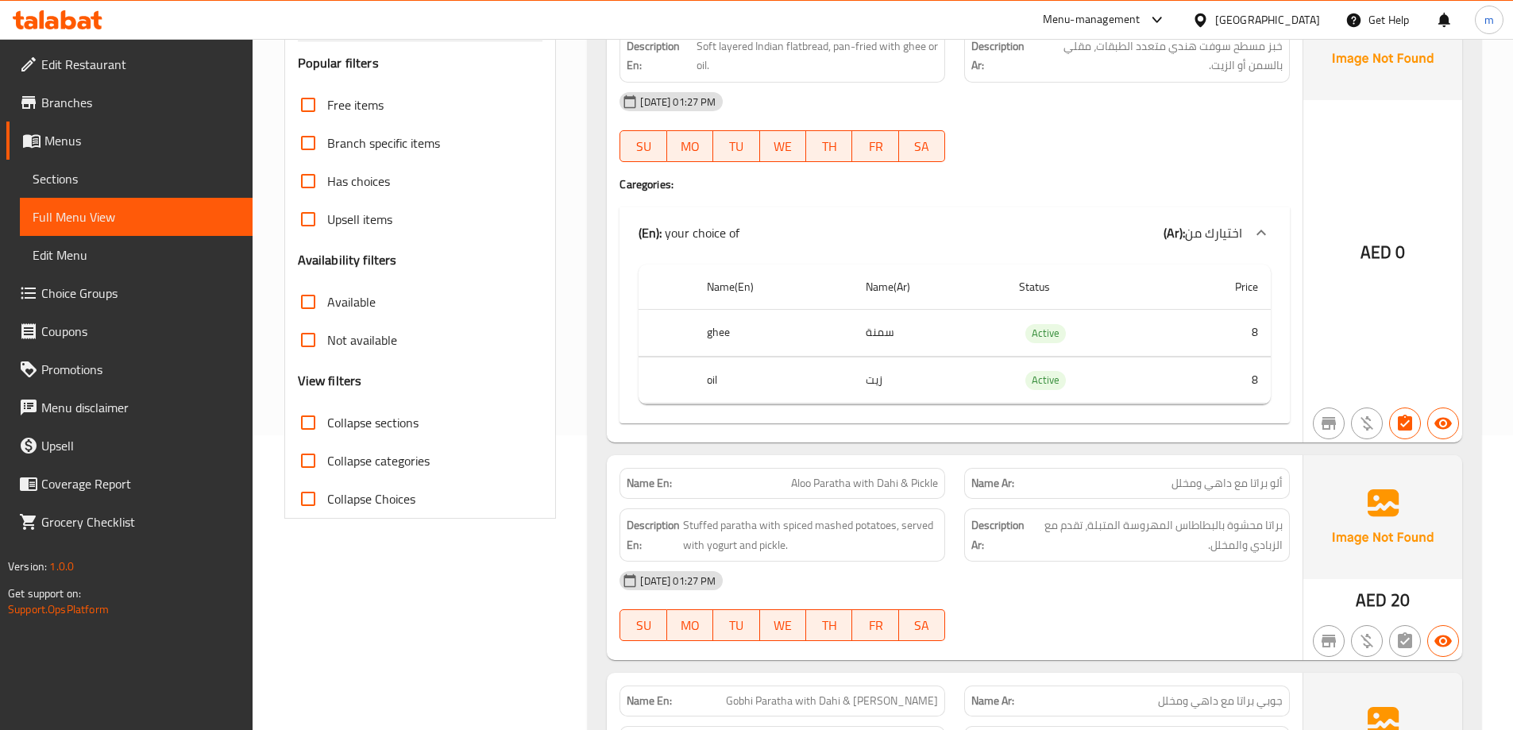
click at [391, 417] on span "Collapse sections" at bounding box center [372, 422] width 91 height 19
click at [311, 430] on input "Collapse sections" at bounding box center [308, 422] width 38 height 38
checkbox input "true"
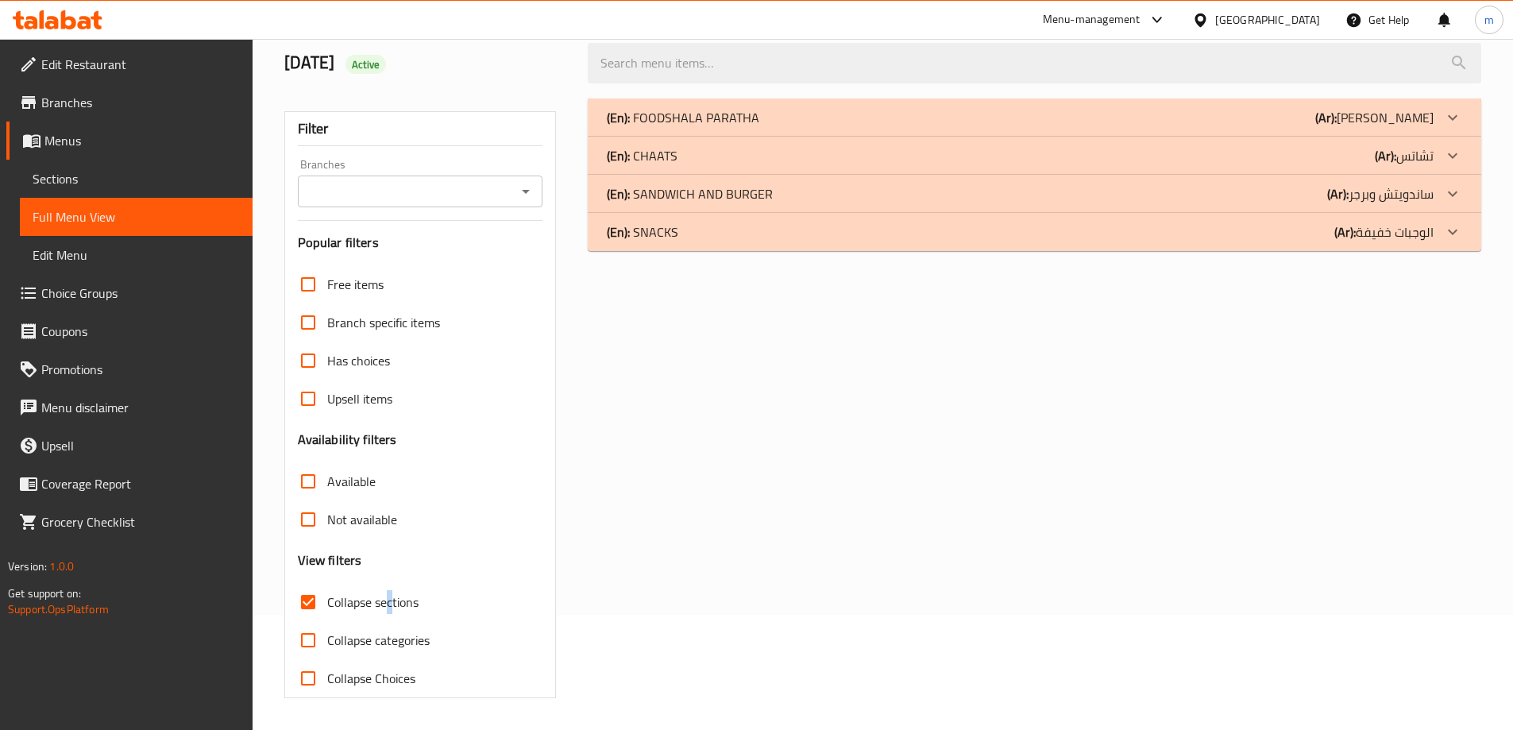
scroll to position [115, 0]
click at [1211, 191] on div "(En): SANDWICH AND BURGER (Ar): ساندويتش وبرجر" at bounding box center [1020, 193] width 827 height 19
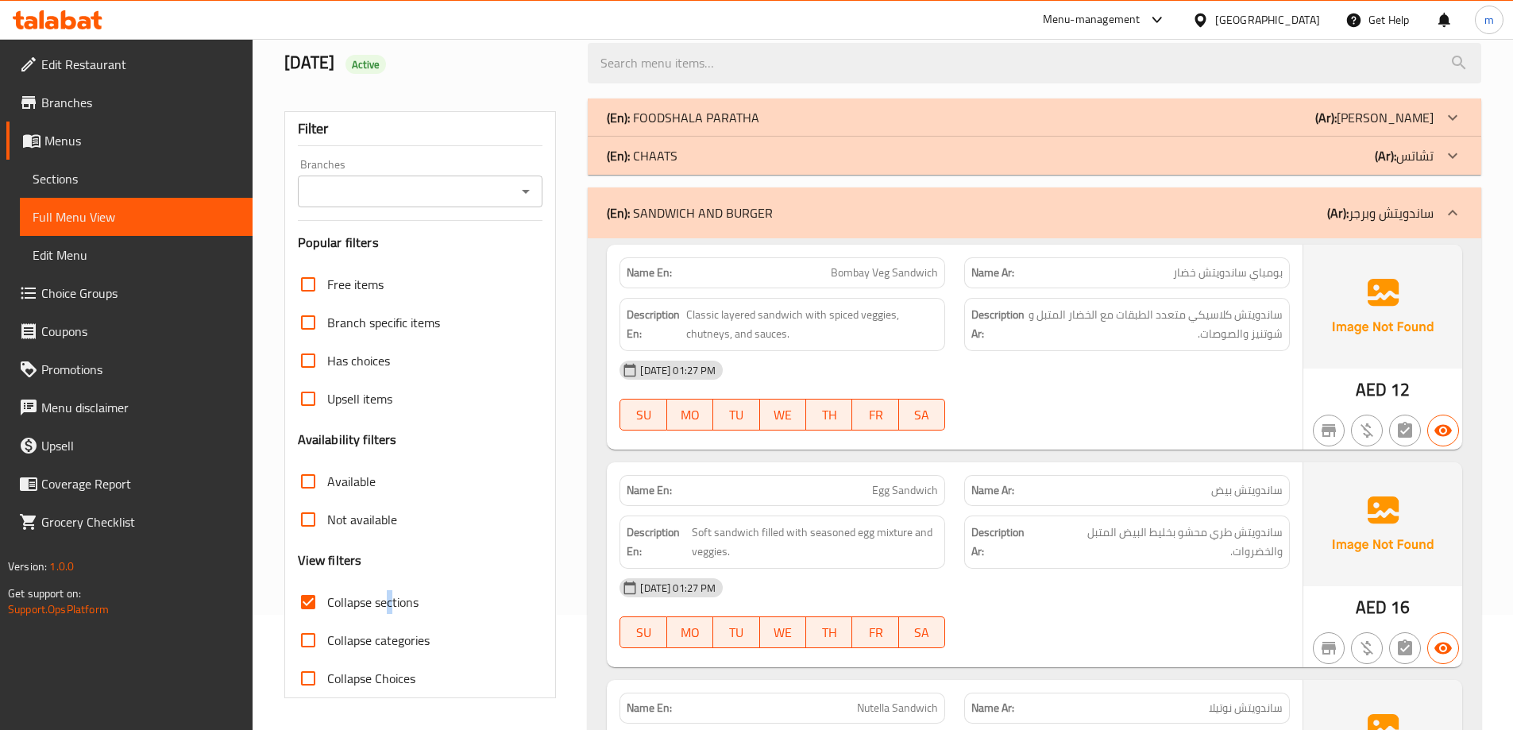
click at [1098, 117] on div "(En): FOODSHALA PARATHA (Ar): [PERSON_NAME]" at bounding box center [1020, 117] width 827 height 19
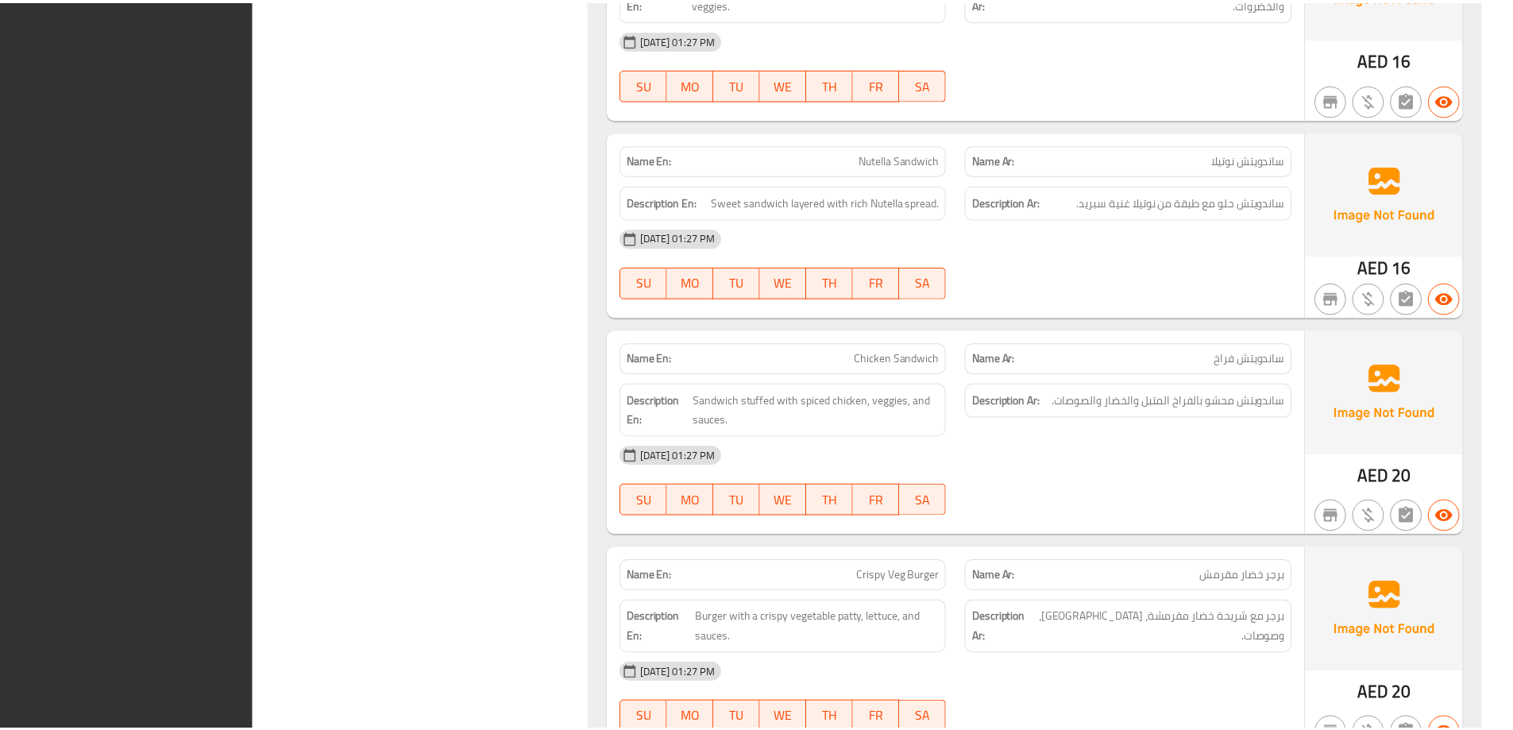
scroll to position [2636, 0]
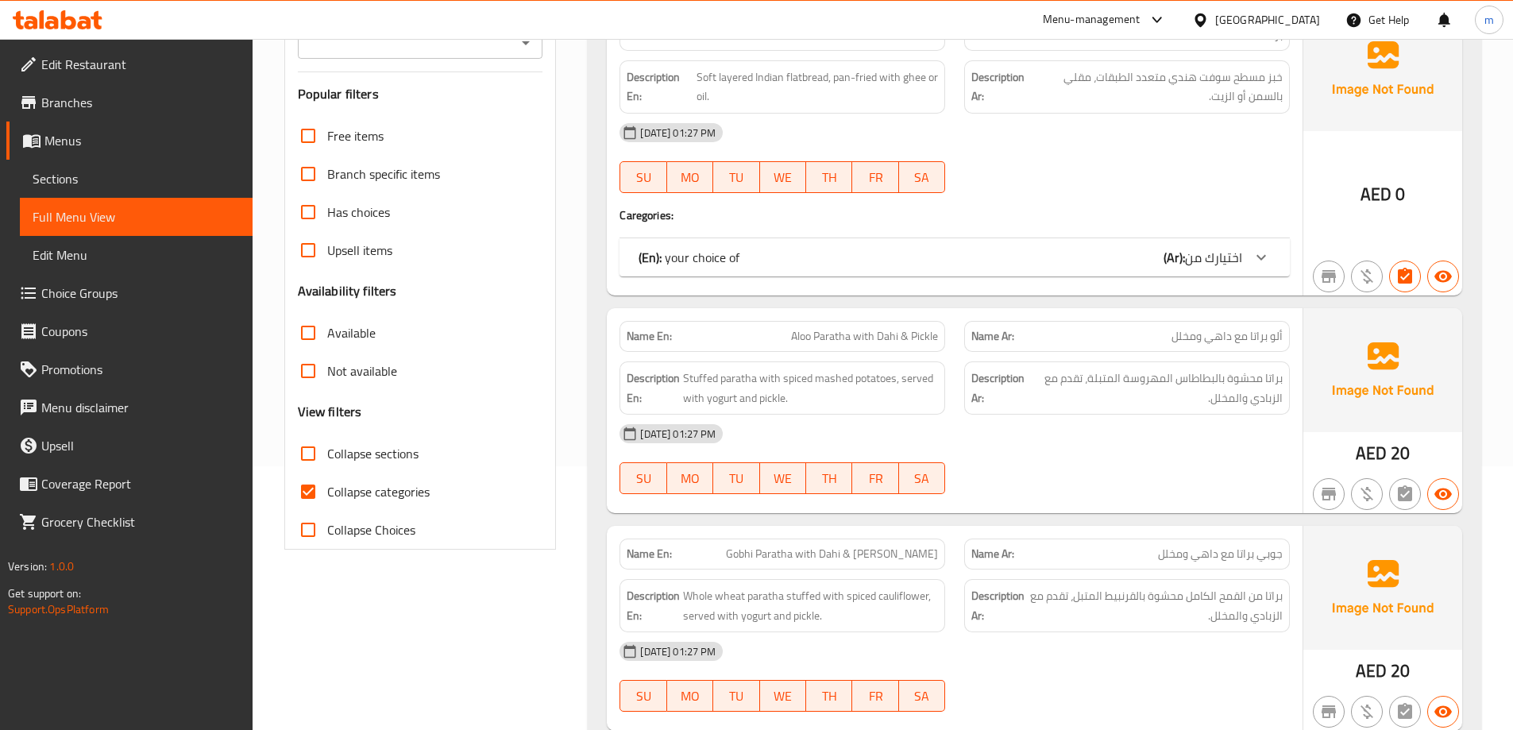
scroll to position [253, 0]
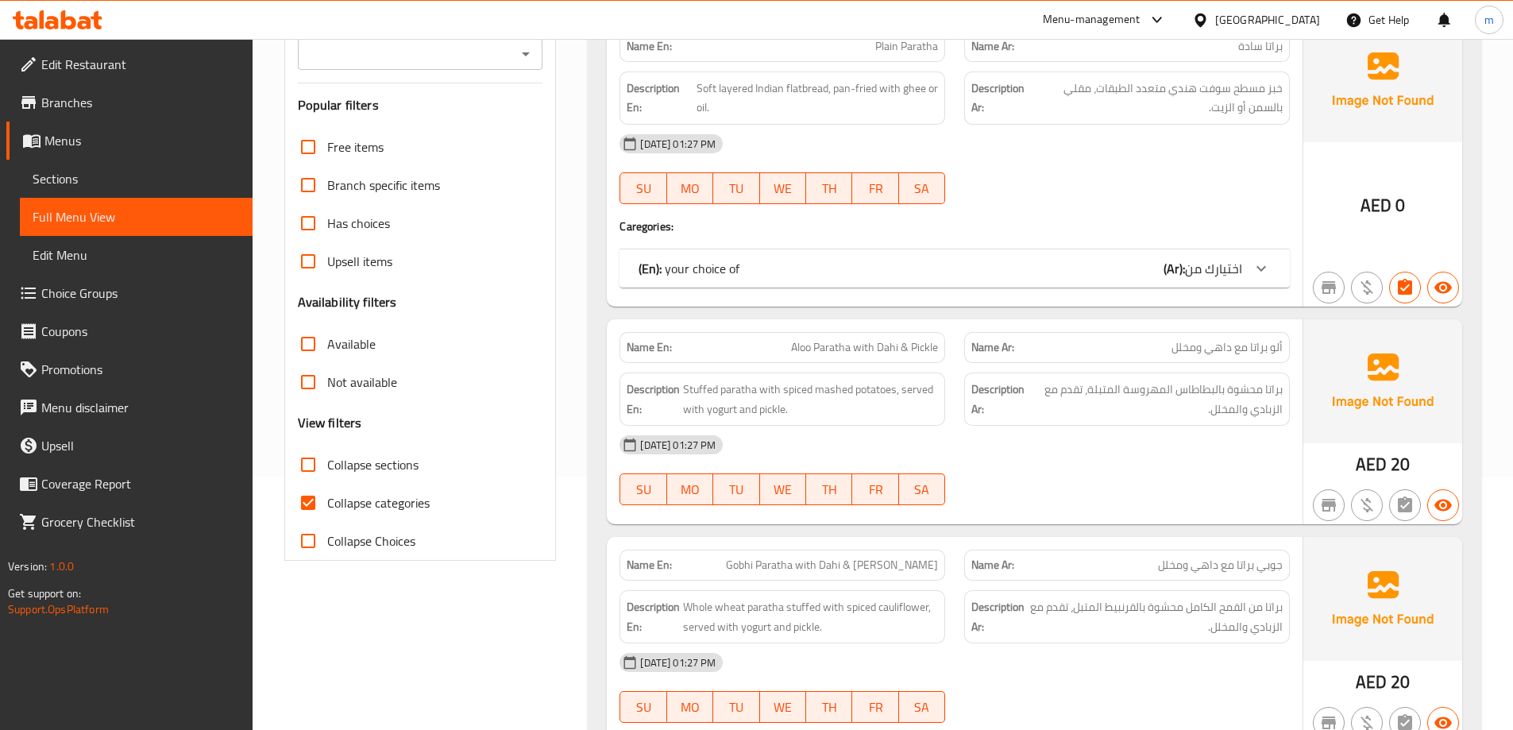
click at [376, 507] on span "Collapse categories" at bounding box center [378, 502] width 102 height 19
click at [327, 507] on input "Collapse categories" at bounding box center [308, 503] width 38 height 38
checkbox input "false"
click at [368, 472] on span "Collapse sections" at bounding box center [372, 464] width 91 height 19
click at [327, 472] on input "Collapse sections" at bounding box center [308, 464] width 38 height 38
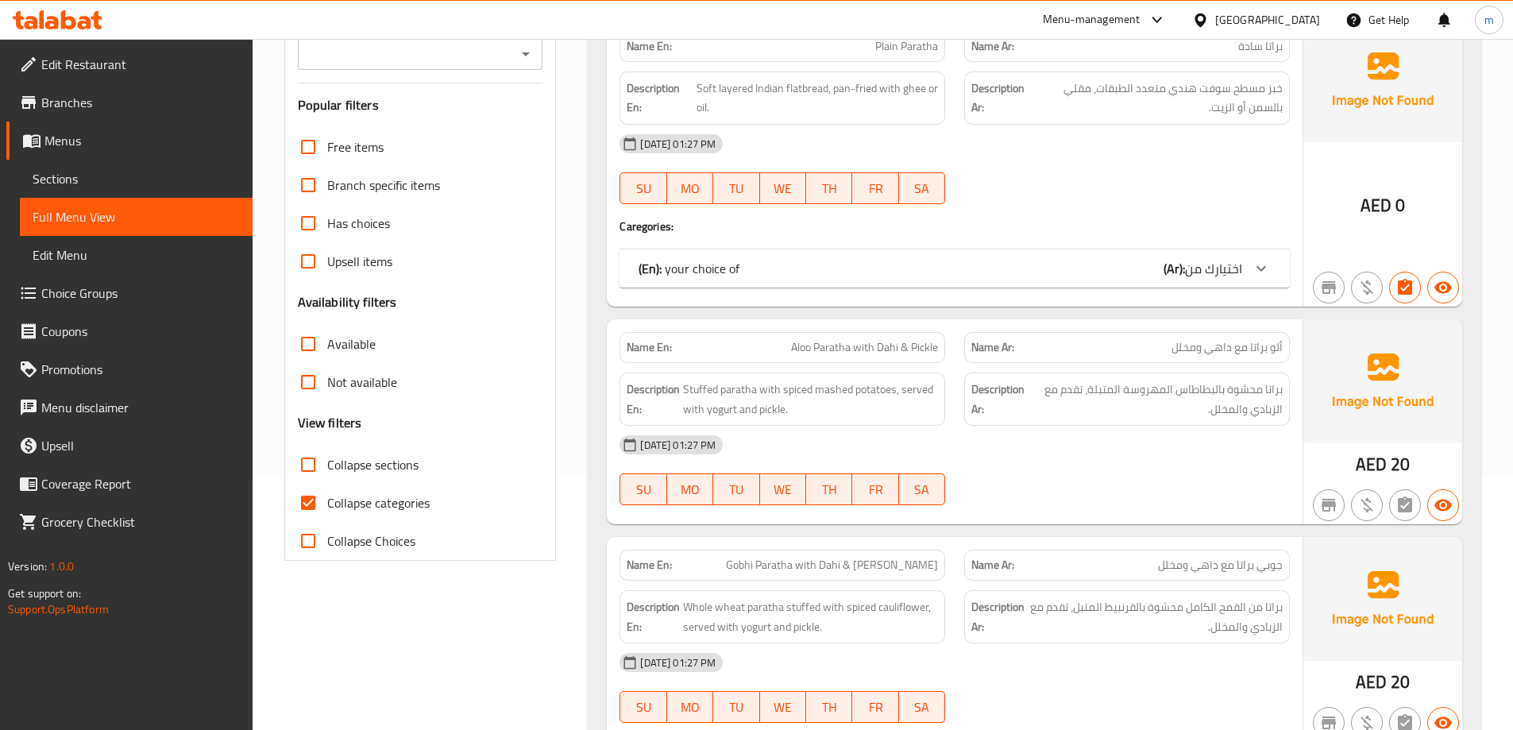
checkbox input "true"
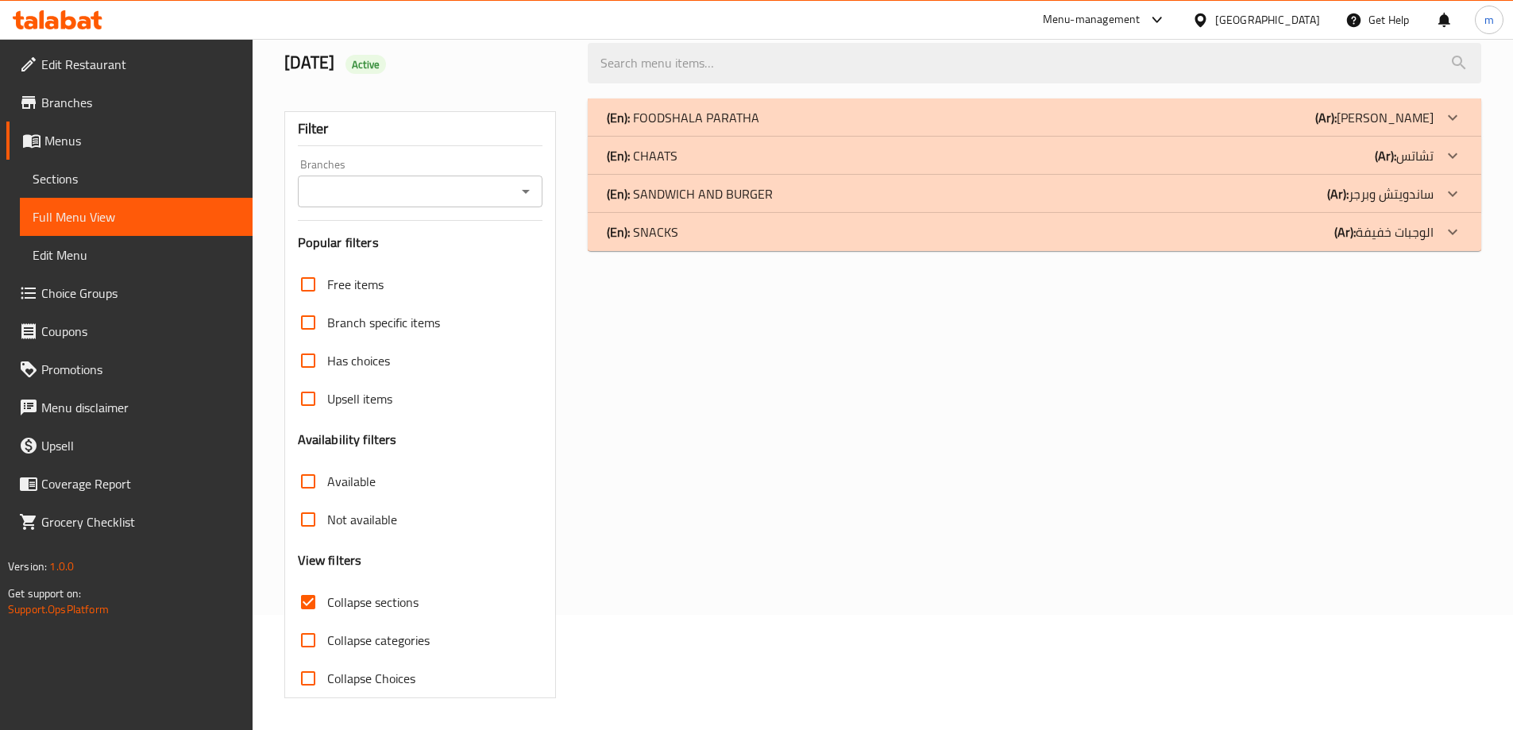
scroll to position [115, 0]
click at [673, 200] on p "(En): SANDWICH AND BURGER" at bounding box center [690, 193] width 166 height 19
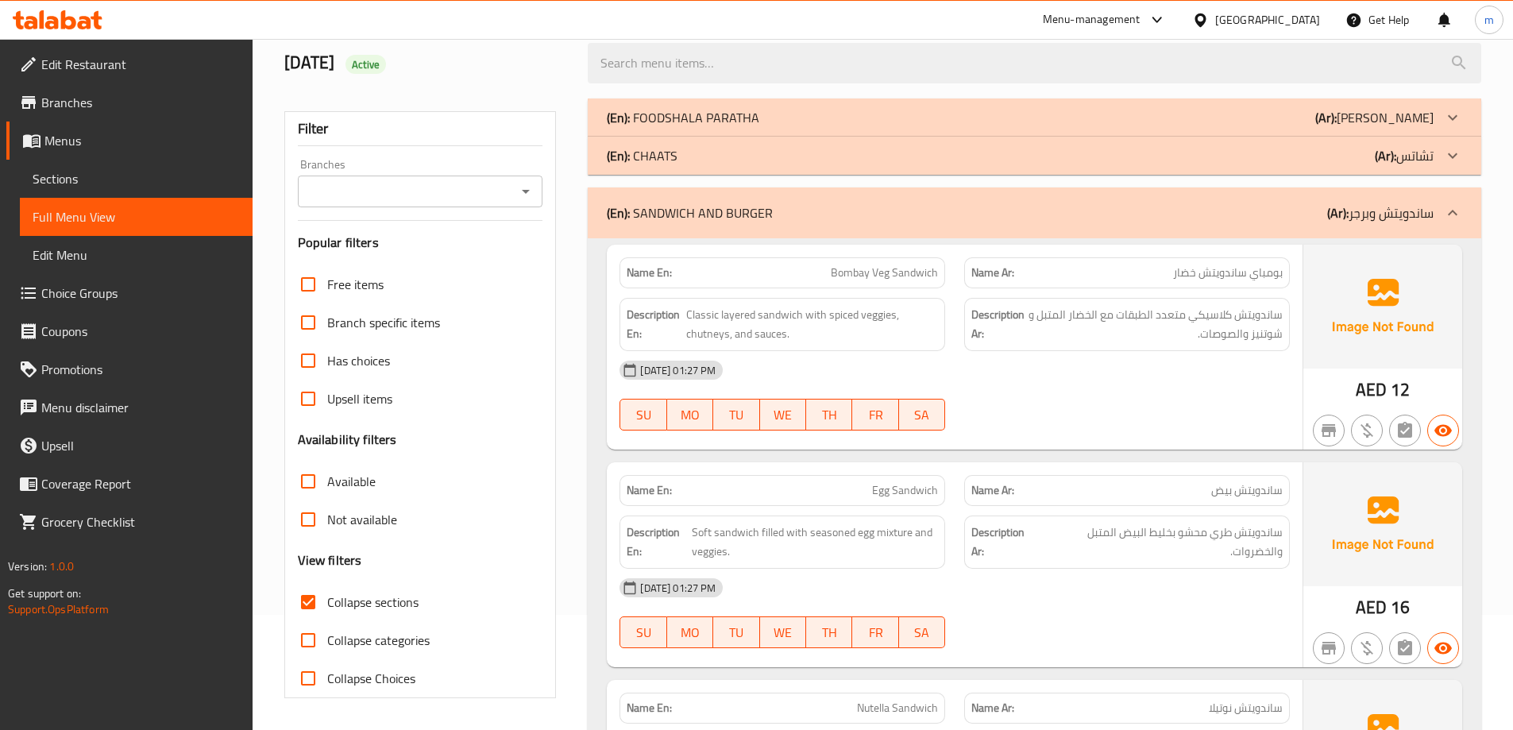
click at [715, 110] on p "(En): FOODSHALA PARATHA" at bounding box center [683, 117] width 152 height 19
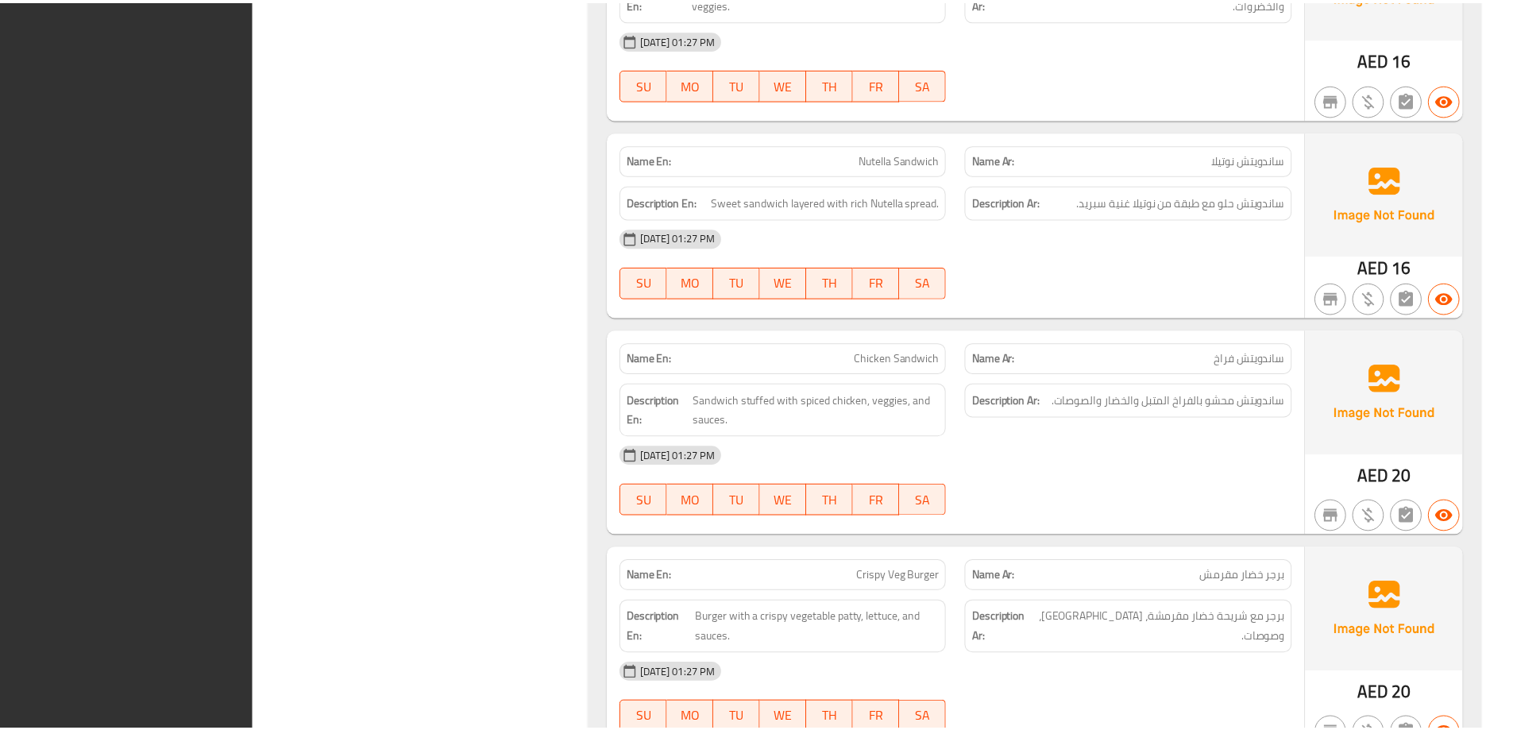
scroll to position [2636, 0]
